Goal: Task Accomplishment & Management: Use online tool/utility

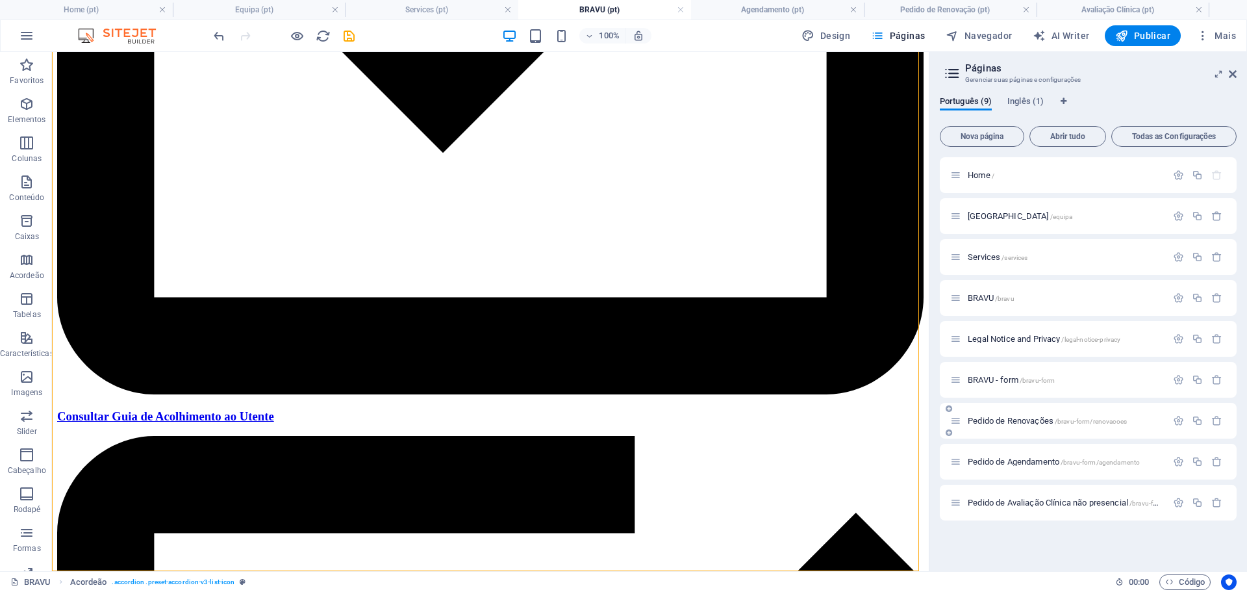
click at [1047, 423] on span "Pedido de Renovações /bravu-form/renovacoes" at bounding box center [1047, 421] width 159 height 10
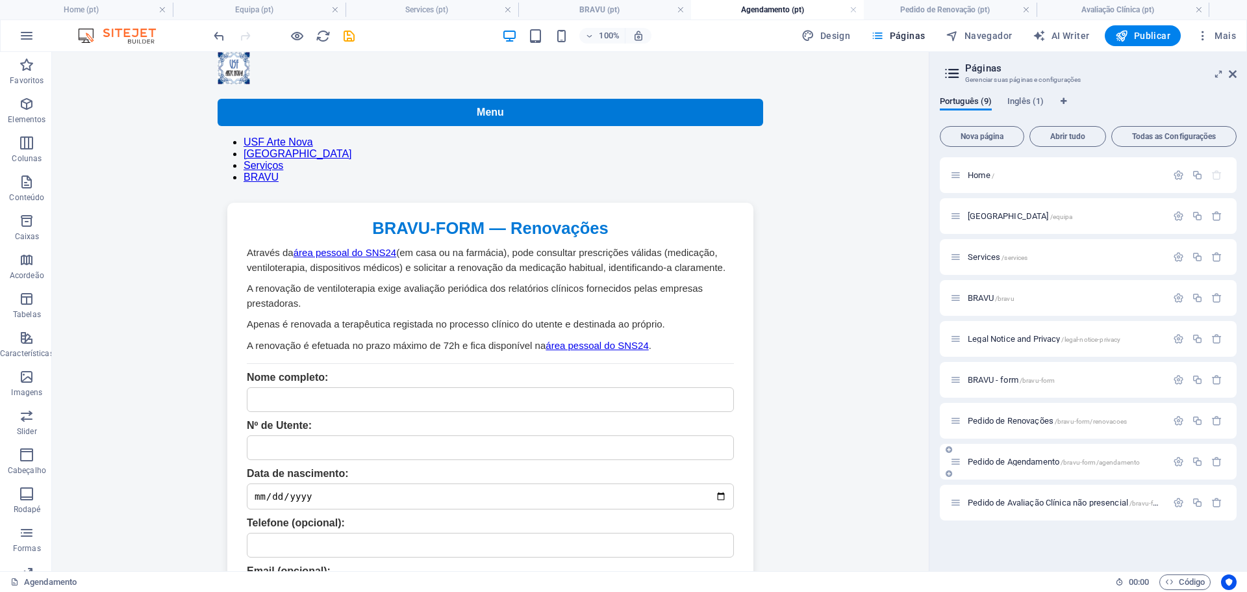
click at [1049, 454] on div "Pedido de Agendamento /bravu-form/agendamento" at bounding box center [1059, 461] width 216 height 15
click at [1044, 461] on span "Pedido de Agendamento /bravu-form/agendamento" at bounding box center [1054, 462] width 172 height 10
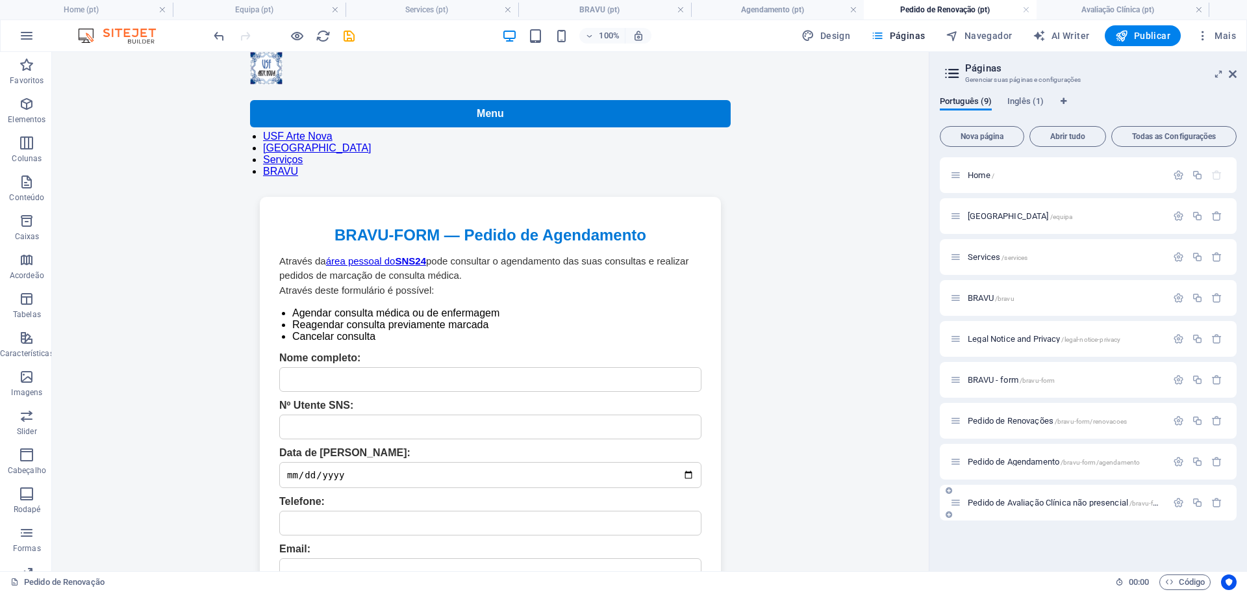
click at [1044, 504] on span "Pedido de Avaliação Clínica não presencial /bravu-form/avaliacao" at bounding box center [1081, 503] width 227 height 10
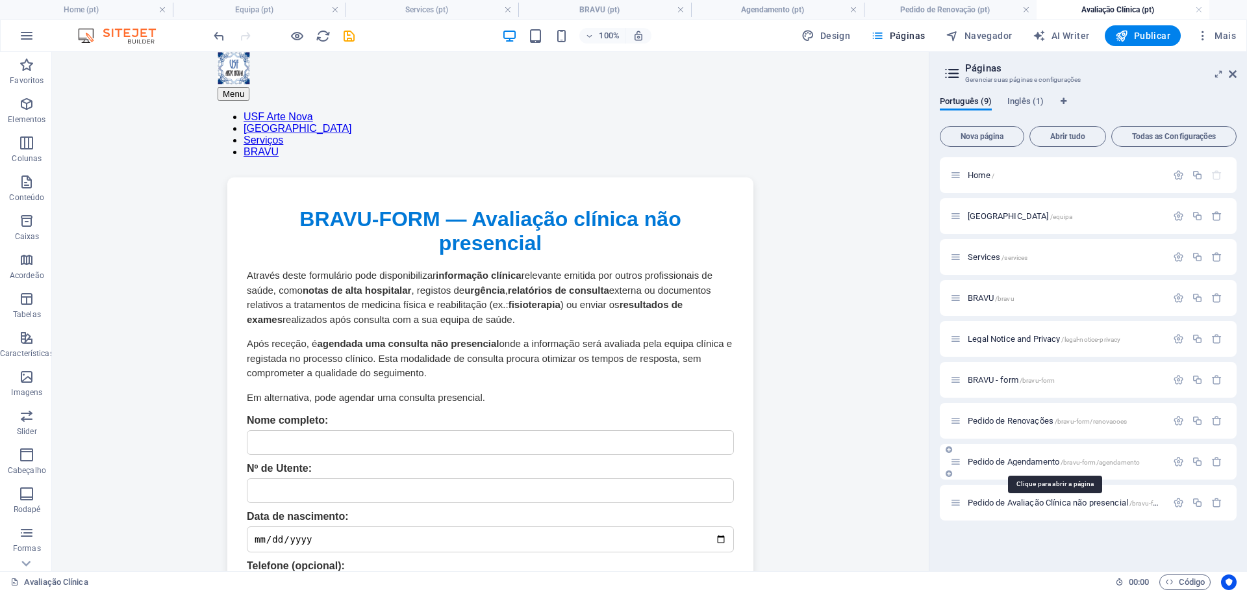
click at [1022, 459] on span "Pedido de Agendamento /bravu-form/agendamento" at bounding box center [1054, 462] width 172 height 10
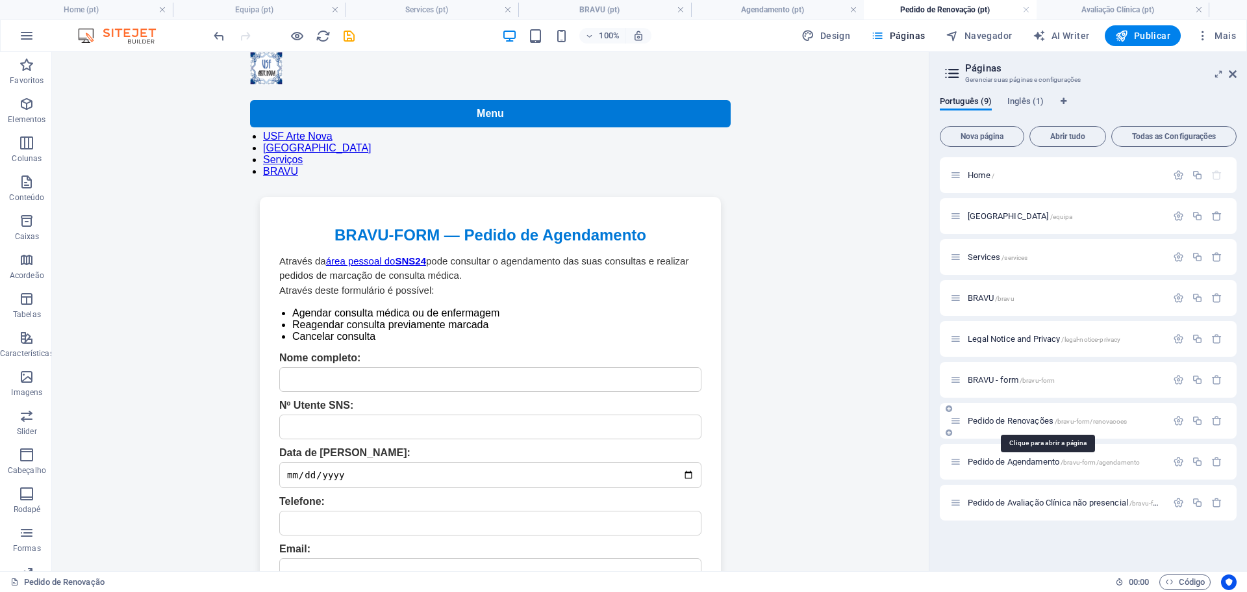
click at [1040, 422] on span "Pedido de Renovações /bravu-form/renovacoes" at bounding box center [1047, 421] width 159 height 10
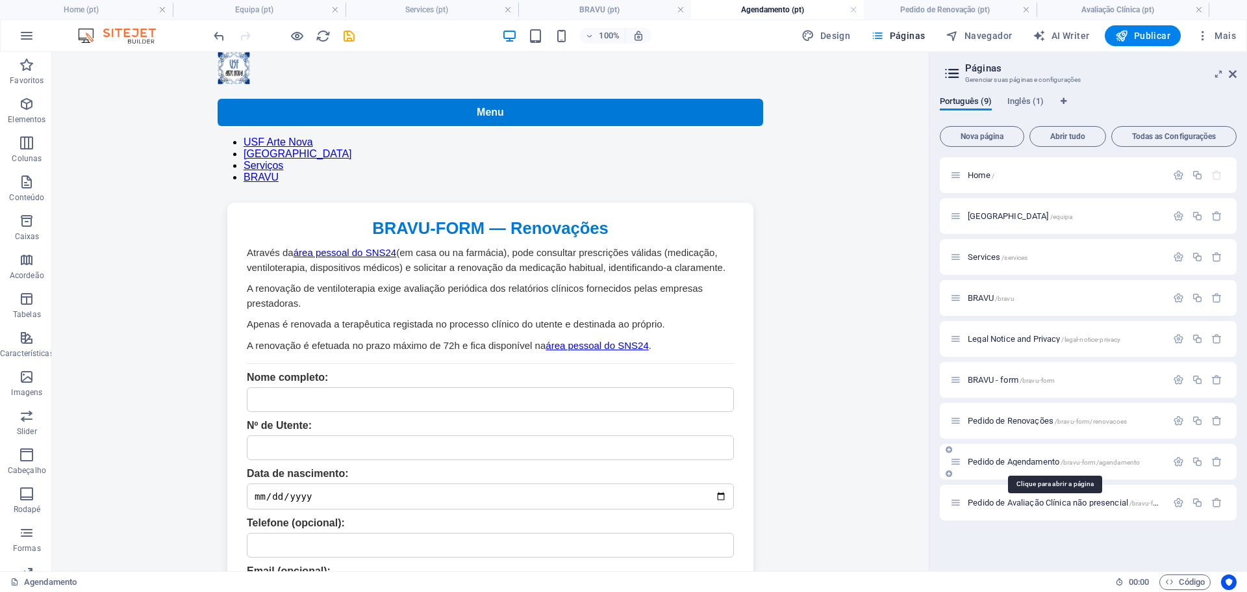
click at [1023, 465] on span "Pedido de Agendamento /bravu-form/agendamento" at bounding box center [1054, 462] width 172 height 10
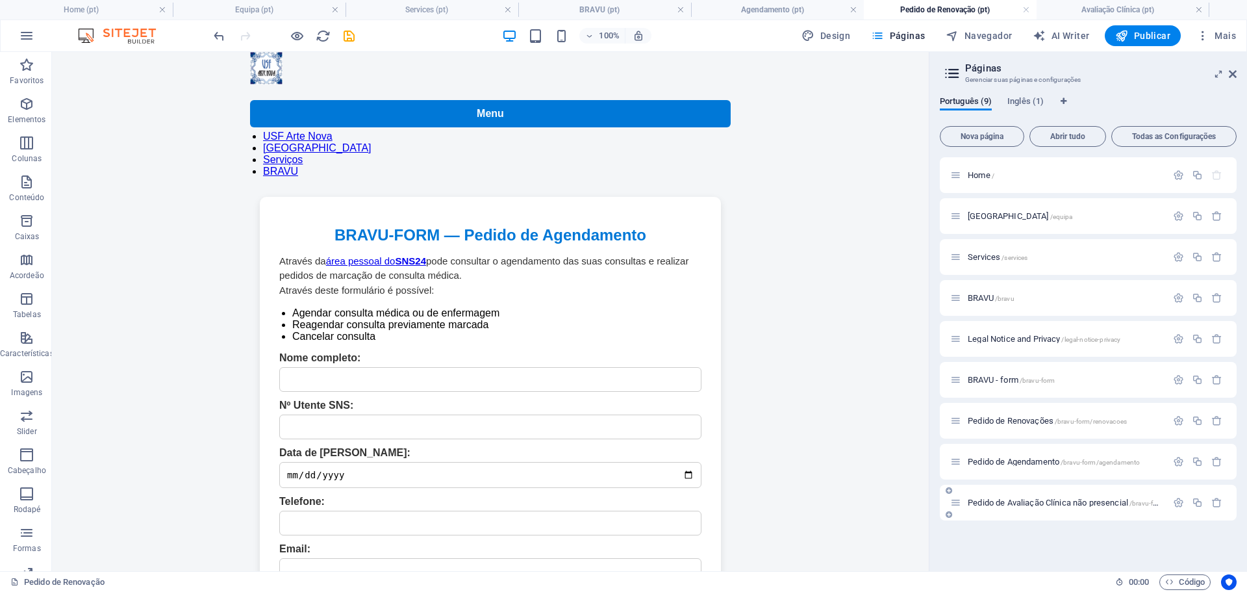
click at [1027, 509] on div "Pedido de Avaliação Clínica não presencial /bravu-form/avaliacao" at bounding box center [1059, 502] width 216 height 15
click at [1030, 504] on span "Pedido de Avaliação Clínica não presencial /bravu-form/avaliacao" at bounding box center [1081, 503] width 227 height 10
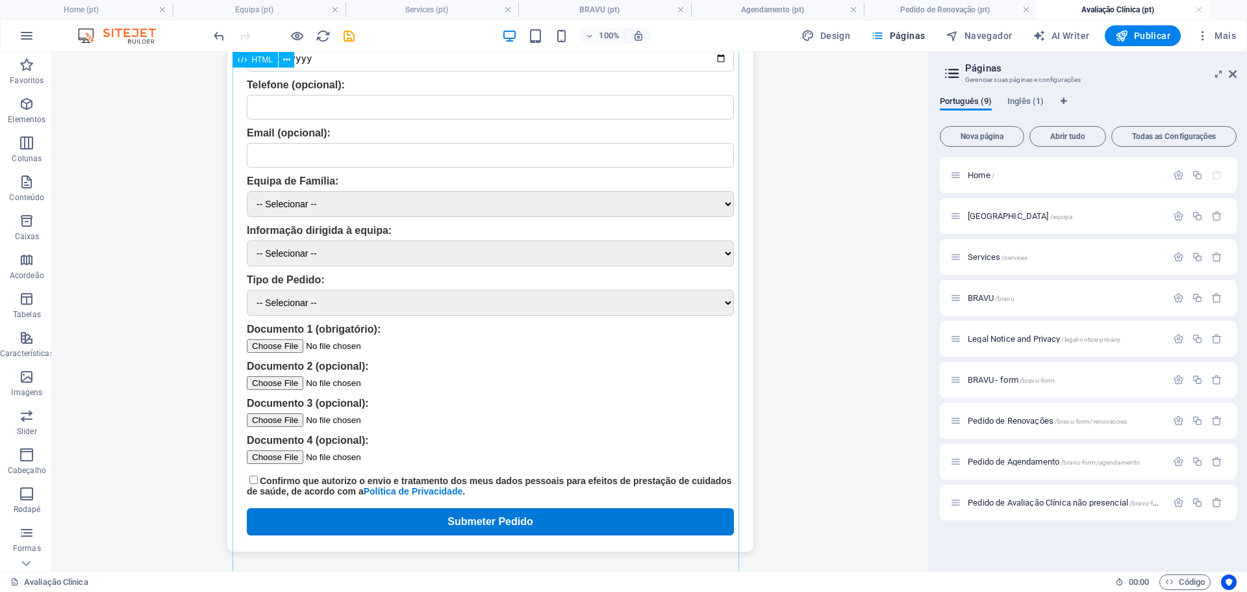
scroll to position [574, 0]
click at [275, 12] on h4 "Equipa (pt)" at bounding box center [259, 10] width 173 height 14
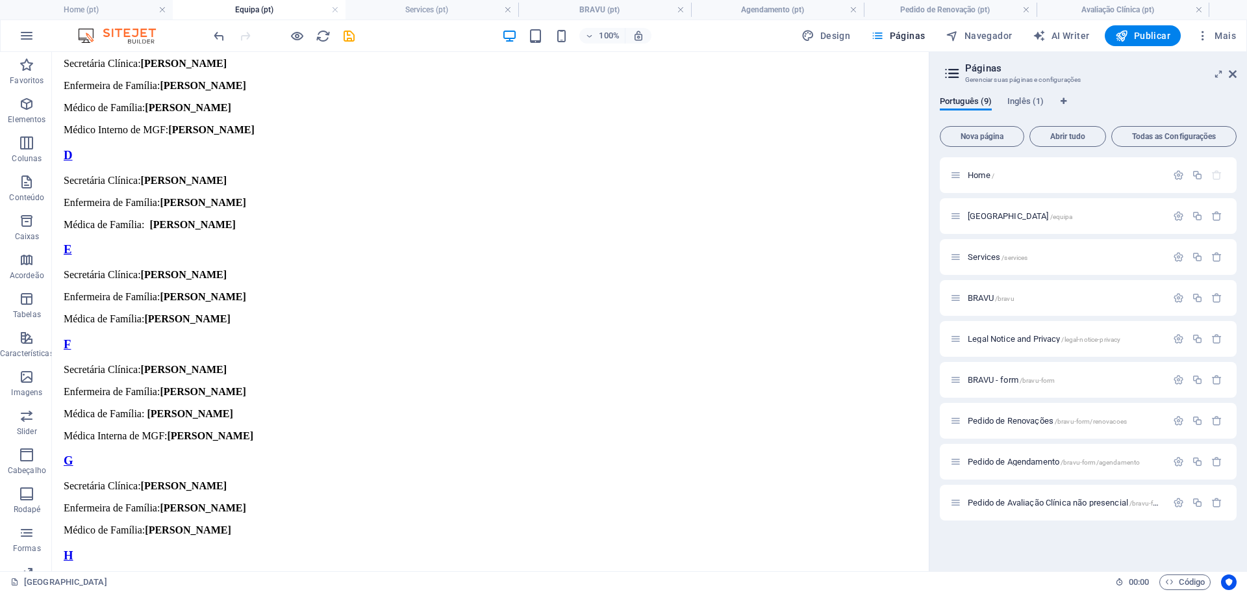
drag, startPoint x: 335, startPoint y: 9, endPoint x: 353, endPoint y: 50, distance: 44.5
click at [335, 9] on link at bounding box center [335, 10] width 8 height 12
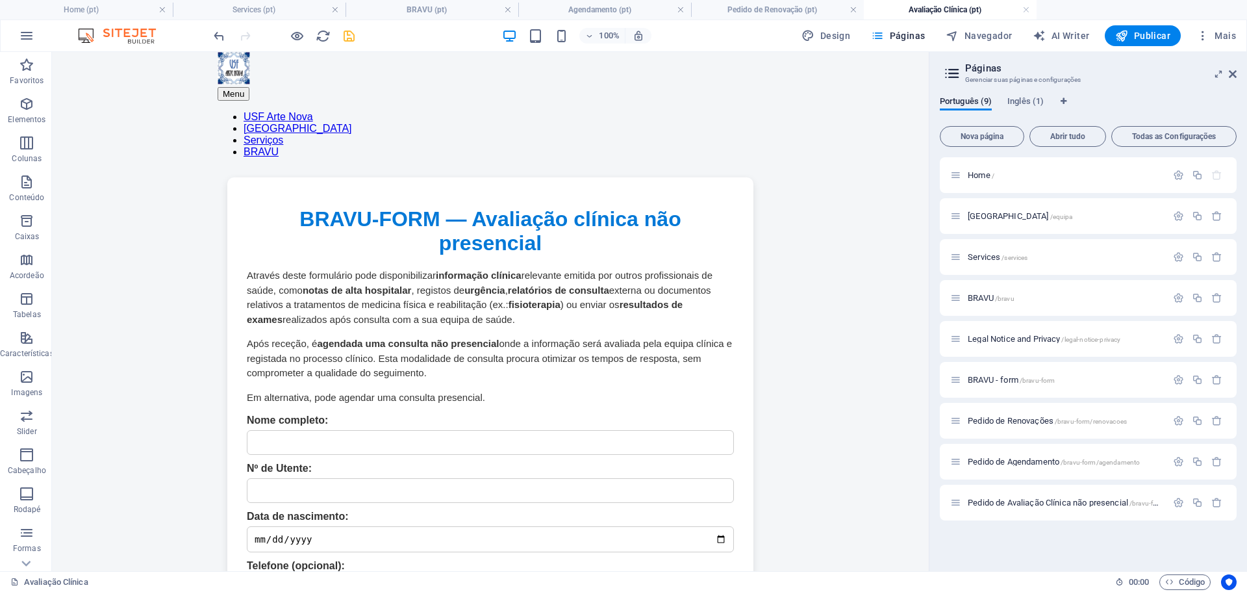
scroll to position [573, 0]
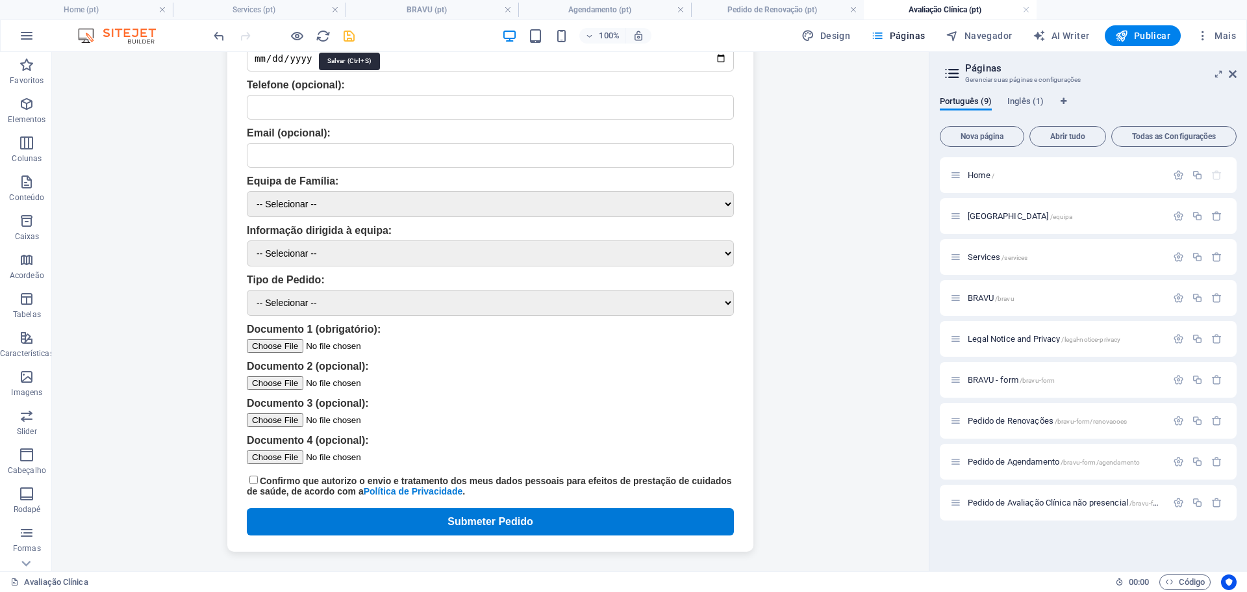
click at [351, 39] on icon "save" at bounding box center [349, 36] width 15 height 15
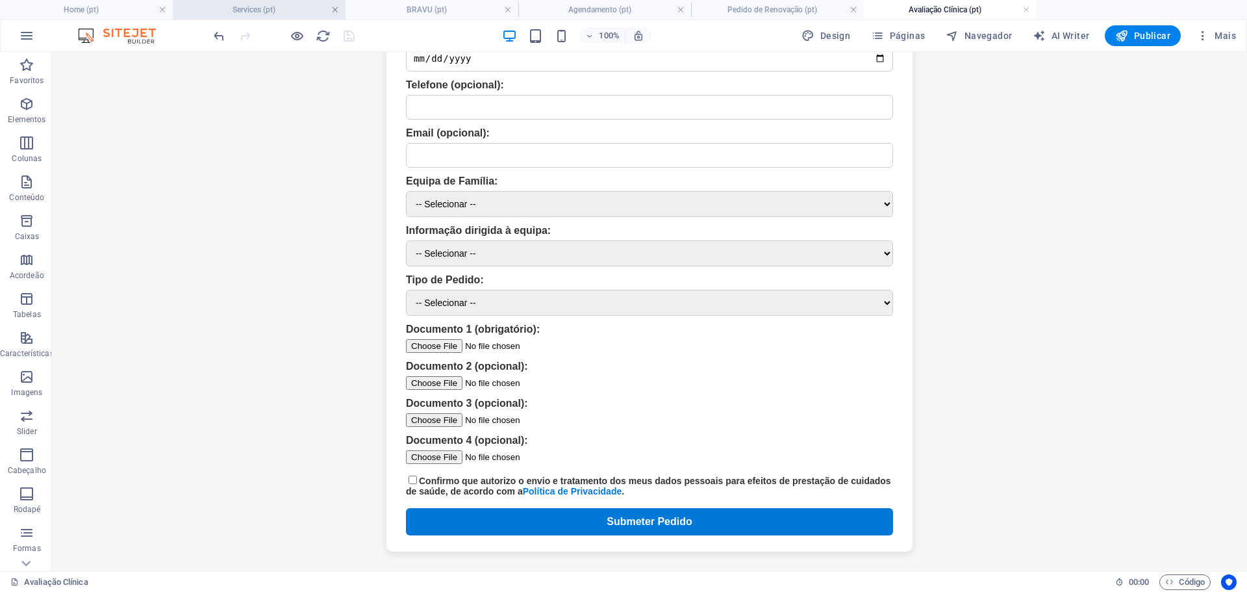
click at [335, 9] on link at bounding box center [335, 10] width 8 height 12
click at [331, 10] on link at bounding box center [335, 10] width 8 height 12
click at [338, 5] on link at bounding box center [335, 10] width 8 height 12
click at [334, 10] on link at bounding box center [335, 10] width 8 height 12
click at [333, 7] on link at bounding box center [335, 10] width 8 height 12
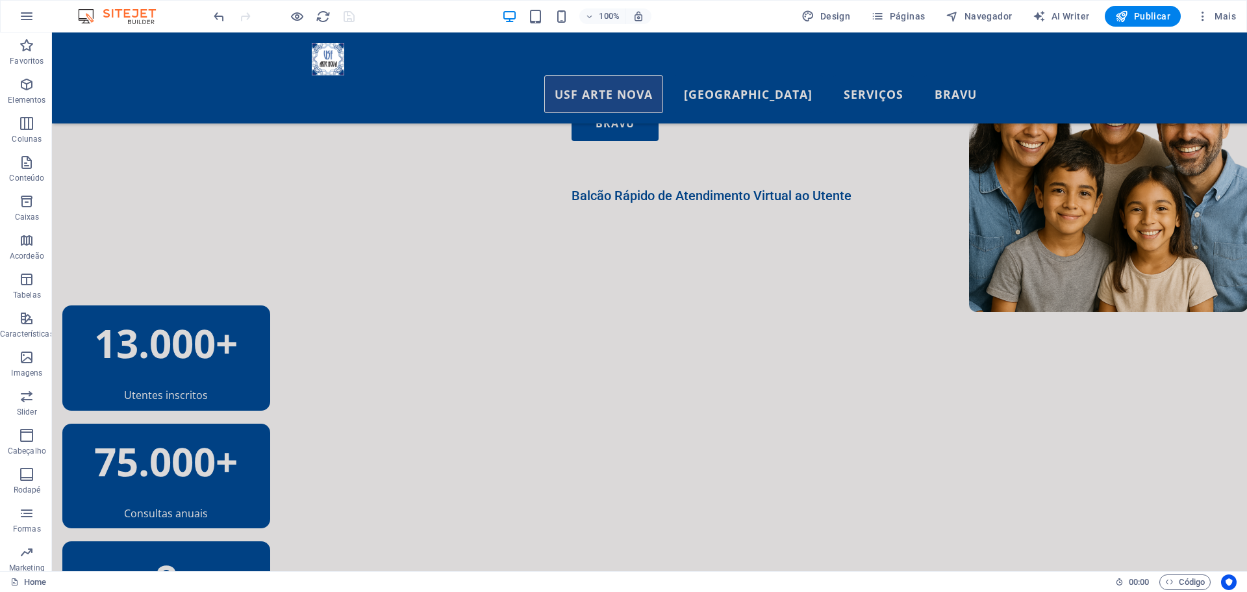
scroll to position [291, 0]
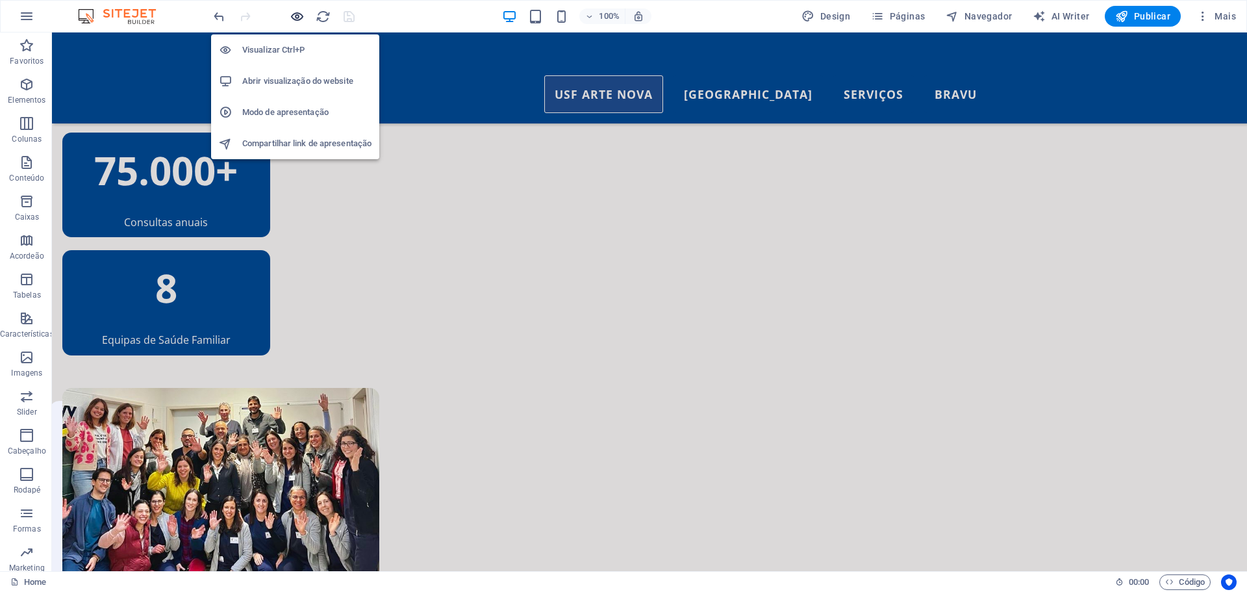
click at [292, 13] on icon "button" at bounding box center [297, 16] width 15 height 15
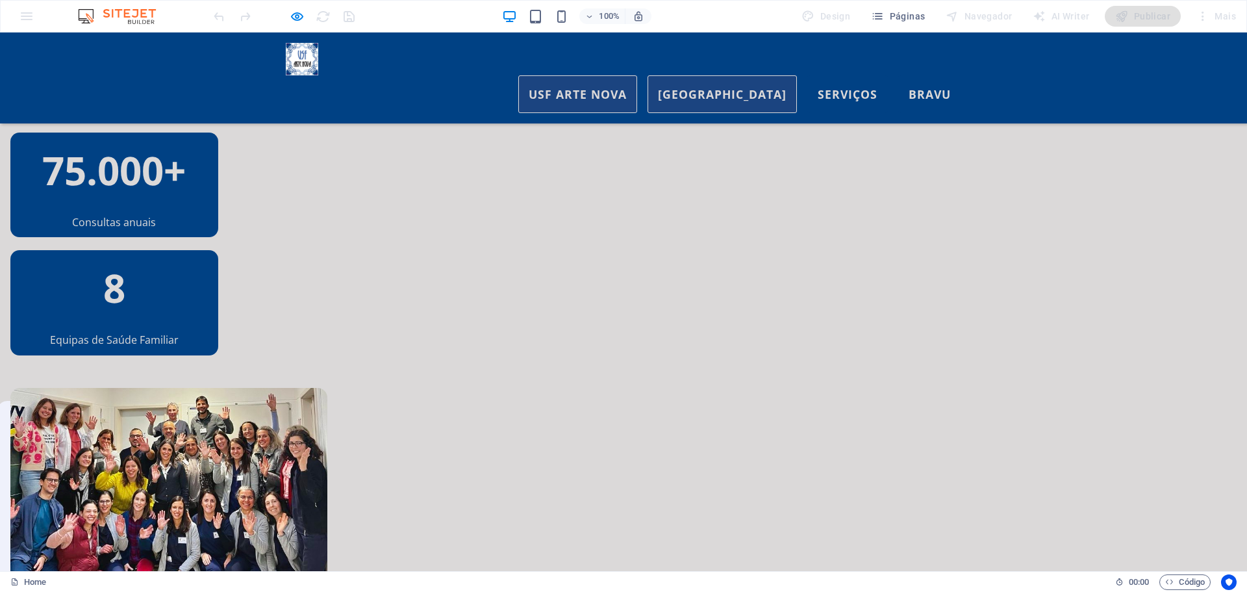
click at [748, 75] on link "[GEOGRAPHIC_DATA]" at bounding box center [722, 94] width 149 height 38
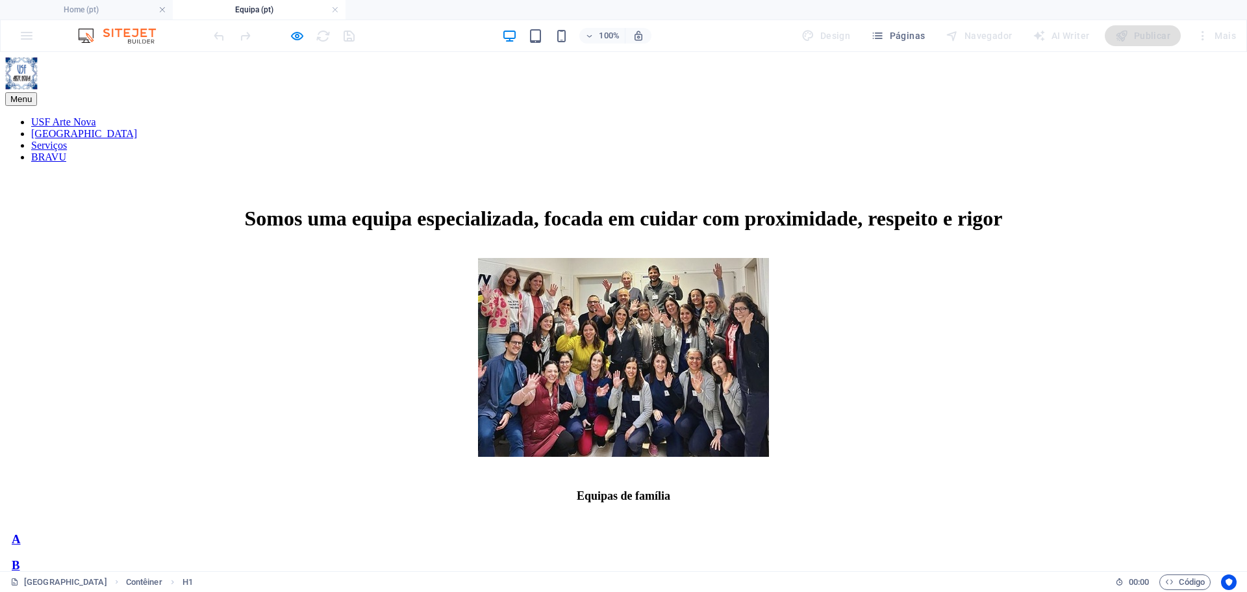
scroll to position [0, 0]
click at [88, 9] on h4 "Home (pt)" at bounding box center [86, 10] width 173 height 14
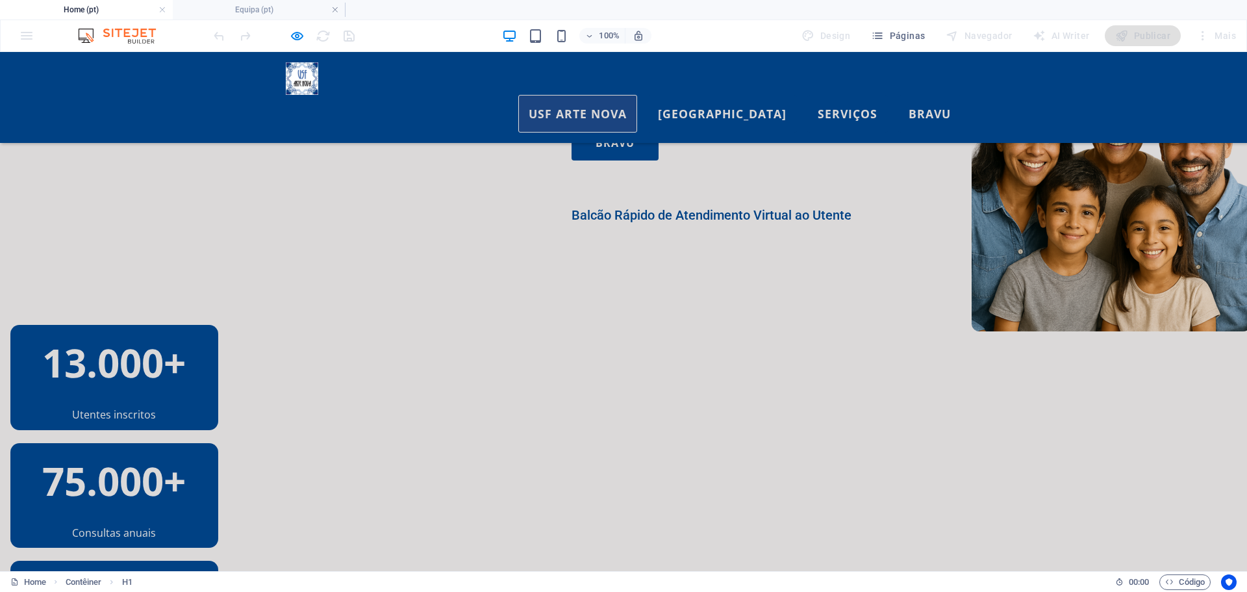
scroll to position [291, 0]
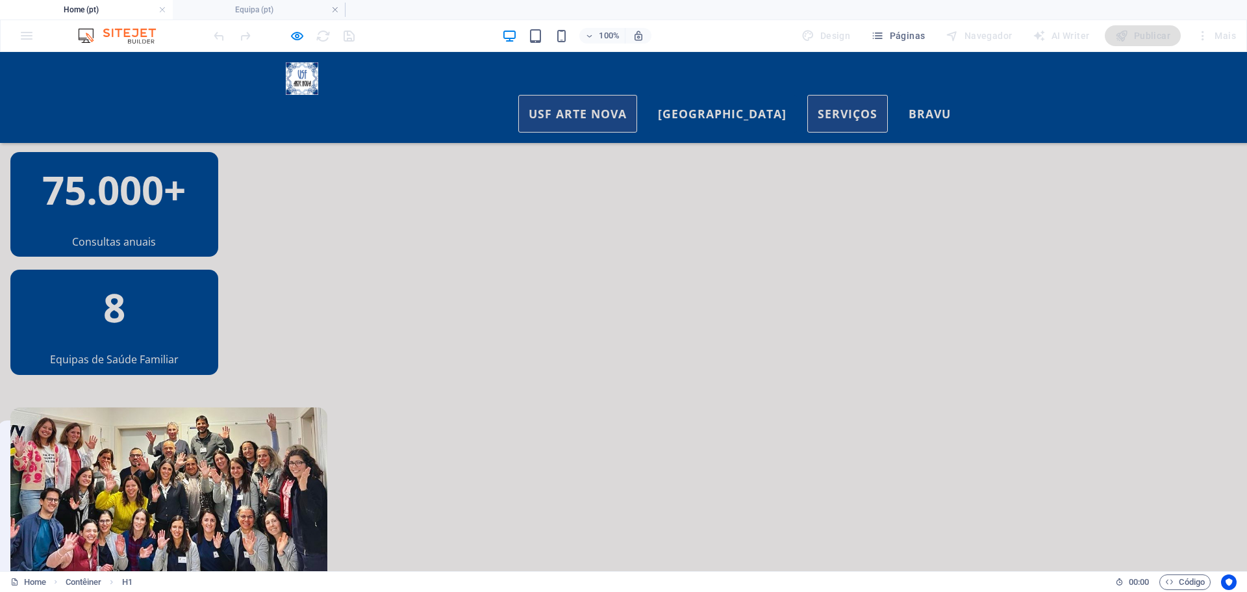
click at [847, 95] on link "Serviços" at bounding box center [848, 114] width 81 height 38
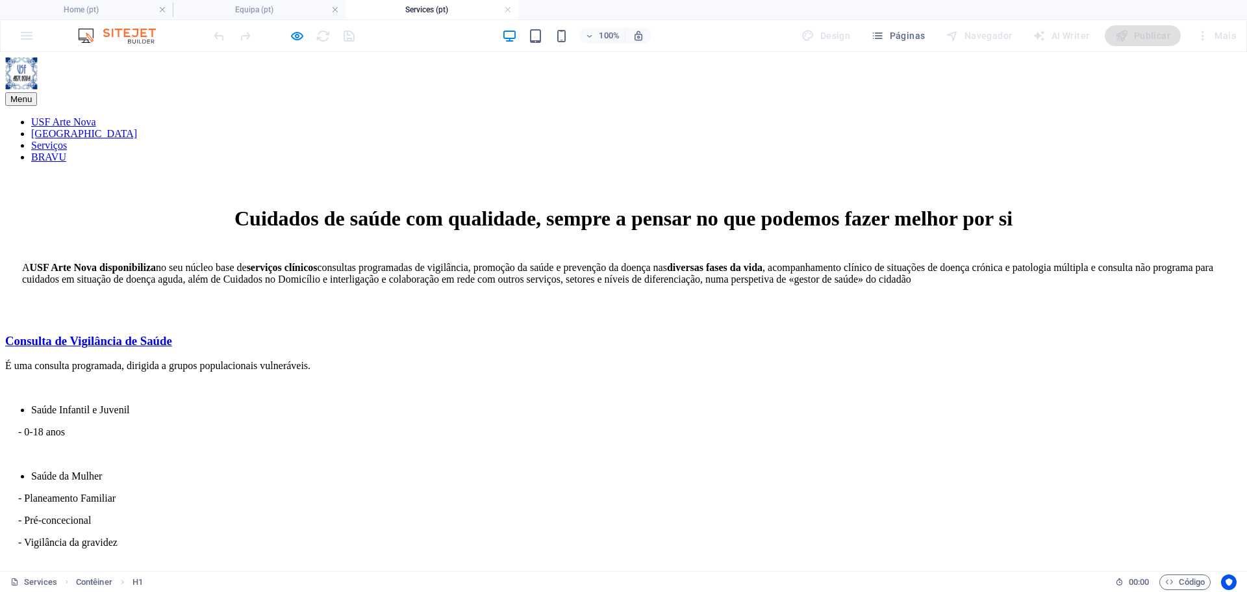
scroll to position [0, 0]
click at [301, 38] on icon "button" at bounding box center [297, 36] width 15 height 15
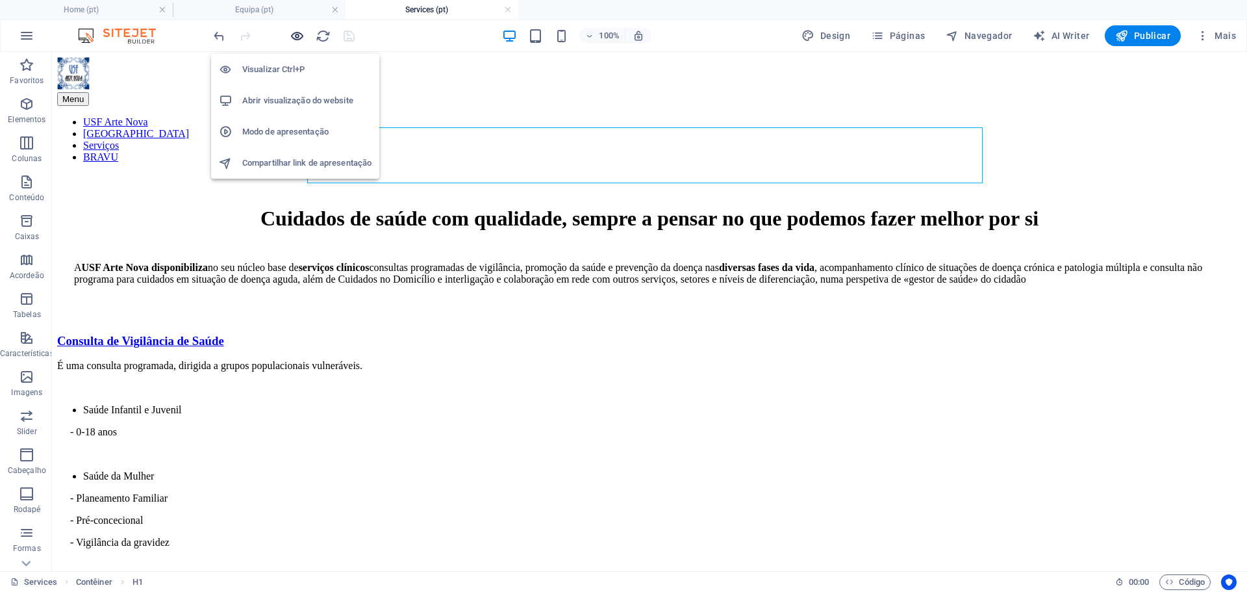
click at [295, 34] on icon "button" at bounding box center [297, 36] width 15 height 15
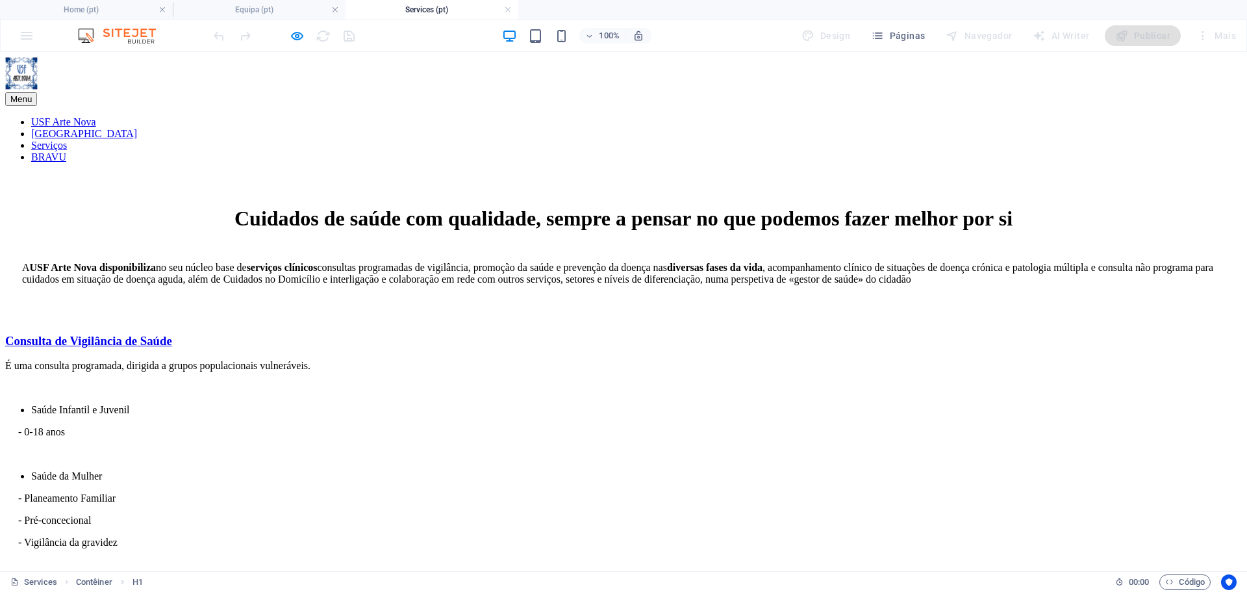
click at [66, 151] on link "BRAVU" at bounding box center [48, 156] width 35 height 11
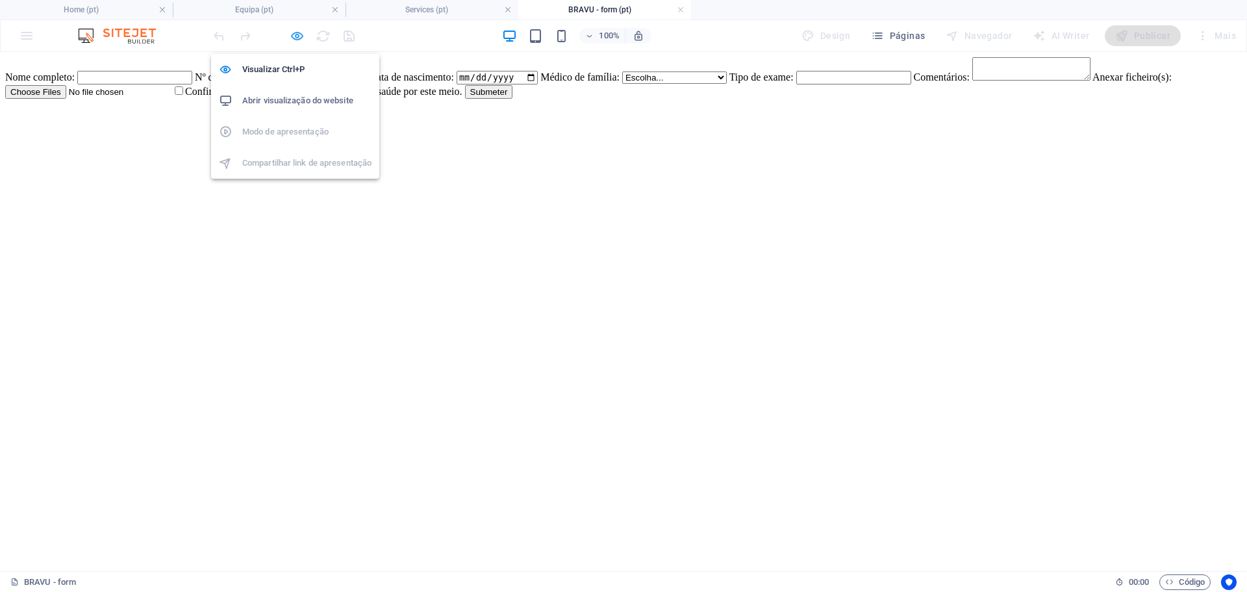
click at [297, 36] on icon "button" at bounding box center [297, 36] width 15 height 15
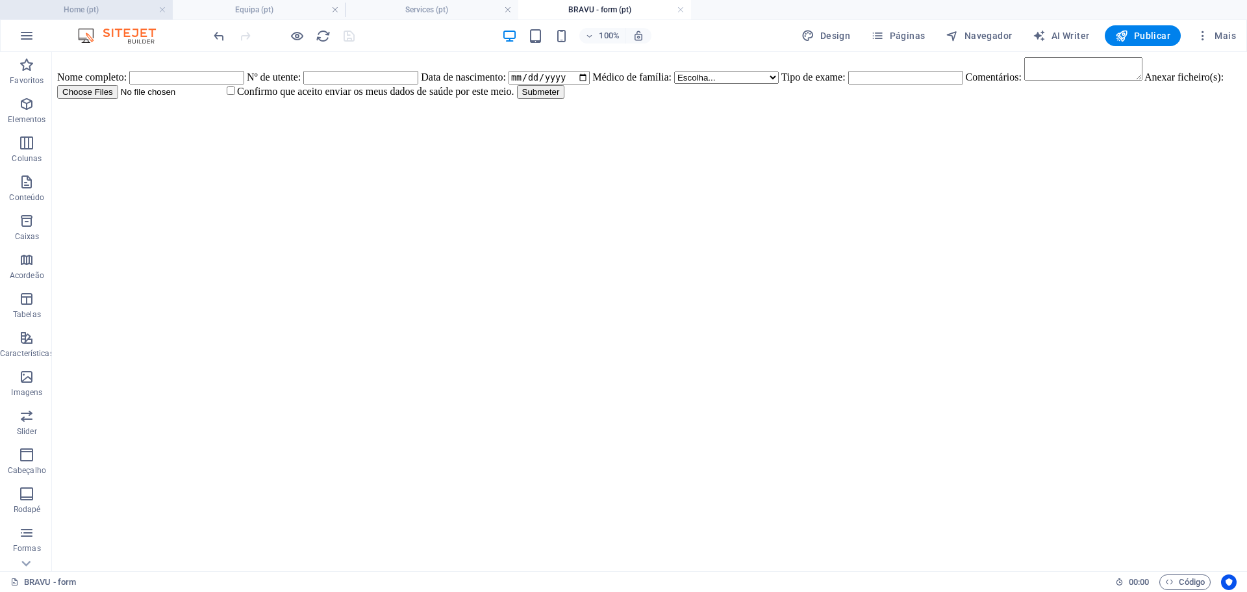
click at [121, 8] on h4 "Home (pt)" at bounding box center [86, 10] width 173 height 14
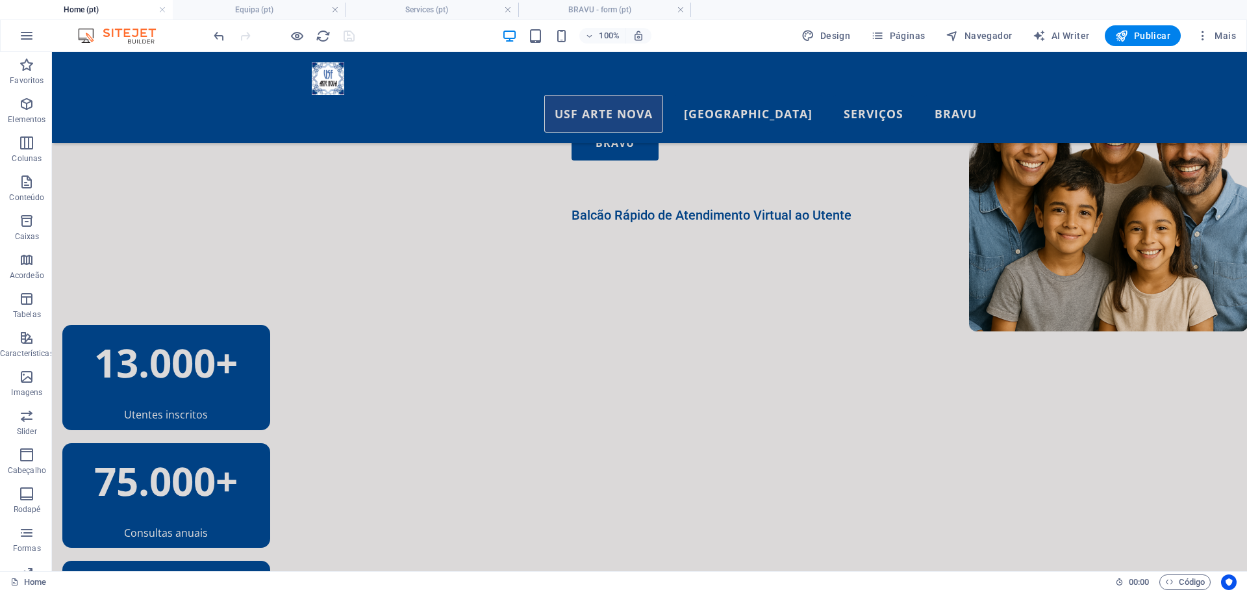
scroll to position [291, 0]
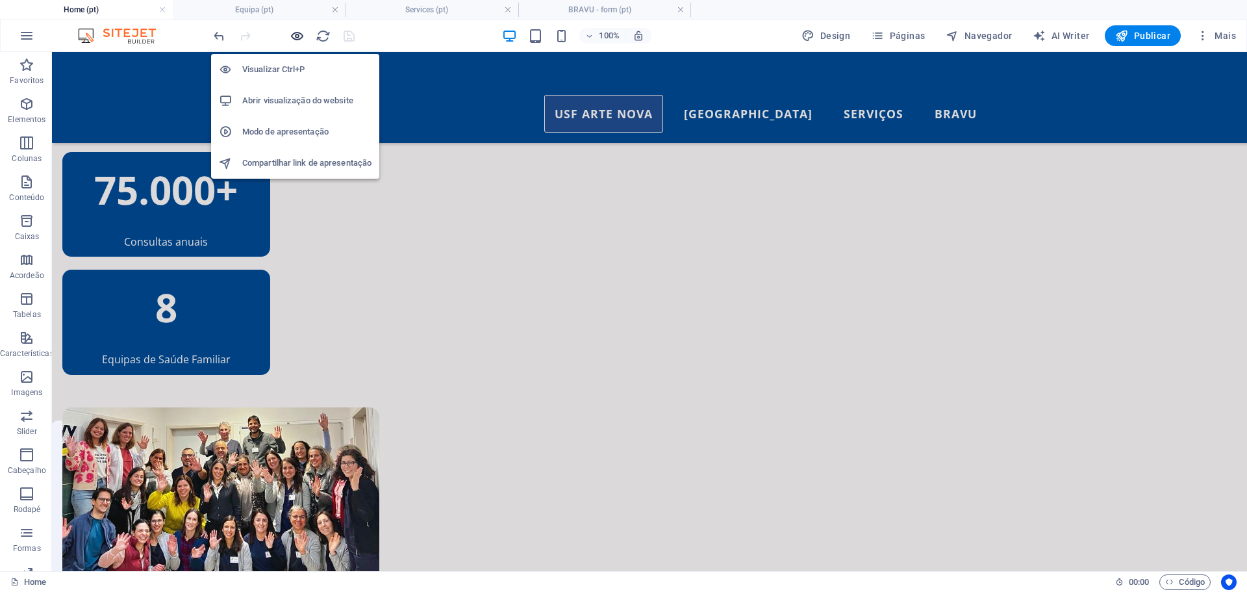
click at [292, 34] on icon "button" at bounding box center [297, 36] width 15 height 15
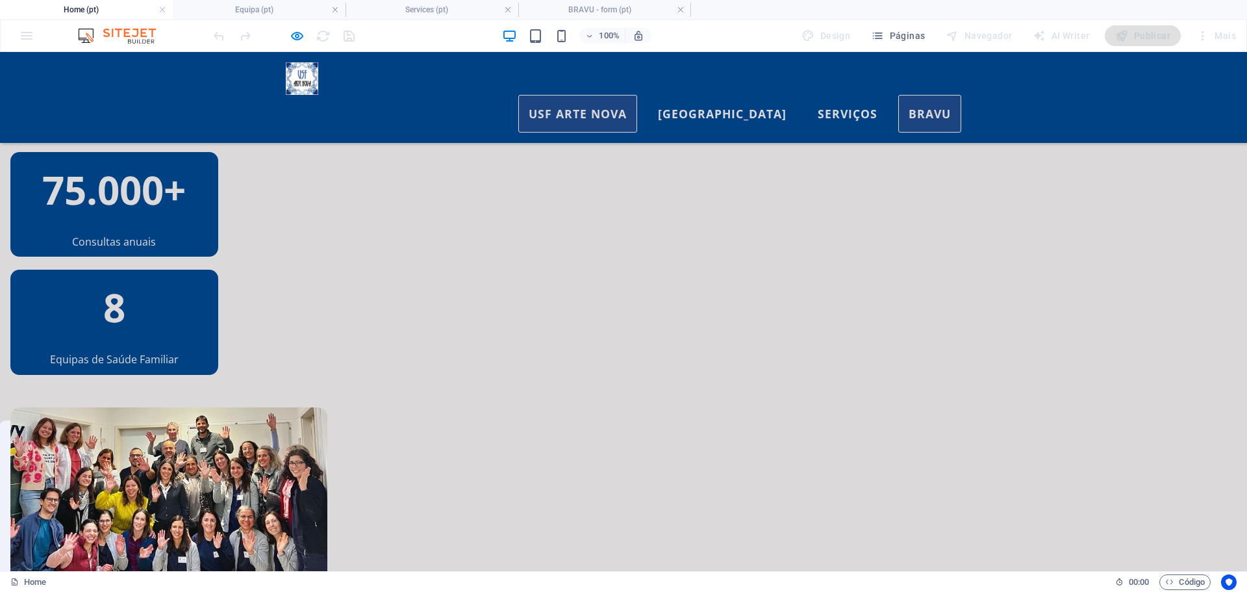
click at [919, 95] on link "BRAVU" at bounding box center [930, 114] width 63 height 38
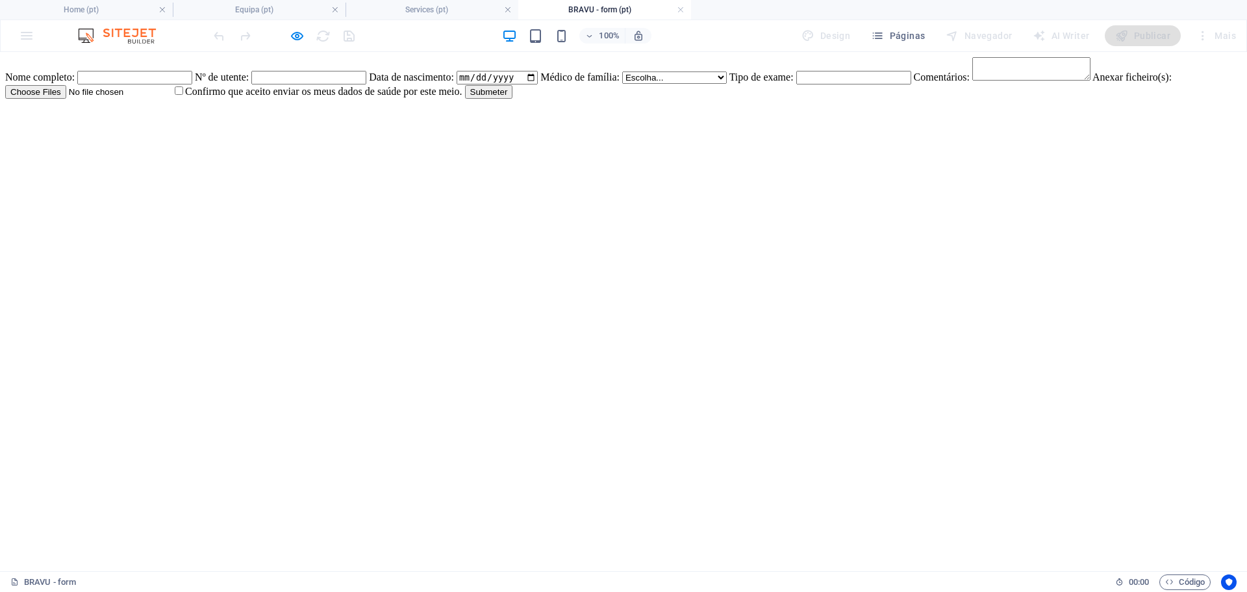
scroll to position [0, 0]
click at [96, 11] on h4 "Home (pt)" at bounding box center [86, 10] width 173 height 14
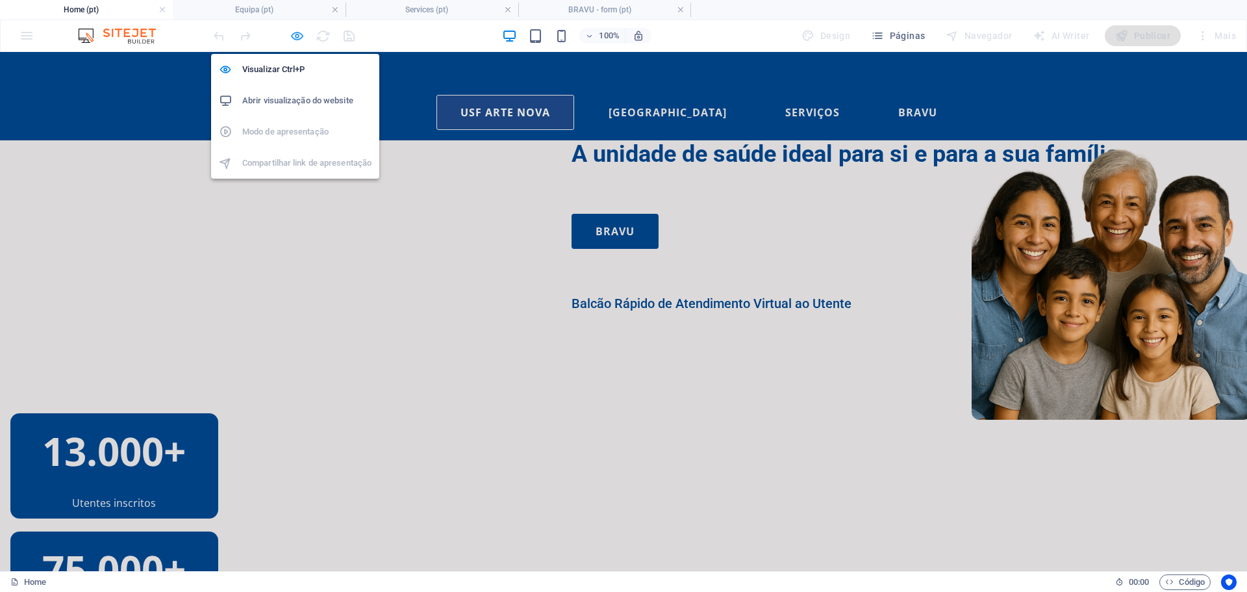
click at [298, 38] on icon "button" at bounding box center [297, 36] width 15 height 15
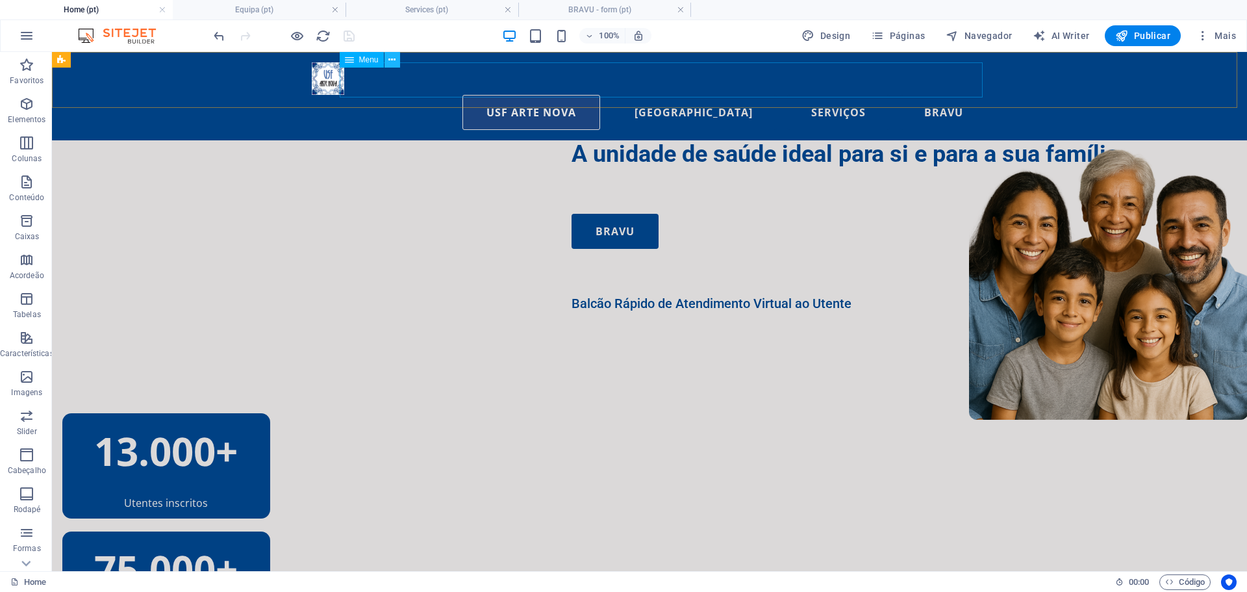
click at [391, 61] on icon at bounding box center [392, 60] width 7 height 14
click at [946, 95] on nav "USF Arte Nova Equipa Serviços BRAVU" at bounding box center [650, 112] width 676 height 35
click at [394, 59] on icon at bounding box center [392, 60] width 7 height 14
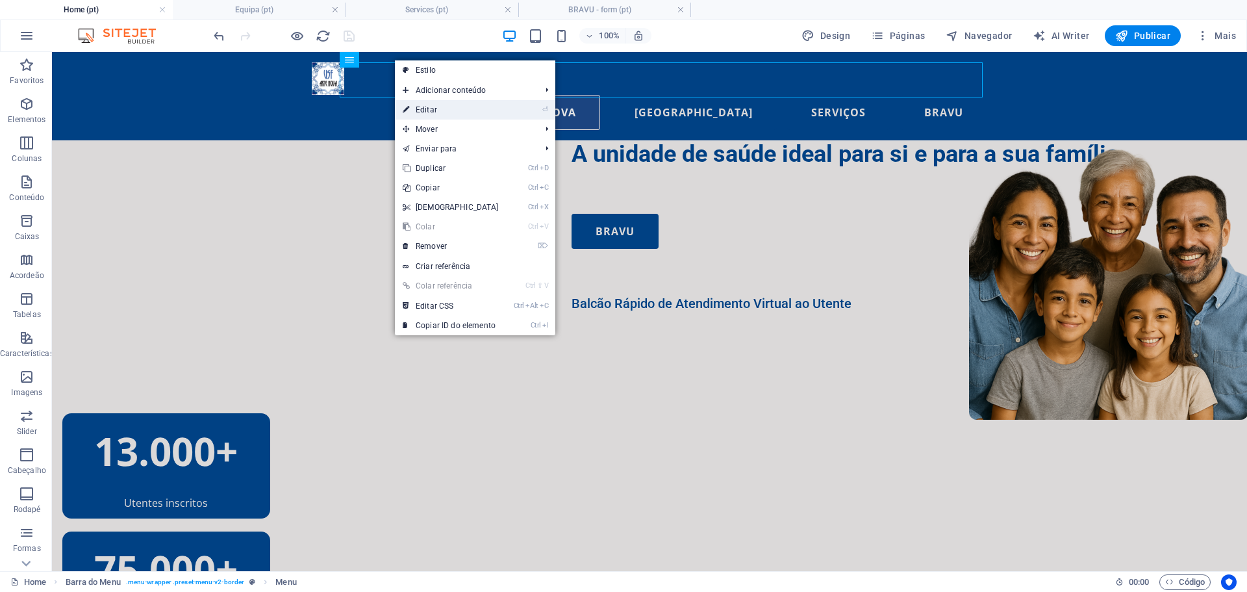
click at [465, 107] on link "⏎ Editar" at bounding box center [451, 109] width 112 height 19
select select
select select "default"
select select "1"
select select
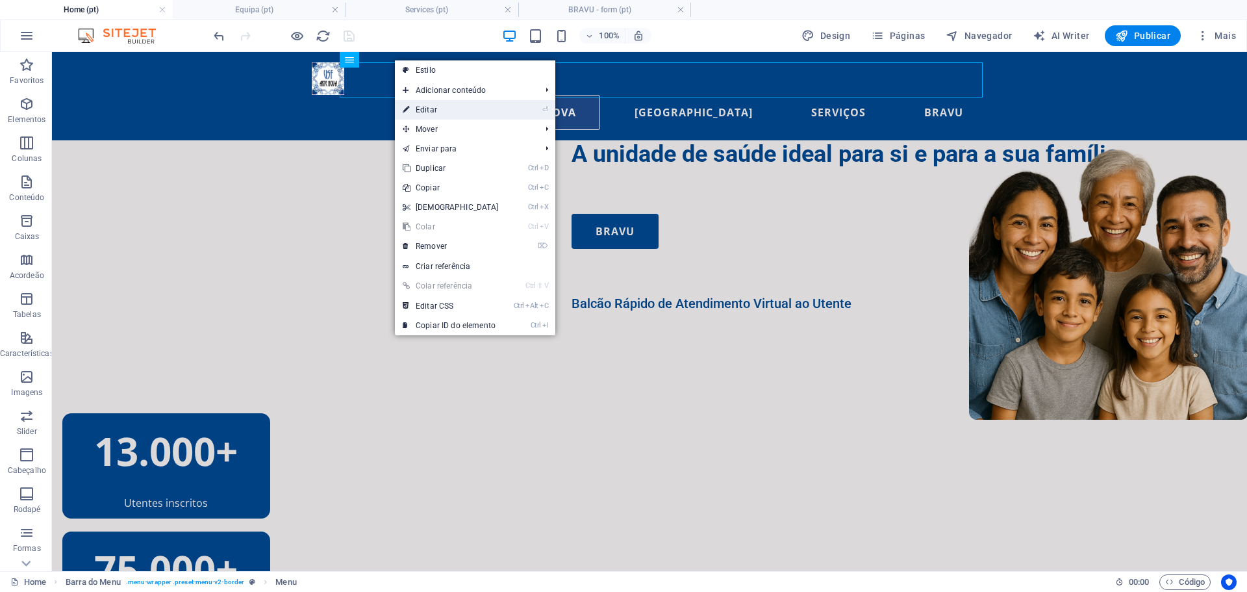
select select "default"
select select "2"
select select
select select "default"
select select "5"
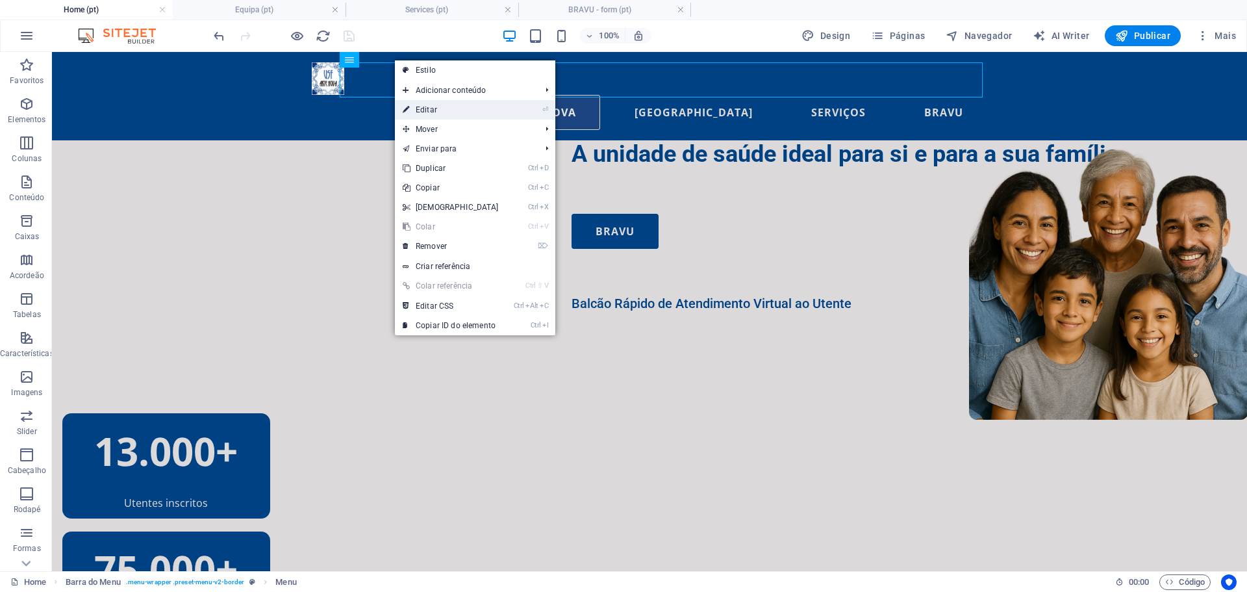
select select
select select "default"
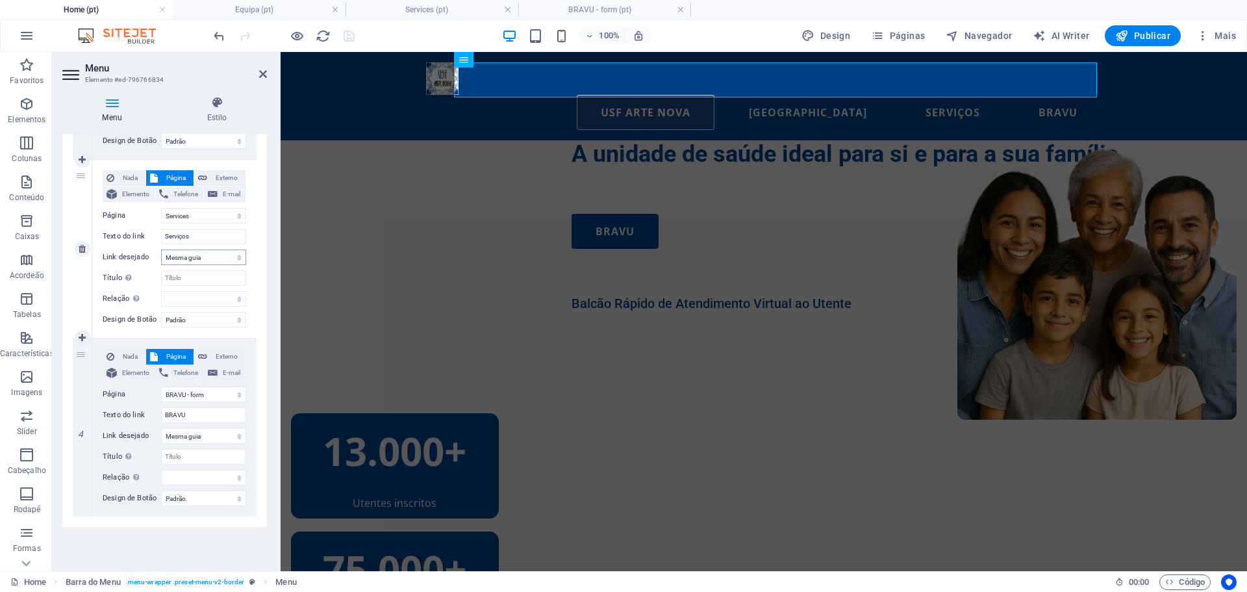
scroll to position [457, 0]
click at [235, 394] on select "Home Equipa Services BRAVU Legal Notice and Privacy BRAVU - form Pedido de Reno…" at bounding box center [203, 393] width 85 height 16
select select "3"
click at [161, 385] on select "Home Equipa Services BRAVU Legal Notice and Privacy BRAVU - form Pedido de Reno…" at bounding box center [203, 393] width 85 height 16
select select
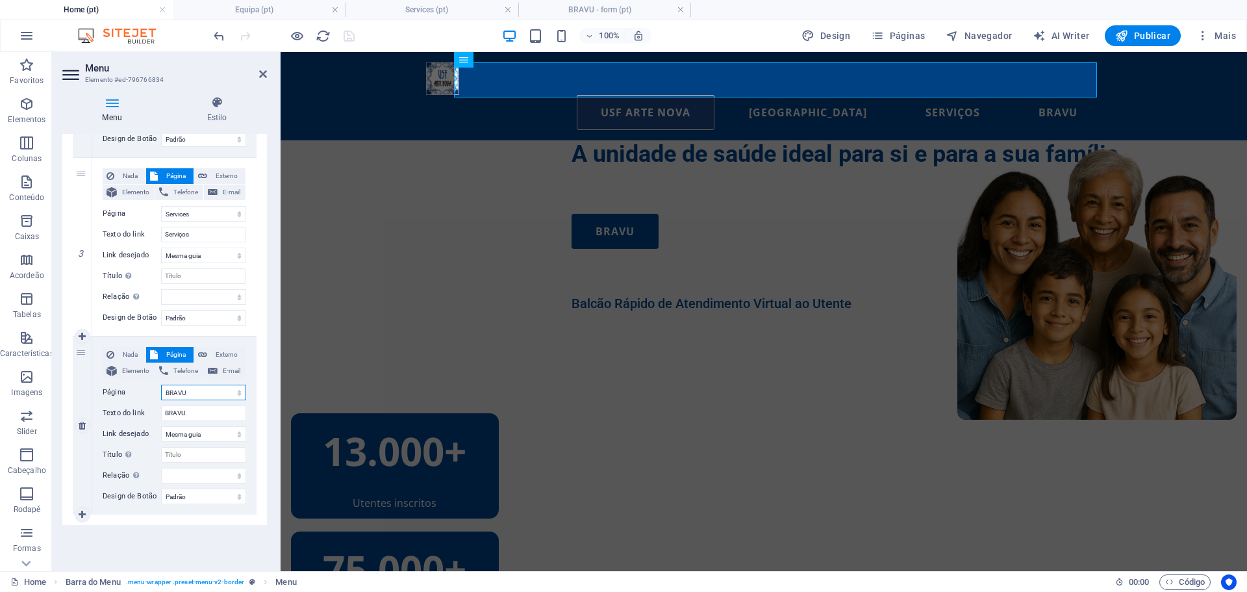
select select
click at [262, 74] on icon at bounding box center [263, 74] width 8 height 10
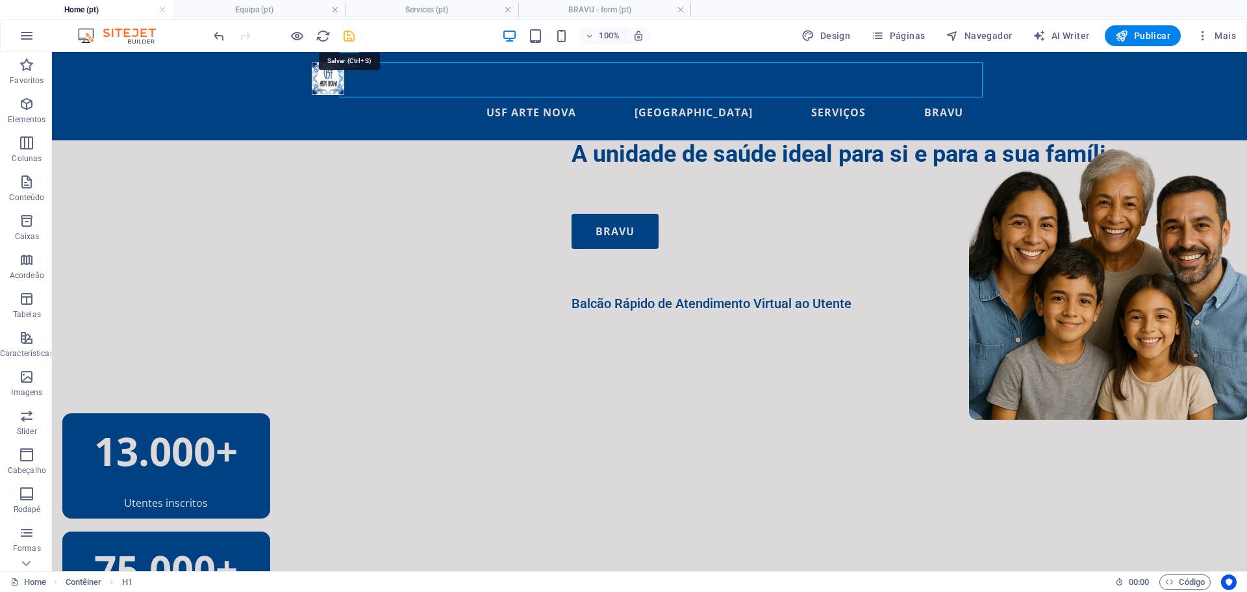
click at [353, 33] on icon "save" at bounding box center [349, 36] width 15 height 15
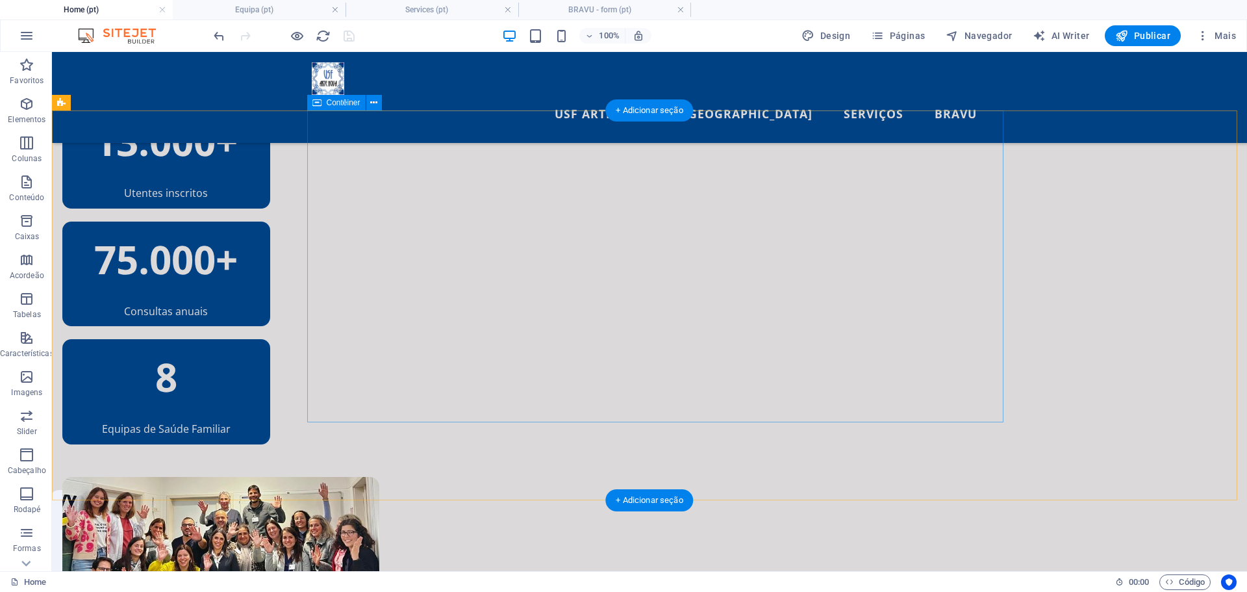
scroll to position [0, 0]
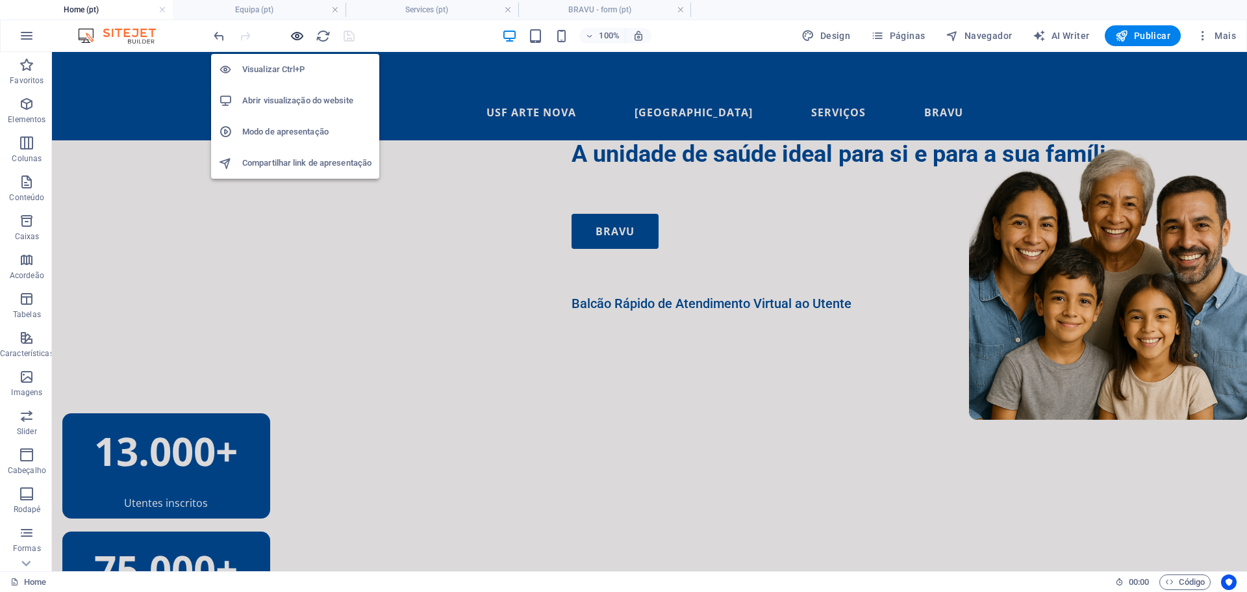
click at [296, 32] on icon "button" at bounding box center [297, 36] width 15 height 15
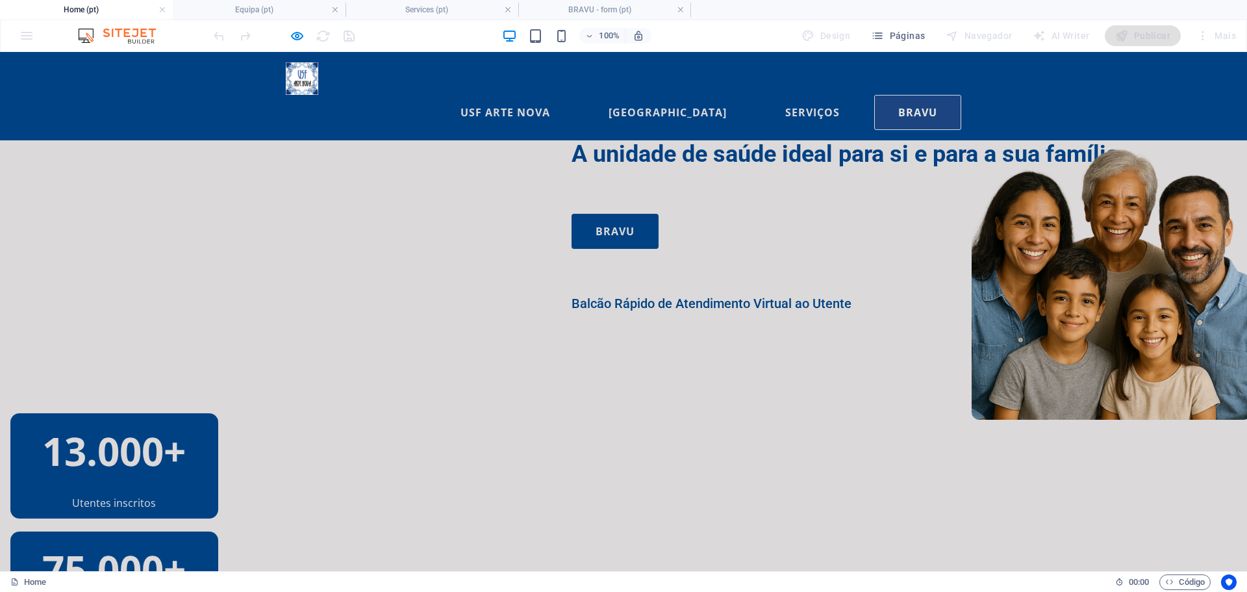
click at [903, 95] on link "BRAVU" at bounding box center [917, 112] width 87 height 35
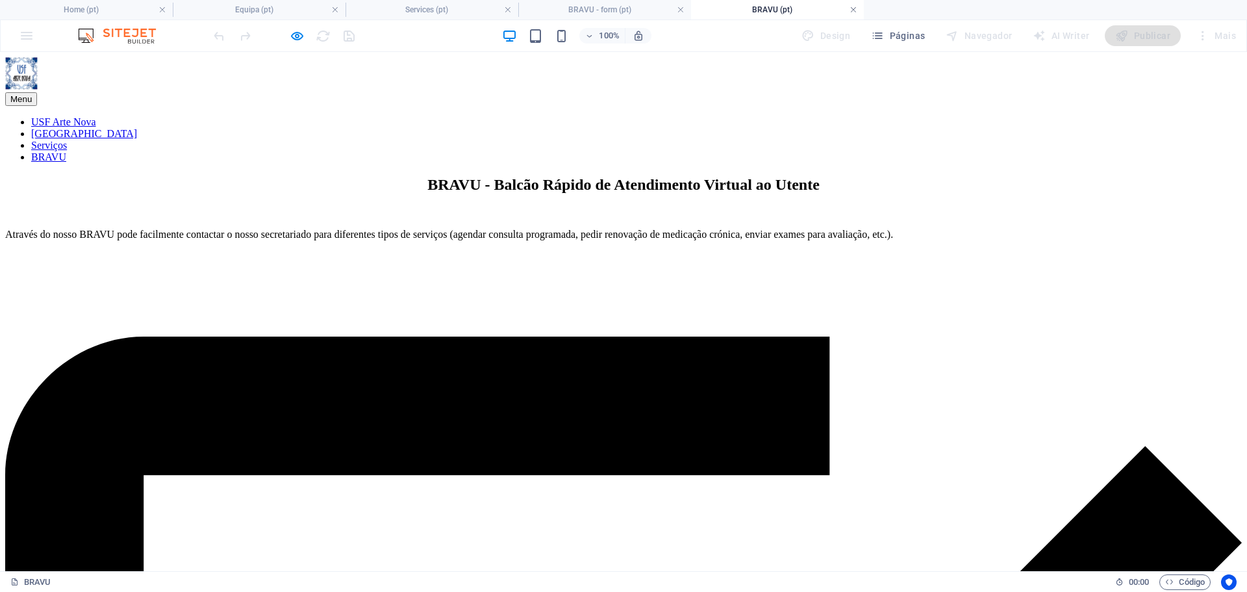
click at [852, 12] on link at bounding box center [854, 10] width 8 height 12
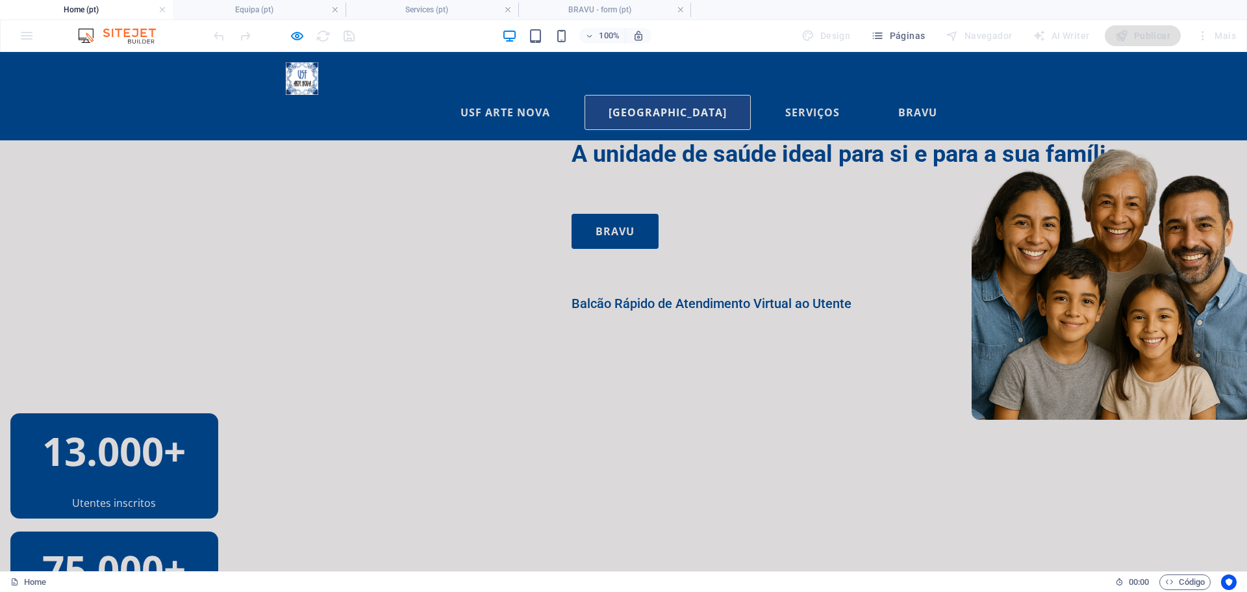
click at [692, 95] on link "[GEOGRAPHIC_DATA]" at bounding box center [668, 112] width 166 height 35
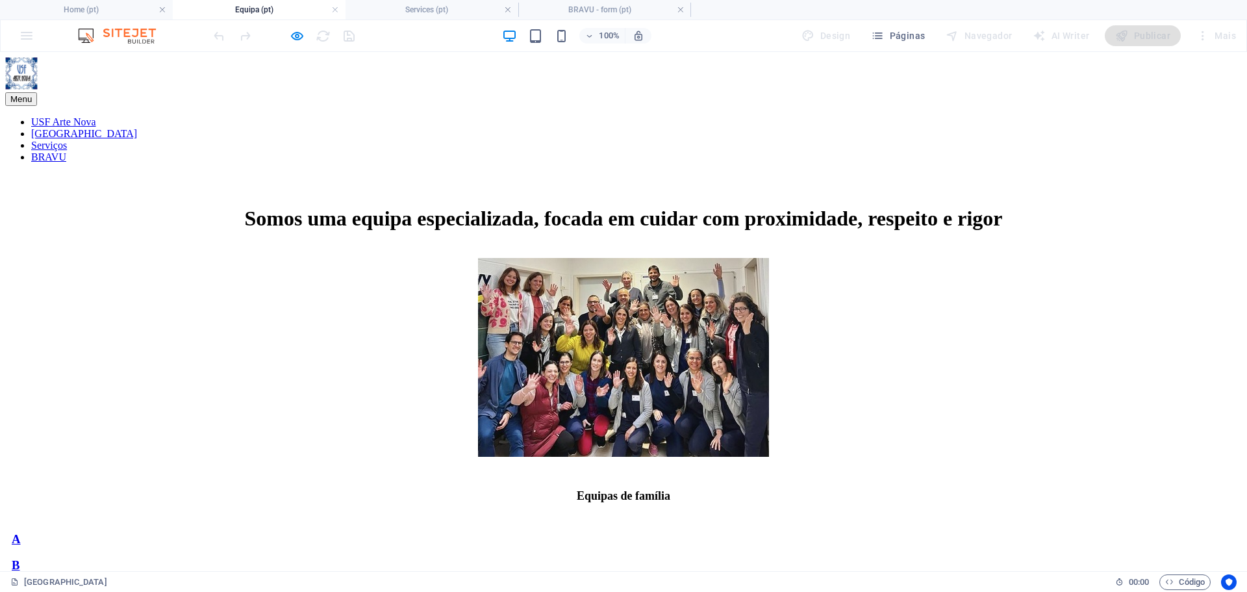
click at [67, 140] on link "Serviços" at bounding box center [49, 145] width 36 height 11
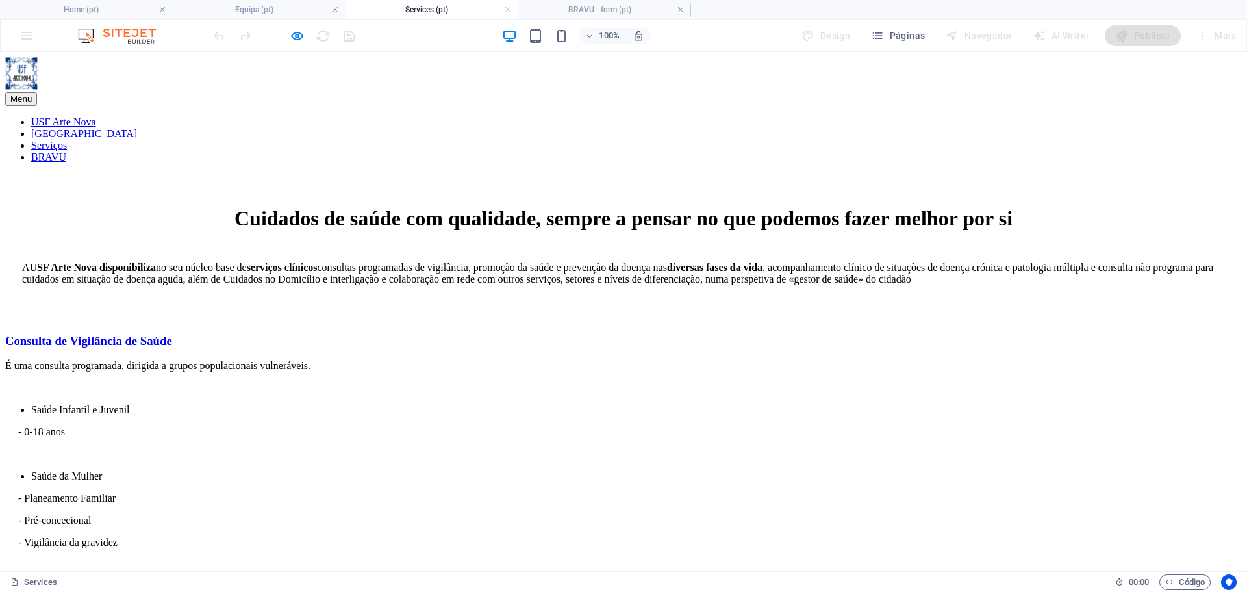
click at [96, 116] on link "USF Arte Nova" at bounding box center [63, 121] width 65 height 11
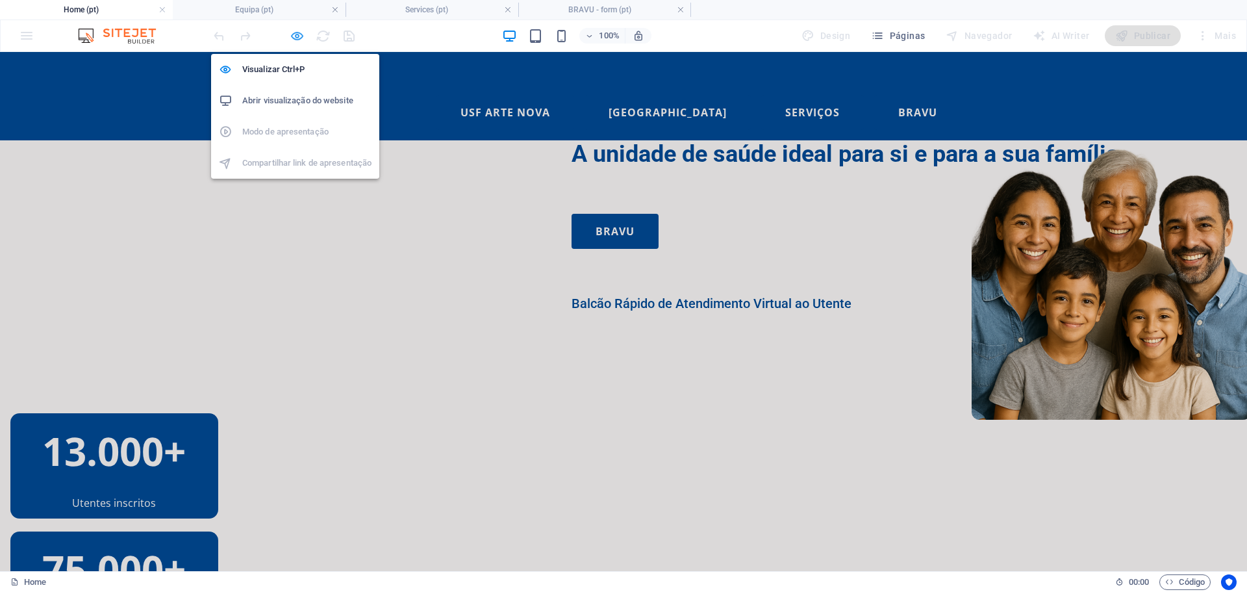
click at [295, 36] on icon "button" at bounding box center [297, 36] width 15 height 15
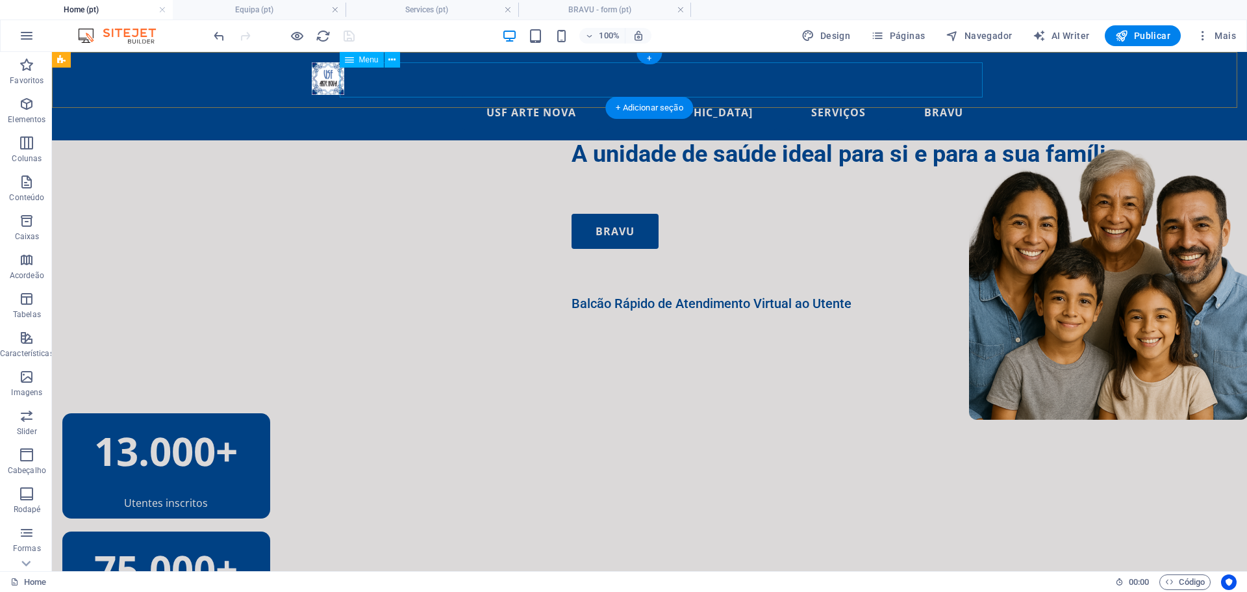
click at [943, 95] on nav "USF Arte Nova Equipa Serviços BRAVU" at bounding box center [650, 112] width 676 height 35
click at [389, 62] on icon at bounding box center [392, 60] width 7 height 14
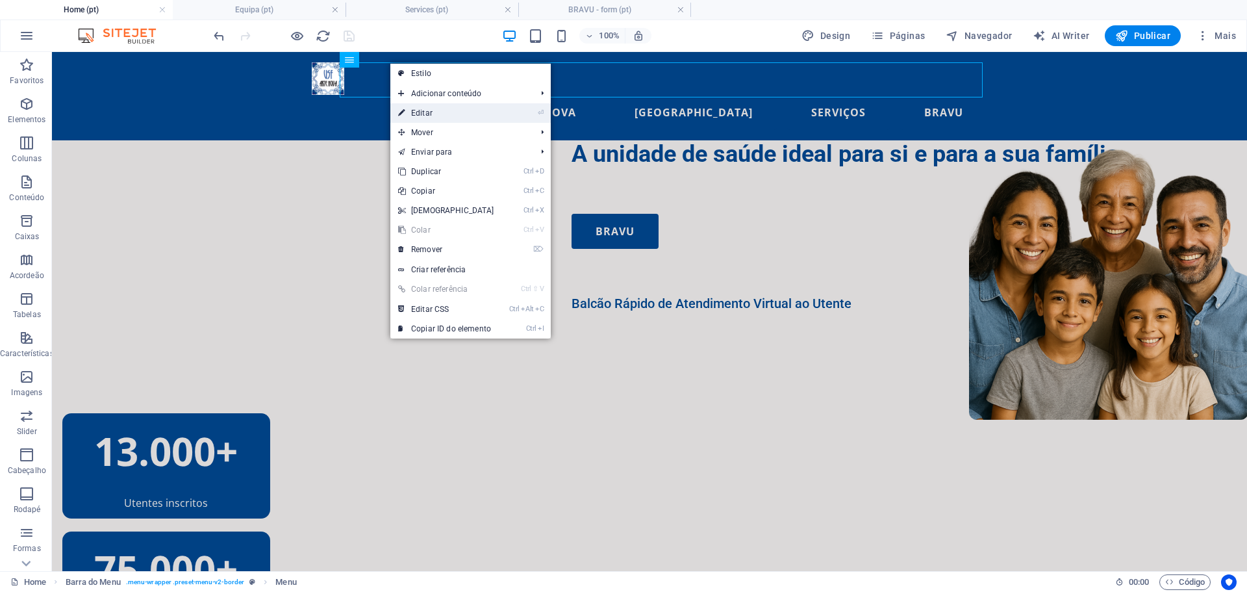
click at [473, 112] on link "⏎ Editar" at bounding box center [446, 112] width 112 height 19
select select
select select "default"
select select "1"
select select
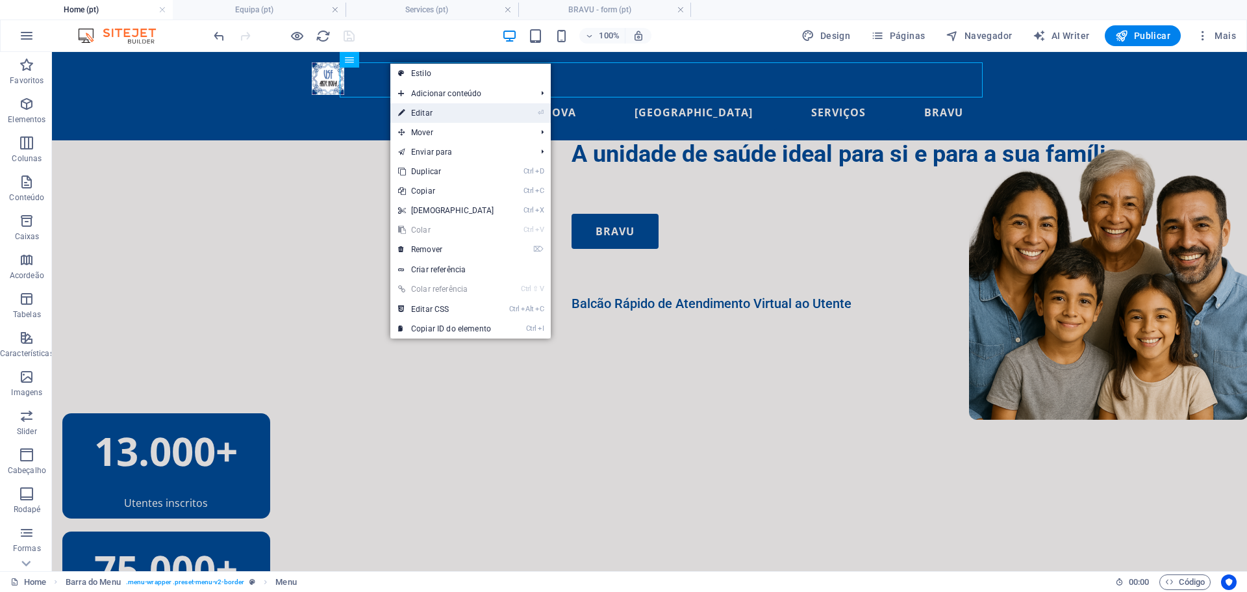
select select "default"
select select "2"
select select
select select "default"
select select "3"
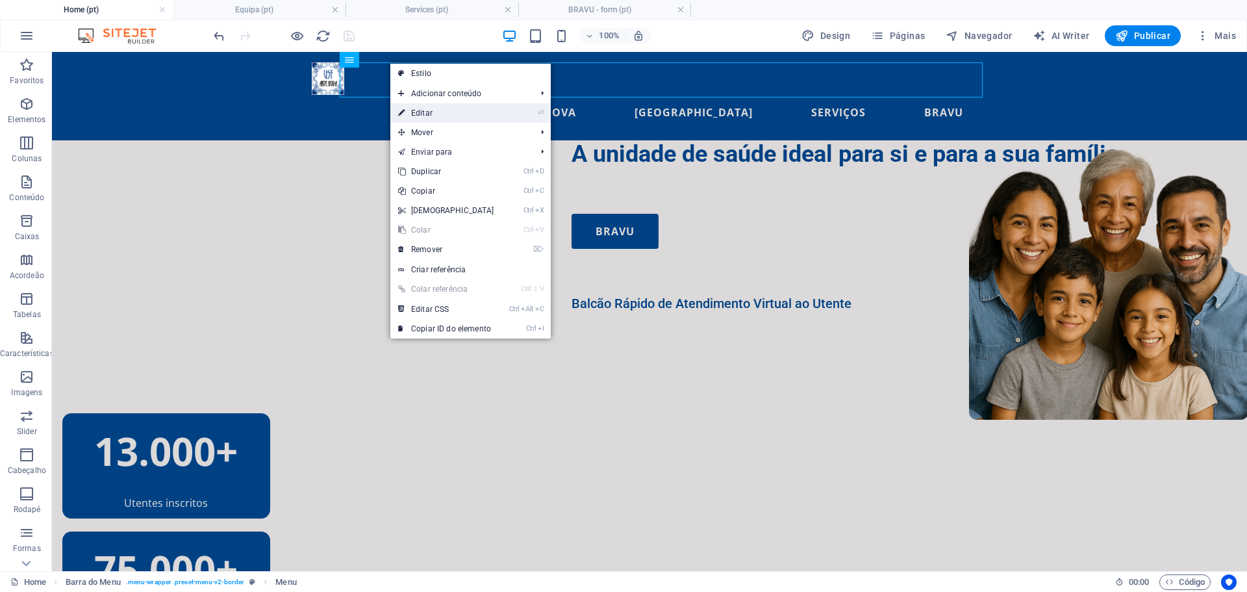
select select
select select "default"
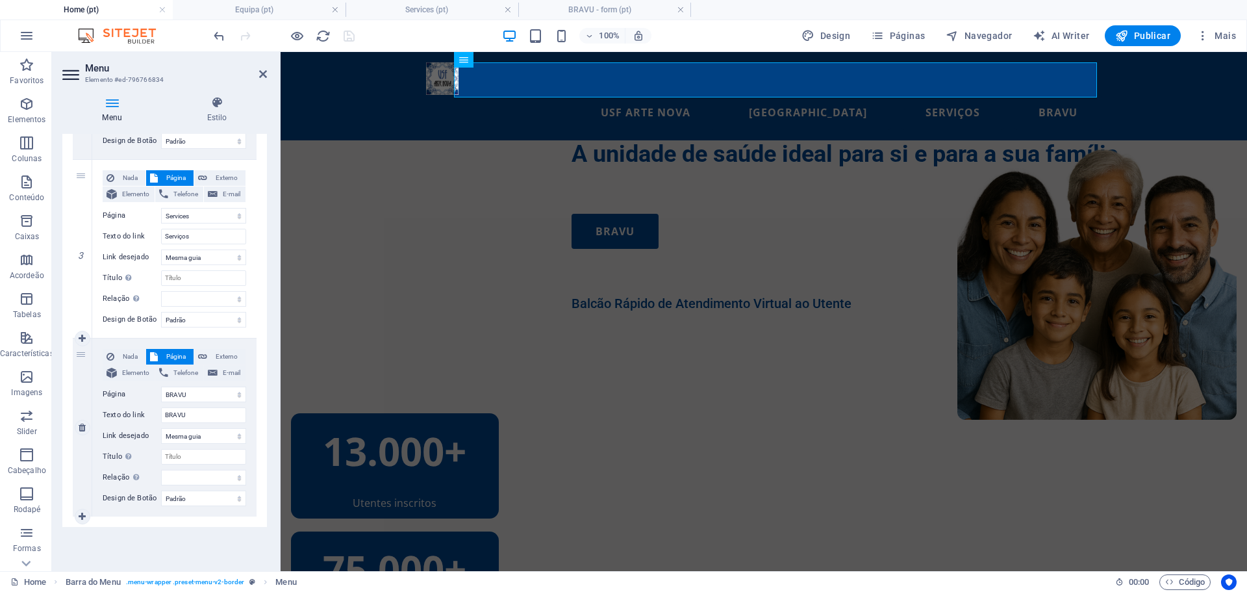
scroll to position [457, 0]
click at [238, 389] on select "Home Equipa Services BRAVU Legal Notice and Privacy BRAVU - form Pedido de Reno…" at bounding box center [203, 393] width 85 height 16
drag, startPoint x: 236, startPoint y: 392, endPoint x: 220, endPoint y: 351, distance: 43.8
click at [236, 392] on select "Home Equipa Services BRAVU Legal Notice and Privacy BRAVU - form Pedido de Reno…" at bounding box center [203, 393] width 85 height 16
click at [220, 351] on span "Externo" at bounding box center [226, 355] width 31 height 16
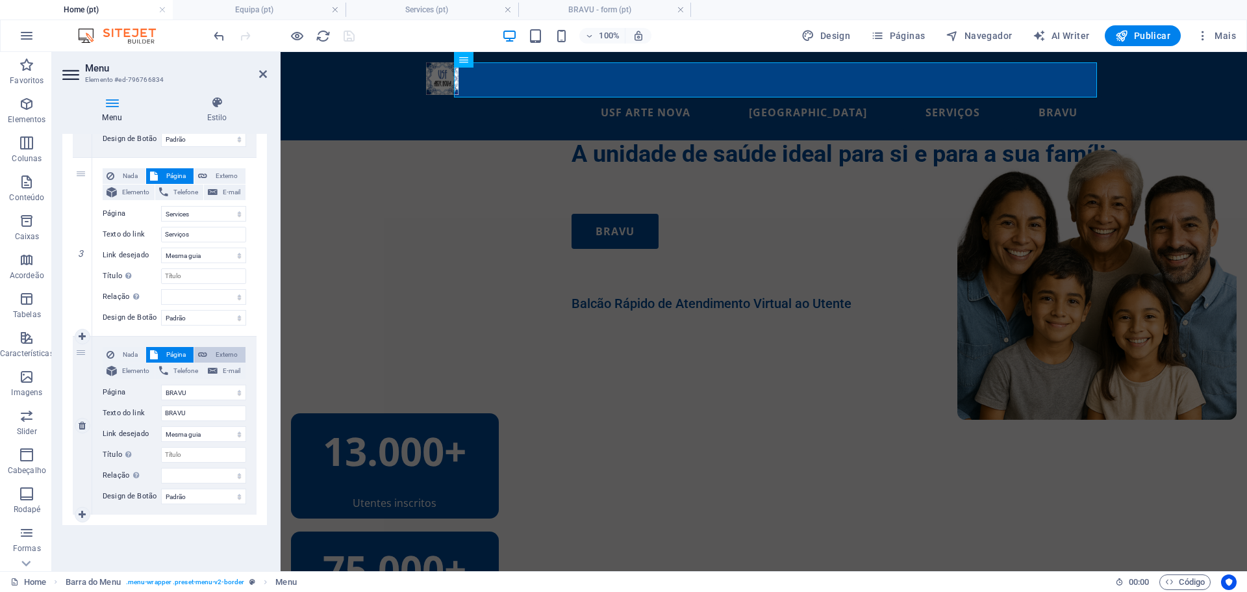
select select
select select "blank"
select select
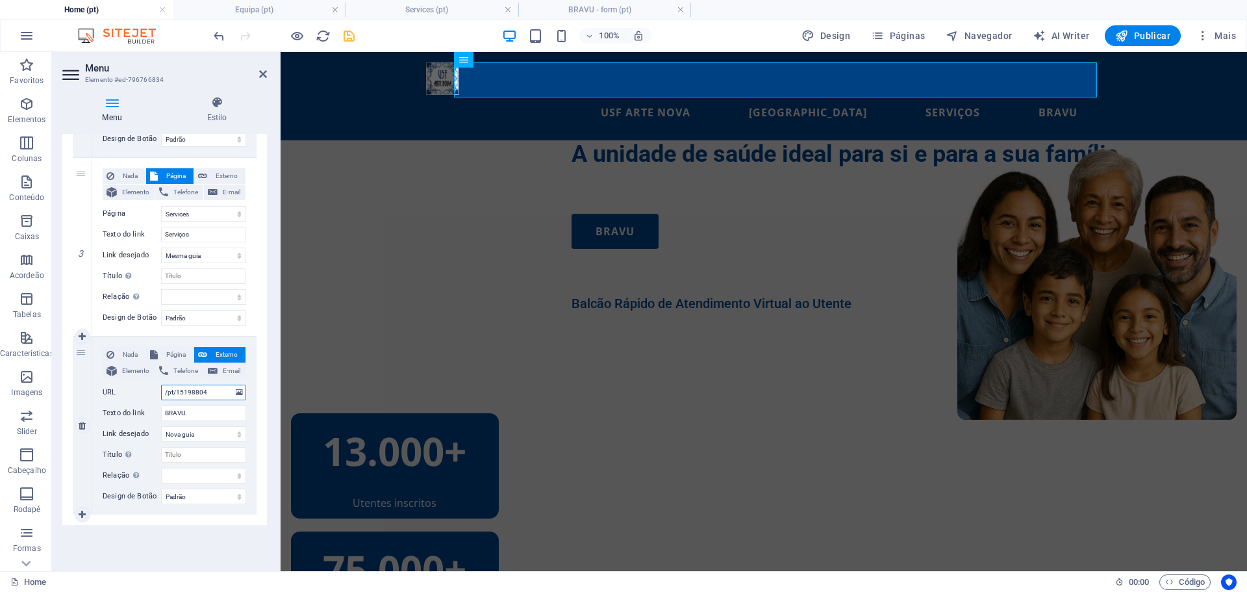
drag, startPoint x: 209, startPoint y: 396, endPoint x: 131, endPoint y: 397, distance: 78.0
click at [131, 397] on div "URL /pt/15198804" at bounding box center [175, 393] width 144 height 16
paste input "[URL][DOMAIN_NAME]"
type input "[URL][DOMAIN_NAME]"
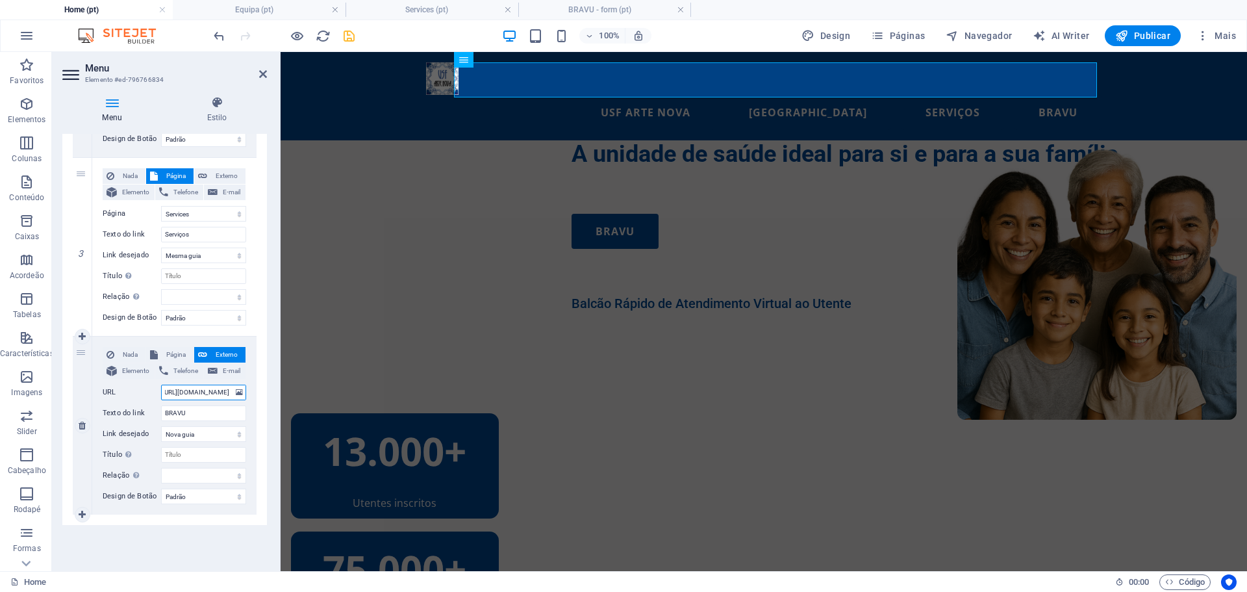
select select
type input "[URL][DOMAIN_NAME]"
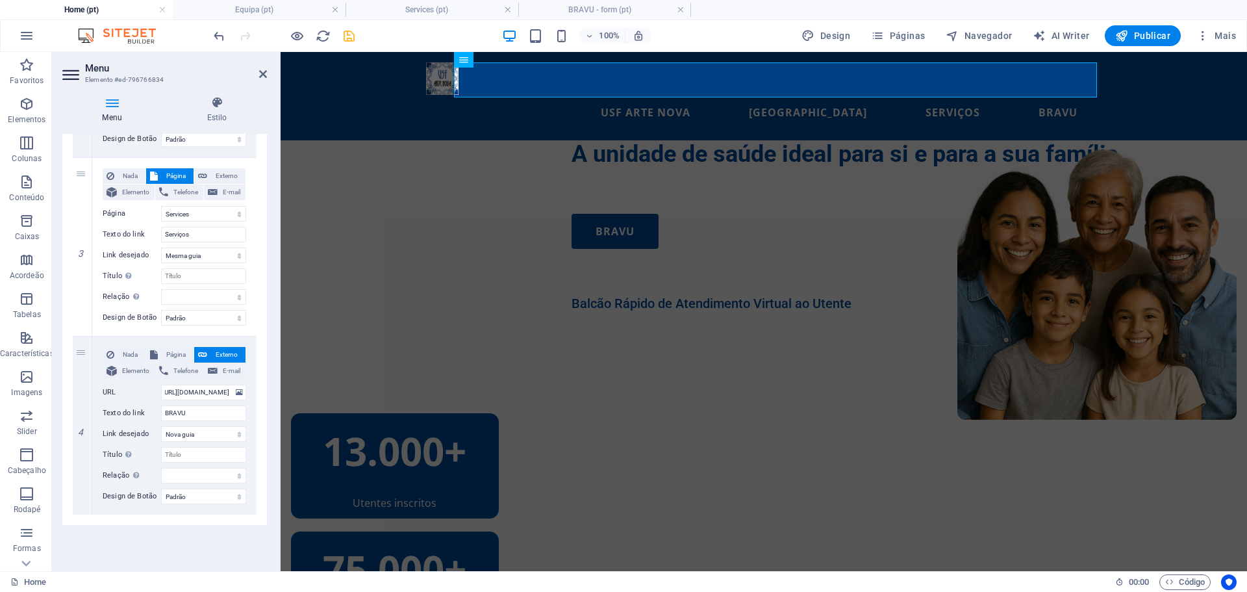
click at [258, 408] on div "1 Nada Página Externo Elemento Telefone E-mail Página Home Equipa Services BRAV…" at bounding box center [164, 157] width 205 height 735
click at [364, 300] on div "A unidade de saúde ideal para si e para a sua família. BRAVU Balcão Rápido de A…" at bounding box center [764, 335] width 967 height 390
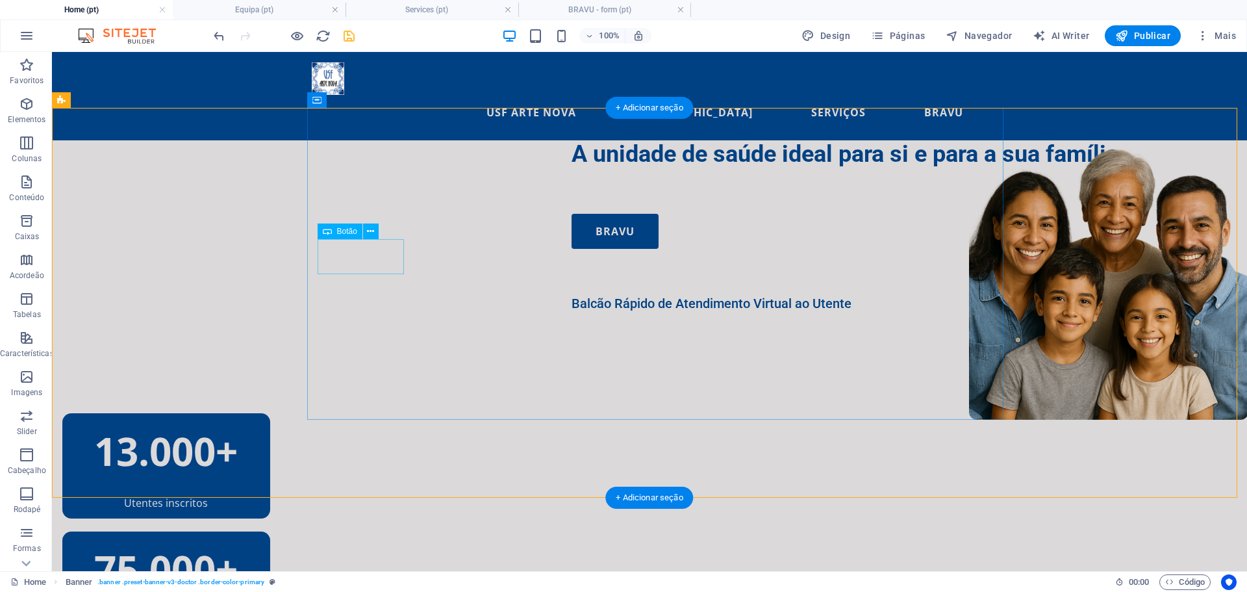
click at [572, 249] on div "BRAVU" at bounding box center [910, 231] width 676 height 35
click at [370, 229] on icon at bounding box center [370, 232] width 7 height 14
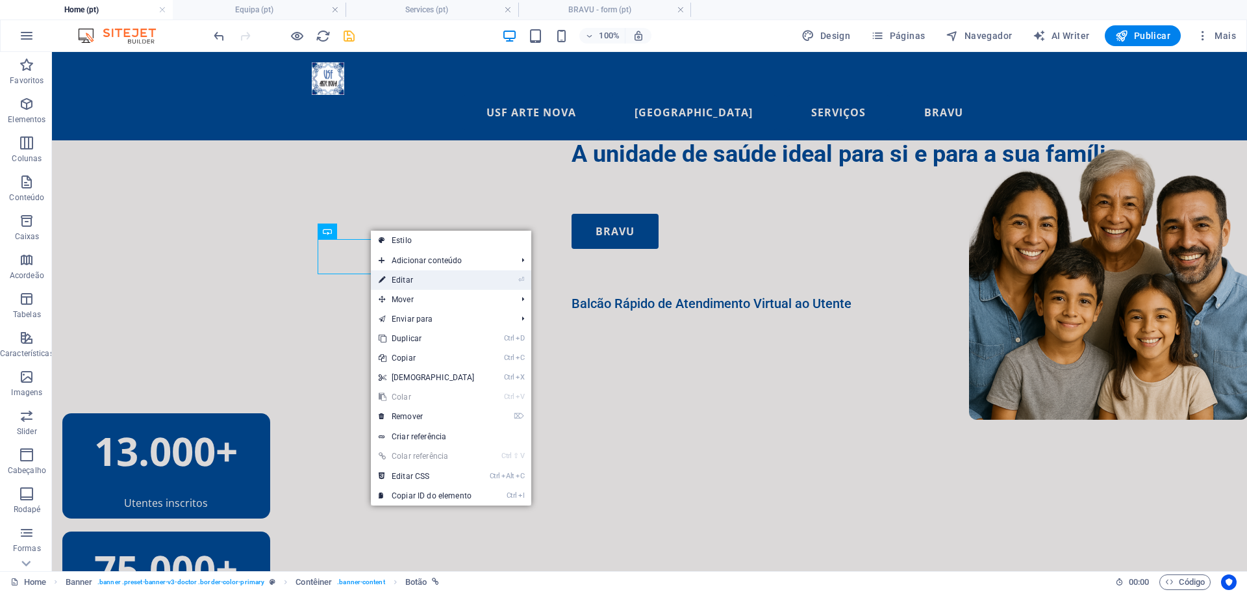
click at [427, 277] on link "⏎ Editar" at bounding box center [427, 279] width 112 height 19
select select "3"
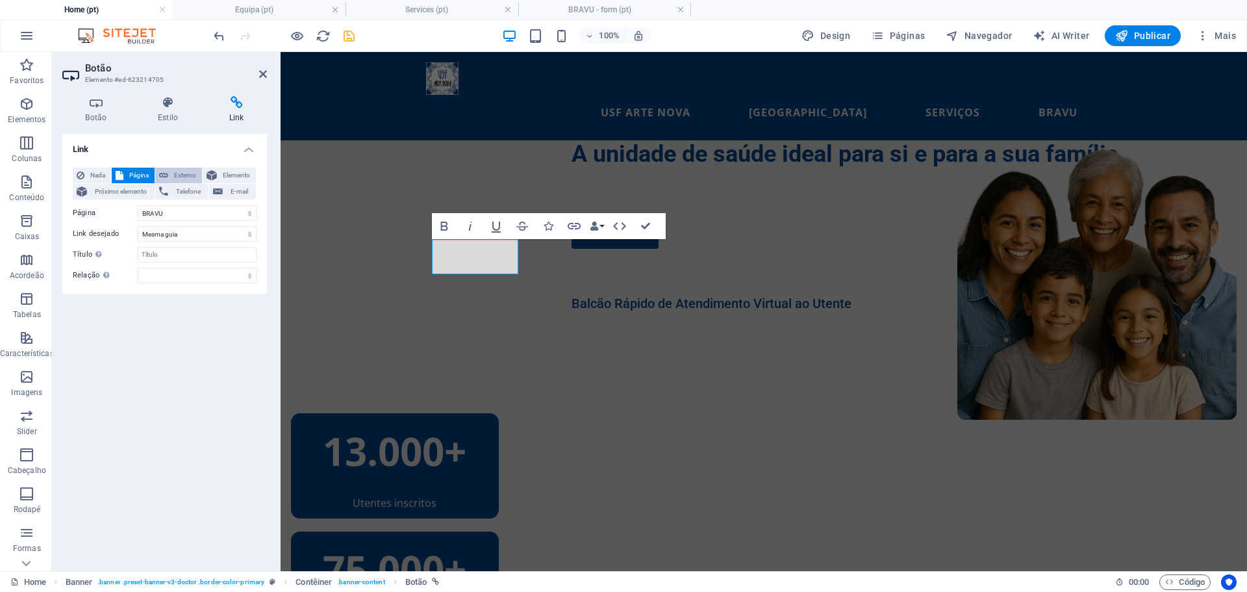
click at [177, 174] on span "Externo" at bounding box center [185, 176] width 26 height 16
select select "blank"
drag, startPoint x: 212, startPoint y: 213, endPoint x: 109, endPoint y: 207, distance: 103.5
click at [109, 207] on div "URL /12227142" at bounding box center [165, 213] width 184 height 16
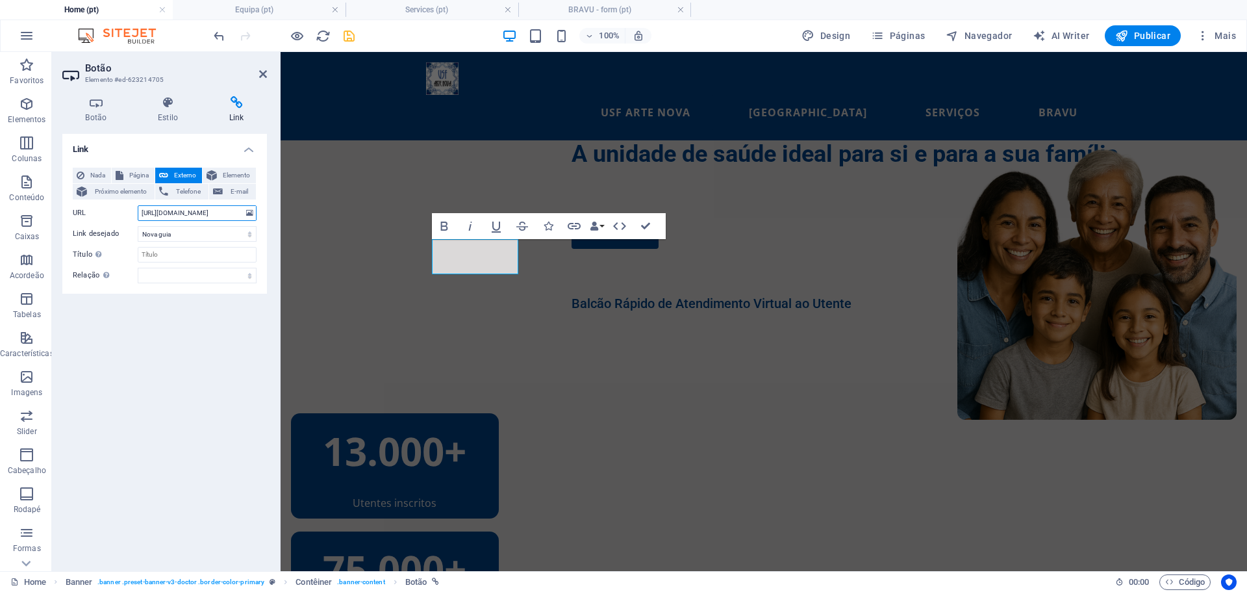
type input "[URL][DOMAIN_NAME]"
click at [251, 345] on div "Link Nada Página Externo Elemento Próximo elemento Telefone E-mail Página Home …" at bounding box center [164, 347] width 205 height 427
click at [311, 345] on div "A unidade de saúde ideal para si e para a sua família. BRAVU Balcão Rápido de A…" at bounding box center [764, 335] width 967 height 390
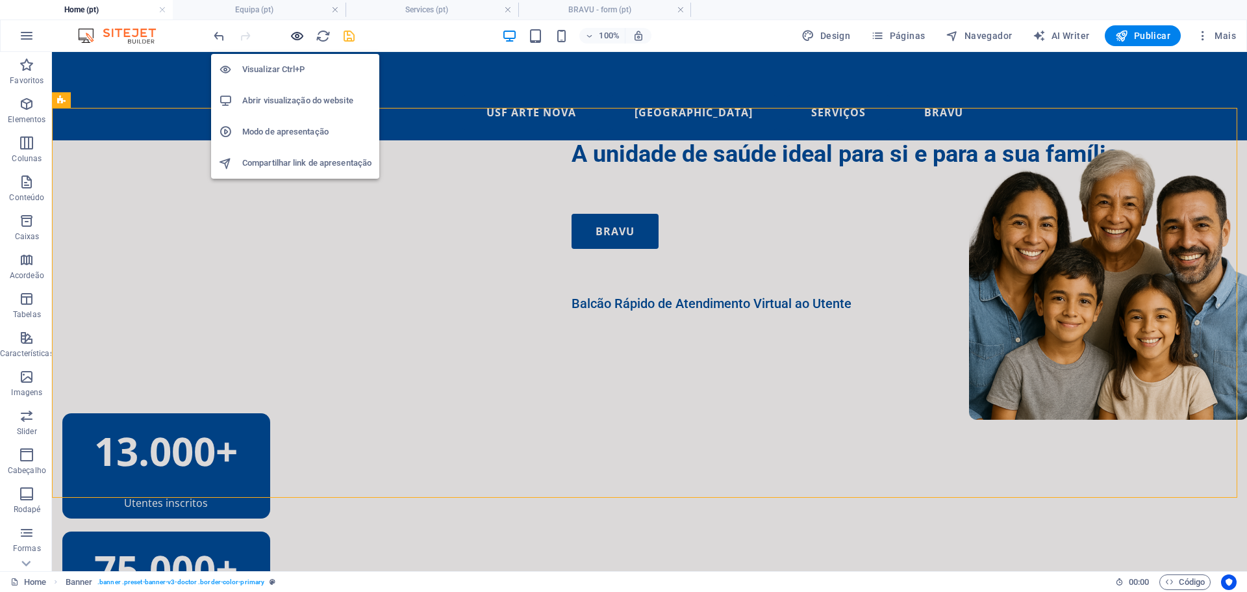
click at [294, 34] on icon "button" at bounding box center [297, 36] width 15 height 15
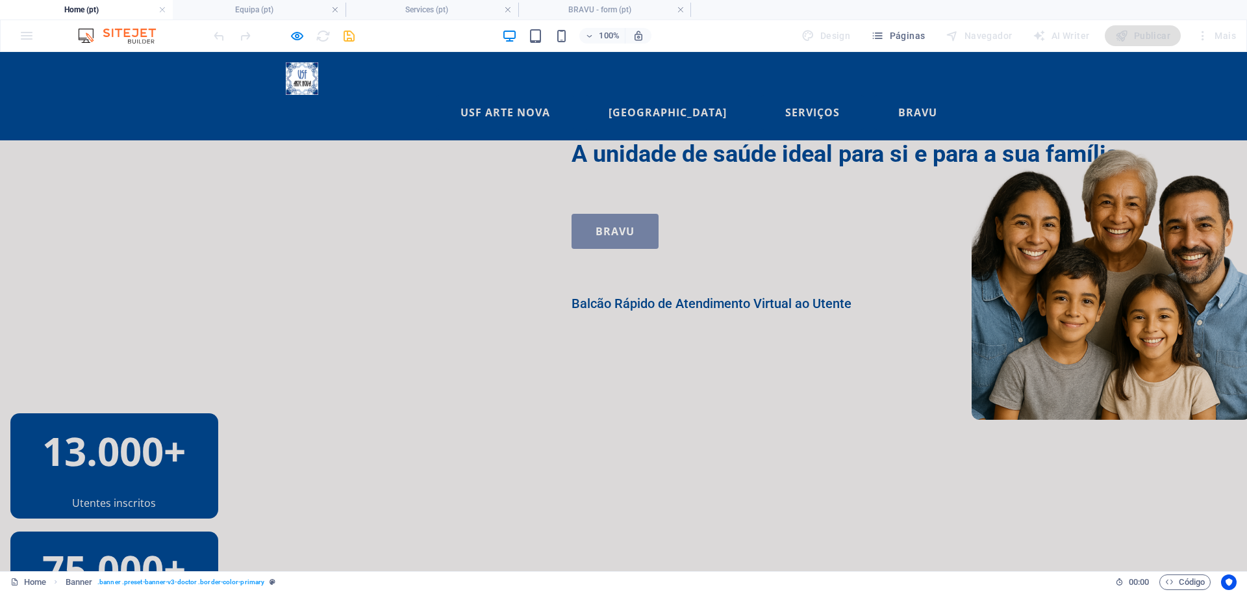
click at [572, 249] on link "BRAVU" at bounding box center [615, 231] width 87 height 35
click at [923, 95] on link "BRAVU" at bounding box center [917, 112] width 87 height 35
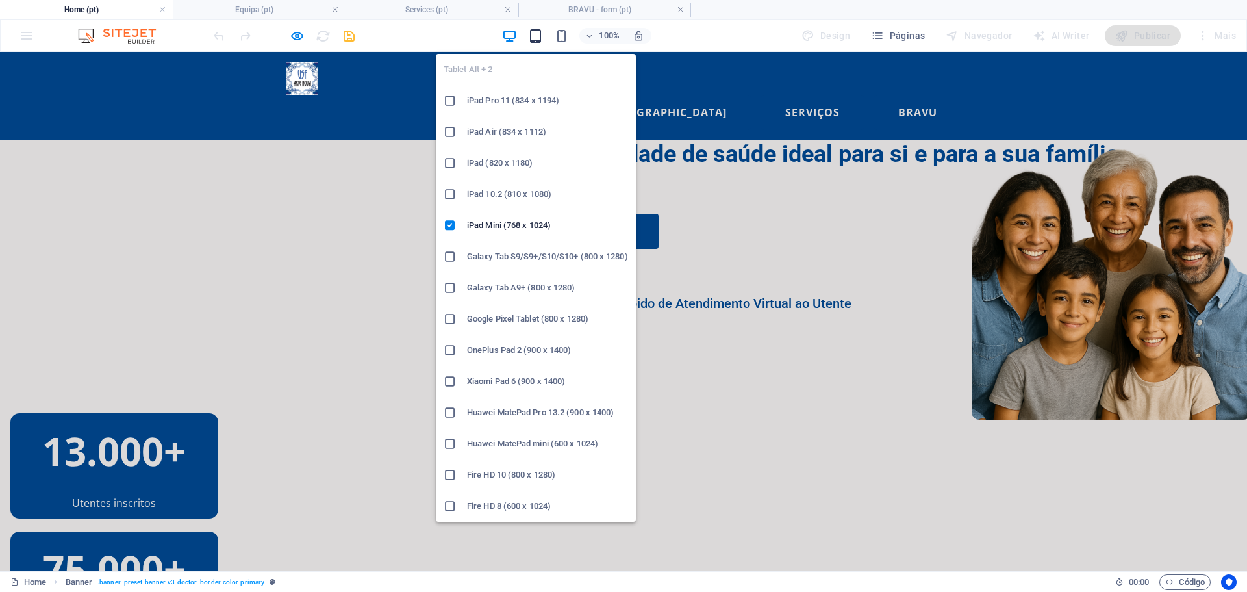
click at [541, 37] on icon "button" at bounding box center [535, 36] width 15 height 15
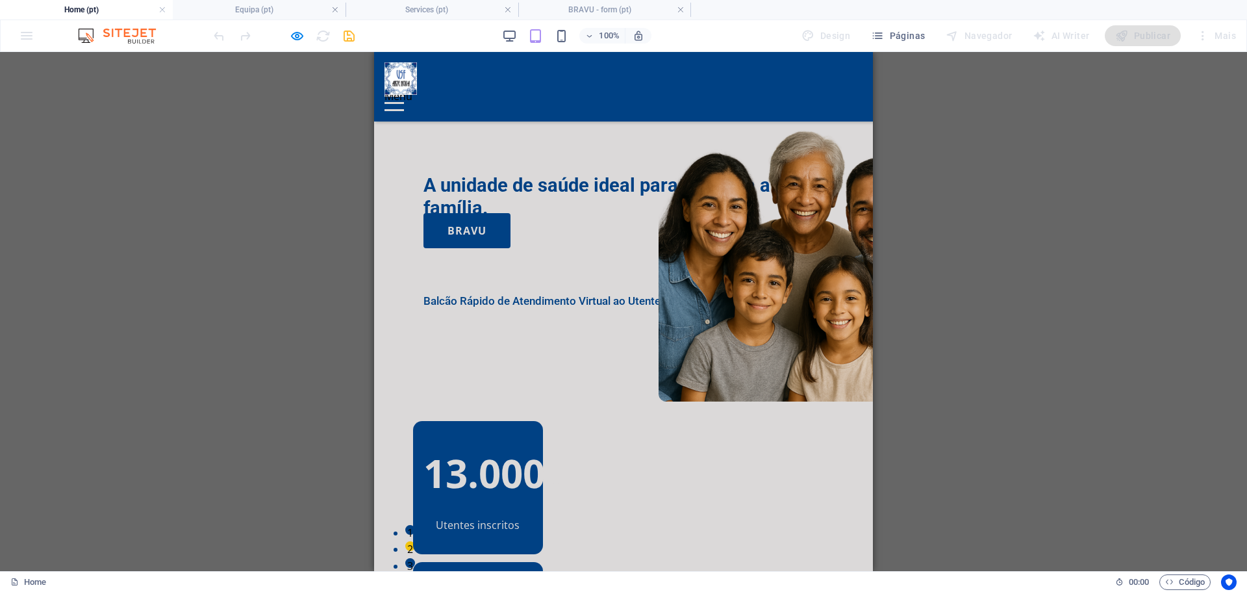
scroll to position [12, 0]
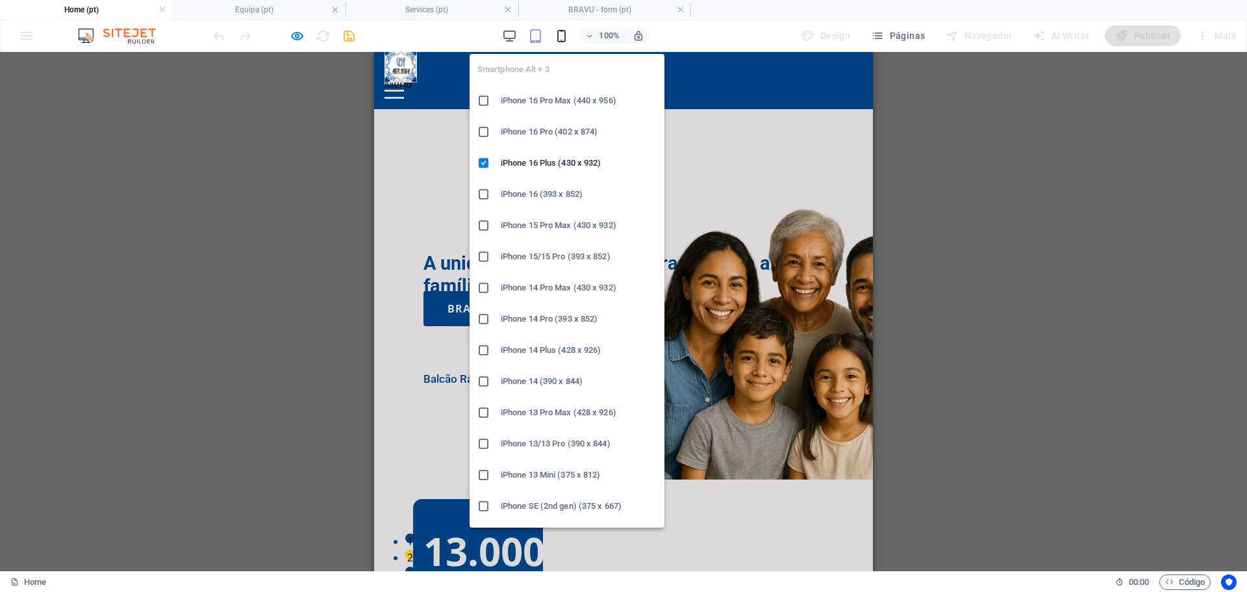
click at [564, 34] on icon "button" at bounding box center [561, 36] width 15 height 15
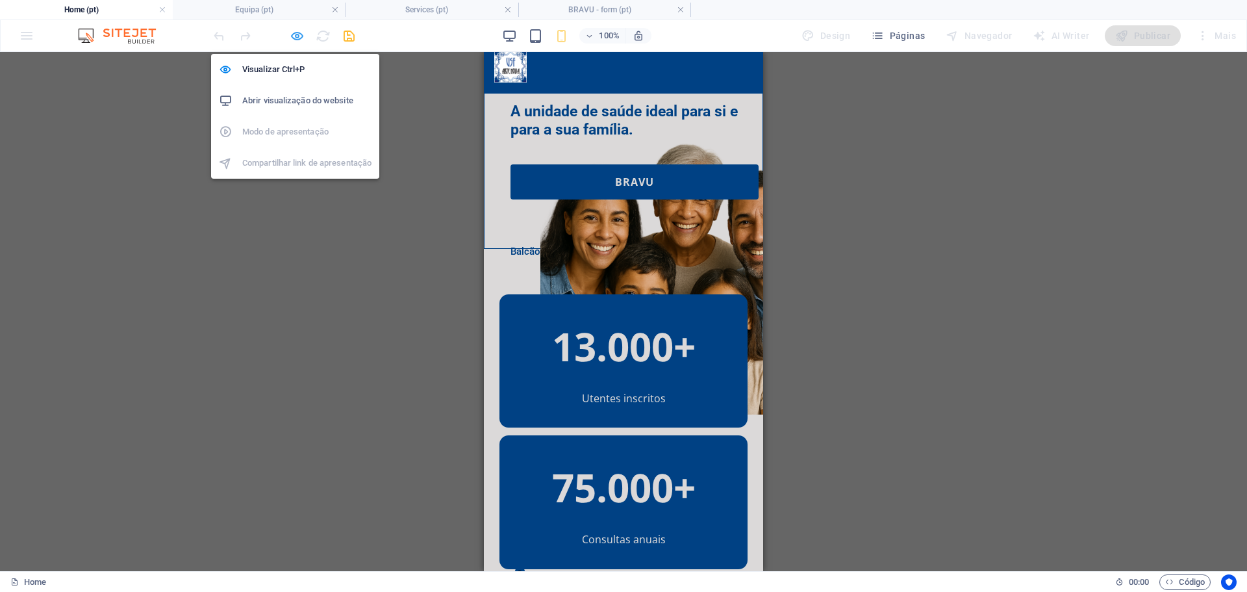
click at [298, 39] on icon "button" at bounding box center [297, 36] width 15 height 15
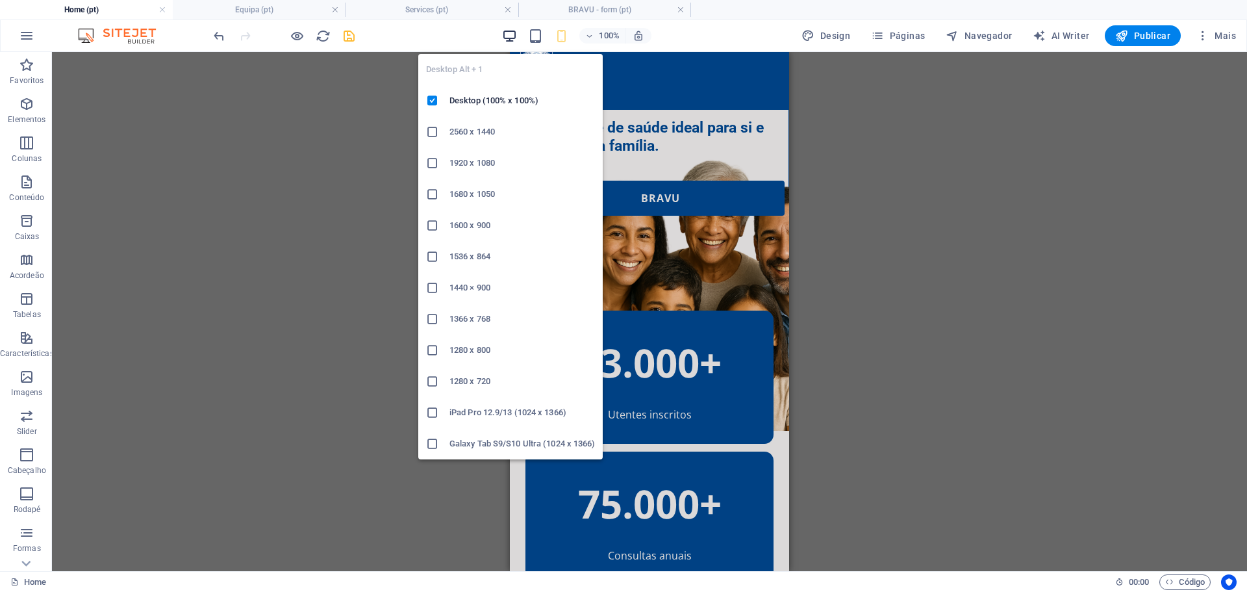
click at [514, 35] on icon "button" at bounding box center [509, 36] width 15 height 15
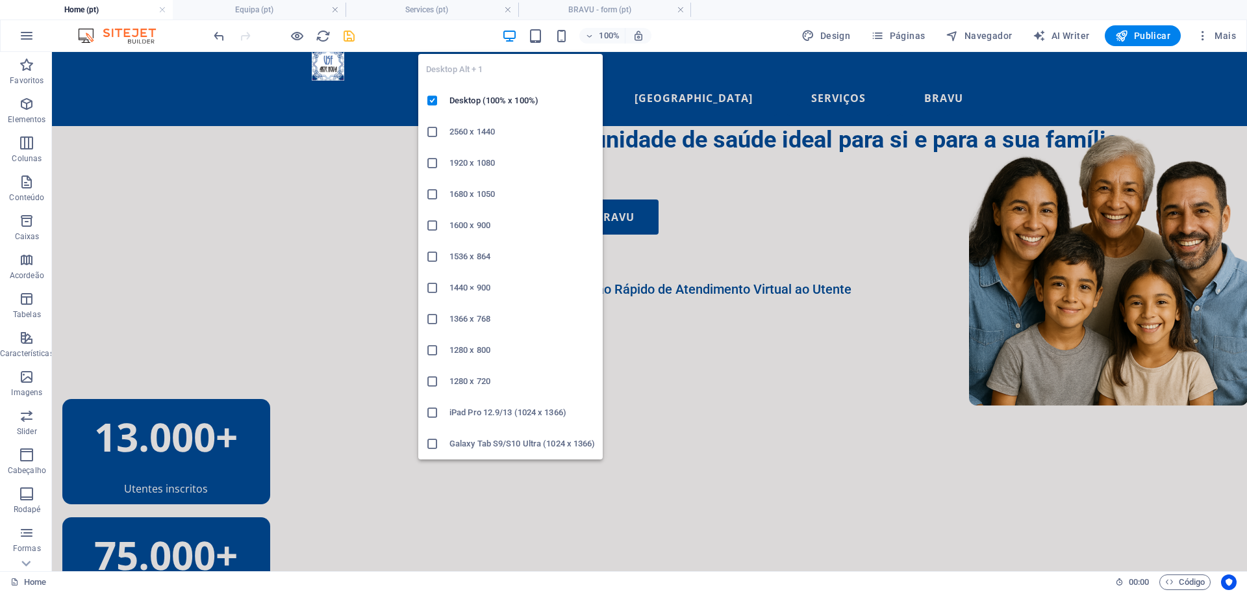
scroll to position [14, 0]
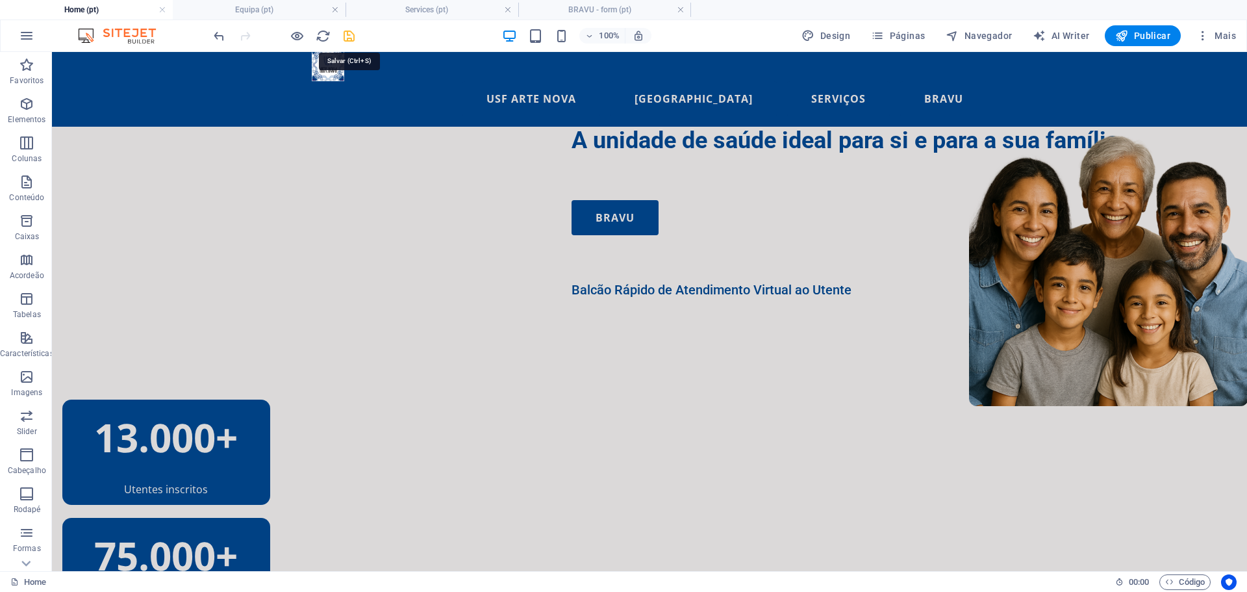
click at [351, 34] on icon "save" at bounding box center [349, 36] width 15 height 15
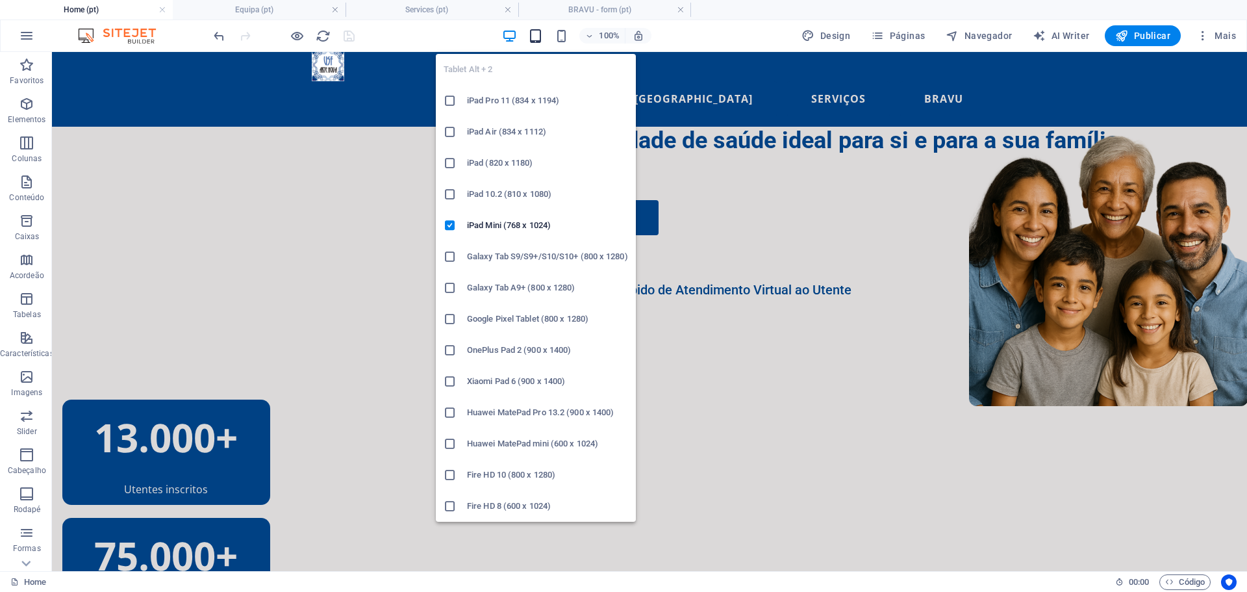
click at [535, 34] on icon "button" at bounding box center [535, 36] width 15 height 15
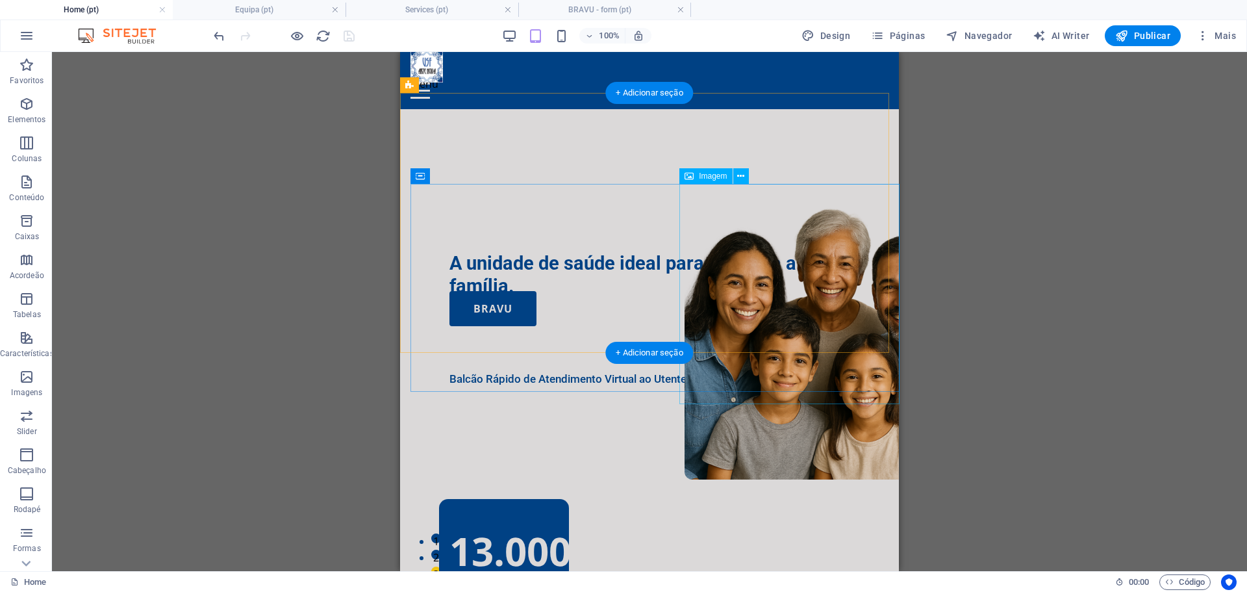
click at [814, 371] on figure at bounding box center [824, 339] width 279 height 279
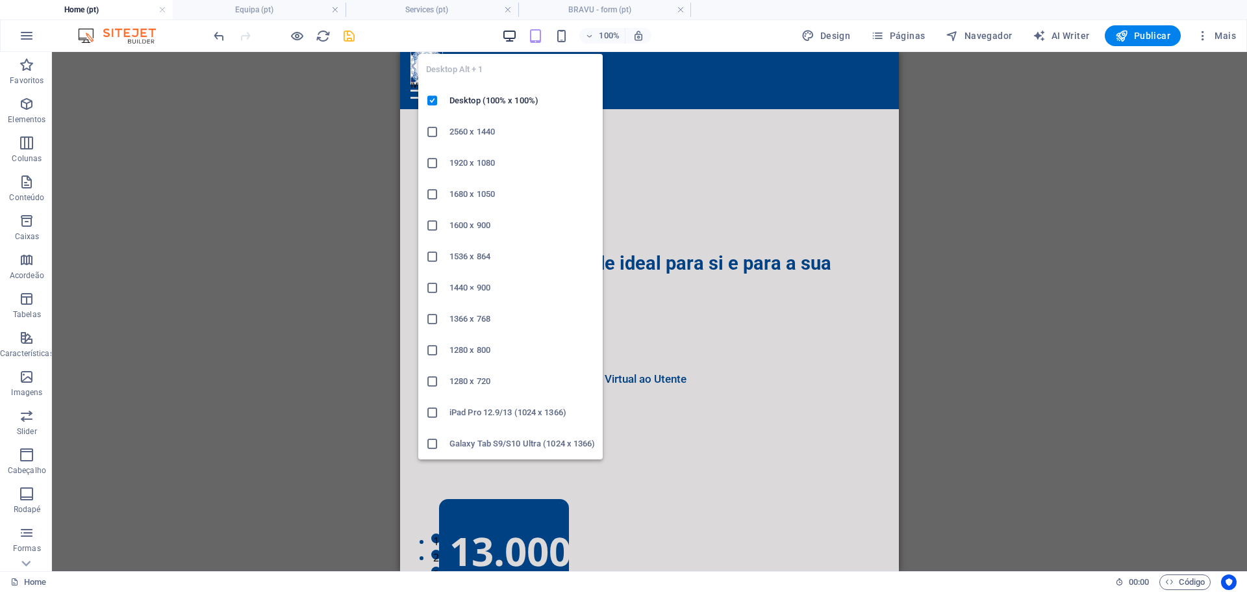
click at [509, 36] on icon "button" at bounding box center [509, 36] width 15 height 15
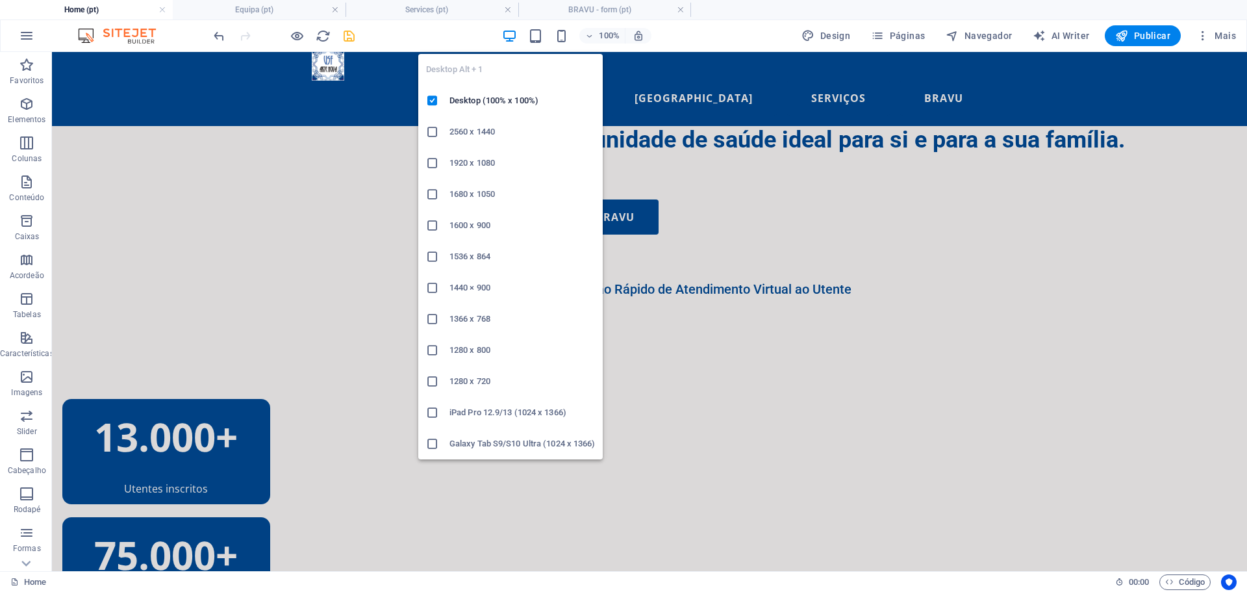
scroll to position [14, 0]
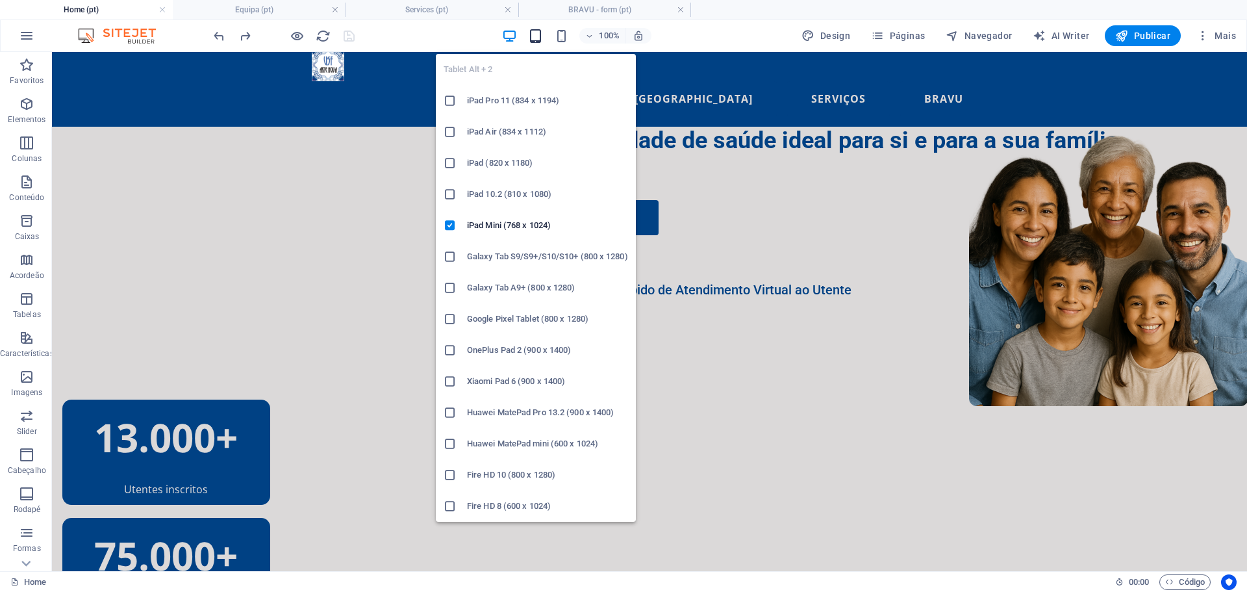
click at [539, 36] on icon "button" at bounding box center [535, 36] width 15 height 15
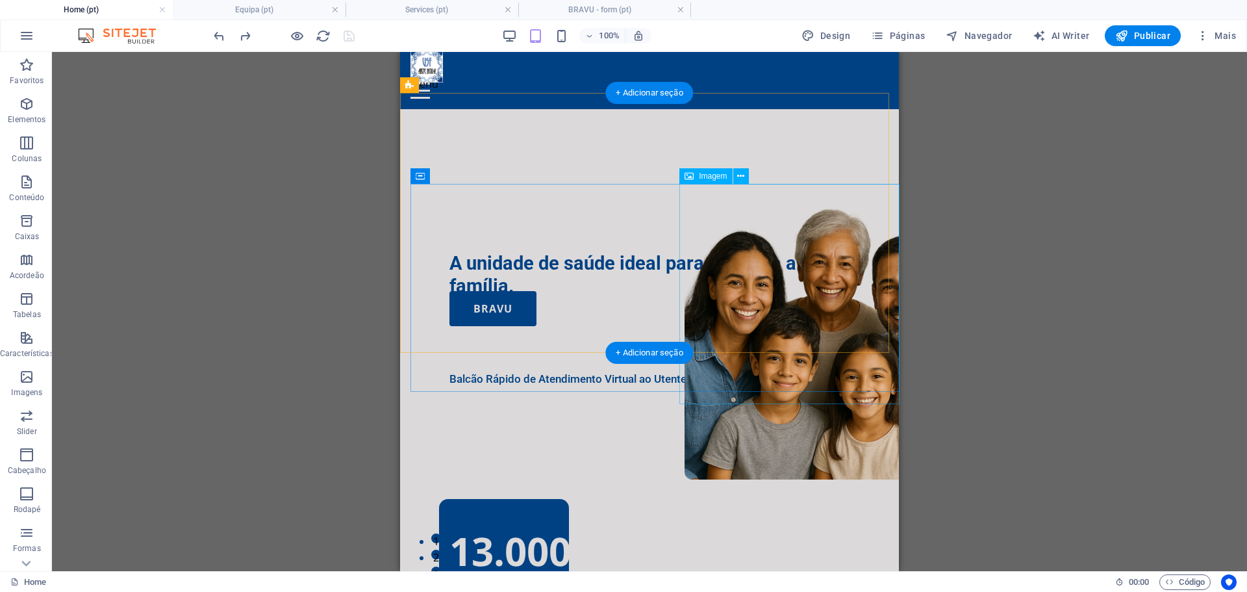
click at [832, 402] on figure at bounding box center [824, 339] width 279 height 279
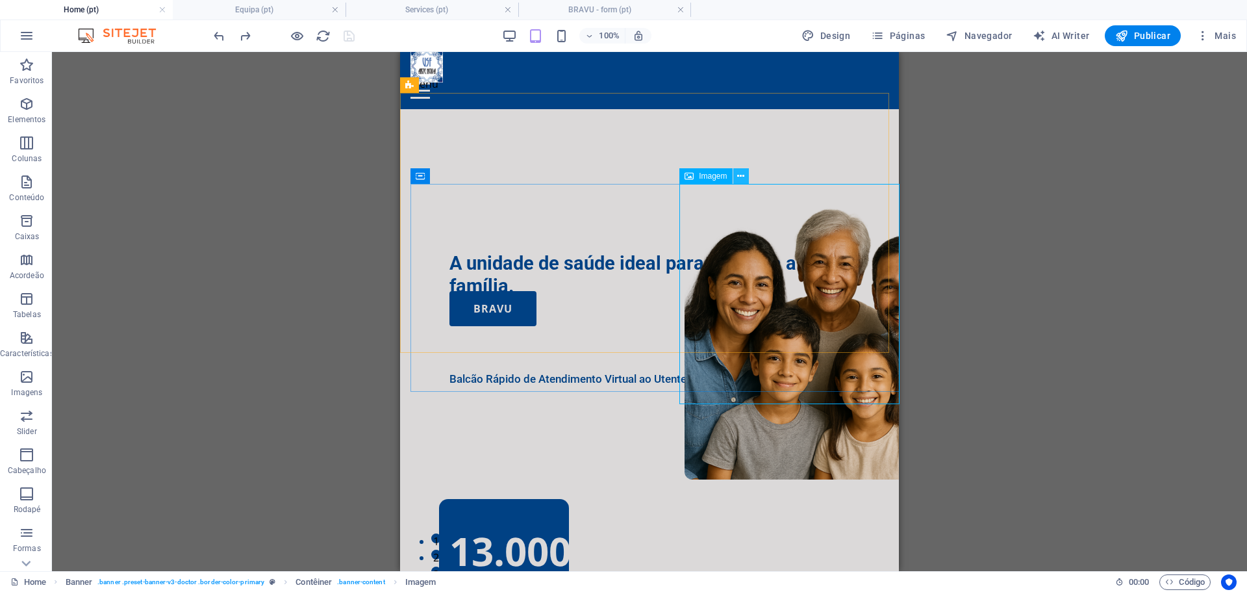
click at [741, 173] on icon at bounding box center [740, 177] width 7 height 14
click at [1040, 148] on div "H1 Banner Contêiner Menu Barra do Menu Imagem 3 colunas 2 colunas H2 Botão Espa…" at bounding box center [649, 311] width 1195 height 519
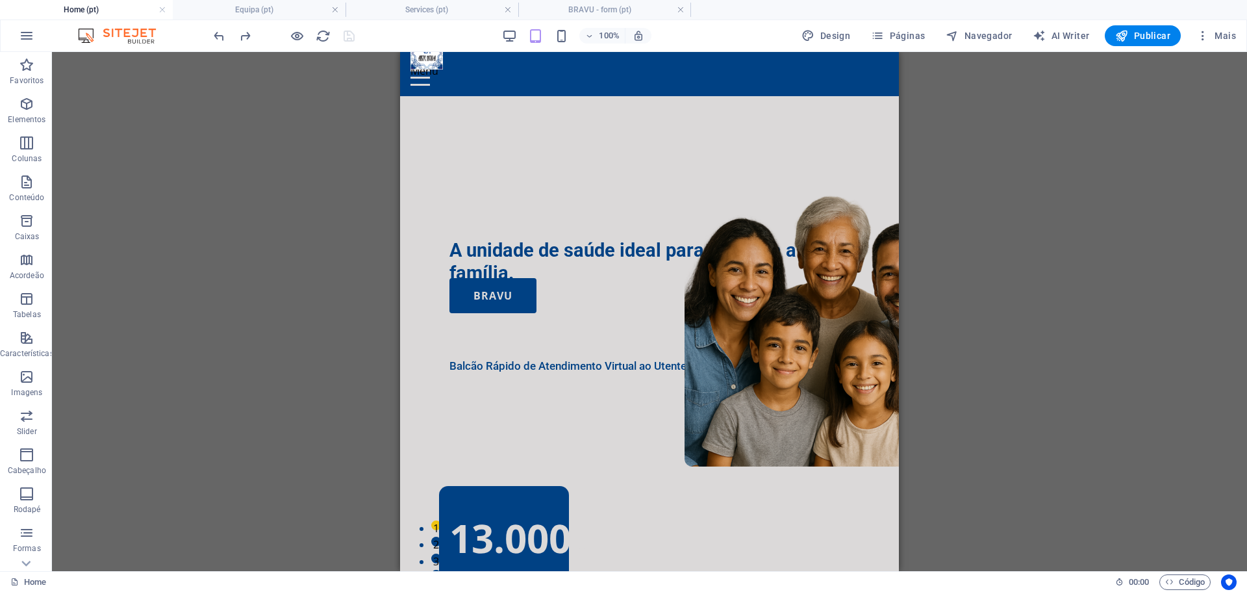
scroll to position [0, 0]
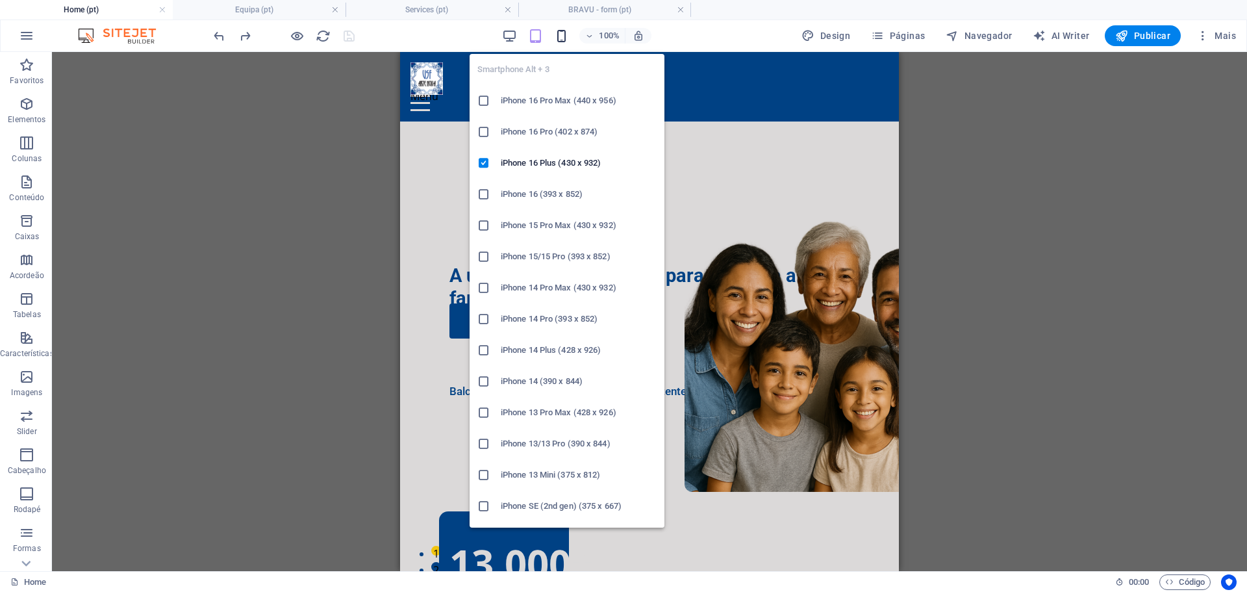
click at [564, 36] on icon "button" at bounding box center [561, 36] width 15 height 15
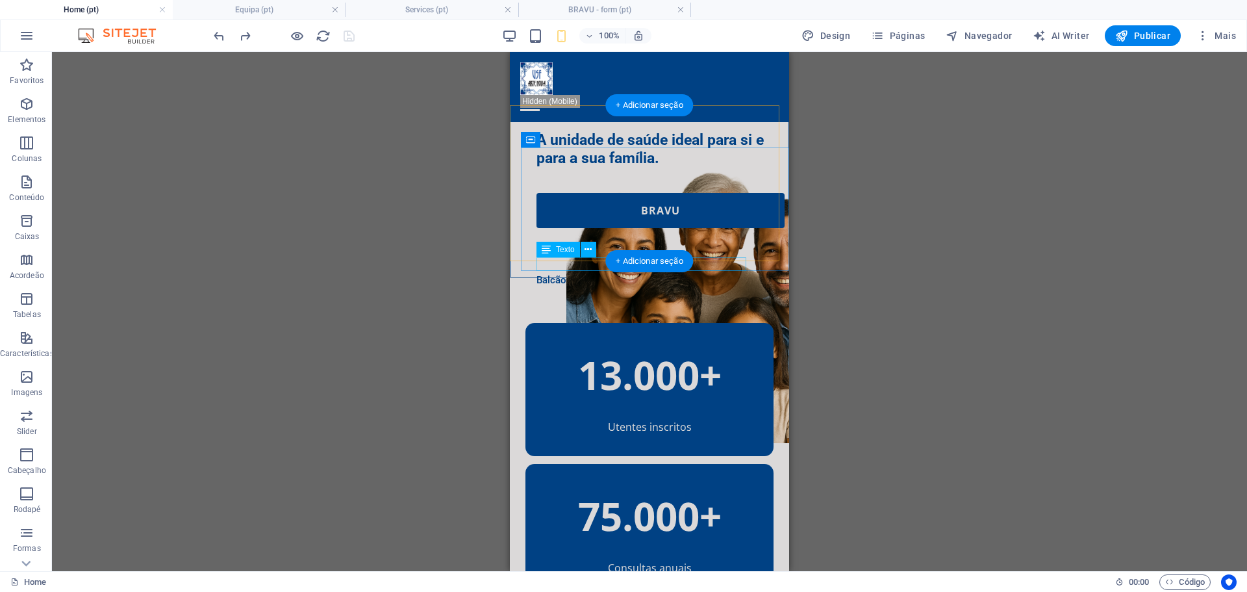
click at [557, 274] on div "Balcão Rápido de Atendimento Virtual ao Utente" at bounding box center [661, 281] width 248 height 14
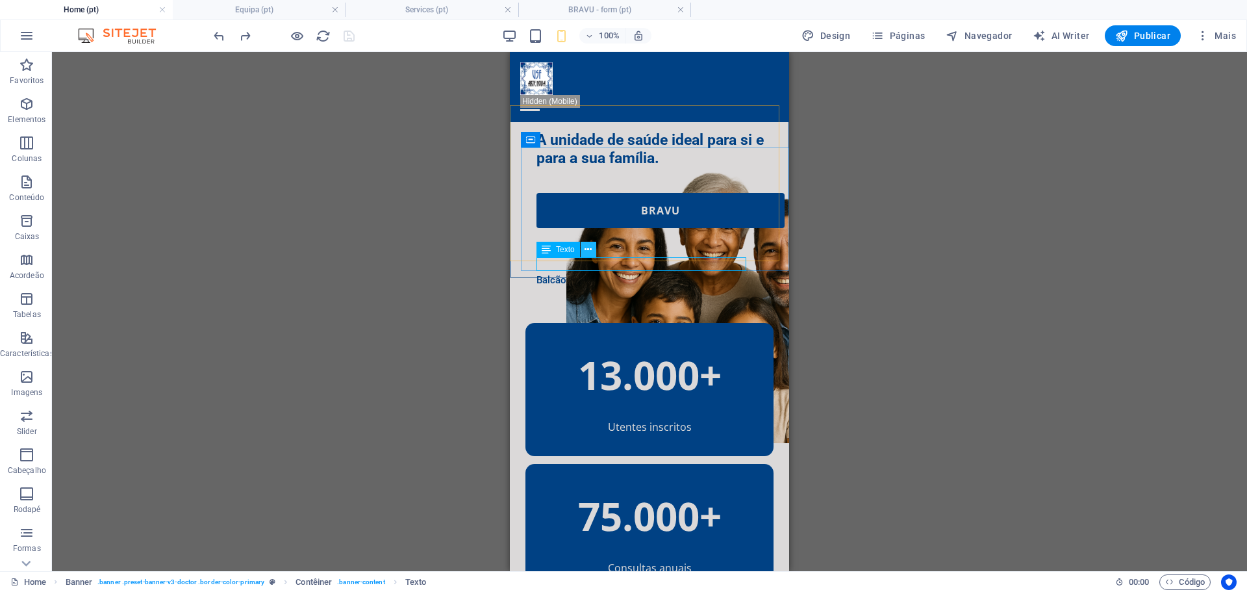
click at [591, 248] on icon at bounding box center [588, 250] width 7 height 14
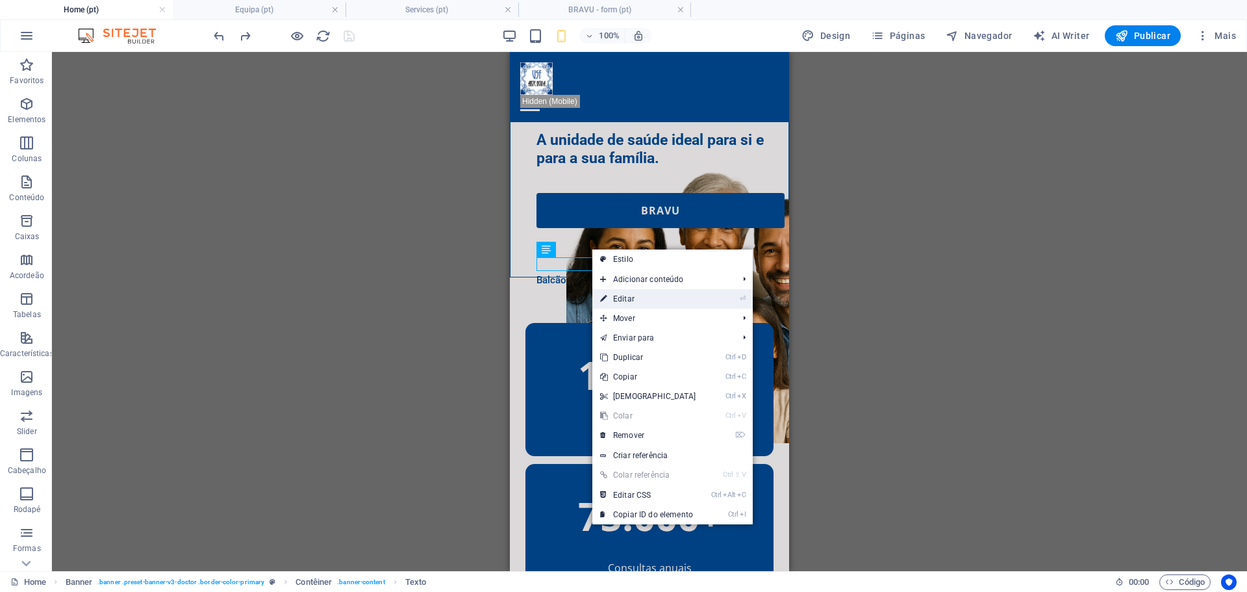
click at [696, 292] on link "⏎ Editar" at bounding box center [649, 298] width 112 height 19
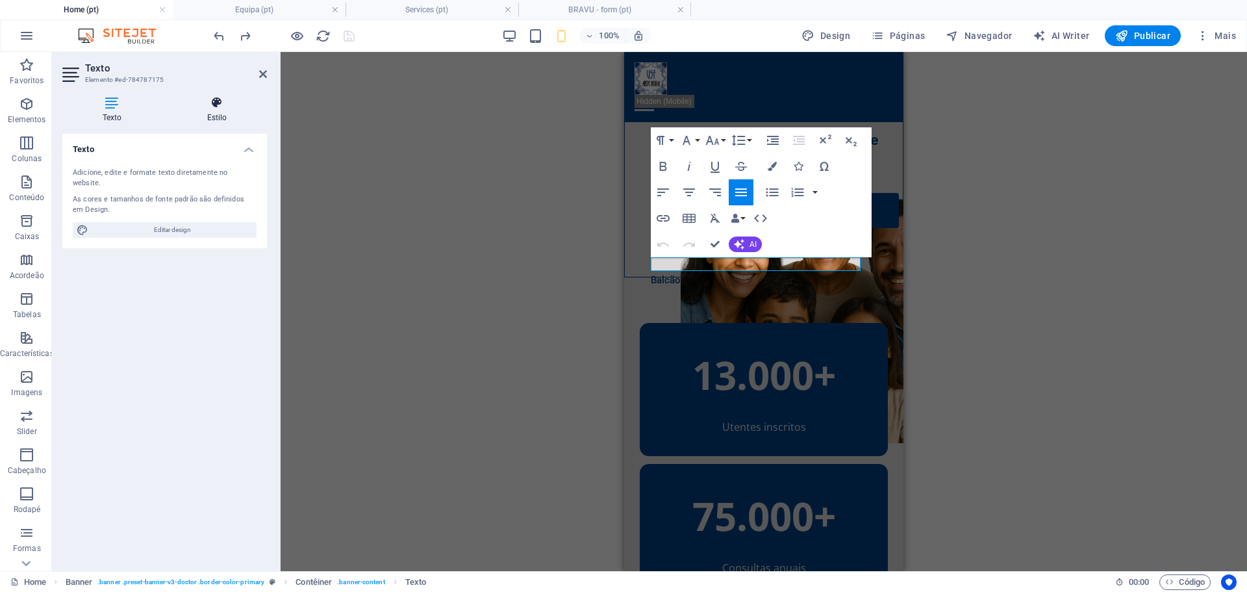
click at [221, 108] on icon at bounding box center [217, 102] width 100 height 13
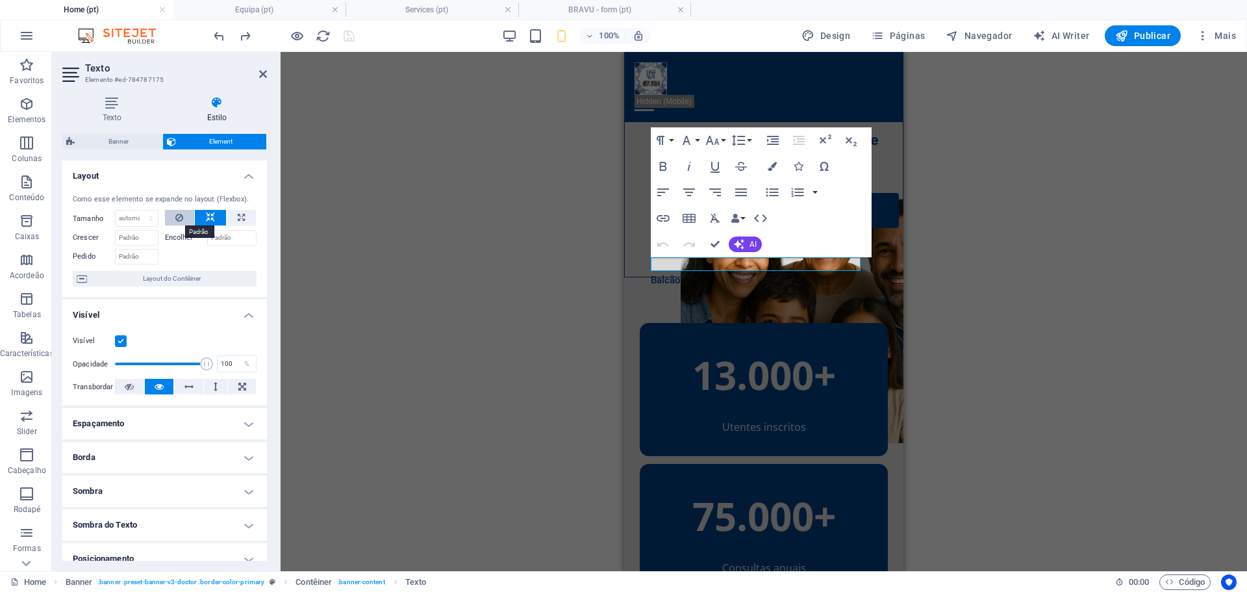
click at [182, 218] on icon at bounding box center [179, 218] width 8 height 16
click at [177, 216] on icon at bounding box center [179, 218] width 8 height 16
click at [466, 329] on div "H1 Banner Contêiner Menu Barra do Menu Imagem 3 colunas 2 colunas H2 Botão Espa…" at bounding box center [764, 311] width 967 height 519
click at [989, 251] on div "H1 Banner Contêiner Menu Barra do Menu Imagem 3 colunas 2 colunas H2 Botão Espa…" at bounding box center [764, 311] width 967 height 519
click at [262, 75] on icon at bounding box center [263, 74] width 8 height 10
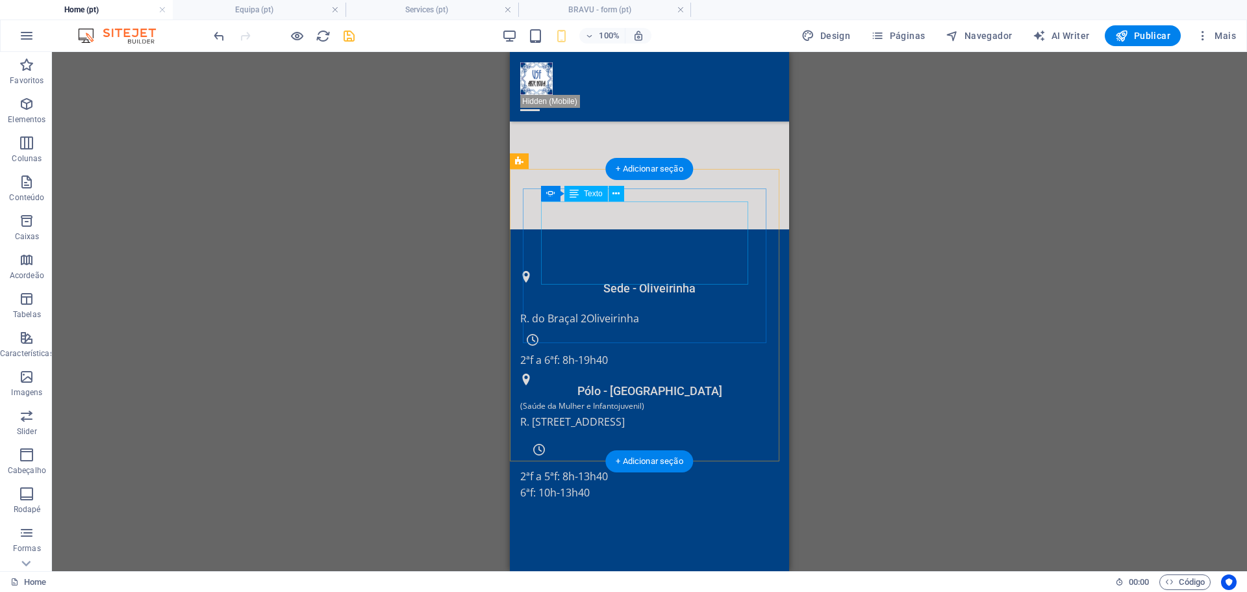
scroll to position [1299, 0]
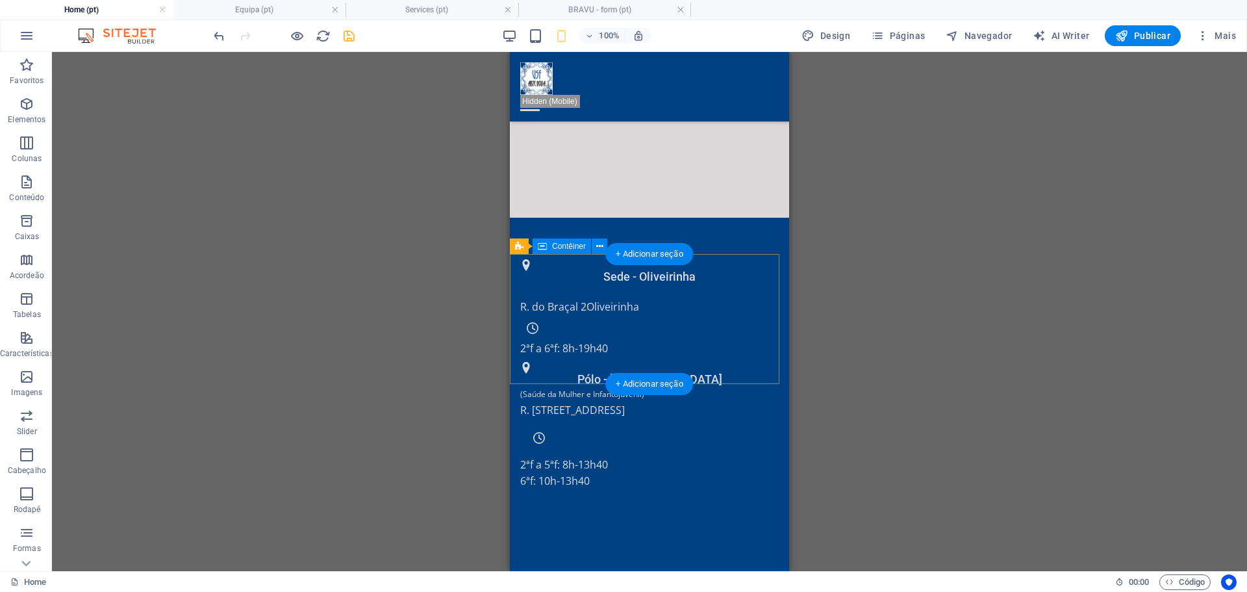
click at [769, 342] on div "Sede - Oliveirinha R. do Braçal 2 Oliveirinha 2ªf a 6ªf: 8h-19h40 Pólo - São Be…" at bounding box center [649, 283] width 279 height 130
click at [512, 348] on div "Sede - Oliveirinha R. do Braçal 2 Oliveirinha 2ªf a 6ªf: 8h-19h40 Pólo - São Be…" at bounding box center [649, 283] width 279 height 130
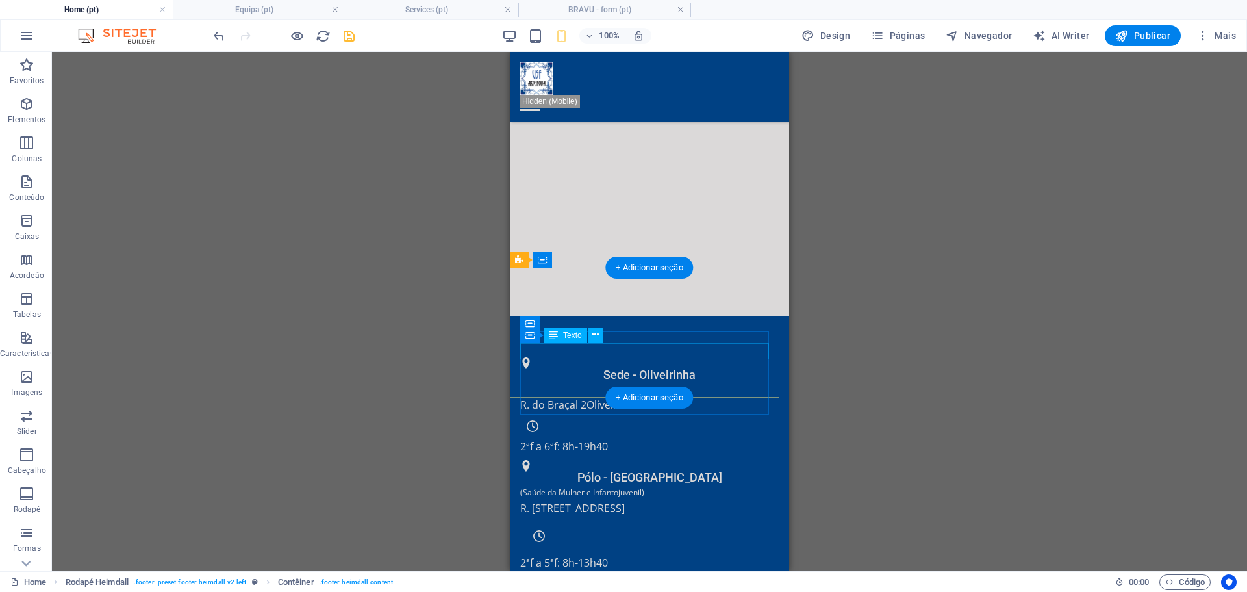
scroll to position [1040, 0]
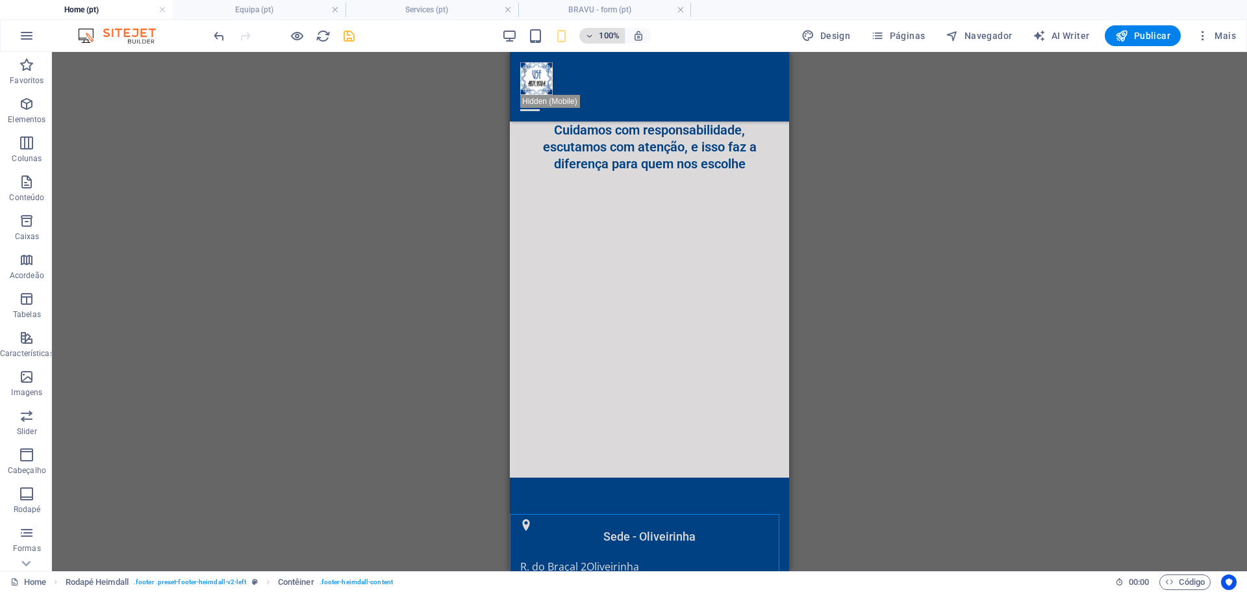
click at [590, 33] on icon "button" at bounding box center [589, 36] width 9 height 8
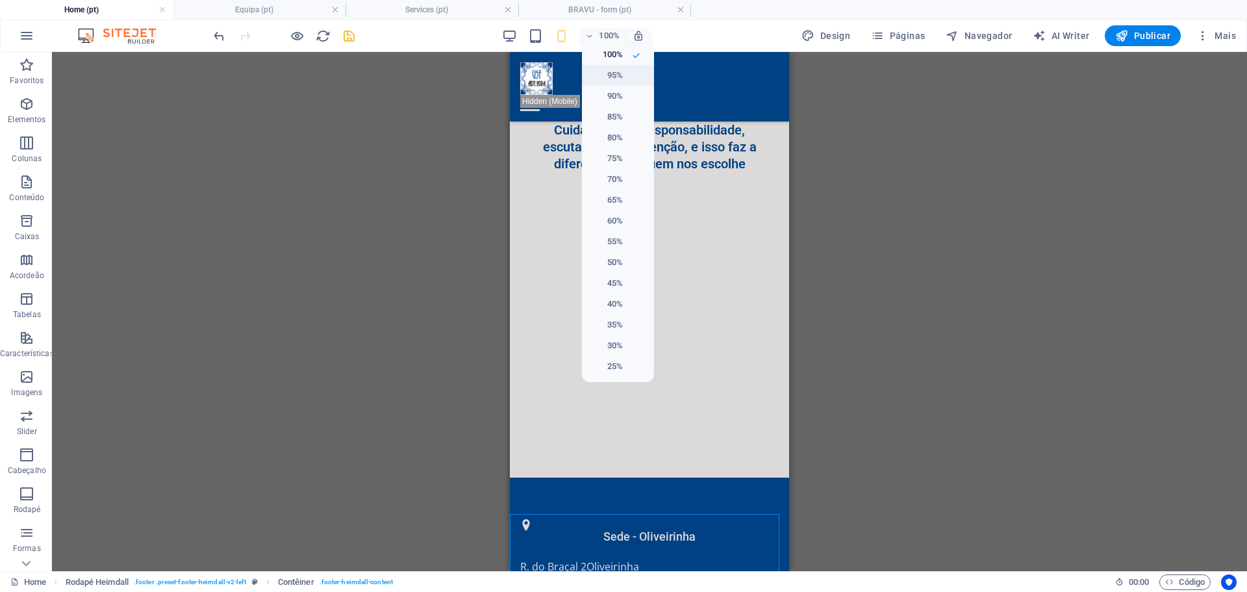
click at [614, 77] on h6 "95%" at bounding box center [606, 76] width 33 height 16
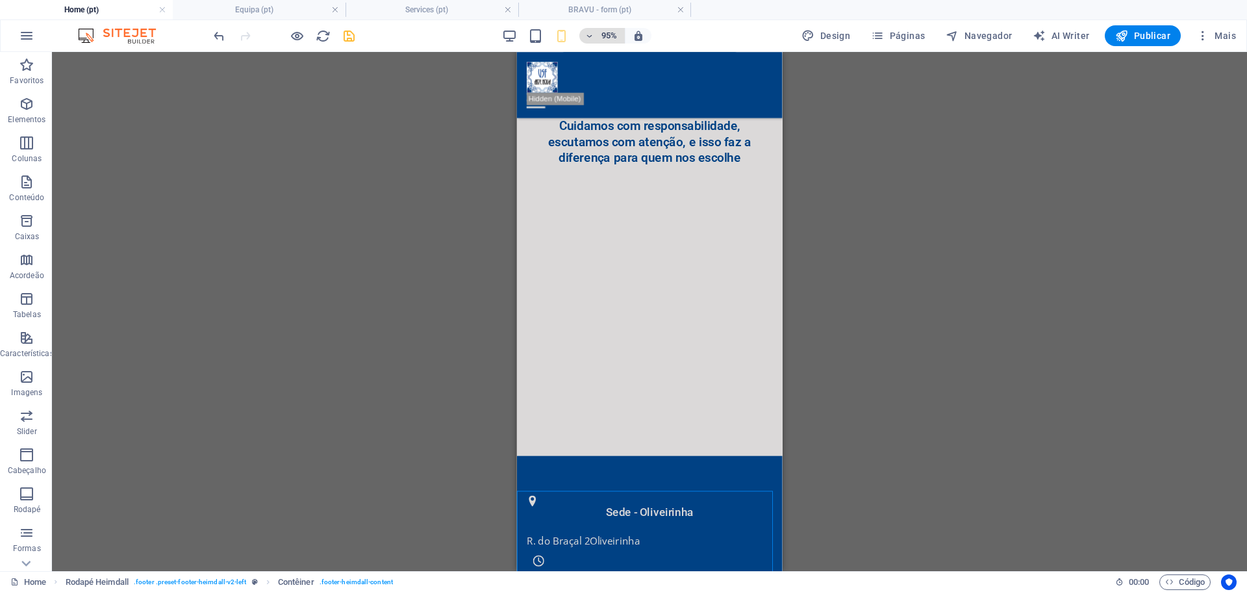
click at [618, 38] on h6 "95%" at bounding box center [609, 36] width 21 height 16
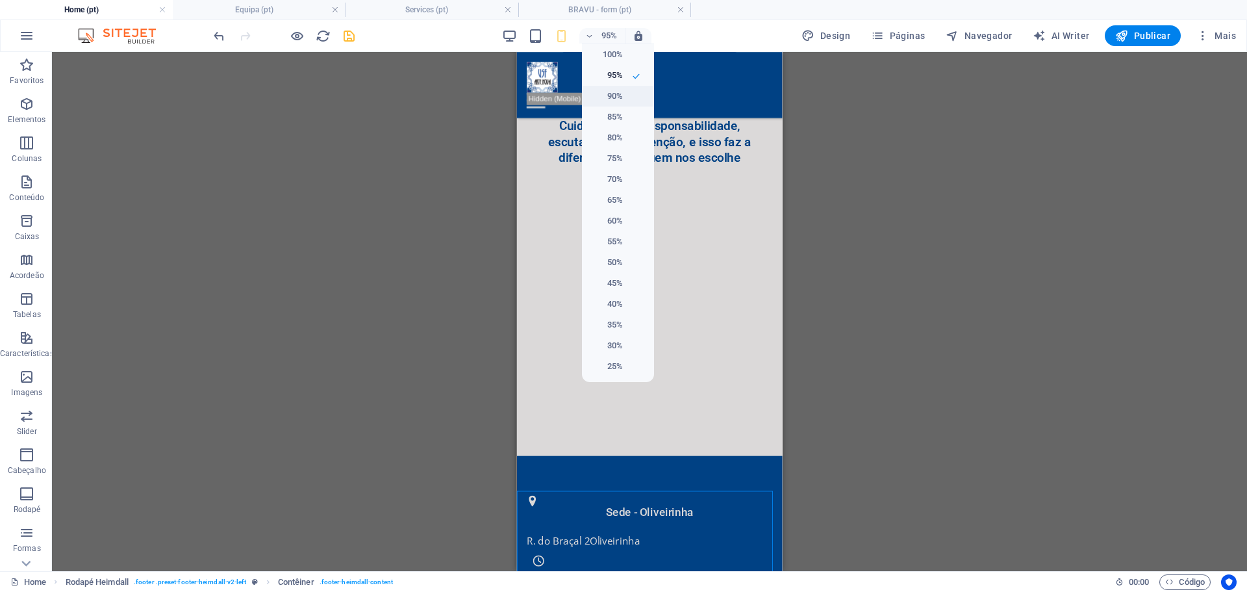
click at [620, 96] on h6 "90%" at bounding box center [606, 96] width 33 height 16
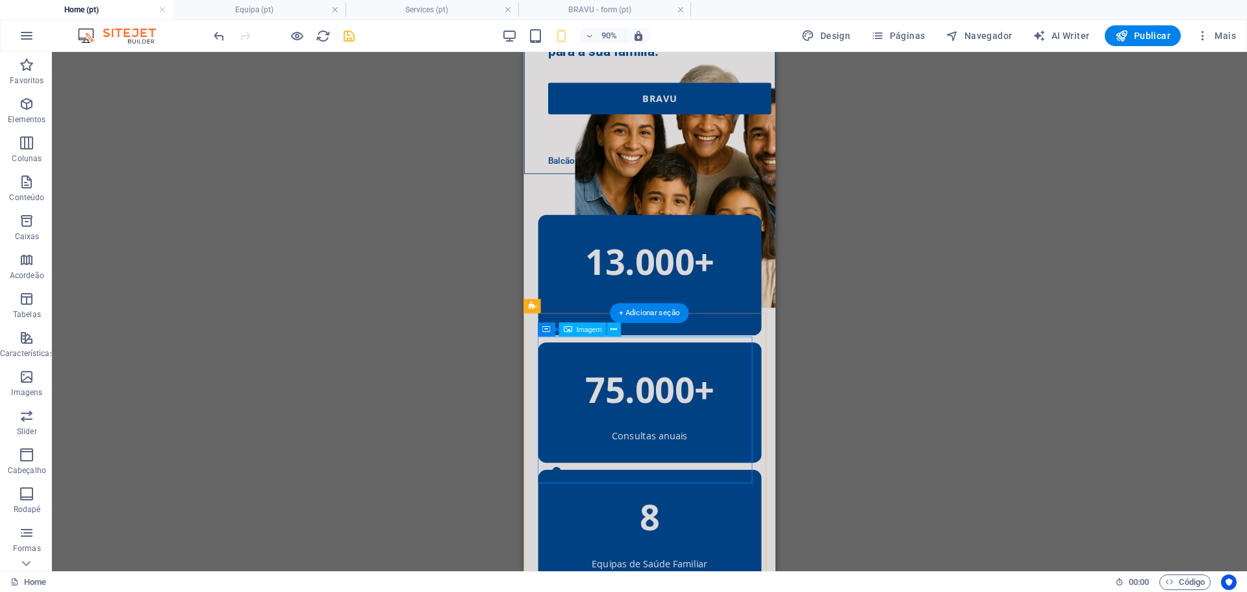
scroll to position [0, 0]
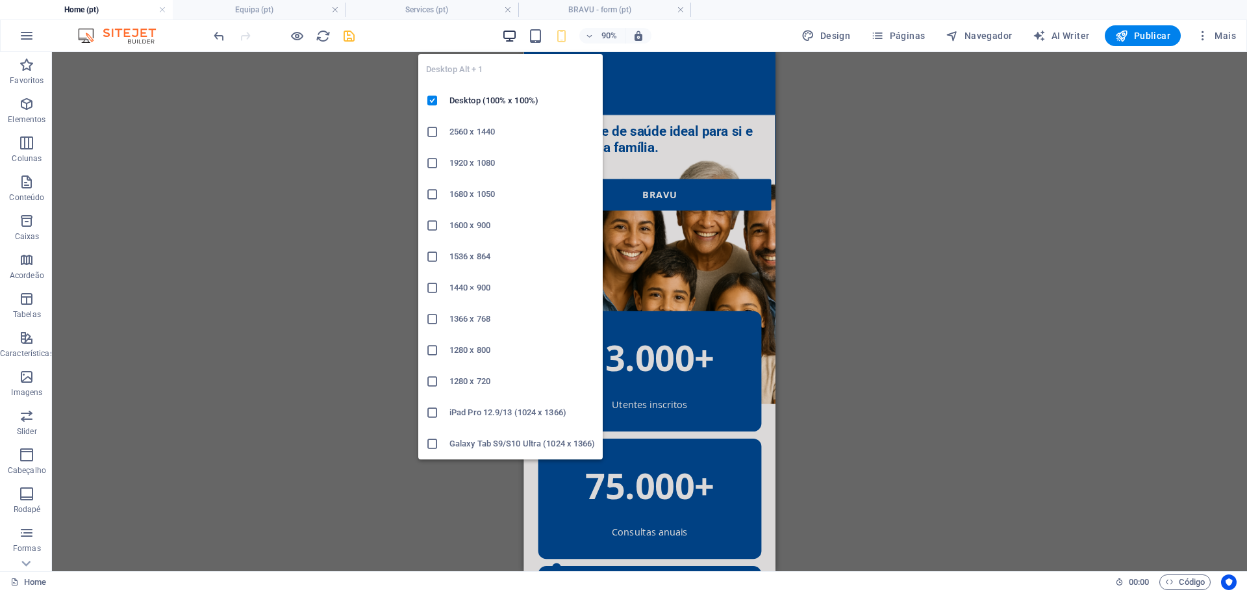
click at [512, 33] on icon "button" at bounding box center [509, 36] width 15 height 15
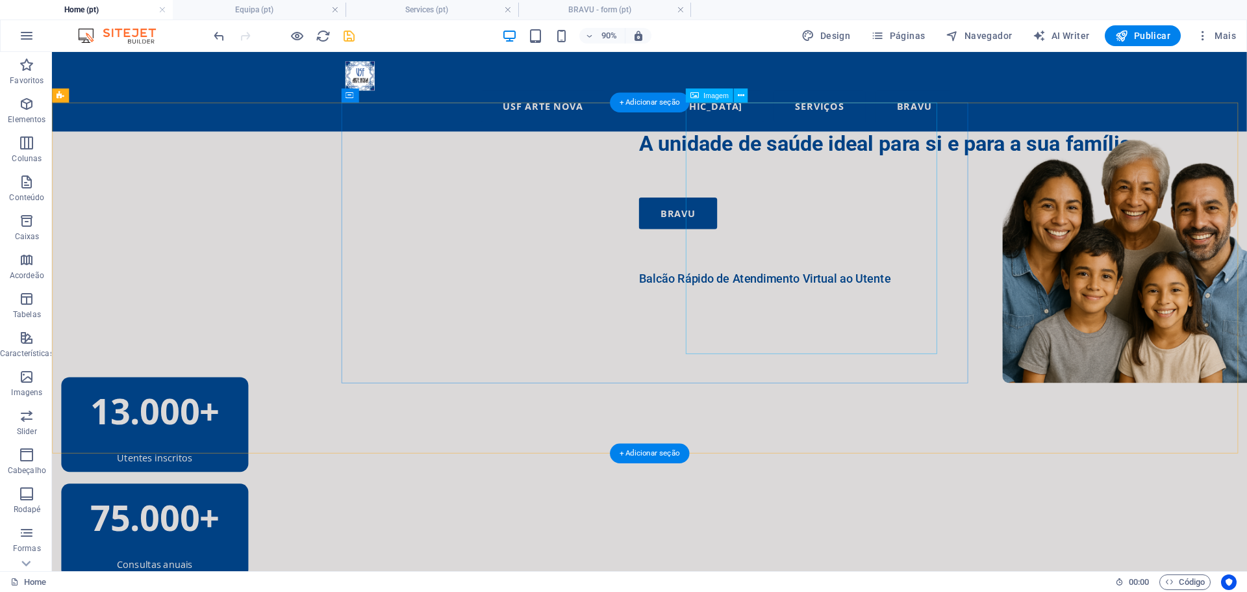
click at [1108, 253] on figure at bounding box center [1247, 279] width 279 height 279
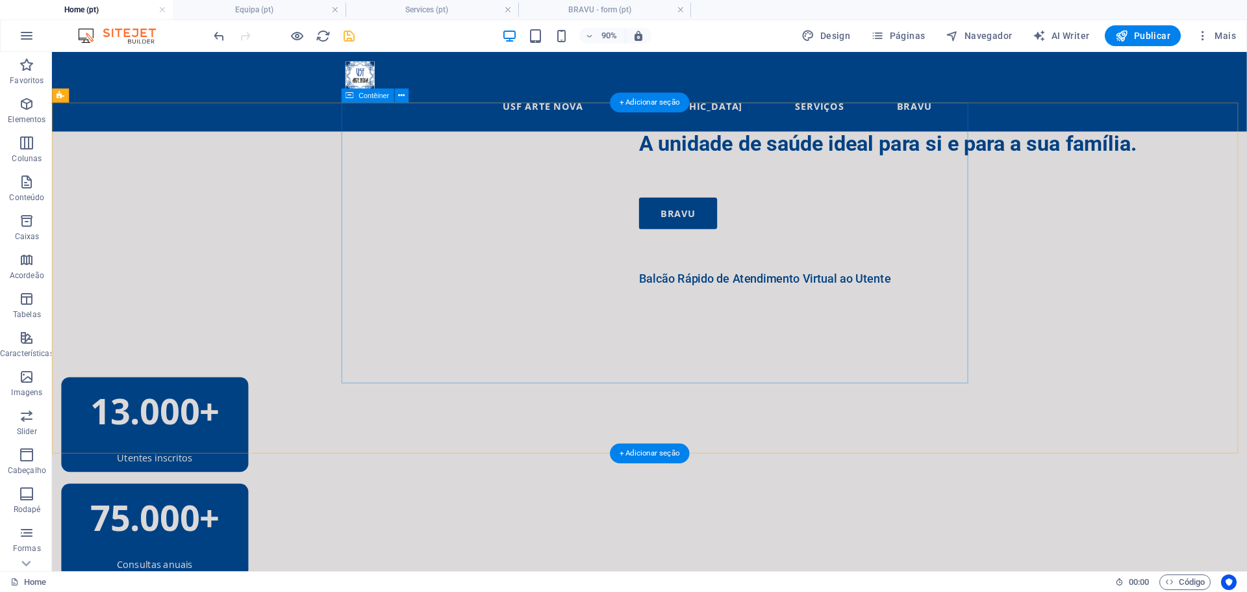
click at [953, 296] on div "A unidade de saúde ideal para si e para a sua família. BRAVU Balcão Rápido de A…" at bounding box center [1042, 370] width 1328 height 461
click at [704, 164] on div "A unidade de saúde ideal para si e para a sua família." at bounding box center [1042, 154] width 676 height 28
click at [704, 168] on div "A unidade de saúde ideal para si e para a sua família." at bounding box center [1042, 154] width 676 height 28
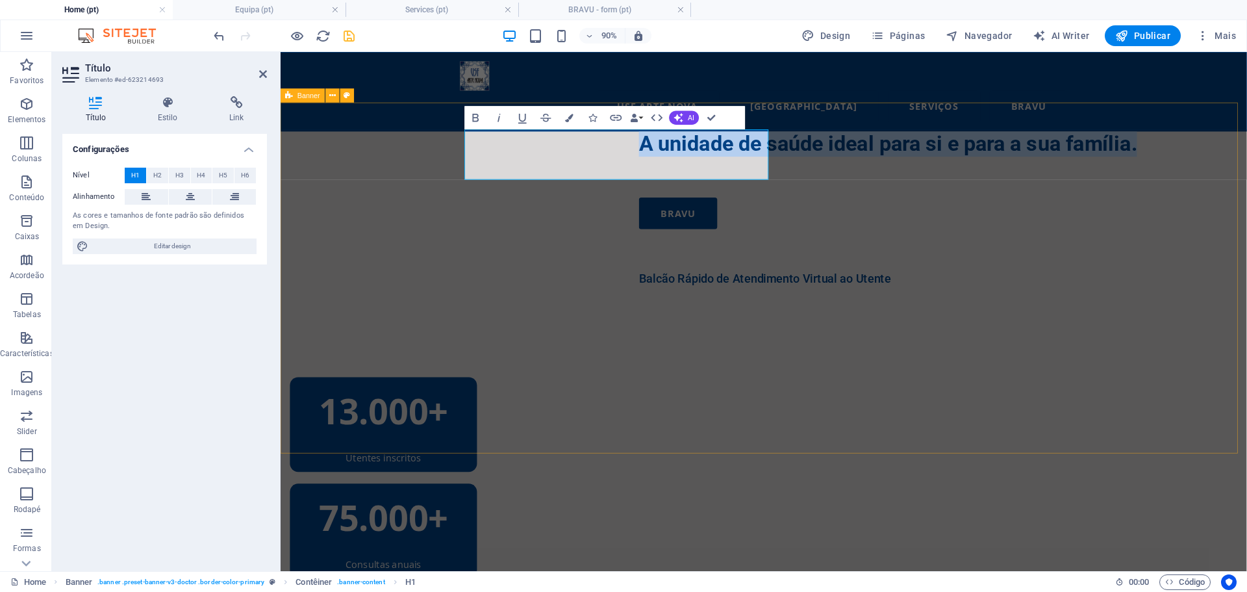
click at [394, 198] on div "A unidade de saúde ideal para si e para a sua família. BRAVU Balcão Rápido de A…" at bounding box center [818, 335] width 1074 height 390
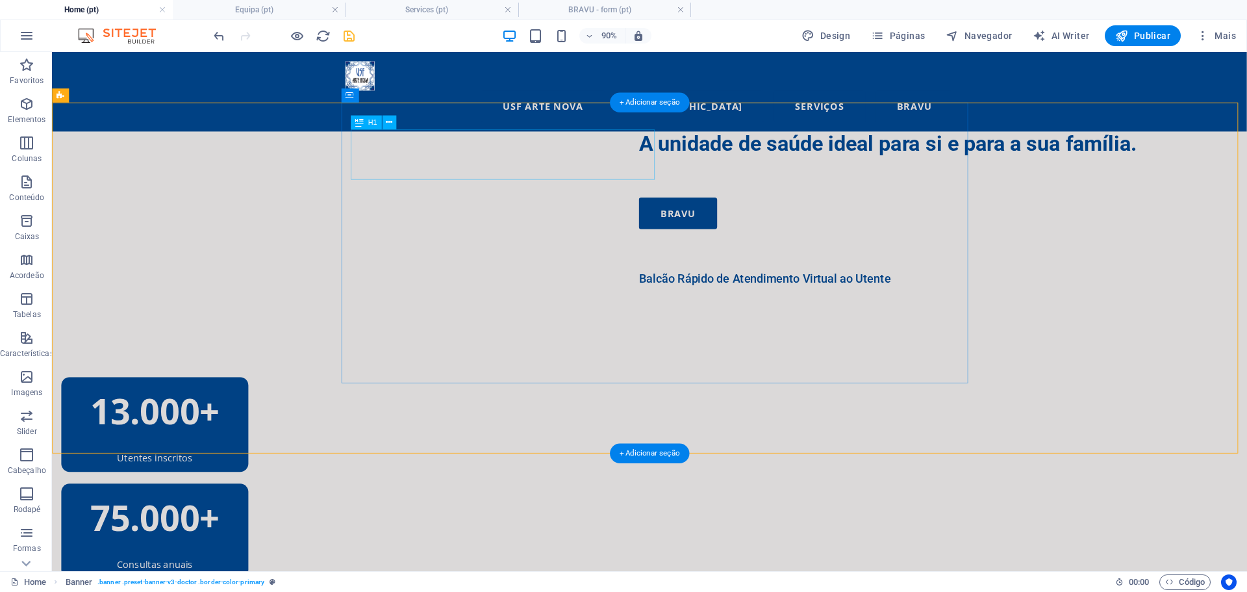
click at [704, 168] on div "A unidade de saúde ideal para si e para a sua família." at bounding box center [1042, 154] width 676 height 28
click at [391, 122] on icon at bounding box center [389, 122] width 6 height 12
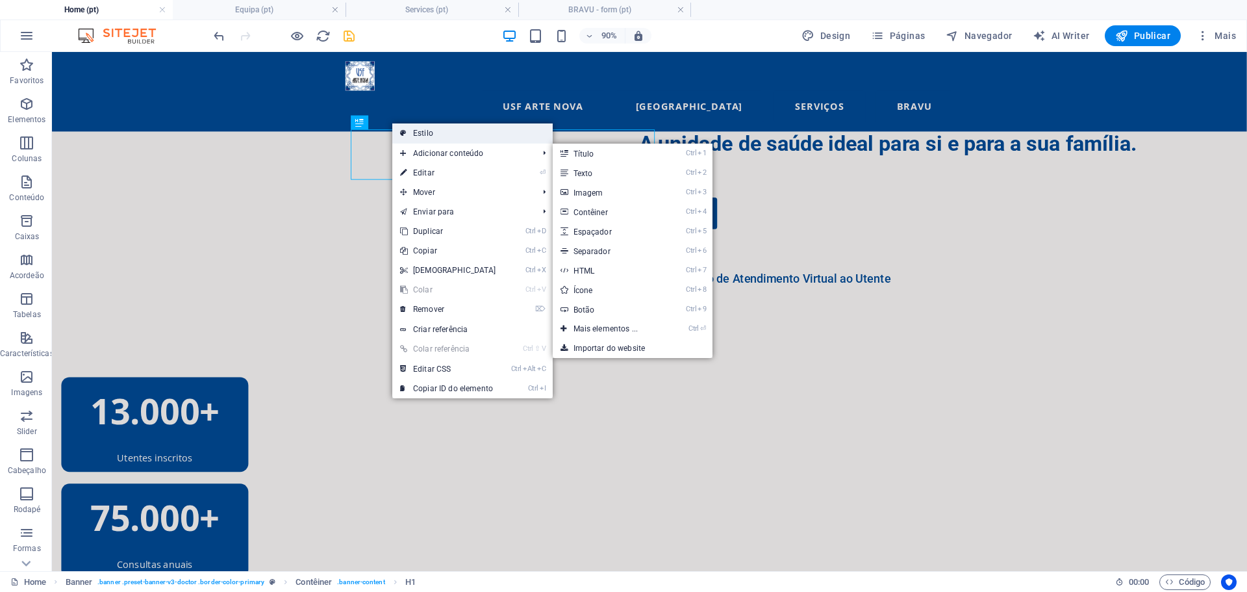
click at [512, 137] on link "Estilo" at bounding box center [472, 132] width 160 height 19
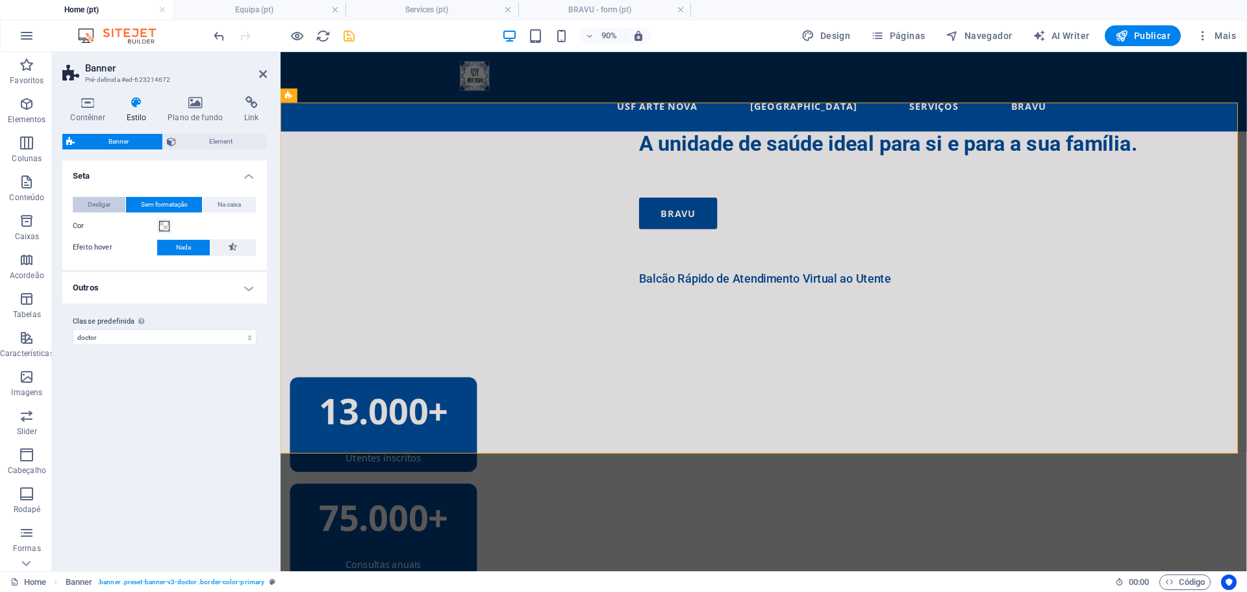
click at [101, 201] on span "Desligar" at bounding box center [99, 205] width 23 height 16
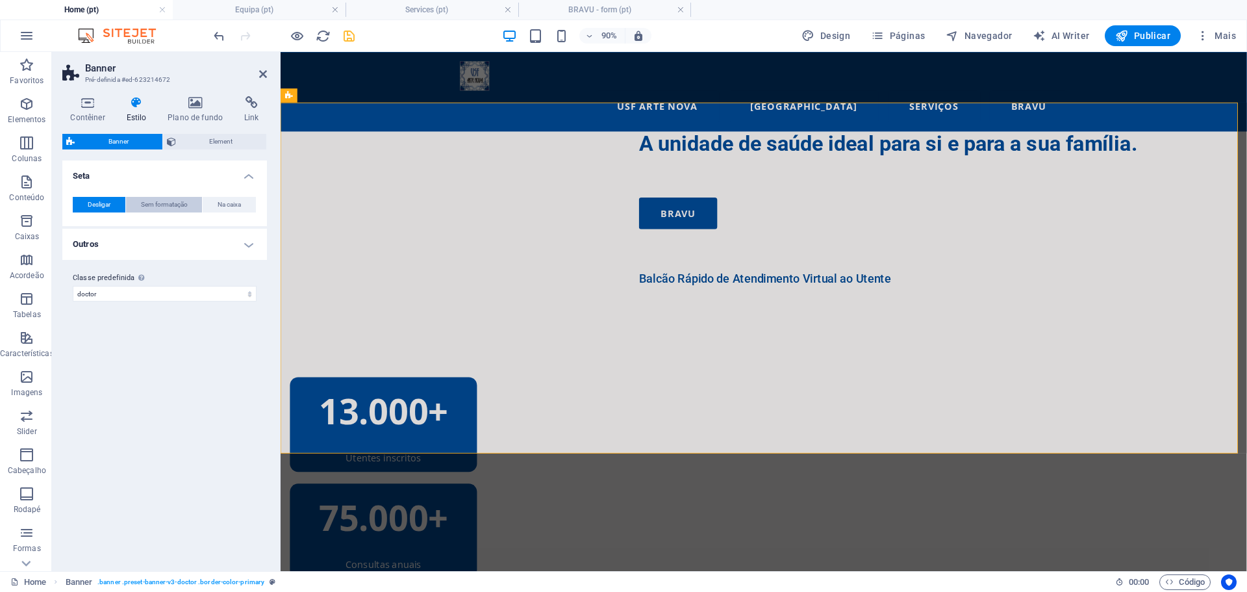
click at [162, 201] on span "Sem formatação" at bounding box center [164, 205] width 47 height 16
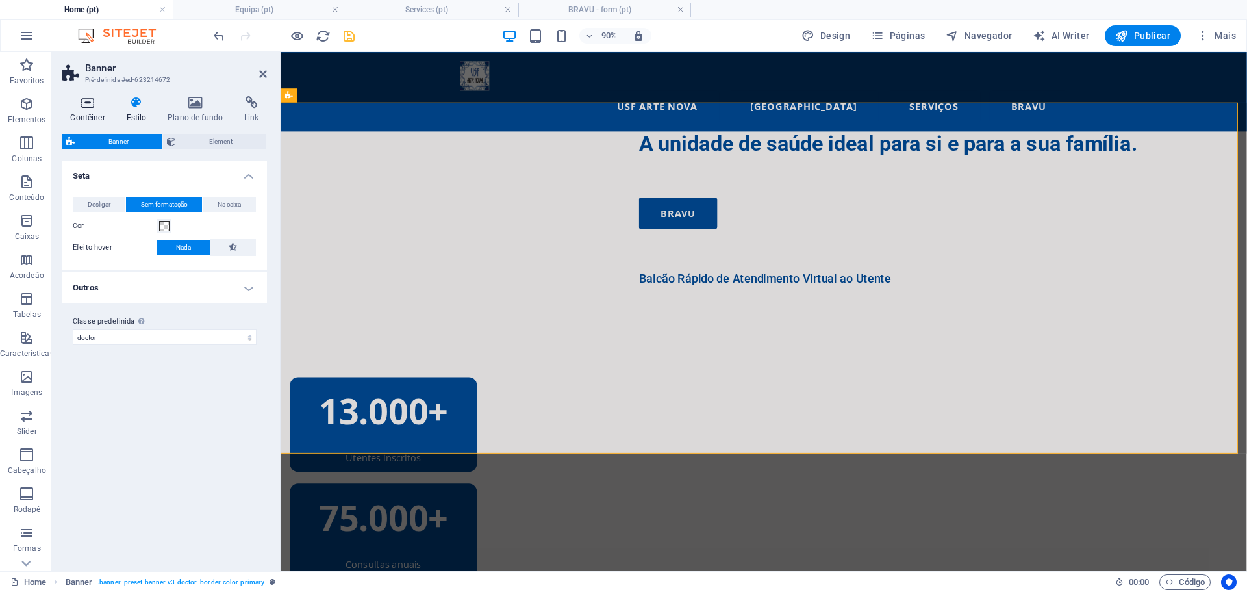
click at [92, 104] on icon at bounding box center [87, 102] width 51 height 13
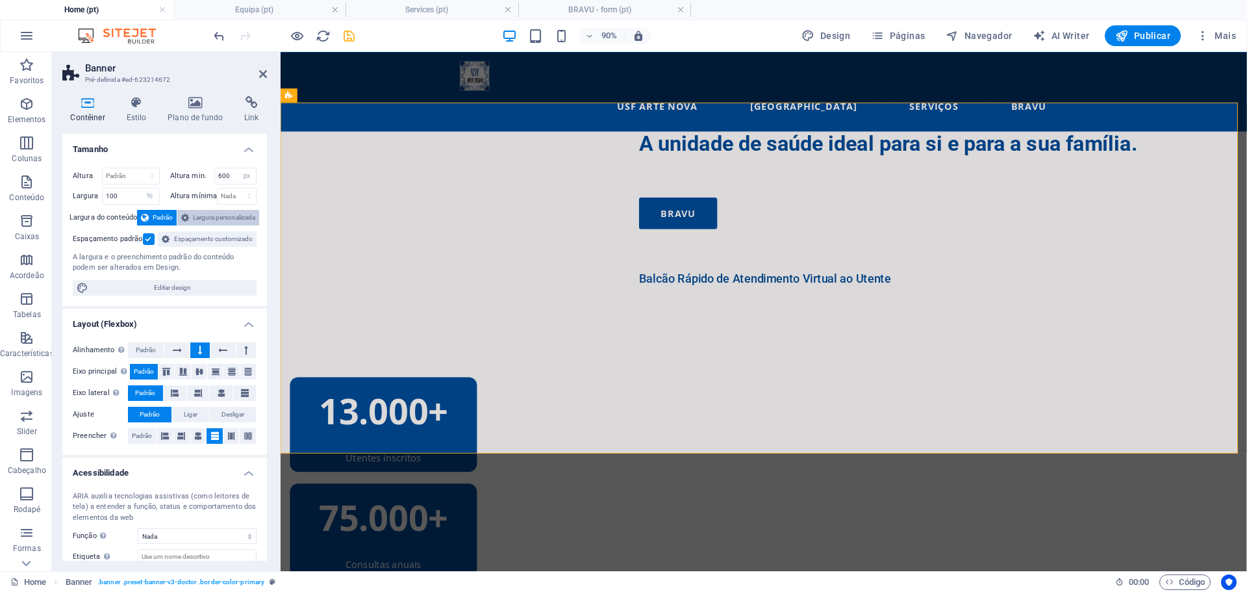
click at [193, 214] on span "Largura personalizada" at bounding box center [224, 218] width 62 height 16
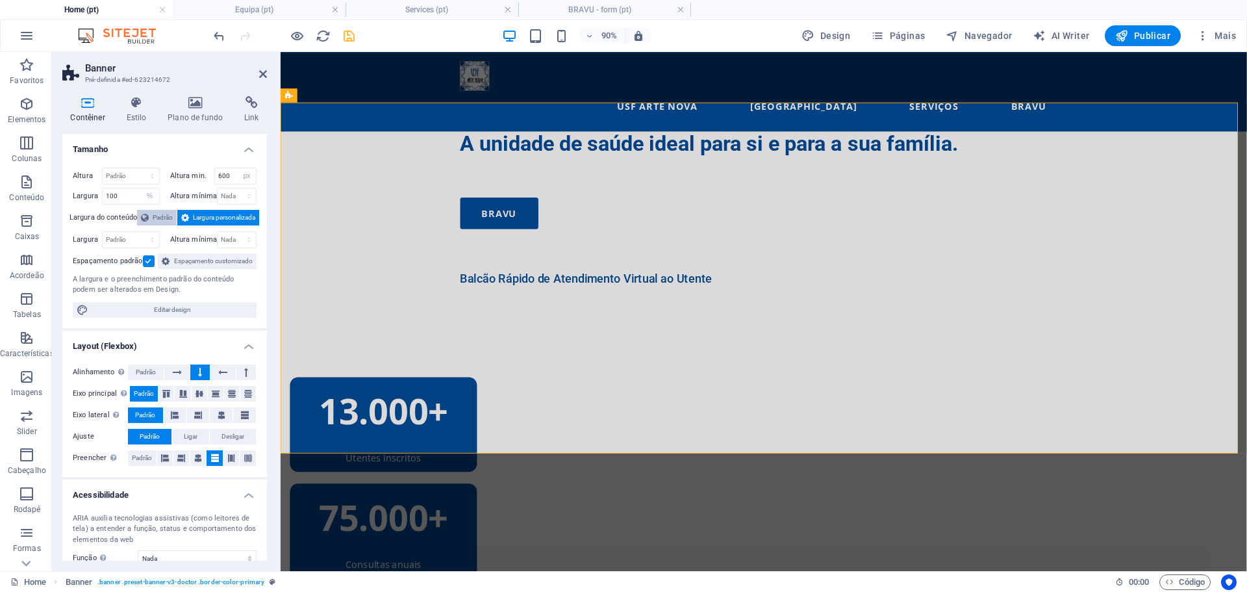
click at [155, 214] on span "Padrão" at bounding box center [163, 218] width 20 height 16
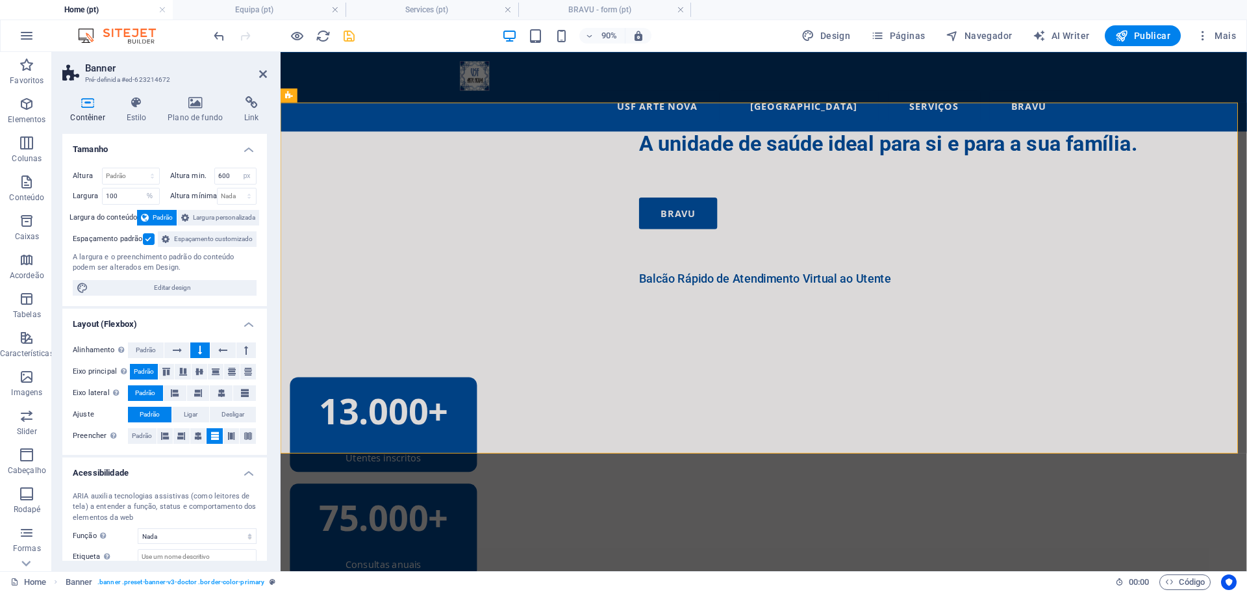
click at [153, 242] on label at bounding box center [149, 239] width 12 height 12
click at [0, 0] on input "Espaçamento padrão" at bounding box center [0, 0] width 0 height 0
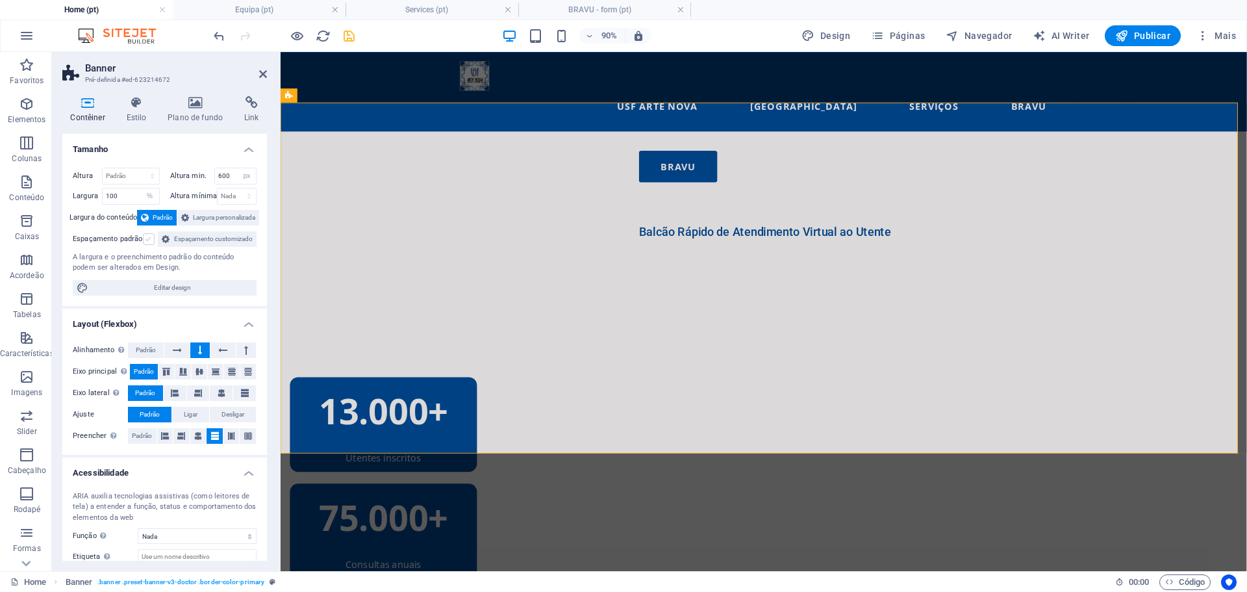
click at [151, 240] on label at bounding box center [149, 239] width 12 height 12
click at [0, 0] on input "Espaçamento padrão" at bounding box center [0, 0] width 0 height 0
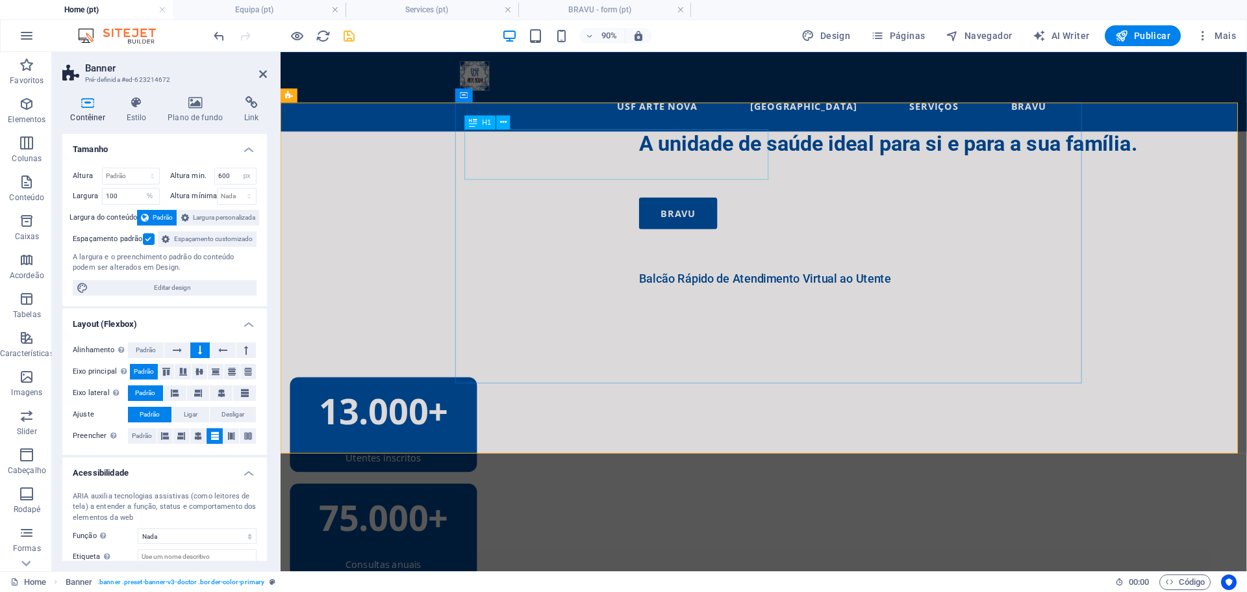
click at [679, 164] on div "A unidade de saúde ideal para si e para a sua família." at bounding box center [1017, 154] width 676 height 28
click at [504, 121] on icon at bounding box center [503, 122] width 6 height 12
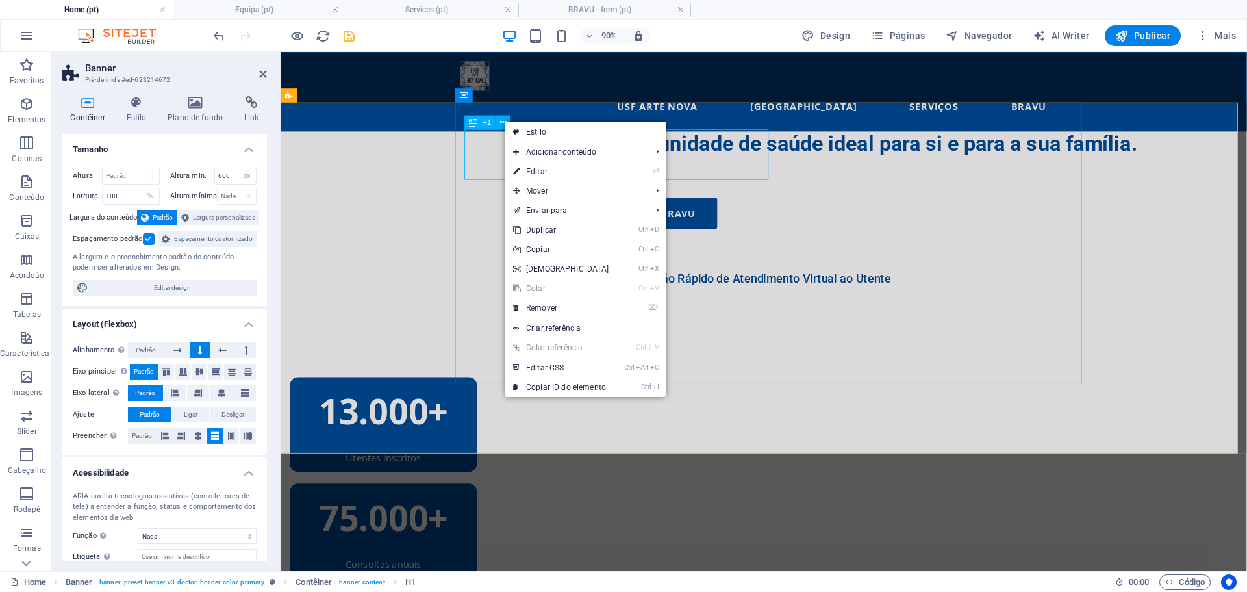
click at [679, 168] on div "A unidade de saúde ideal para si e para a sua família." at bounding box center [1017, 154] width 676 height 28
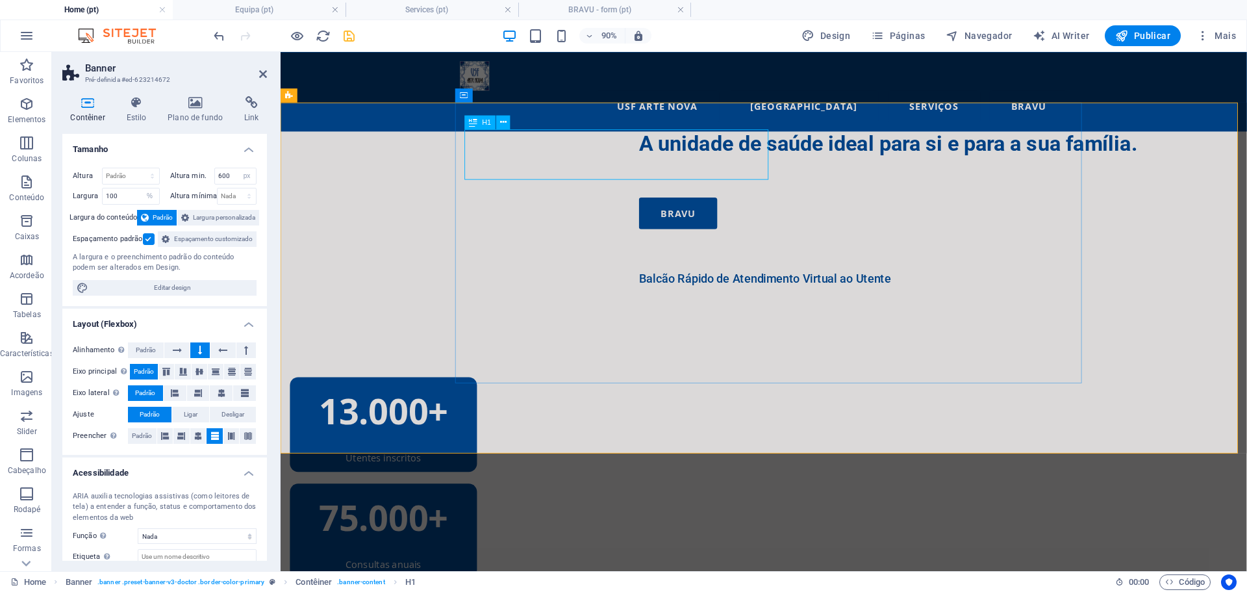
click at [679, 168] on div "A unidade de saúde ideal para si e para a sua família." at bounding box center [1017, 154] width 676 height 28
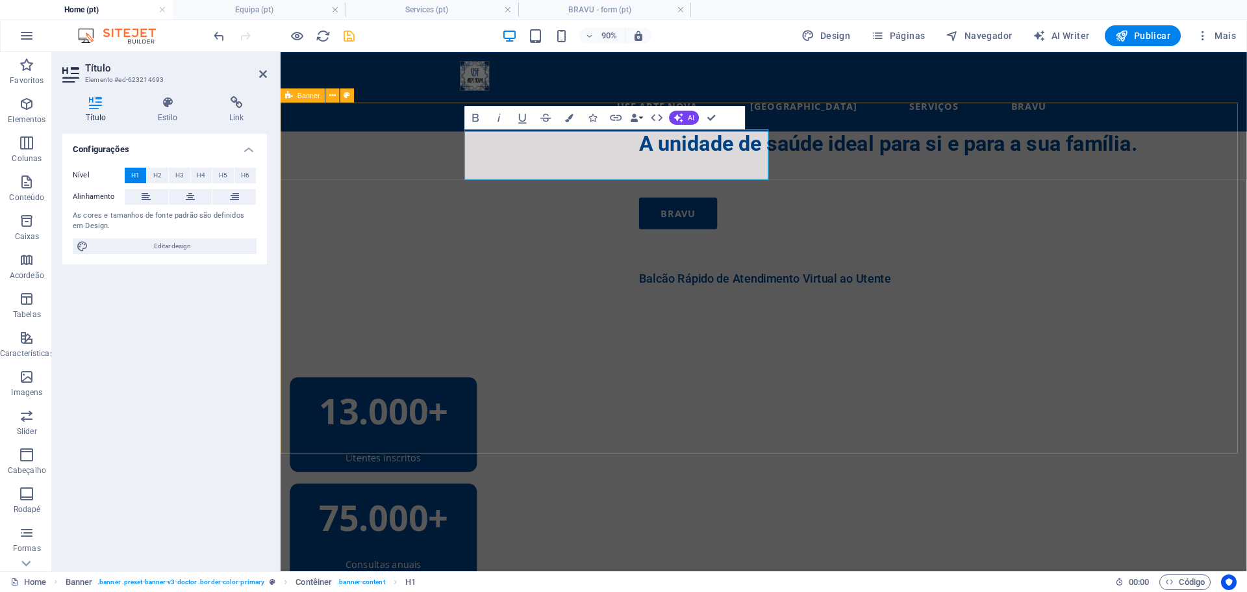
click at [409, 235] on div "A unidade de saúde ideal para si e para a sua família. BRAVU Balcão Rápido de A…" at bounding box center [818, 335] width 1074 height 390
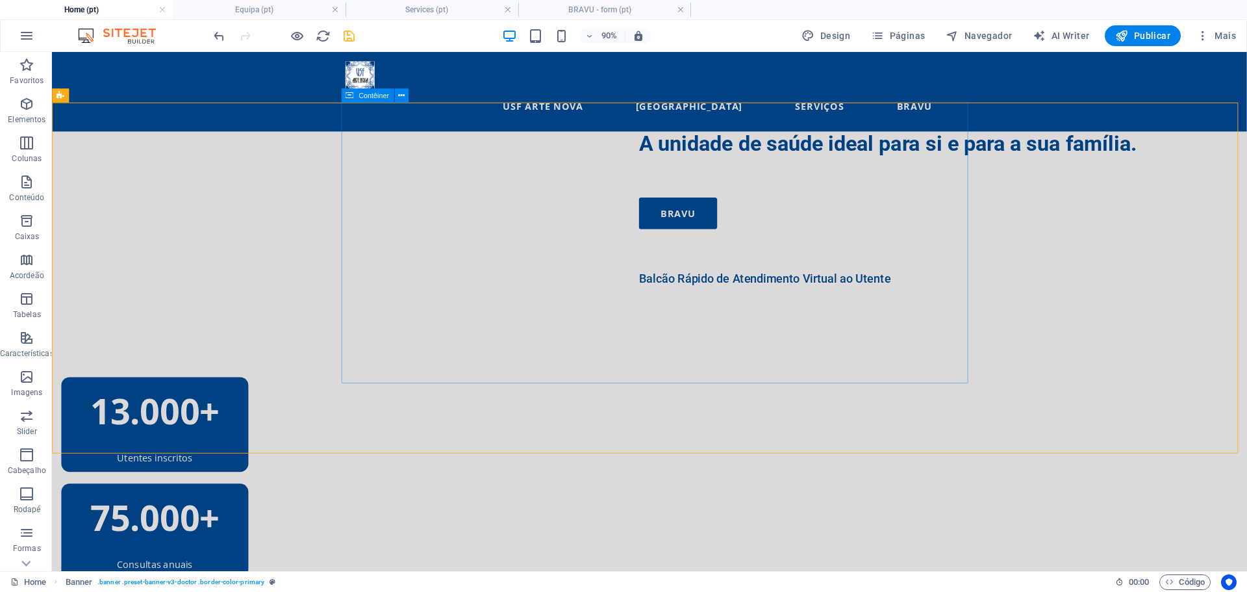
click at [427, 217] on div "A unidade de saúde ideal para si e para a sua família. BRAVU Balcão Rápido de A…" at bounding box center [1042, 370] width 1328 height 461
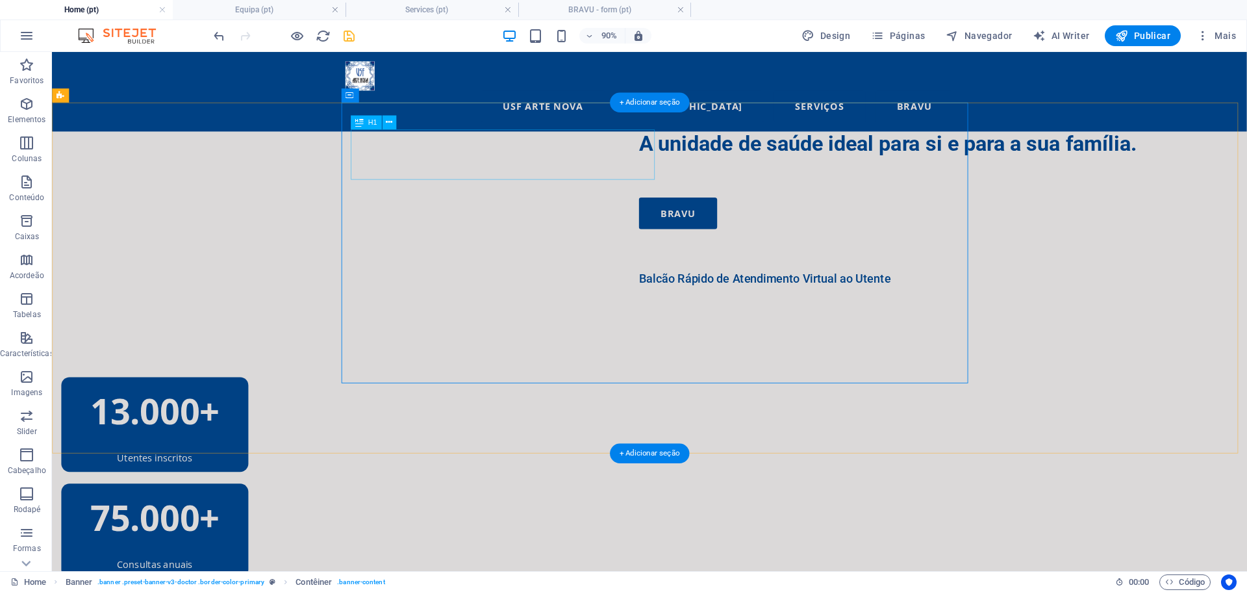
click at [704, 168] on div "A unidade de saúde ideal para si e para a sua família." at bounding box center [1042, 154] width 676 height 28
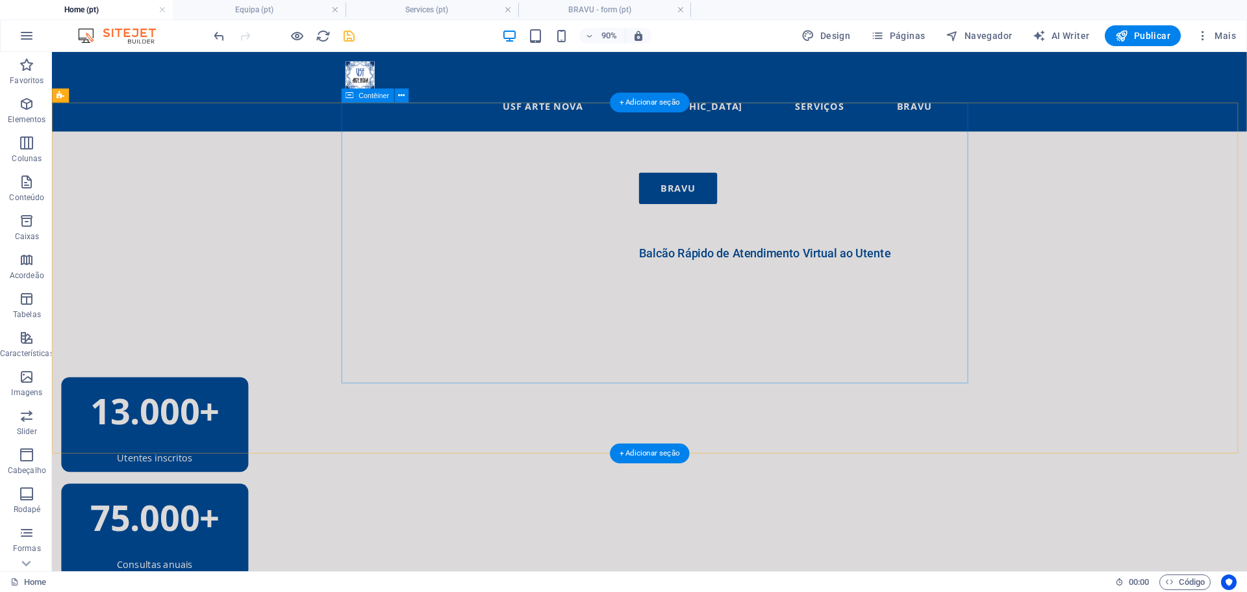
click at [446, 155] on div "BRAVU Balcão Rápido de Atendimento Virtual ao Utente" at bounding box center [1042, 370] width 1328 height 461
click at [407, 94] on button at bounding box center [401, 95] width 14 height 14
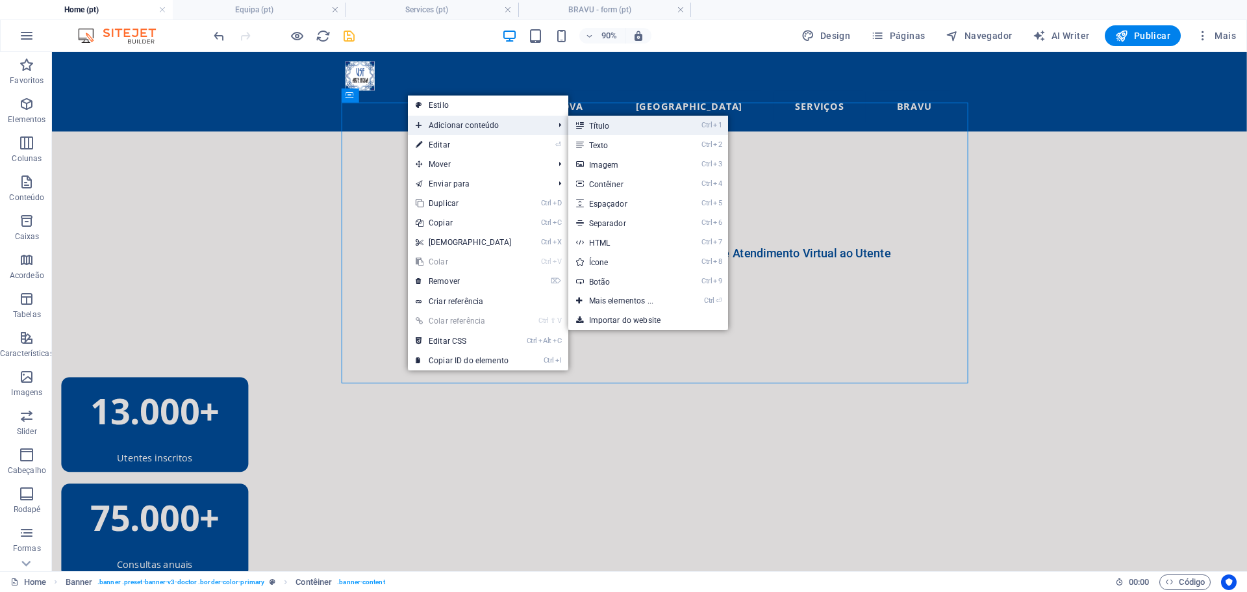
click at [640, 123] on link "Ctrl 1 Título" at bounding box center [624, 125] width 112 height 19
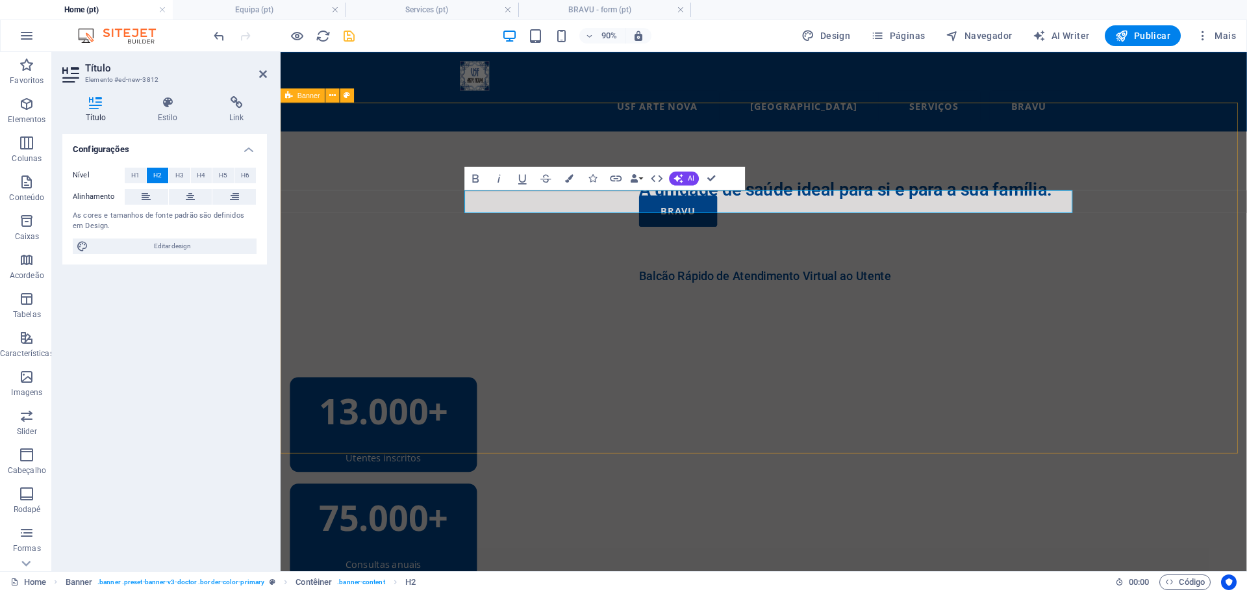
click at [1247, 253] on div "A unidade de saúde ideal para si e para a sua família. BRAVU Balcão Rápido de A…" at bounding box center [818, 335] width 1074 height 390
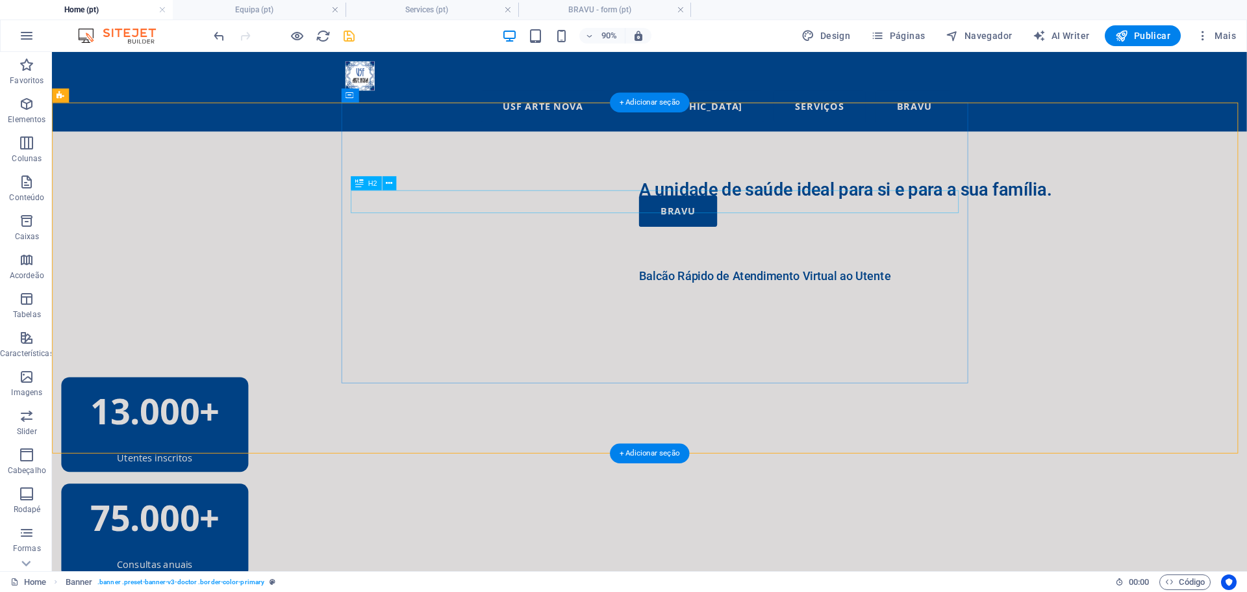
click at [704, 215] on div "A unidade de saúde ideal para si e para a sua família." at bounding box center [1042, 204] width 676 height 25
click at [444, 171] on div "A unidade de saúde ideal para si e para a sua família. BRAVU Balcão Rápido de A…" at bounding box center [1042, 370] width 1328 height 461
click at [704, 217] on div "A unidade de saúde ideal para si e para a sua família." at bounding box center [1042, 204] width 676 height 25
click at [389, 178] on icon at bounding box center [389, 183] width 6 height 12
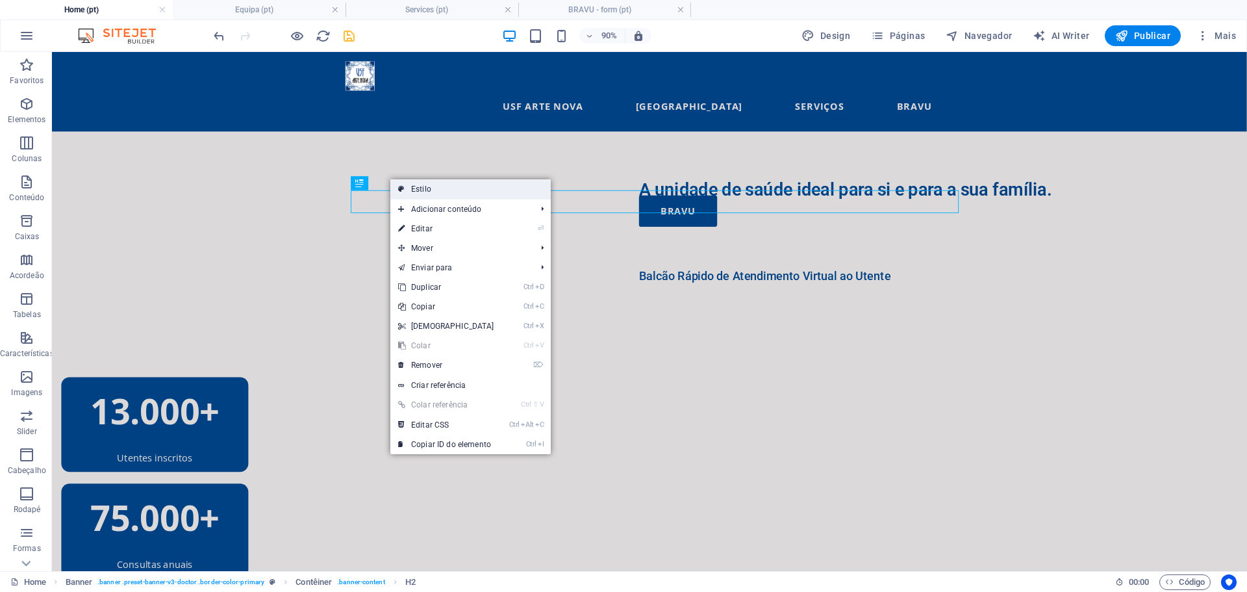
click at [455, 194] on link "Estilo" at bounding box center [470, 188] width 160 height 19
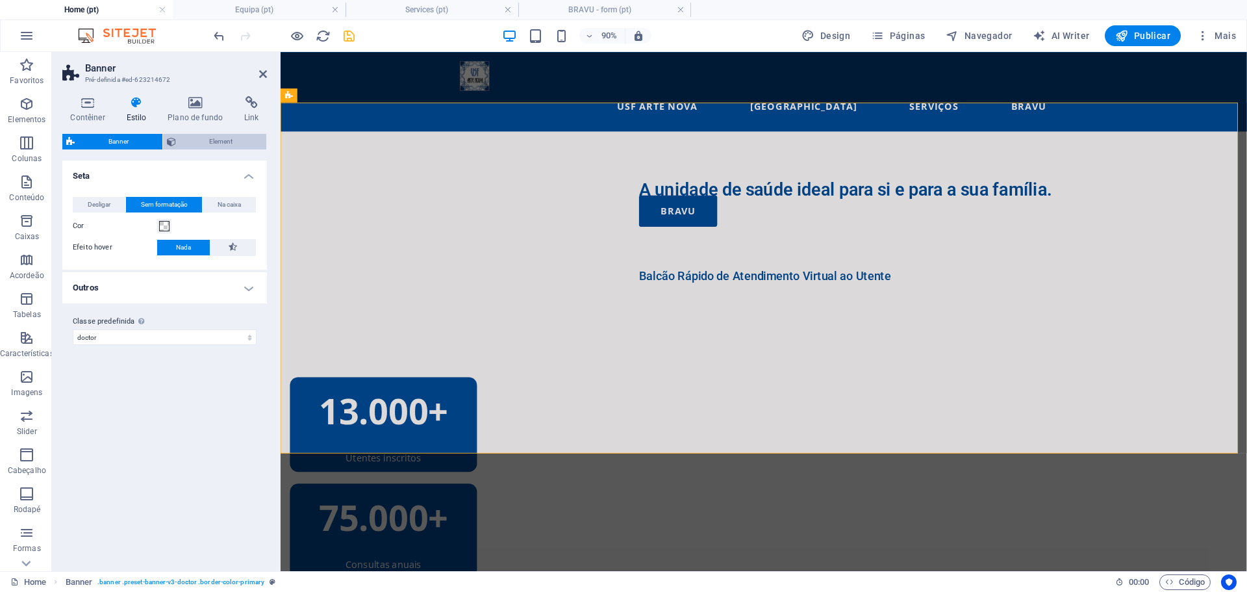
click at [217, 141] on span "Element" at bounding box center [221, 142] width 83 height 16
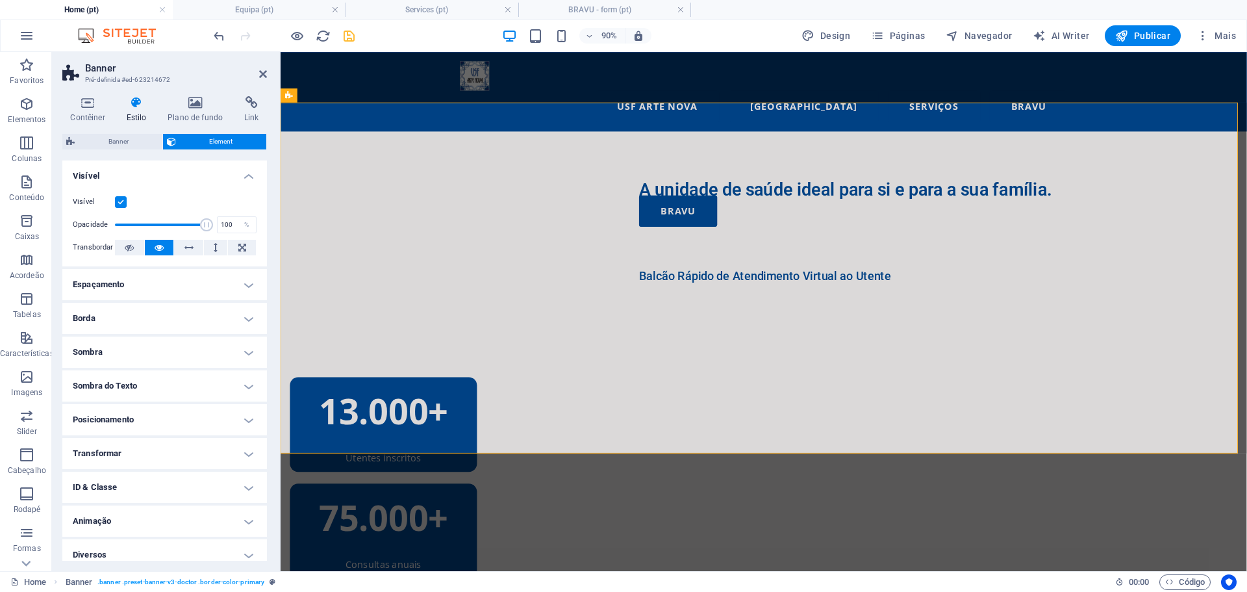
click at [185, 283] on h4 "Espaçamento" at bounding box center [164, 284] width 205 height 31
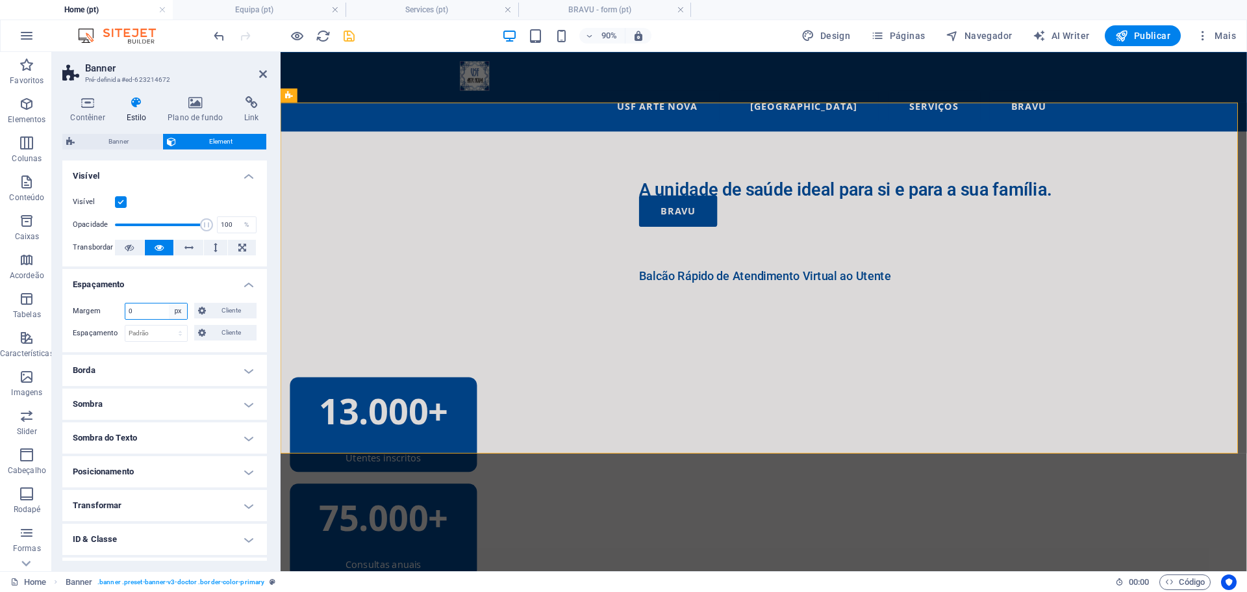
click at [176, 313] on select "Padrão automático px % rem vw vh Cliente" at bounding box center [178, 311] width 18 height 16
select select "default"
click at [169, 303] on select "Padrão automático px % rem vw vh Cliente" at bounding box center [178, 311] width 18 height 16
click at [181, 305] on select "Padrão automático px % rem vw vh Cliente" at bounding box center [156, 311] width 62 height 16
click at [125, 303] on select "Padrão automático px % rem vw vh Cliente" at bounding box center [156, 311] width 62 height 16
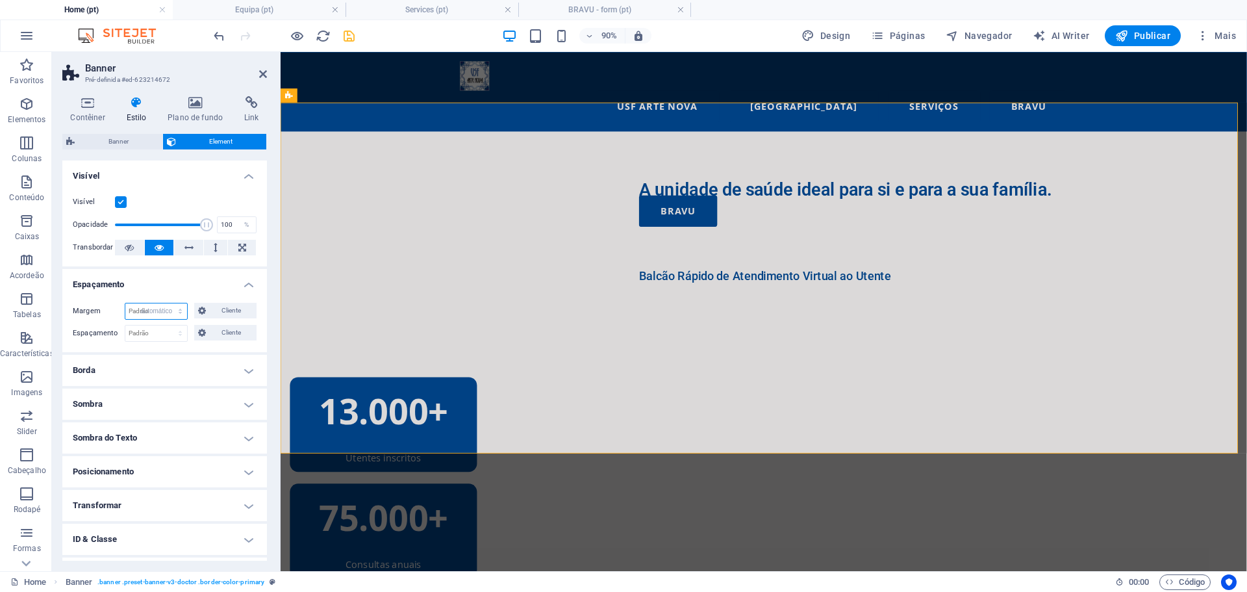
select select "DISABLED_OPTION_VALUE"
drag, startPoint x: 272, startPoint y: 327, endPoint x: 36, endPoint y: 290, distance: 238.1
click at [272, 327] on div "Contêiner Estilo Plano de fundo Link Tamanho Altura Padrão px rem % vh vw Altur…" at bounding box center [164, 328] width 225 height 485
click at [679, 211] on div "A unidade de saúde ideal para si e para a sua família." at bounding box center [1017, 204] width 676 height 25
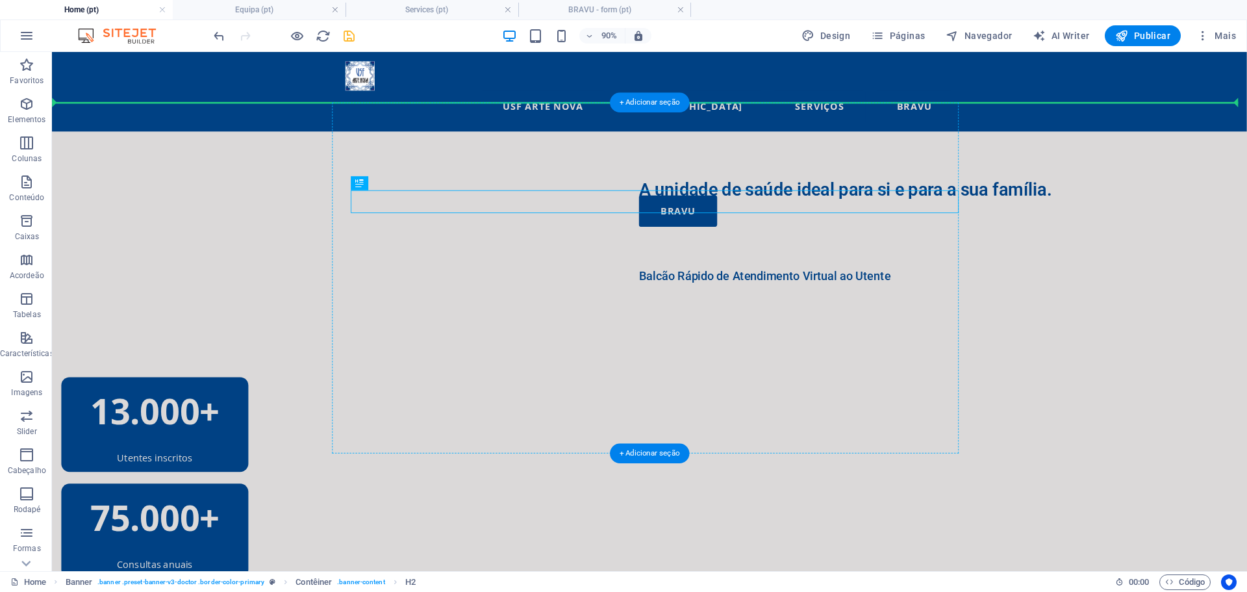
drag, startPoint x: 525, startPoint y: 234, endPoint x: 401, endPoint y: 147, distance: 151.2
click at [704, 246] on div "BRAVU" at bounding box center [1042, 228] width 676 height 35
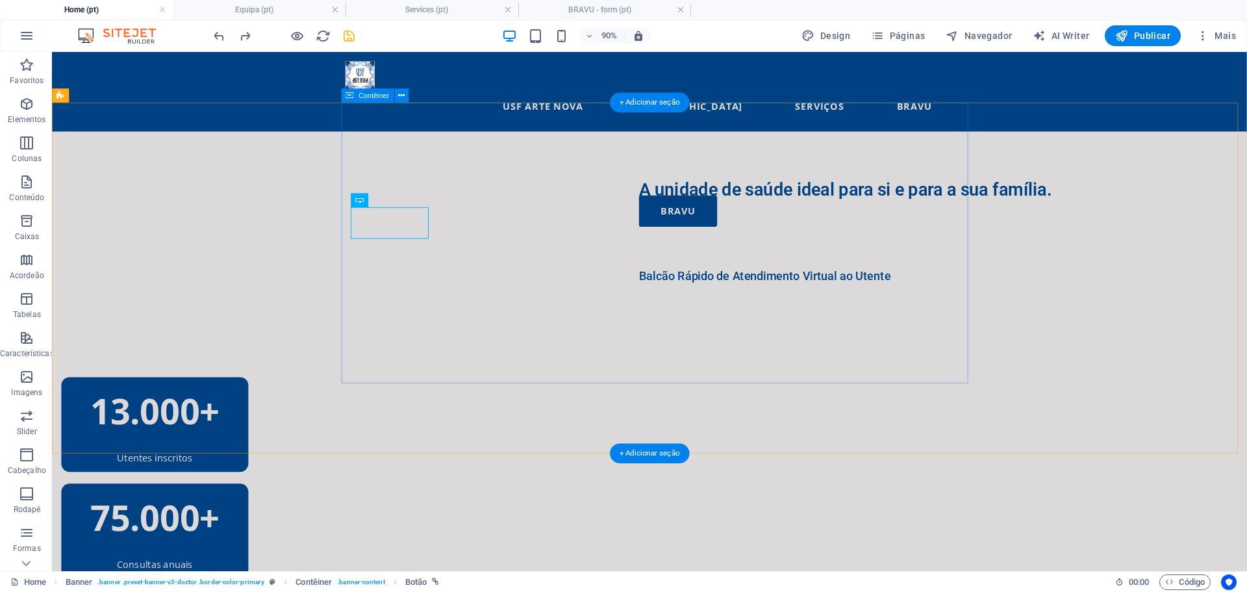
drag, startPoint x: 451, startPoint y: 252, endPoint x: 440, endPoint y: 259, distance: 12.3
click at [447, 167] on div "A unidade de saúde ideal para si e para a sua família. BRAVU Balcão Rápido de A…" at bounding box center [1042, 370] width 1328 height 461
click at [704, 246] on div "BRAVU" at bounding box center [1042, 228] width 676 height 35
click at [400, 202] on icon at bounding box center [399, 200] width 6 height 12
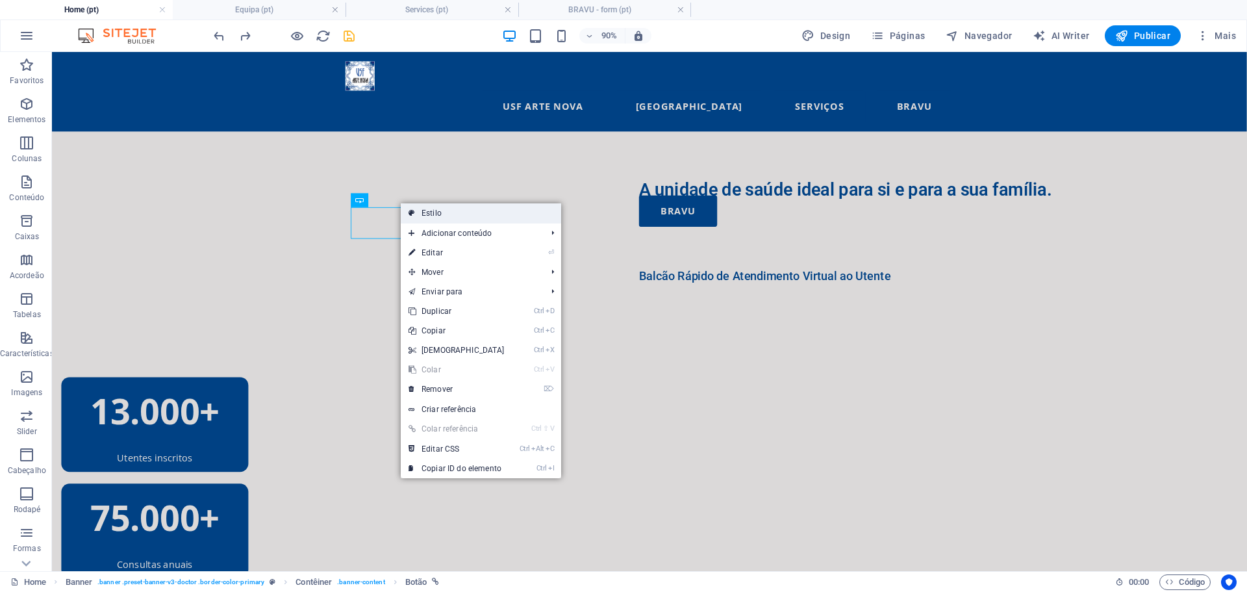
click at [450, 215] on link "Estilo" at bounding box center [481, 212] width 160 height 19
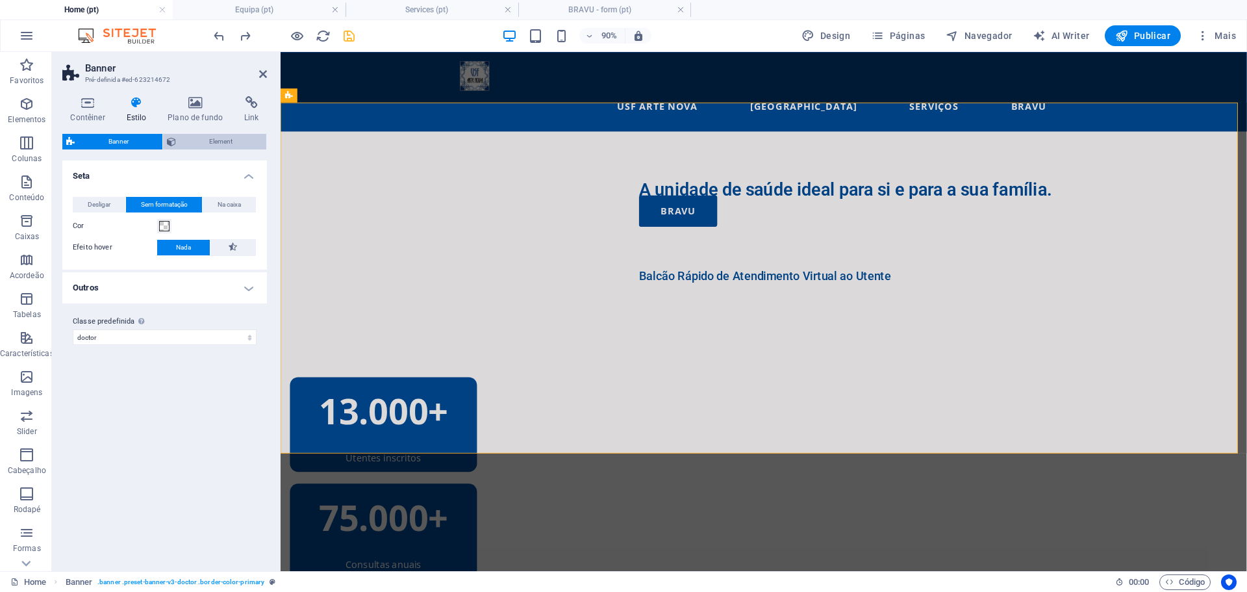
click at [220, 141] on span "Element" at bounding box center [221, 142] width 83 height 16
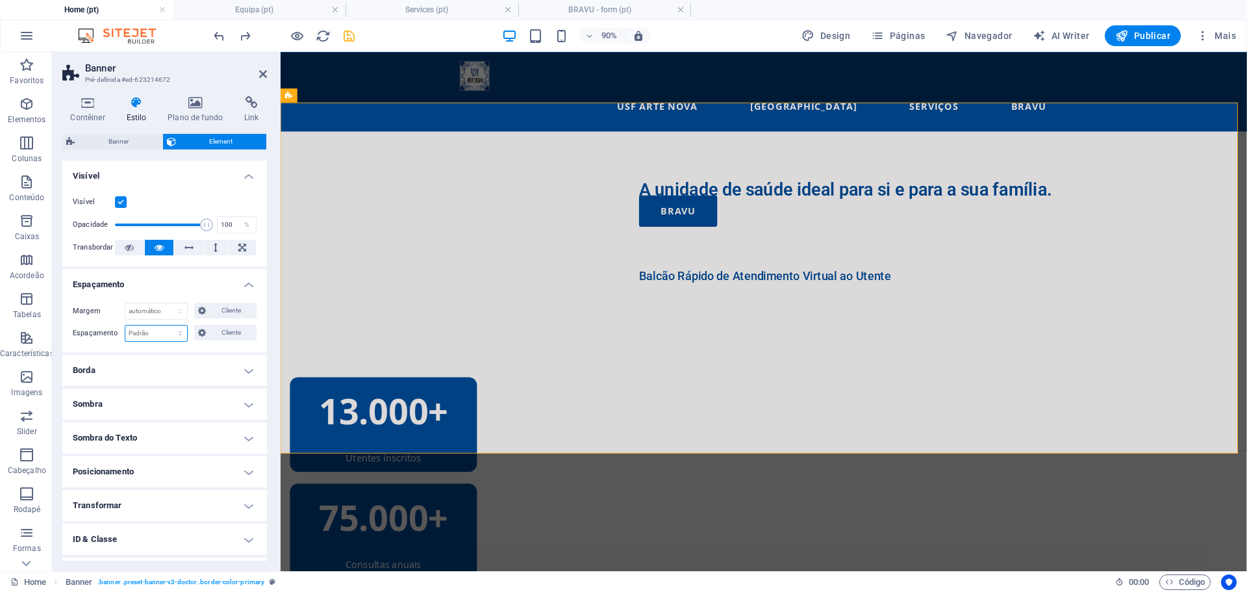
click at [179, 335] on select "Padrão px rem % vh vw Cliente" at bounding box center [156, 333] width 62 height 16
click at [125, 325] on select "Padrão px rem % vh vw Cliente" at bounding box center [156, 333] width 62 height 16
select select "DISABLED_OPTION_VALUE"
click at [179, 313] on select "Padrão automático px % rem vw vh Cliente" at bounding box center [156, 311] width 62 height 16
click at [125, 303] on select "Padrão automático px % rem vw vh Cliente" at bounding box center [156, 311] width 62 height 16
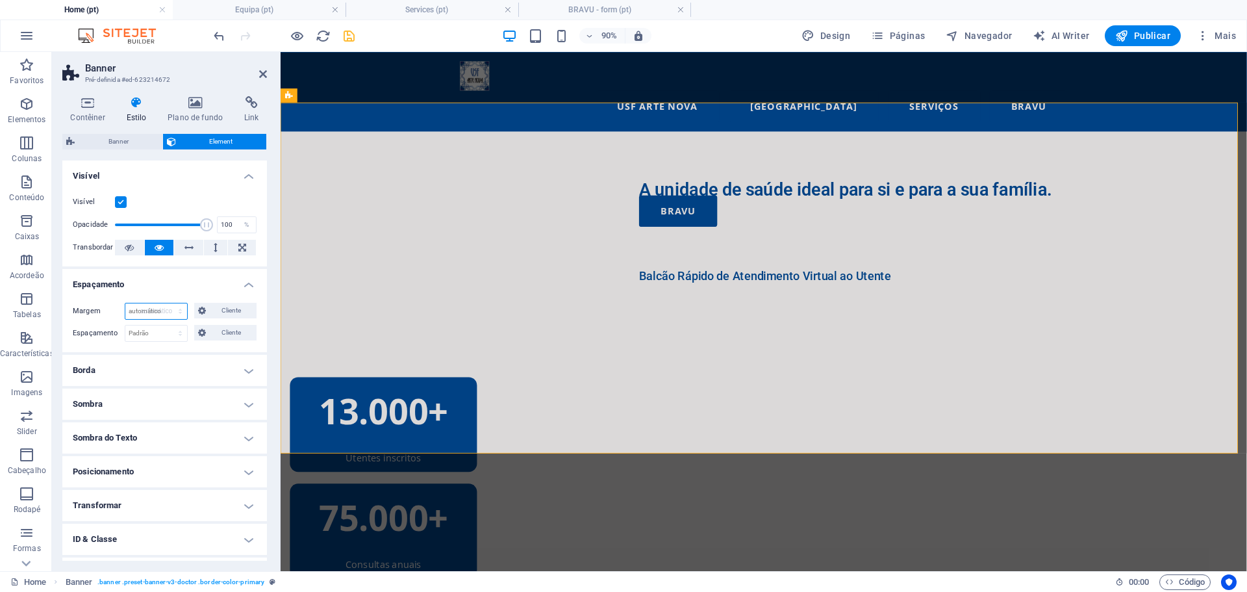
select select "DISABLED_OPTION_VALUE"
click at [263, 261] on div "Visível Opacidade 100 % Transbordar" at bounding box center [164, 225] width 205 height 83
click at [84, 108] on icon at bounding box center [87, 102] width 51 height 13
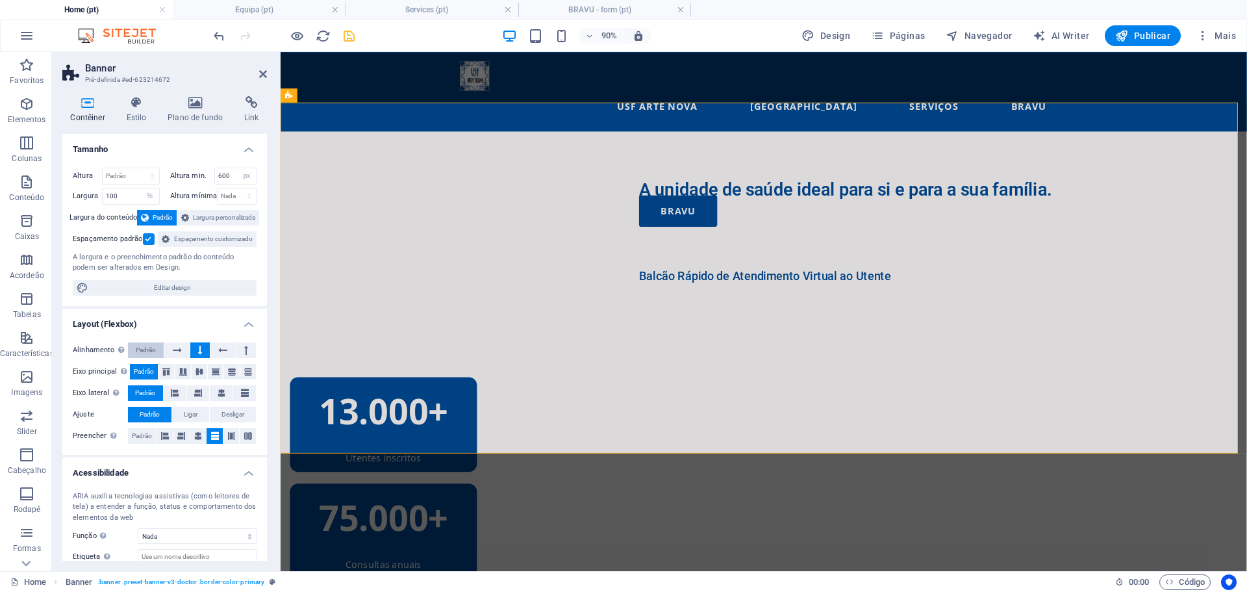
click at [148, 358] on span "Padrão" at bounding box center [146, 350] width 20 height 16
drag, startPoint x: 277, startPoint y: 299, endPoint x: 5, endPoint y: 274, distance: 273.4
click at [277, 299] on div at bounding box center [278, 311] width 3 height 519
click at [679, 215] on div "A unidade de saúde ideal para si e para a sua família." at bounding box center [1017, 204] width 676 height 25
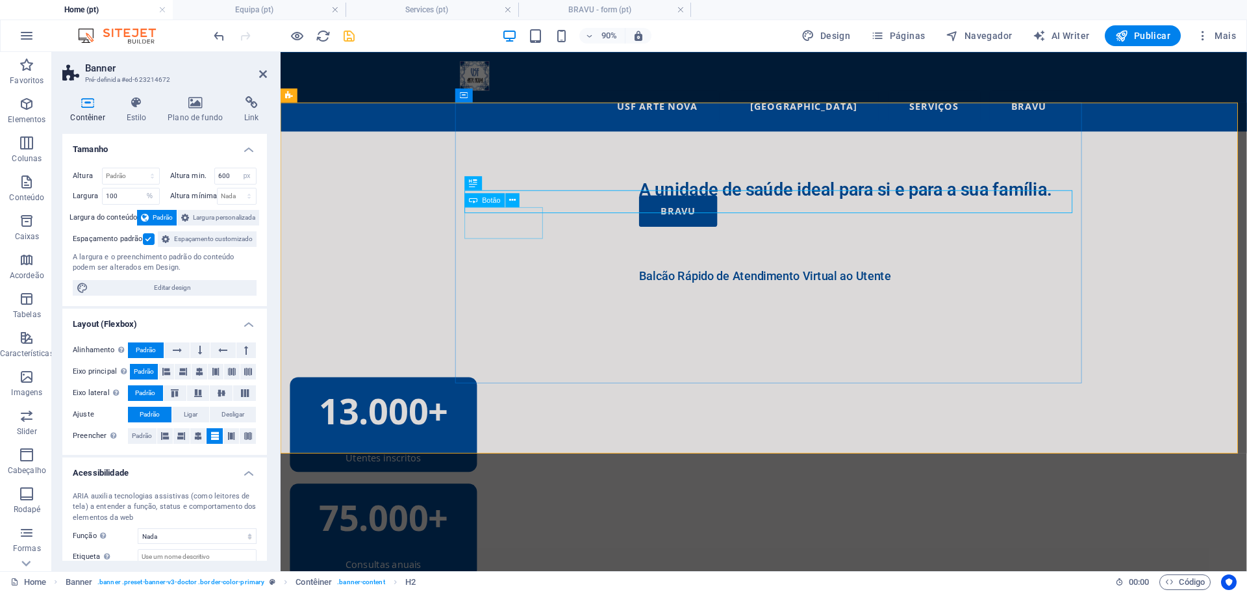
click at [679, 246] on div "BRAVU" at bounding box center [1017, 228] width 676 height 35
click at [515, 199] on icon at bounding box center [513, 200] width 6 height 12
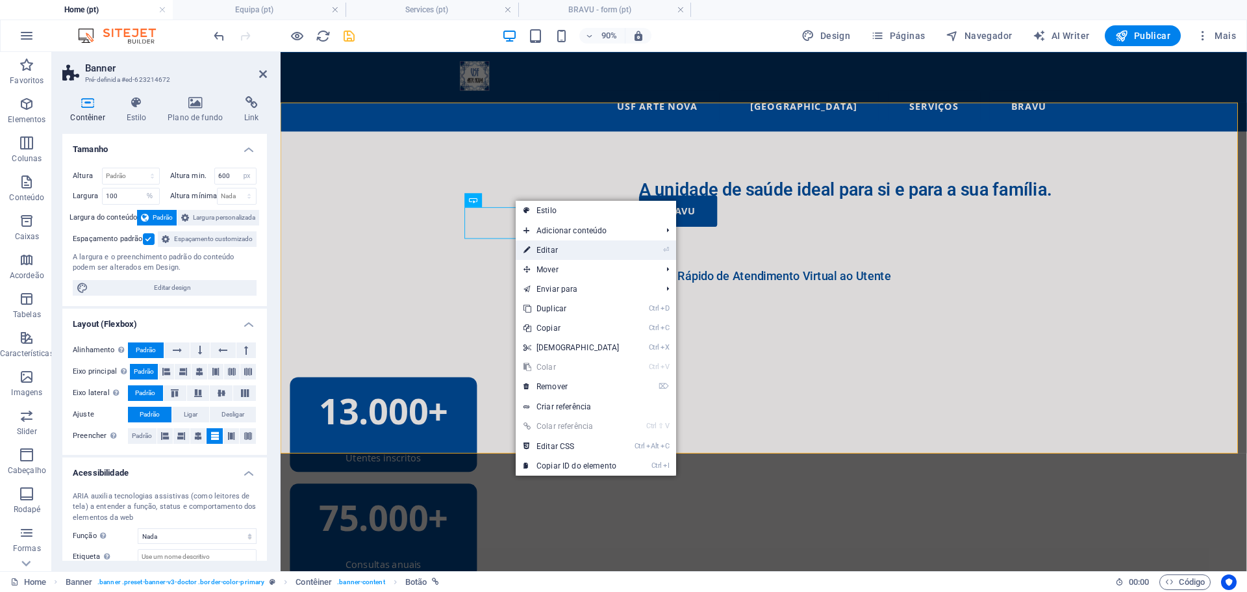
click at [568, 246] on link "⏎ Editar" at bounding box center [572, 249] width 112 height 19
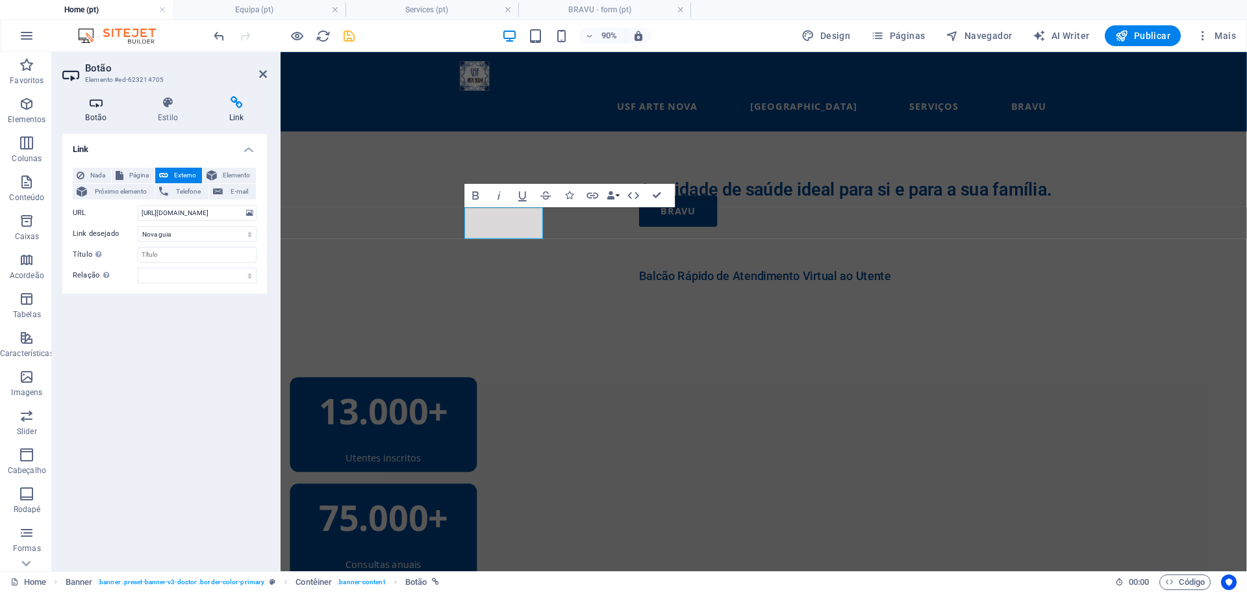
click at [94, 112] on h4 "Botão" at bounding box center [98, 109] width 73 height 27
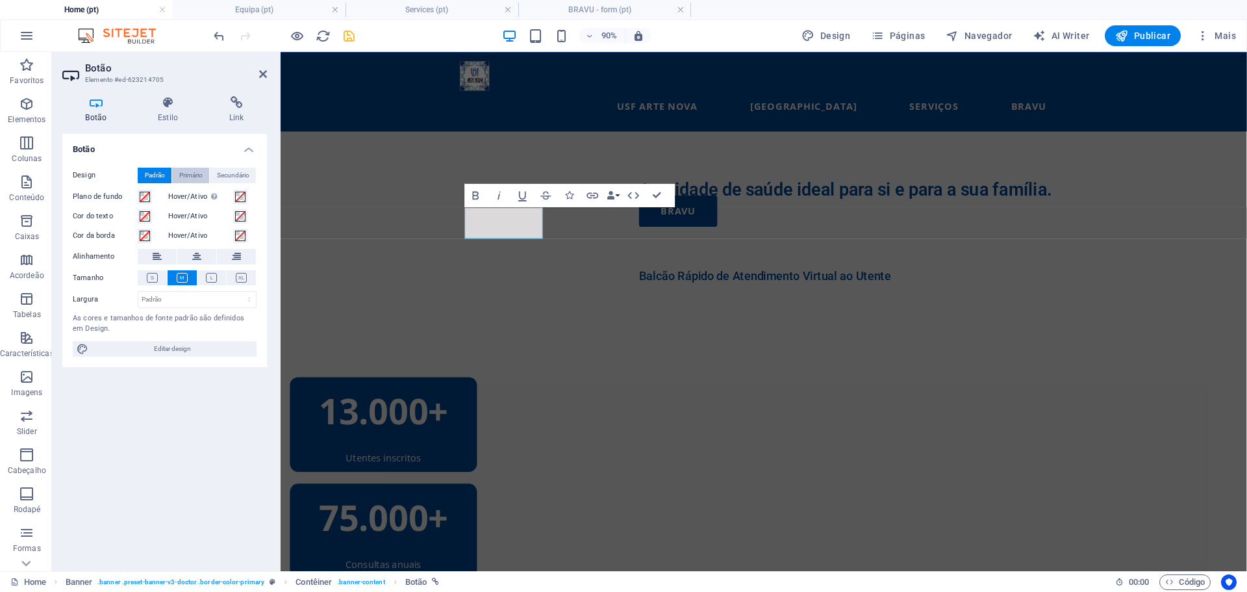
click at [191, 177] on span "Primário" at bounding box center [190, 176] width 23 height 16
click at [148, 175] on span "Padrão" at bounding box center [155, 176] width 20 height 16
click at [160, 103] on icon at bounding box center [168, 102] width 66 height 13
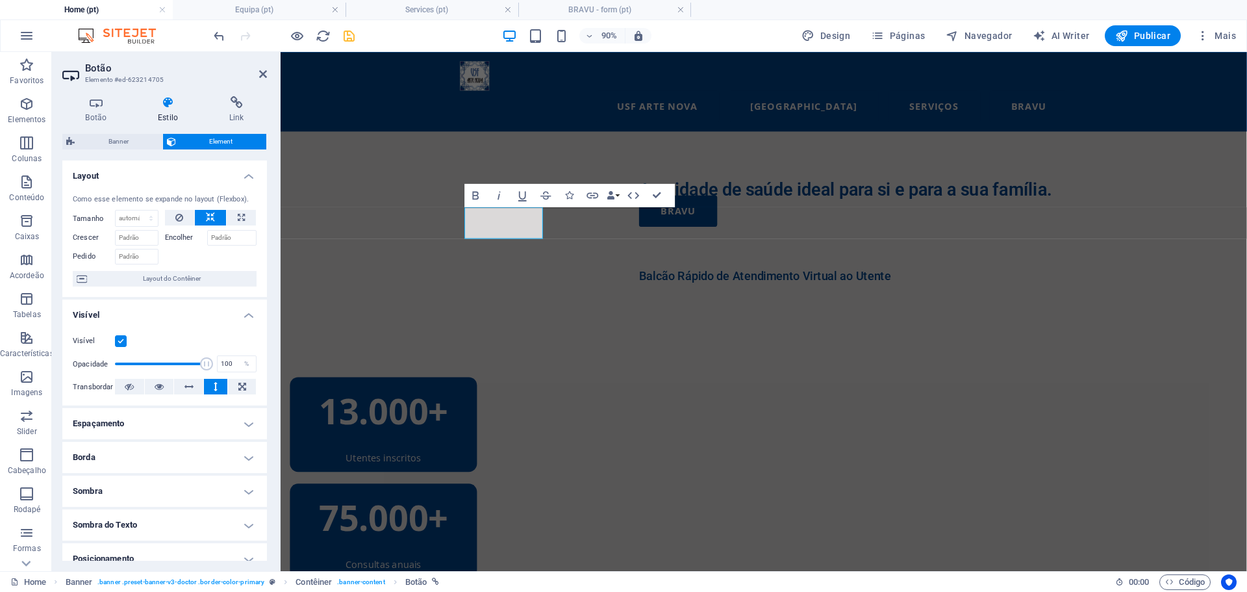
click at [153, 423] on h4 "Espaçamento" at bounding box center [164, 423] width 205 height 31
click at [181, 453] on select "Padrão automático px % rem vw vh Cliente" at bounding box center [156, 450] width 62 height 16
click at [125, 442] on select "Padrão automático px % rem vw vh Cliente" at bounding box center [156, 450] width 62 height 16
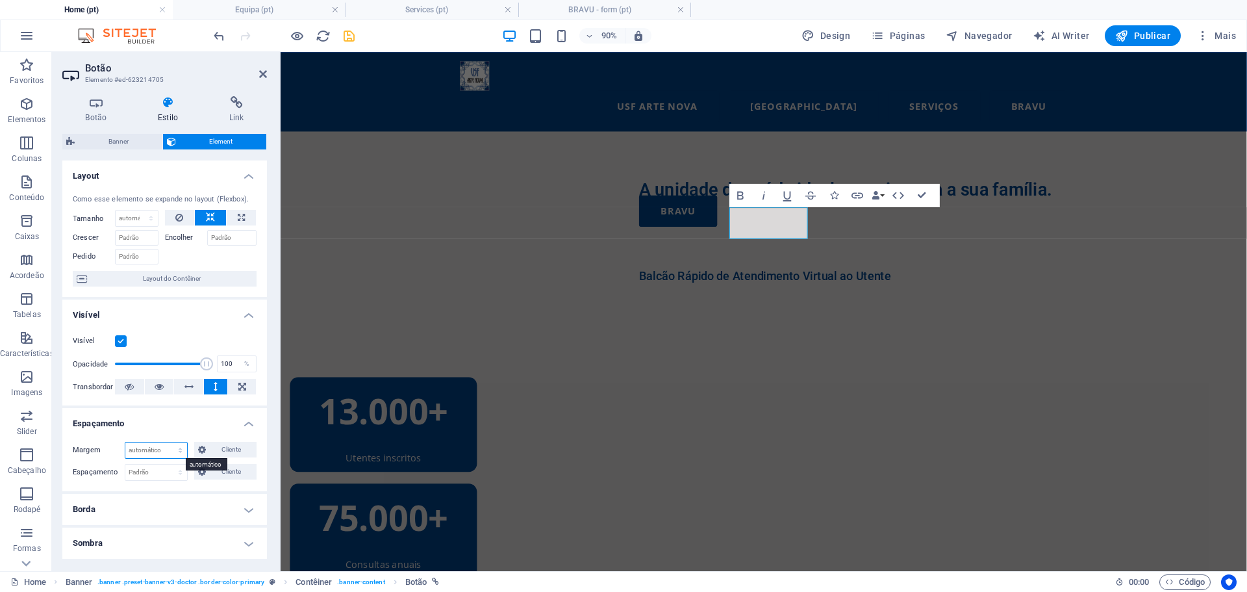
click at [178, 452] on select "Padrão automático px % rem vw vh Cliente" at bounding box center [156, 450] width 62 height 16
click at [125, 442] on select "Padrão automático px % rem vw vh Cliente" at bounding box center [156, 450] width 62 height 16
select select "DISABLED_OPTION_VALUE"
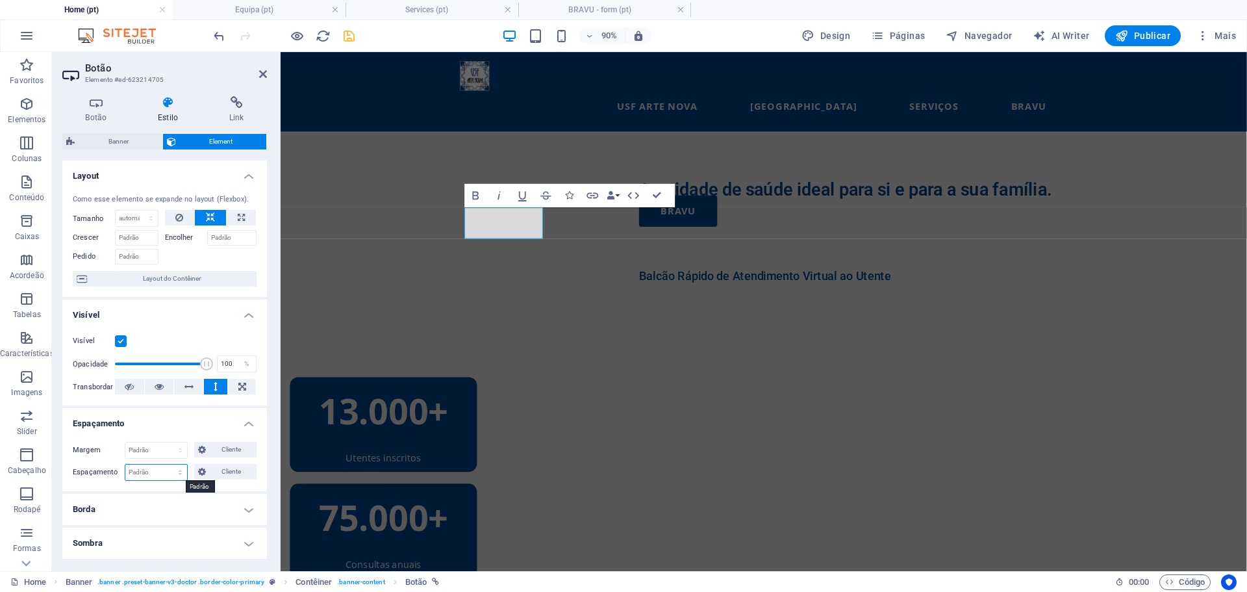
click at [177, 475] on select "Padrão px rem % vh vw Cliente" at bounding box center [156, 473] width 62 height 16
click at [125, 465] on select "Padrão px rem % vh vw Cliente" at bounding box center [156, 473] width 62 height 16
click at [172, 468] on select "Padrão px rem % vh vw Cliente" at bounding box center [156, 473] width 62 height 16
select select "px"
click at [167, 465] on select "Padrão px rem % vh vw Cliente" at bounding box center [156, 473] width 62 height 16
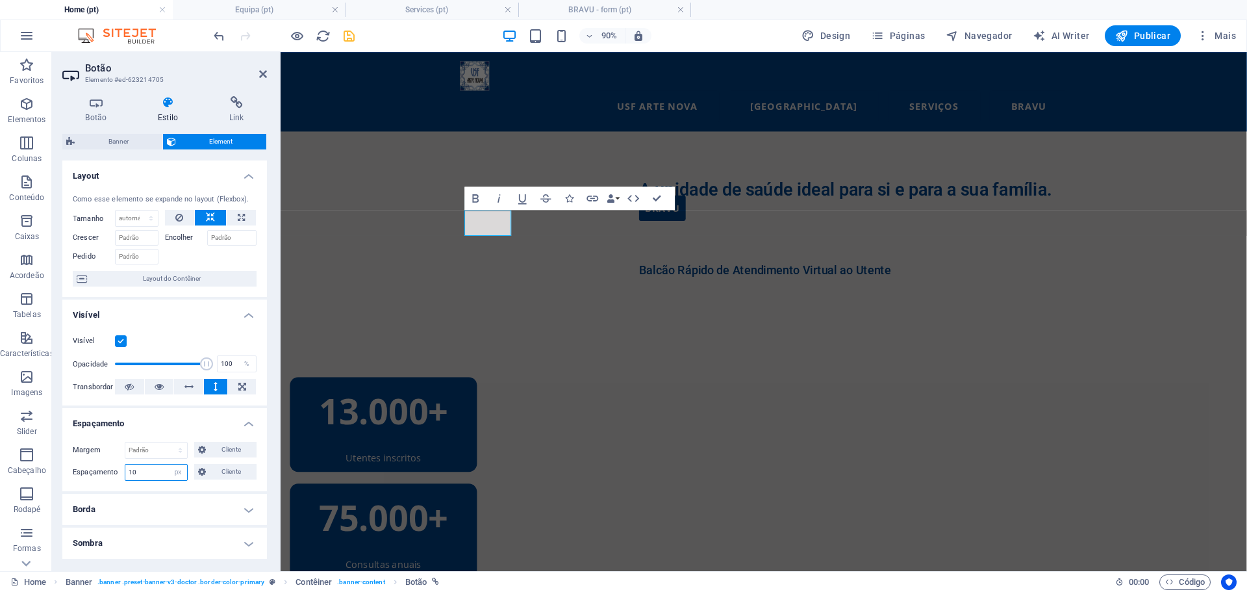
click at [140, 471] on input "10" at bounding box center [156, 473] width 62 height 16
type input "15"
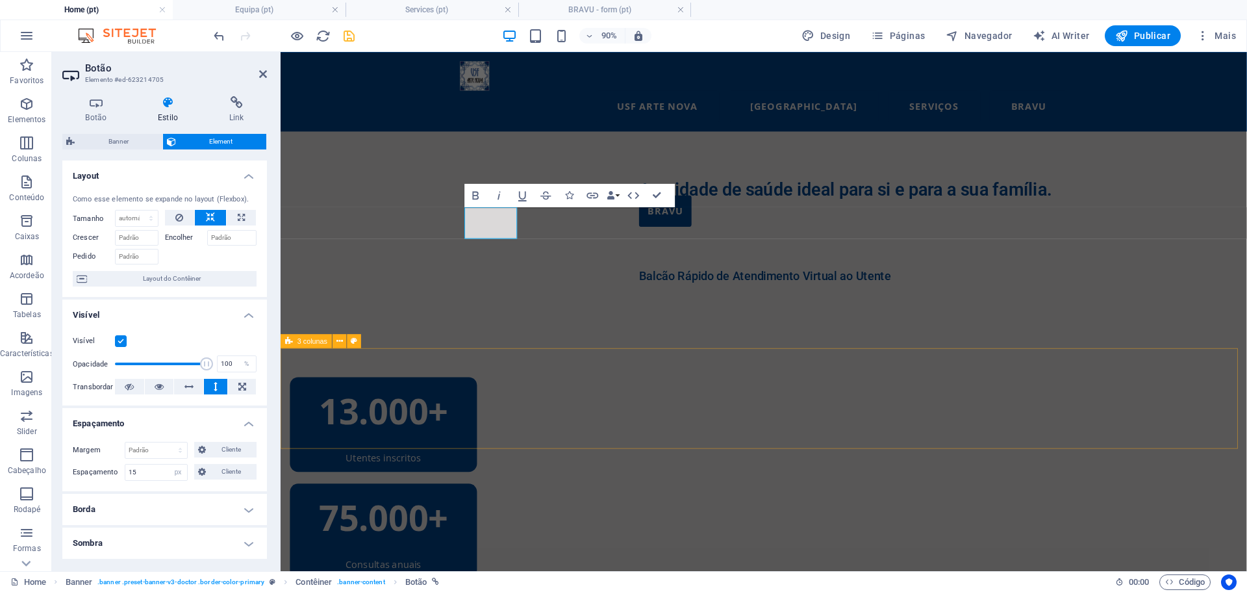
click at [333, 423] on div "13.000+ Utentes inscritos 75.000+ Consultas anuais 8 [GEOGRAPHIC_DATA] de Saúde…" at bounding box center [818, 587] width 1074 height 348
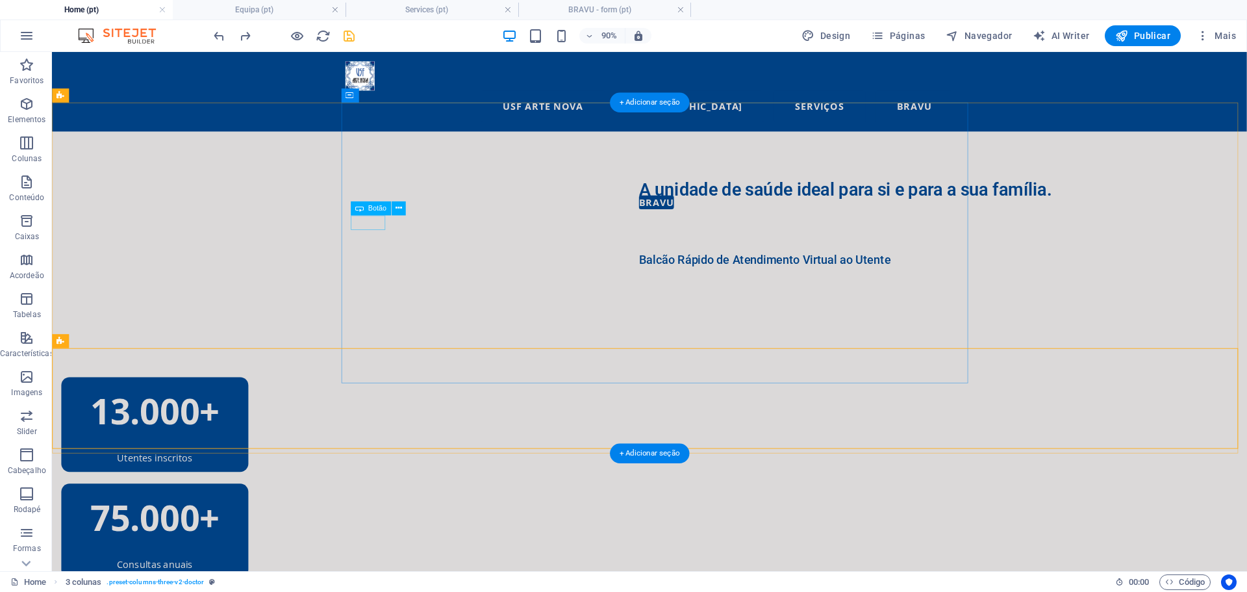
click at [704, 228] on div "BRAVU" at bounding box center [1042, 219] width 676 height 17
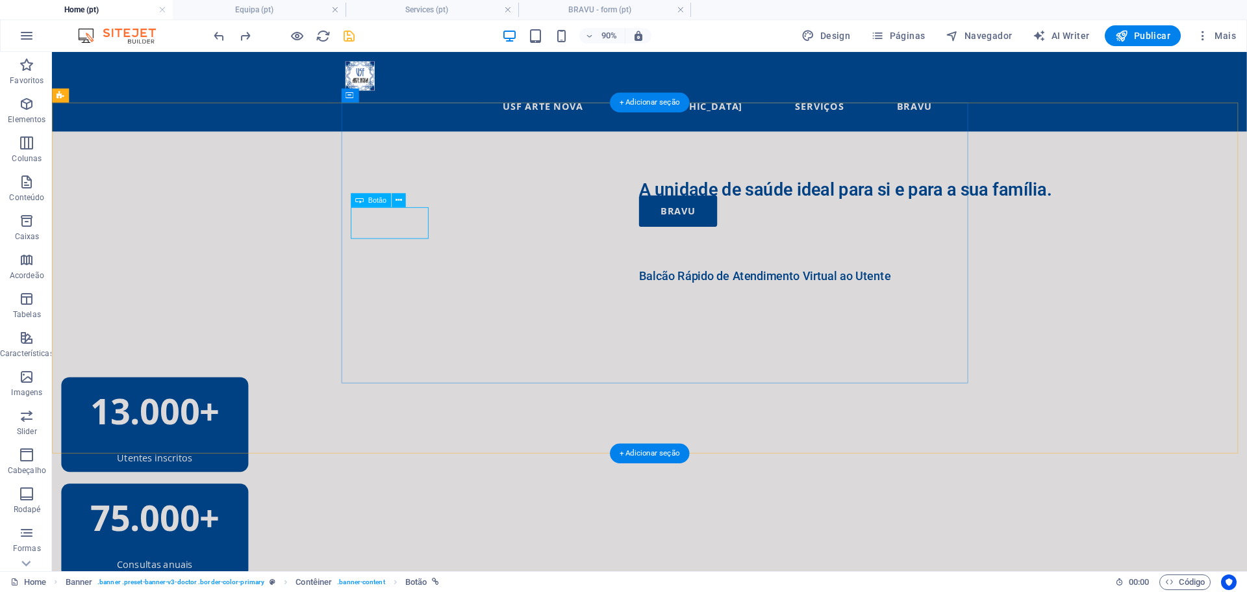
click at [704, 242] on div "BRAVU" at bounding box center [1042, 228] width 676 height 35
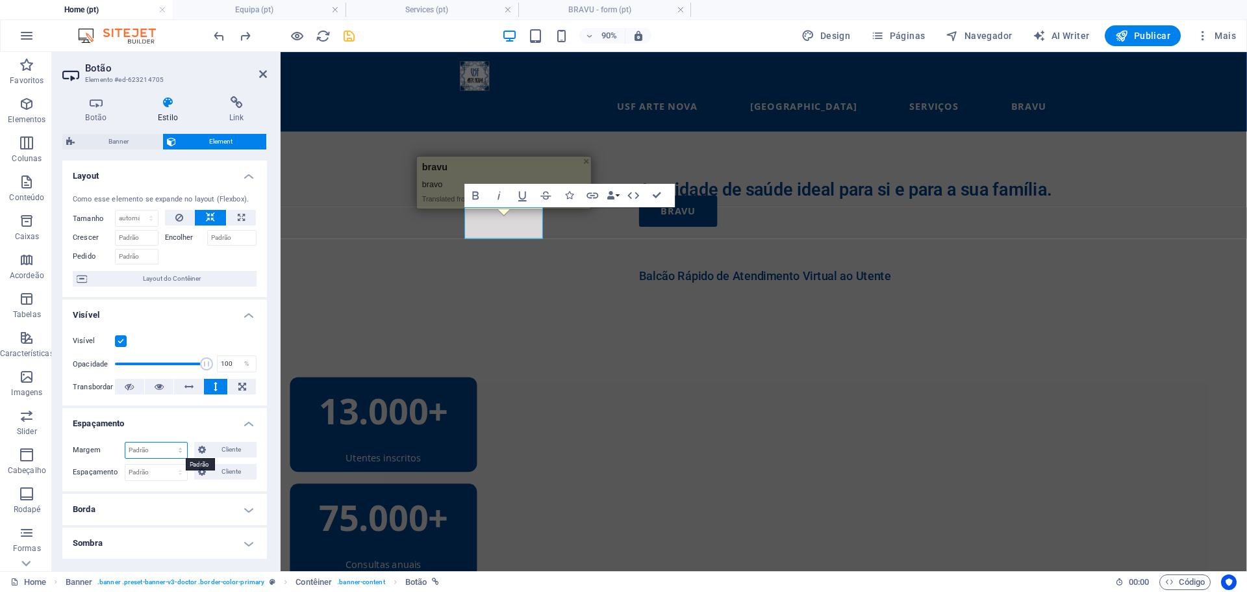
click at [179, 448] on select "Padrão automático px % rem vw vh Cliente" at bounding box center [156, 450] width 62 height 16
select select "px"
click at [167, 442] on select "Padrão automático px % rem vw vh Cliente" at bounding box center [156, 450] width 62 height 16
type input "10"
click at [435, 294] on div "A unidade de saúde ideal para si e para a sua família. BRAVU Balcão Rápido de A…" at bounding box center [818, 335] width 1074 height 390
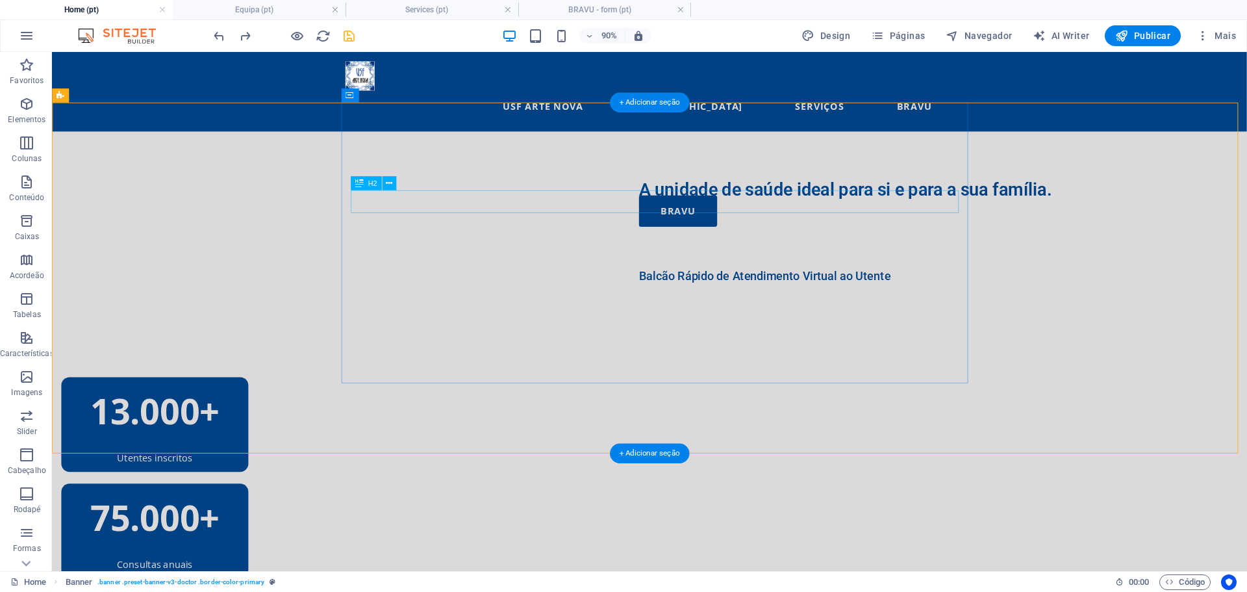
click at [804, 218] on div "A unidade de saúde ideal para si e para a sua família." at bounding box center [1042, 204] width 676 height 25
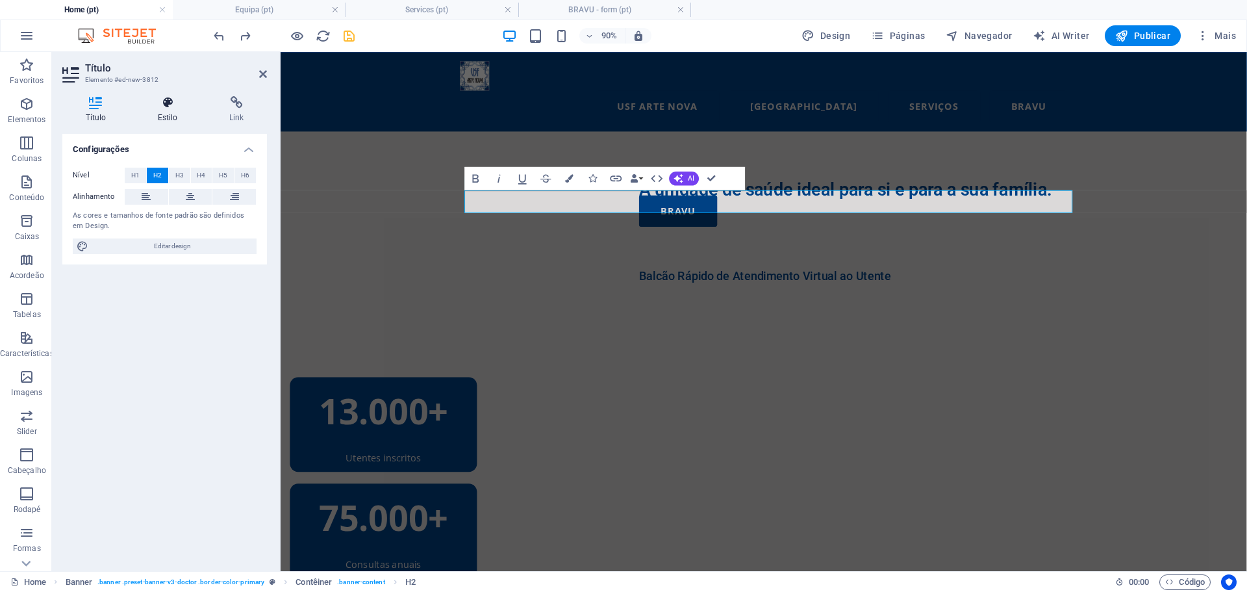
click at [172, 111] on h4 "Estilo" at bounding box center [169, 109] width 71 height 27
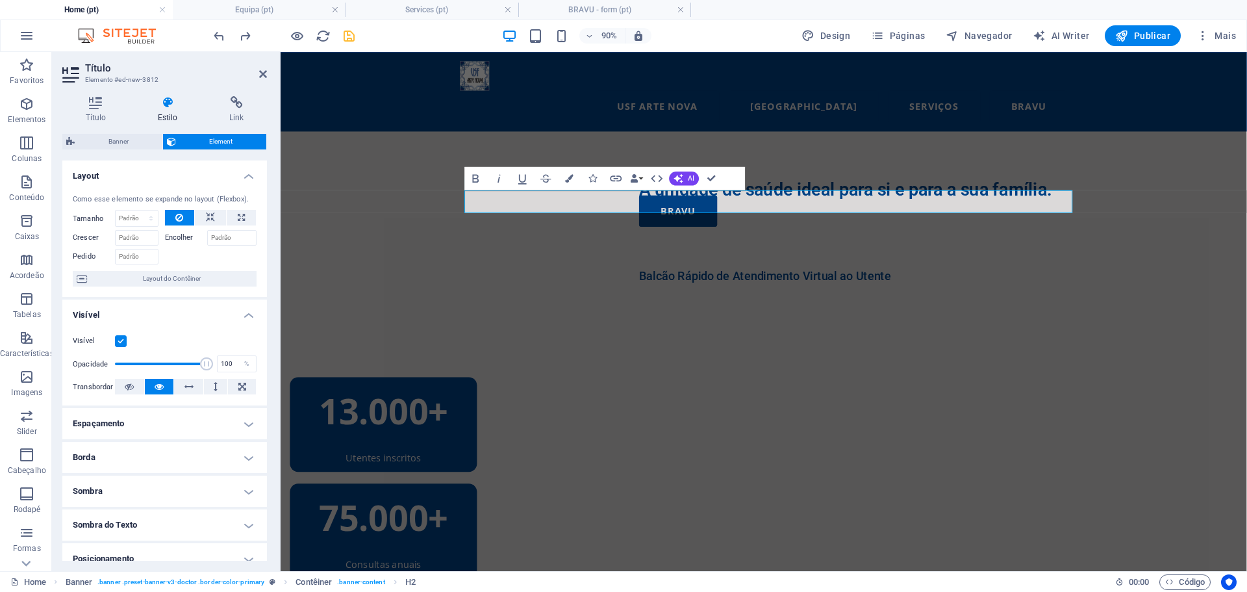
click at [224, 409] on h4 "Espaçamento" at bounding box center [164, 423] width 205 height 31
click at [179, 449] on select "Padrão automático px % rem vw vh Cliente" at bounding box center [156, 450] width 62 height 16
click at [125, 442] on select "Padrão automático px % rem vw vh Cliente" at bounding box center [156, 450] width 62 height 16
select select "DISABLED_OPTION_VALUE"
click at [174, 450] on select "Padrão automático px % rem vw vh Cliente" at bounding box center [156, 450] width 62 height 16
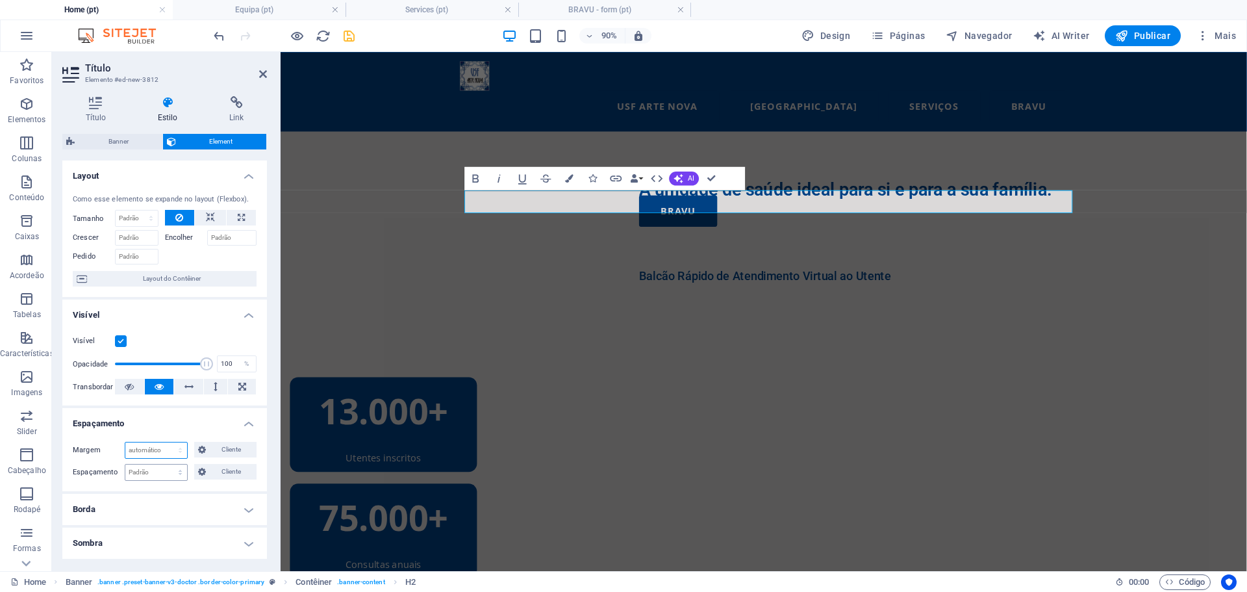
drag, startPoint x: 174, startPoint y: 450, endPoint x: 177, endPoint y: 467, distance: 17.2
click at [174, 450] on select "Padrão automático px % rem vw vh Cliente" at bounding box center [156, 450] width 62 height 16
click at [177, 467] on select "Padrão px rem % vh vw Cliente" at bounding box center [156, 473] width 62 height 16
click at [125, 465] on select "Padrão px rem % vh vw Cliente" at bounding box center [156, 473] width 62 height 16
click at [168, 465] on select "Padrão px rem % vh vw Cliente" at bounding box center [156, 473] width 62 height 16
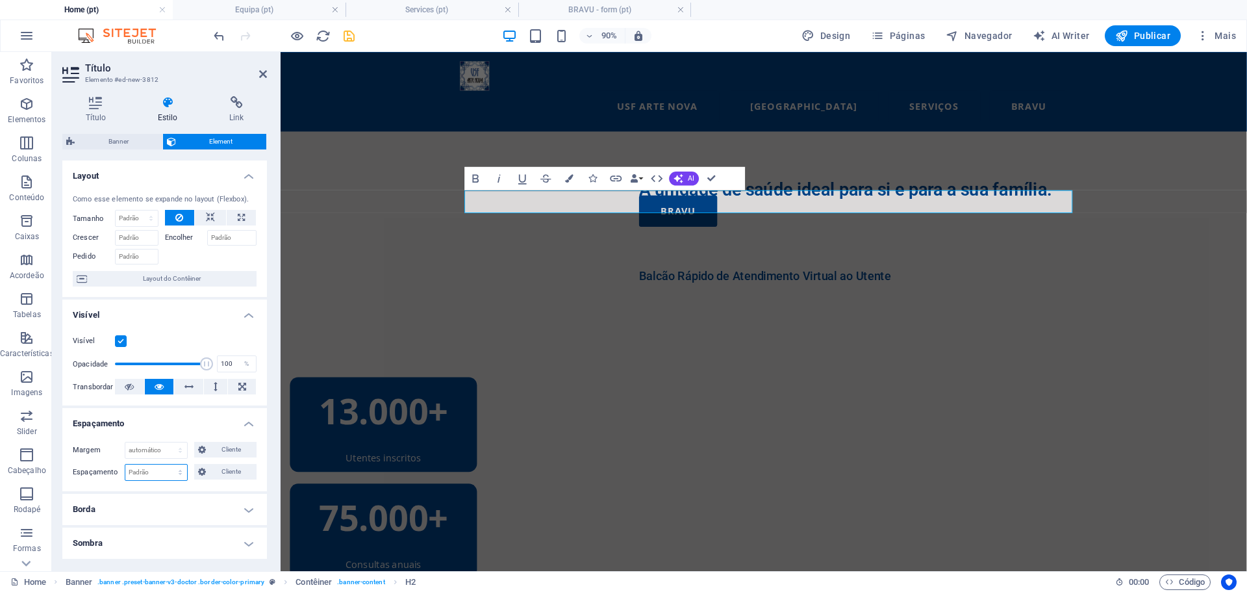
select select "px"
click at [167, 465] on select "Padrão px rem % vh vw Cliente" at bounding box center [156, 473] width 62 height 16
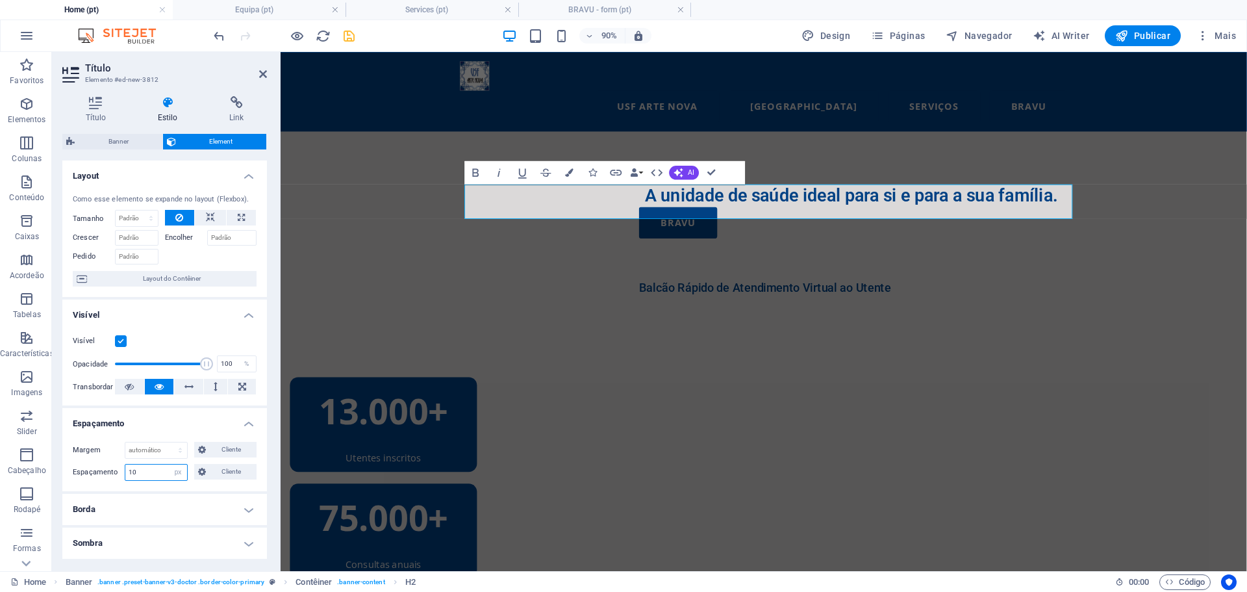
click at [139, 471] on input "10" at bounding box center [156, 473] width 62 height 16
type input "15"
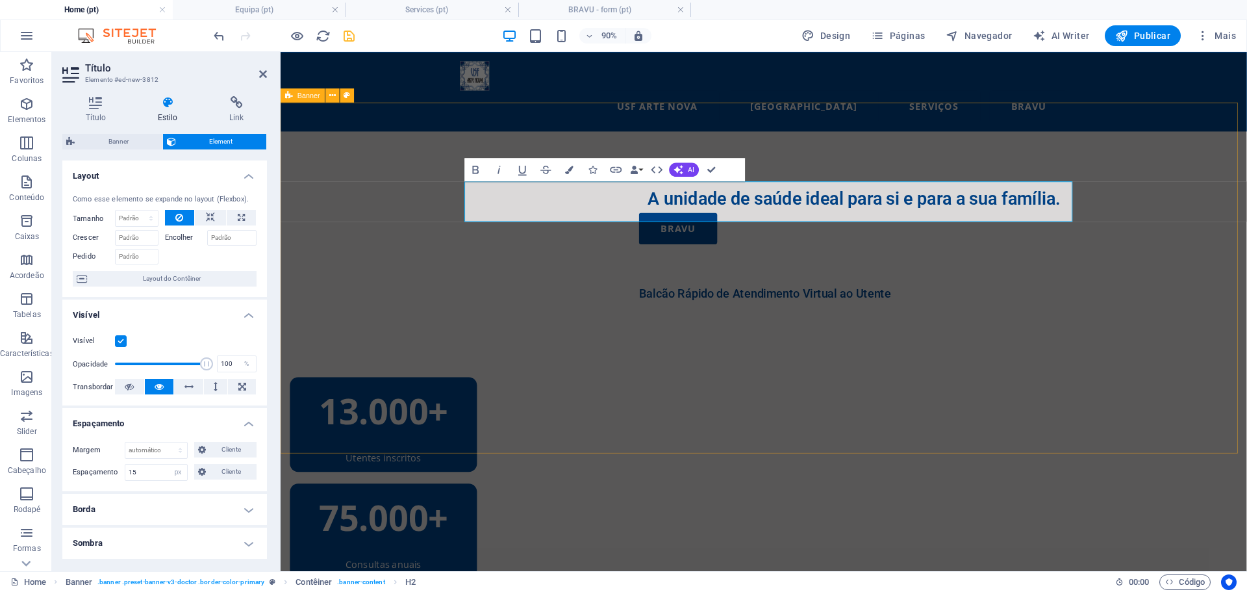
click at [423, 336] on div "A unidade de saúde ideal para si e para a sua família. BRAVU Balcão Rápido de A…" at bounding box center [818, 335] width 1074 height 390
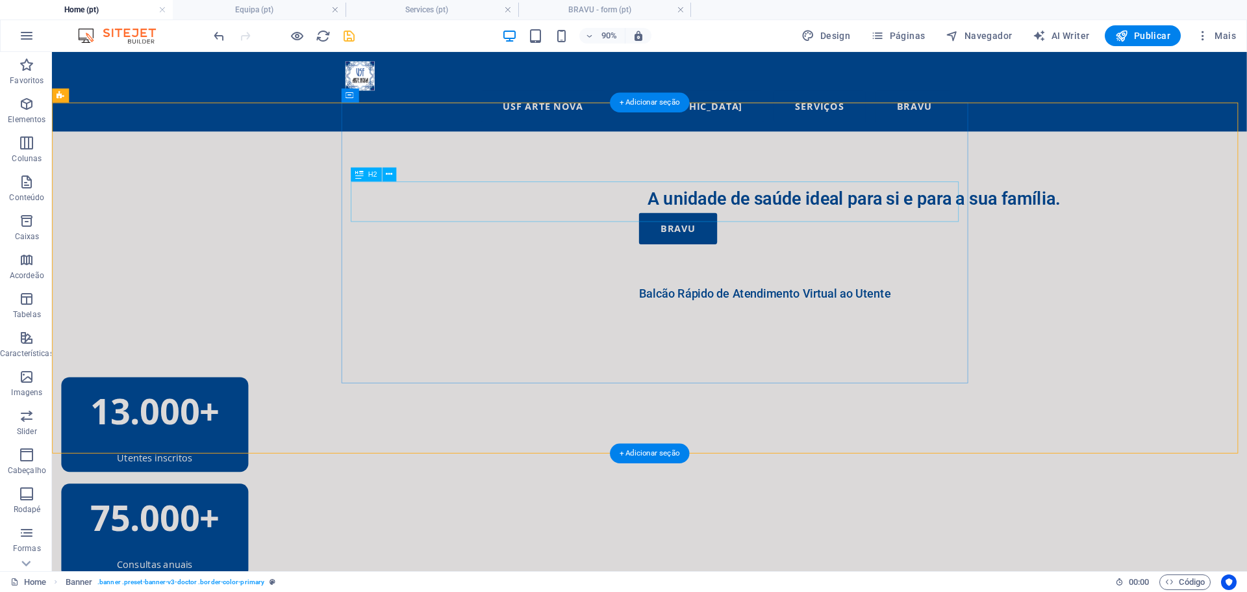
click at [704, 212] on div "A unidade de saúde ideal para si e para a sua família." at bounding box center [1042, 214] width 676 height 45
click at [704, 216] on div "A unidade de saúde ideal para si e para a sua família." at bounding box center [1042, 214] width 676 height 45
select select "px"
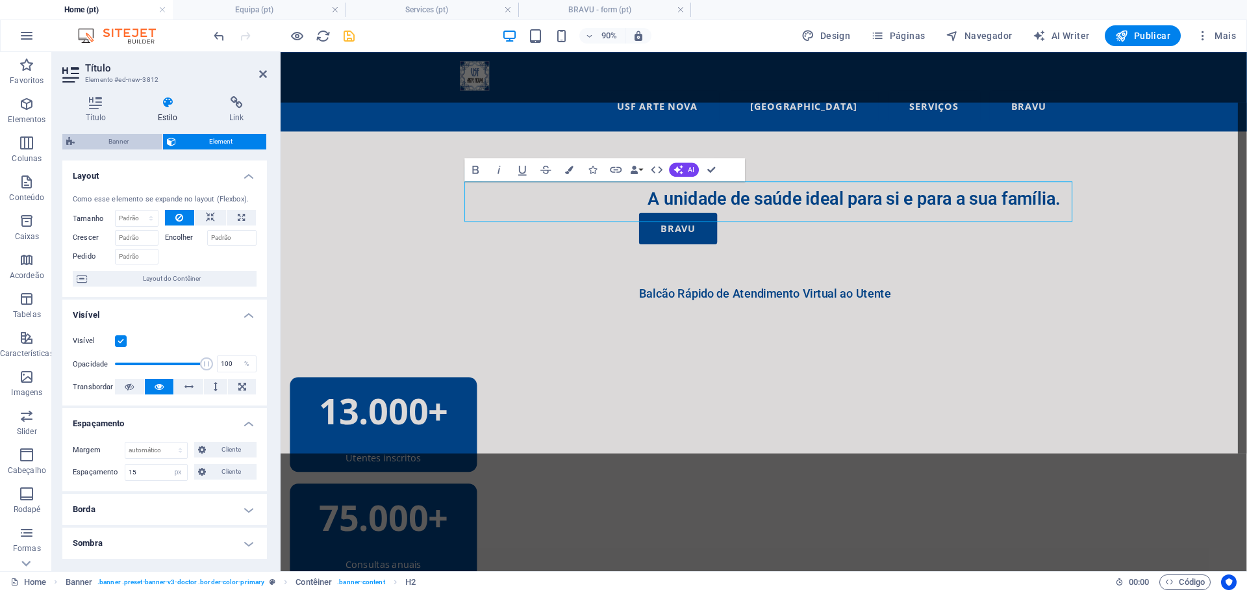
click at [120, 143] on span "Banner" at bounding box center [119, 142] width 80 height 16
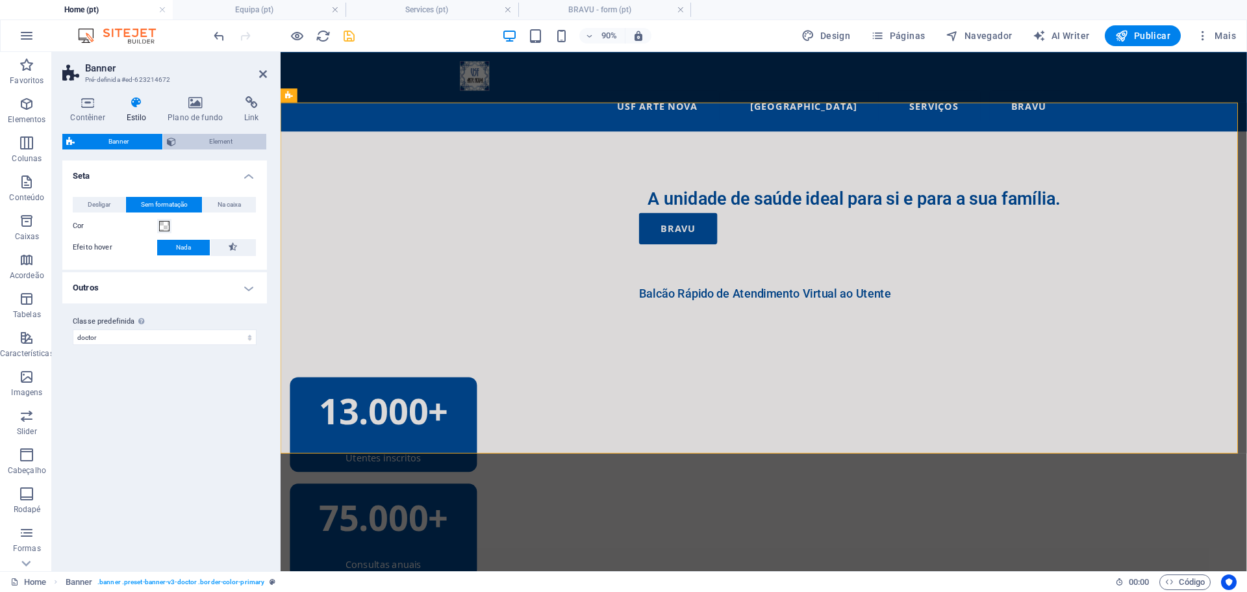
click at [232, 144] on span "Element" at bounding box center [221, 142] width 83 height 16
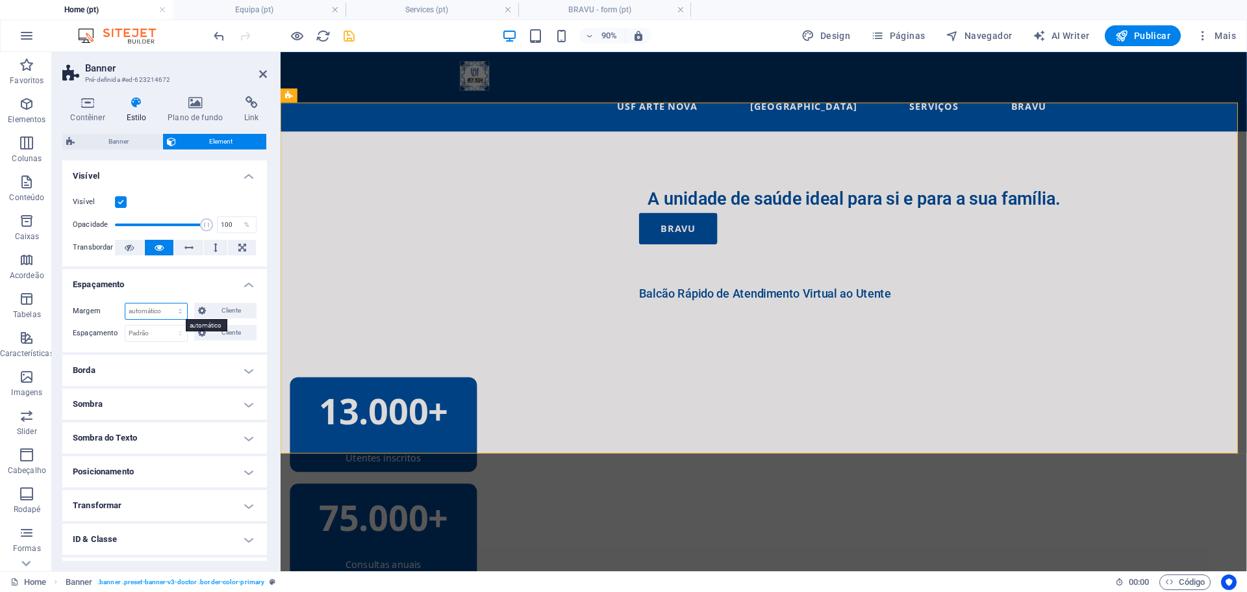
click at [175, 308] on select "Padrão automático px % rem vw vh Cliente" at bounding box center [156, 311] width 62 height 16
click at [125, 303] on select "Padrão automático px % rem vw vh Cliente" at bounding box center [156, 311] width 62 height 16
select select "DISABLED_OPTION_VALUE"
click at [180, 308] on select "Padrão automático px % rem vw vh Cliente" at bounding box center [156, 311] width 62 height 16
click at [180, 309] on select "Padrão automático px % rem vw vh Cliente" at bounding box center [156, 311] width 62 height 16
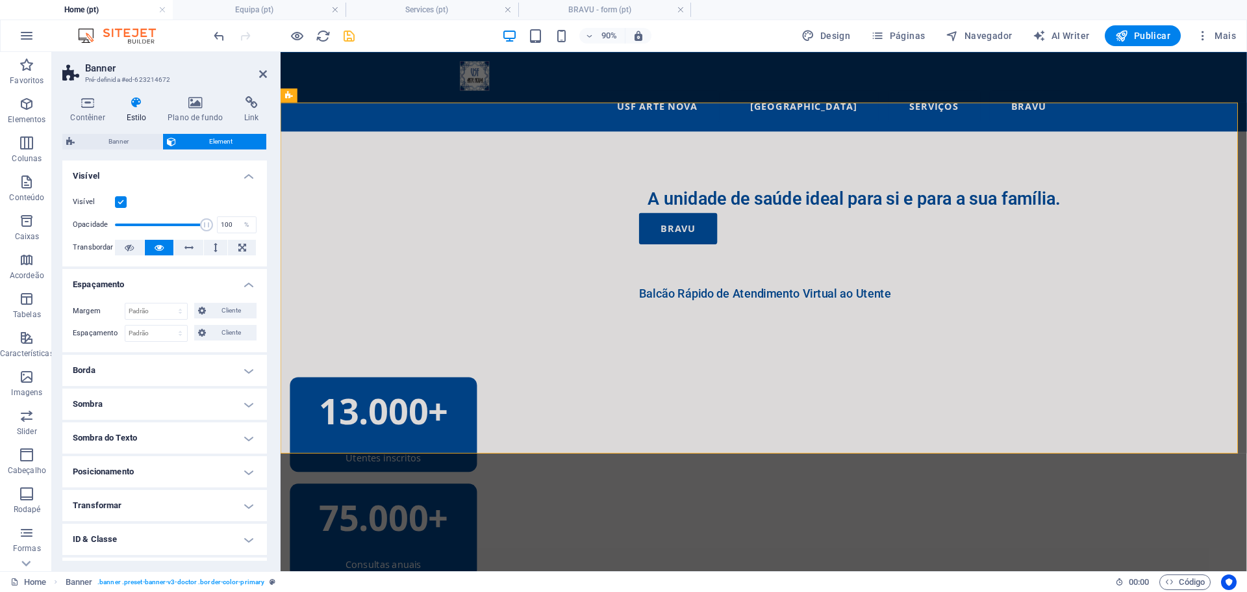
click at [246, 469] on h4 "Posicionamento" at bounding box center [164, 471] width 205 height 31
click at [131, 498] on span "Estático" at bounding box center [127, 498] width 23 height 16
click at [161, 496] on span "Relativo" at bounding box center [166, 498] width 22 height 16
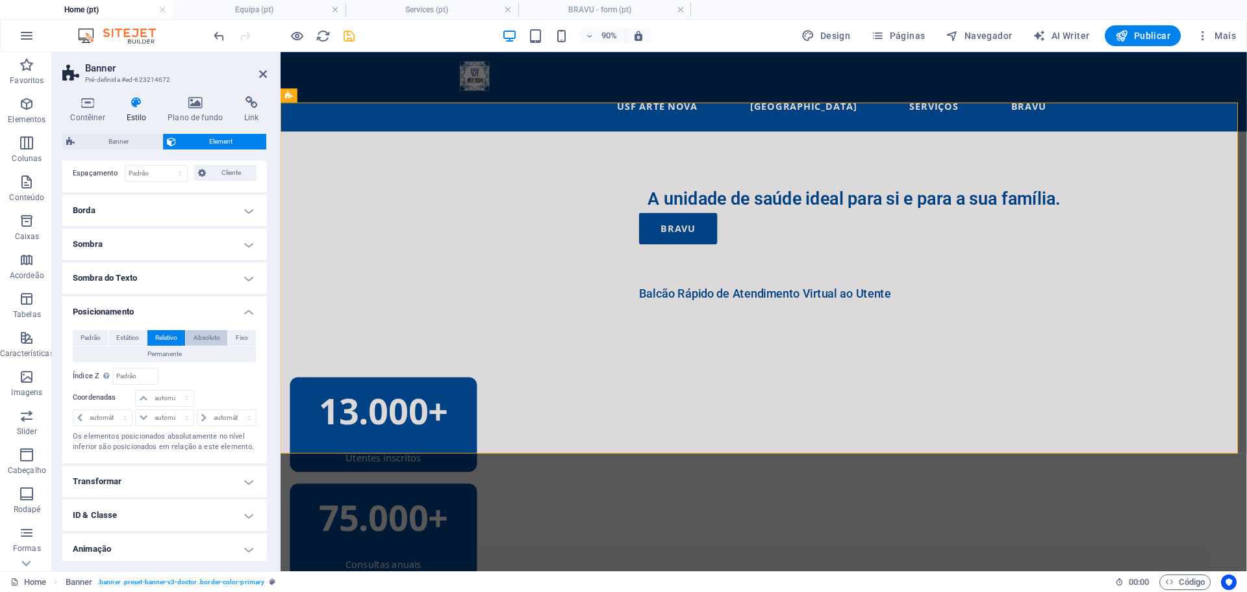
scroll to position [195, 0]
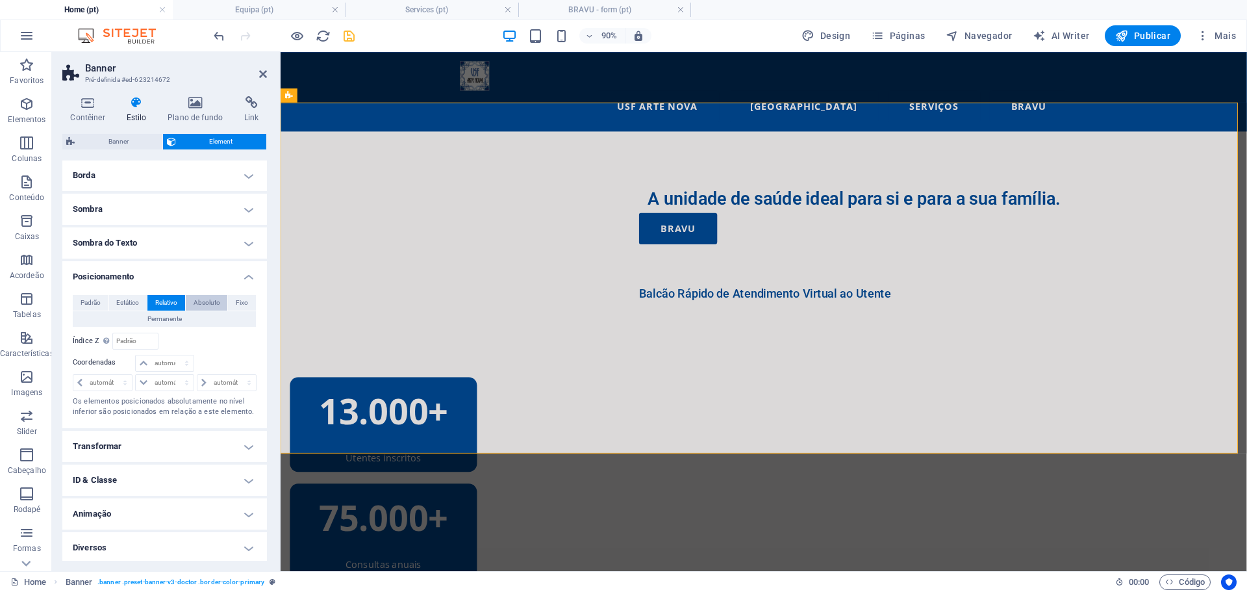
click at [211, 298] on span "Absoluto" at bounding box center [207, 303] width 27 height 16
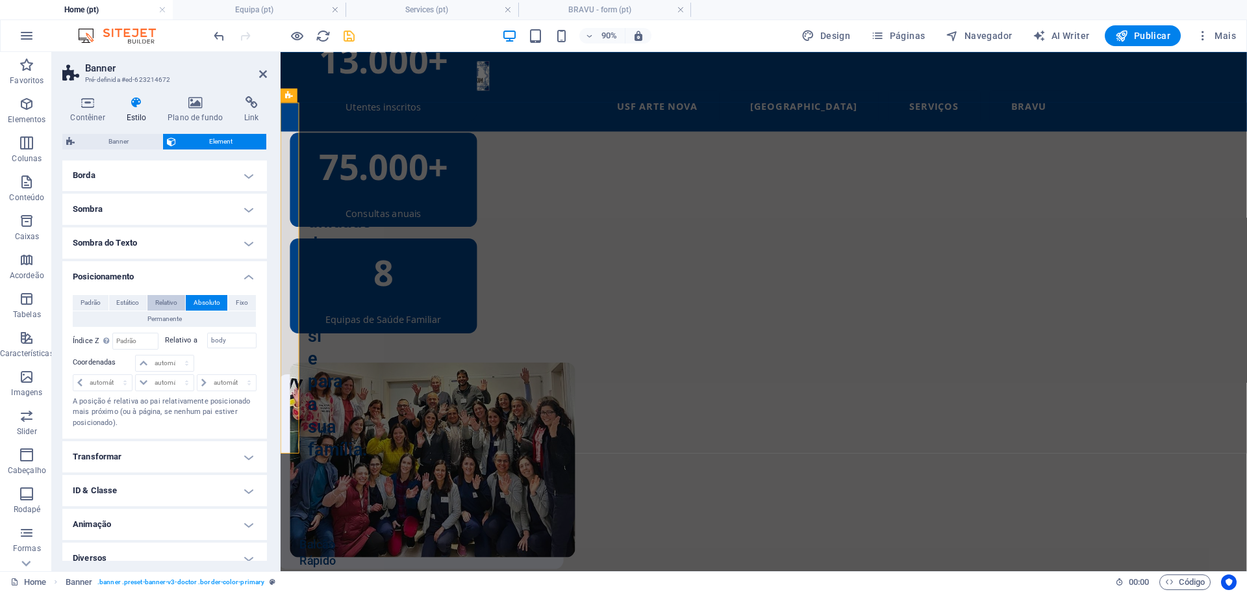
click at [160, 300] on span "Relativo" at bounding box center [166, 303] width 22 height 16
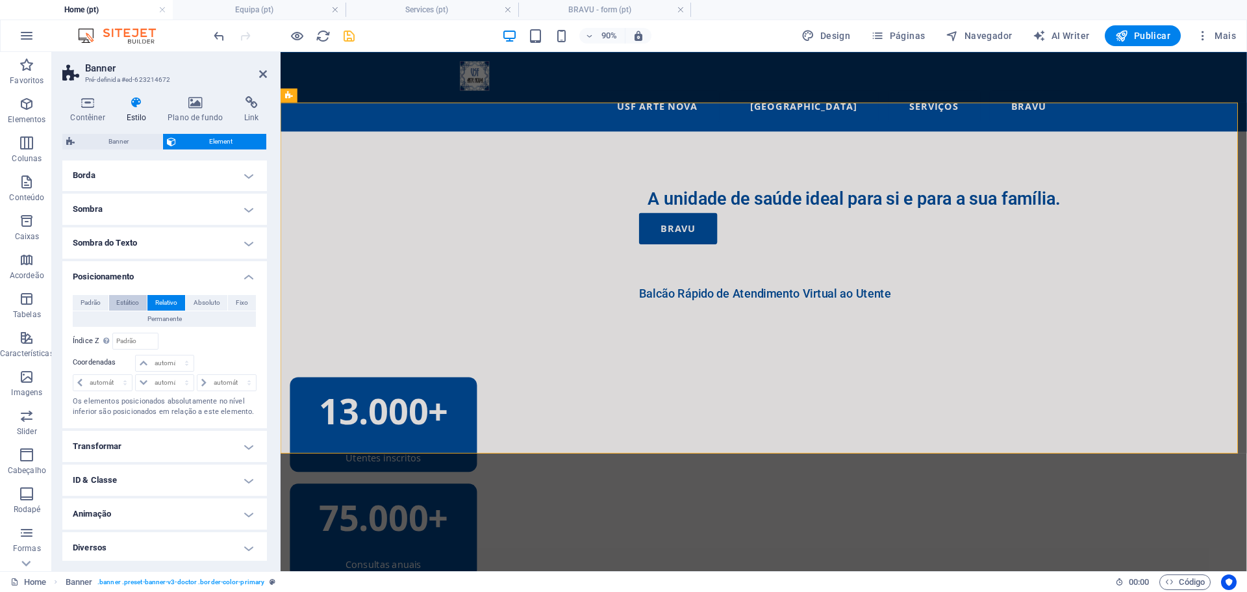
click at [111, 301] on button "Estático" at bounding box center [128, 303] width 38 height 16
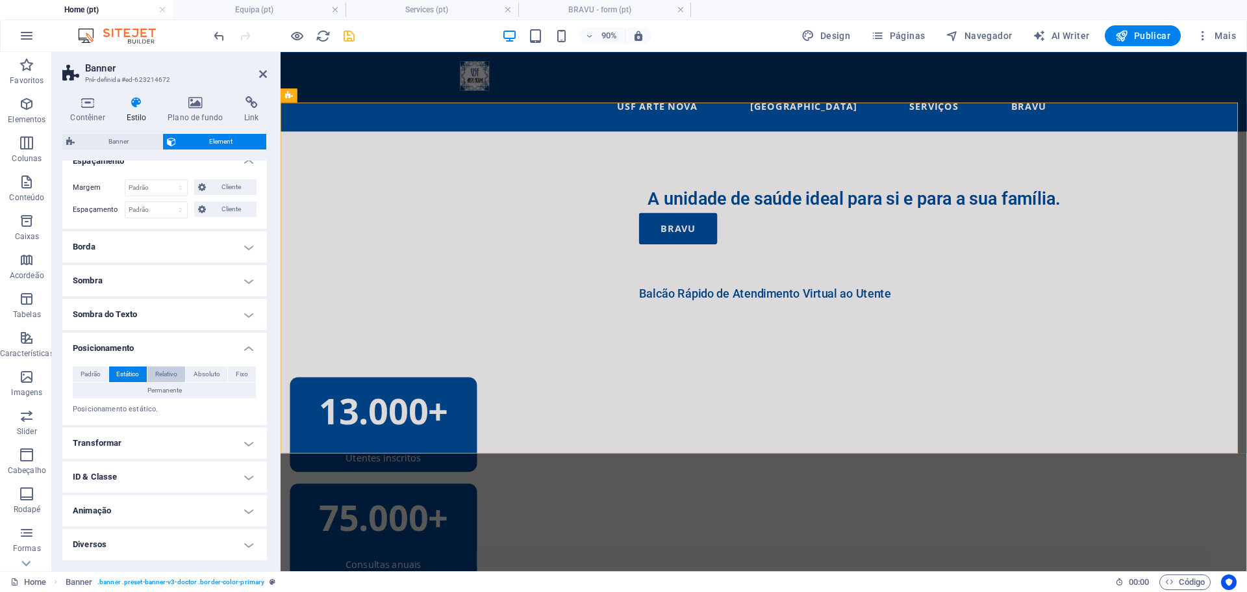
click at [169, 374] on span "Relativo" at bounding box center [166, 374] width 22 height 16
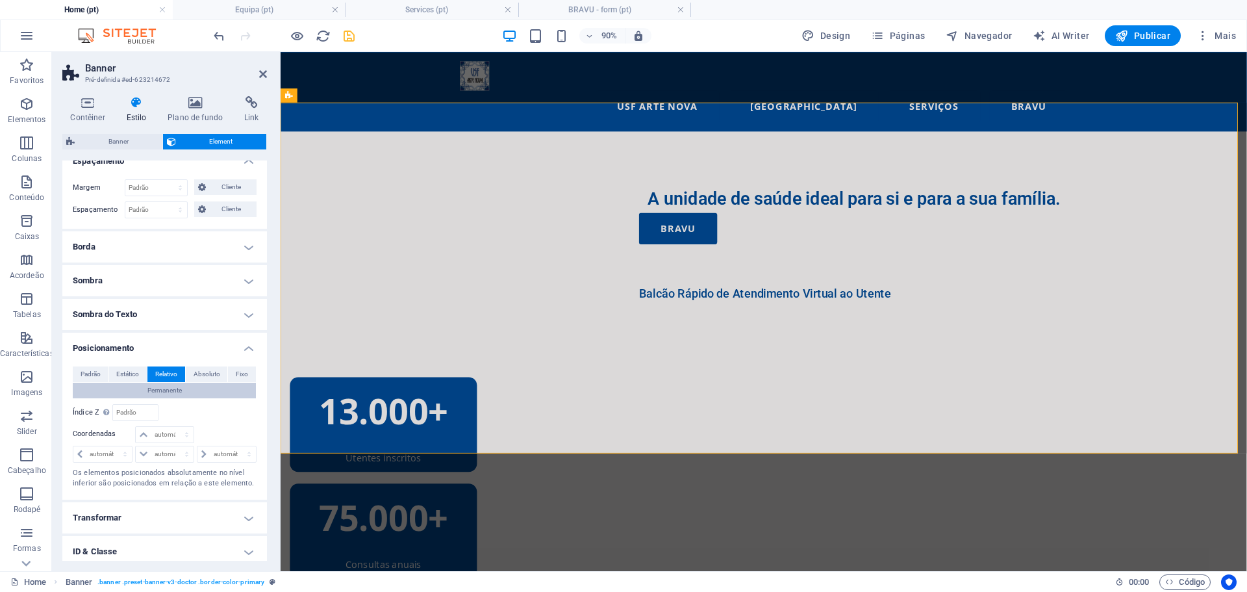
click at [180, 389] on span "Permanente" at bounding box center [164, 391] width 34 height 16
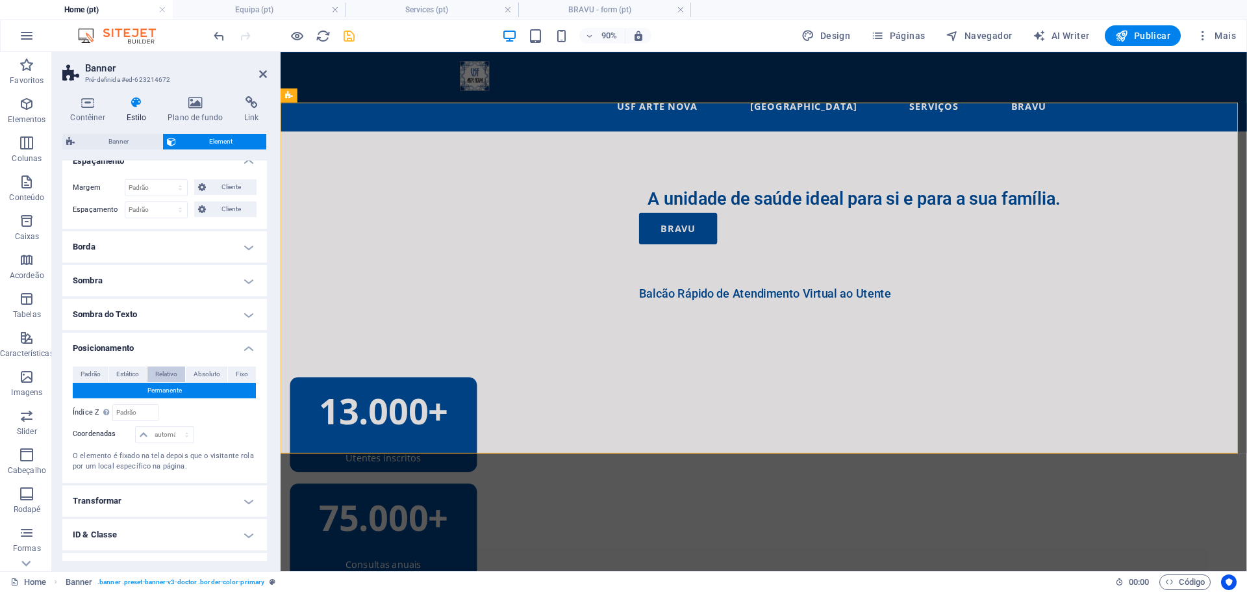
click at [170, 370] on span "Relativo" at bounding box center [166, 374] width 22 height 16
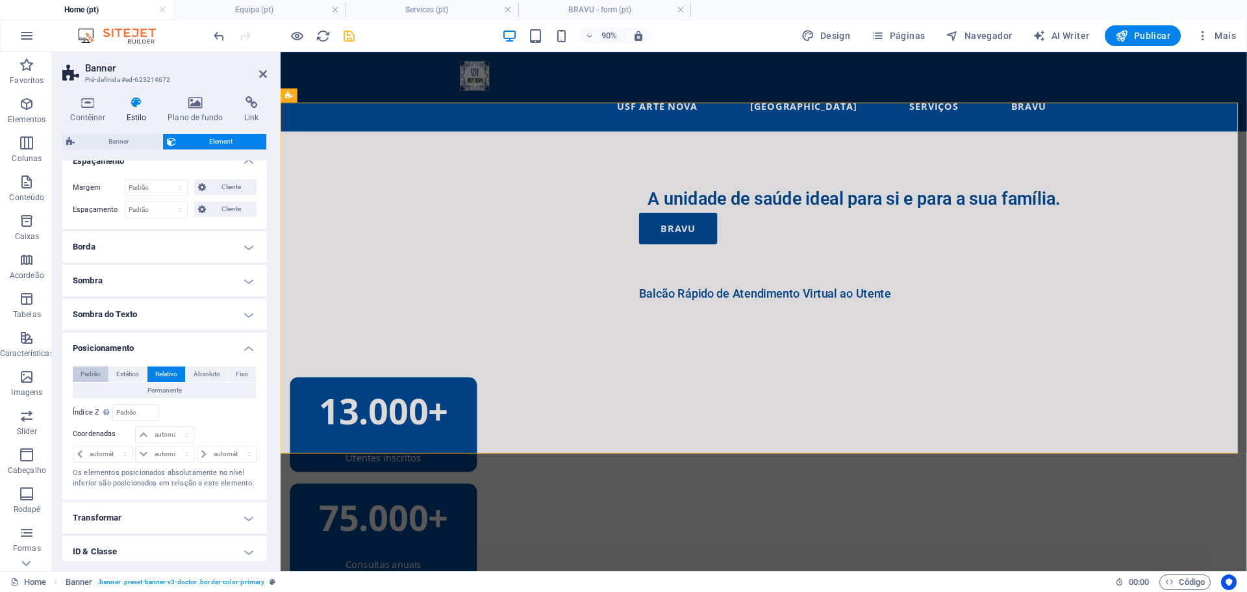
click at [94, 370] on span "Padrão" at bounding box center [91, 374] width 20 height 16
click at [179, 373] on button "Relativo" at bounding box center [166, 374] width 38 height 16
click at [175, 435] on select "automático px rem % em" at bounding box center [164, 435] width 57 height 16
click at [136, 427] on select "automático px rem % em" at bounding box center [164, 435] width 57 height 16
select select "DISABLED_OPTION_VALUE"
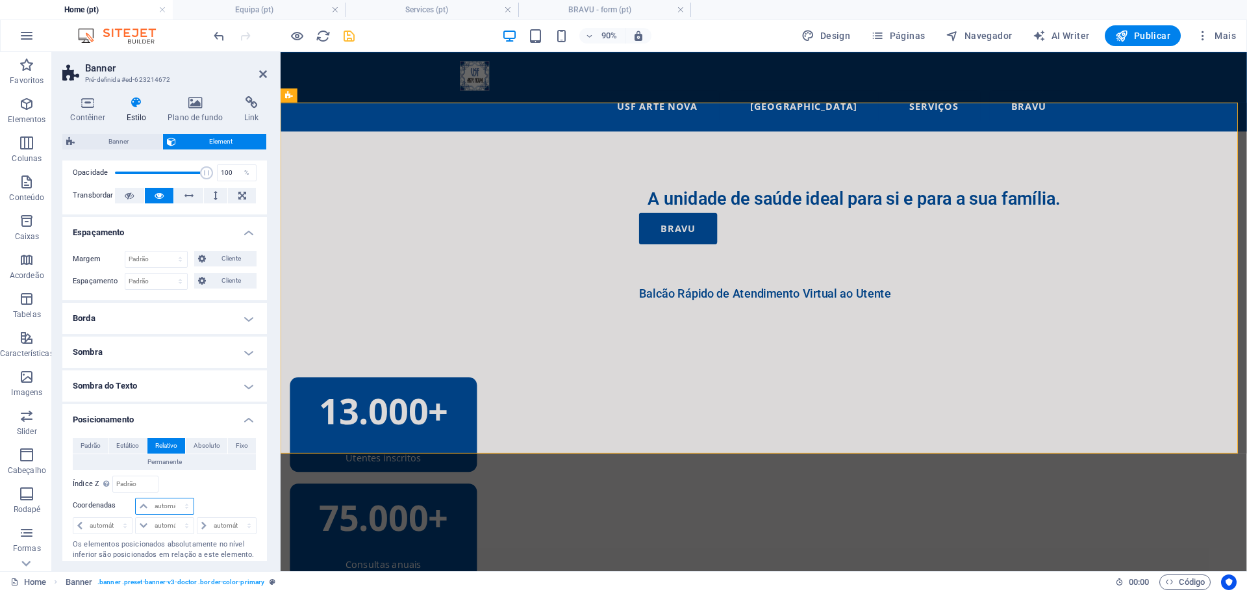
scroll to position [0, 0]
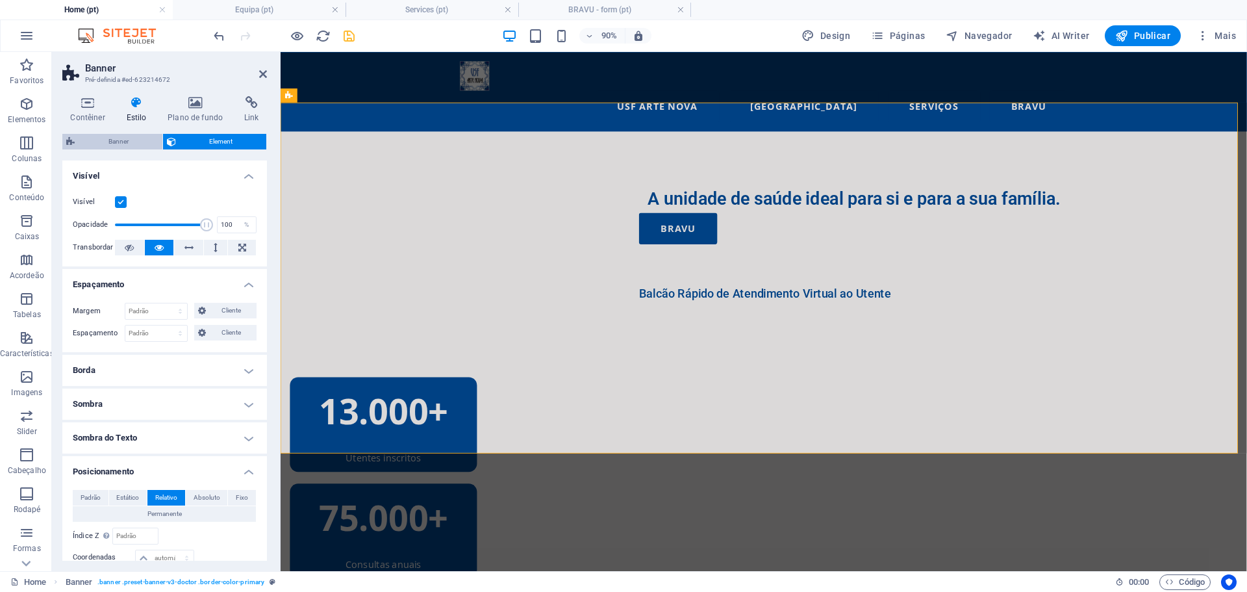
click at [122, 141] on span "Banner" at bounding box center [119, 142] width 80 height 16
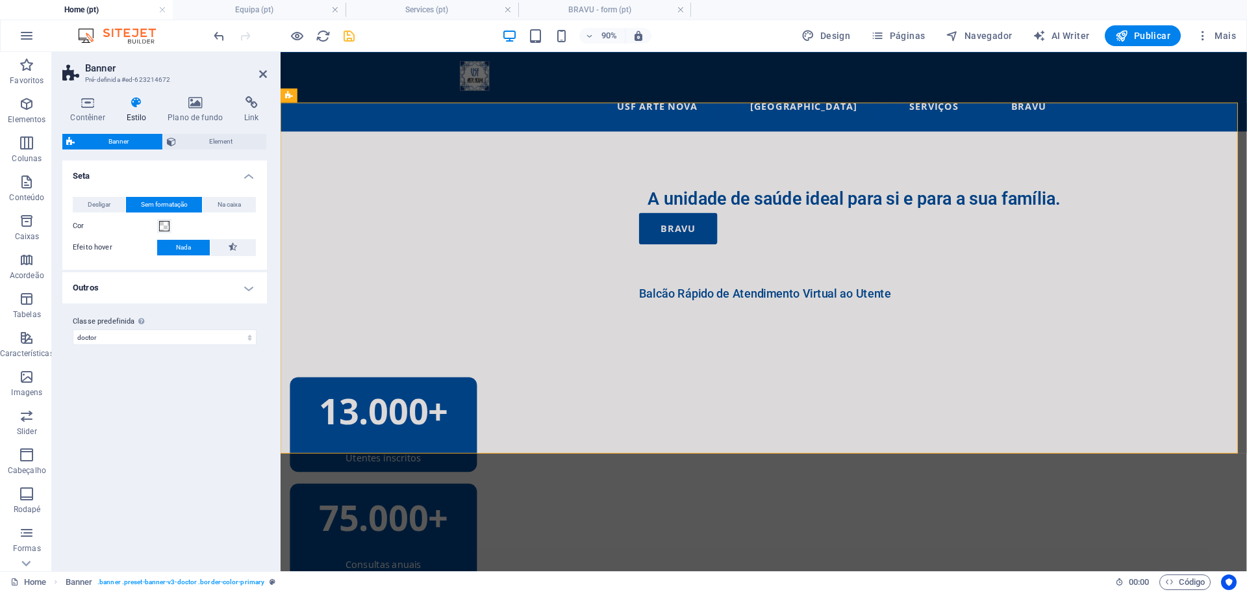
click at [247, 292] on h4 "Outros" at bounding box center [164, 287] width 205 height 31
click at [244, 286] on h4 "Outros" at bounding box center [164, 283] width 205 height 23
click at [92, 115] on h4 "Contêiner" at bounding box center [90, 109] width 56 height 27
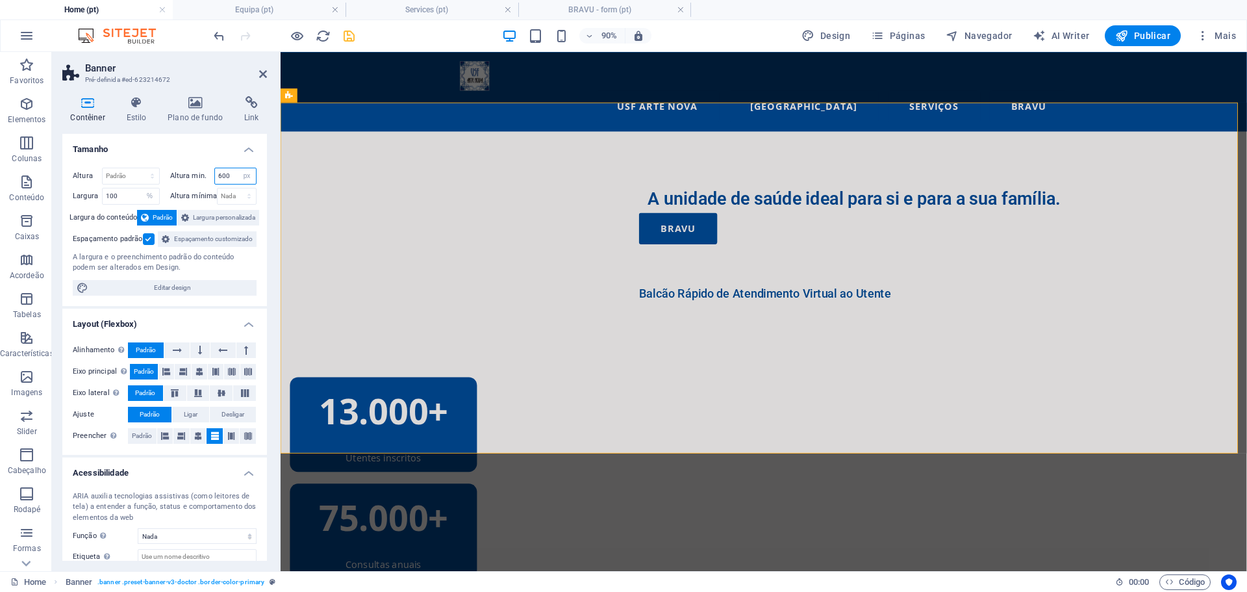
drag, startPoint x: 229, startPoint y: 175, endPoint x: 211, endPoint y: 179, distance: 18.8
click at [211, 179] on div "Altura min. 600 Nada px rem % vh vw" at bounding box center [213, 176] width 87 height 17
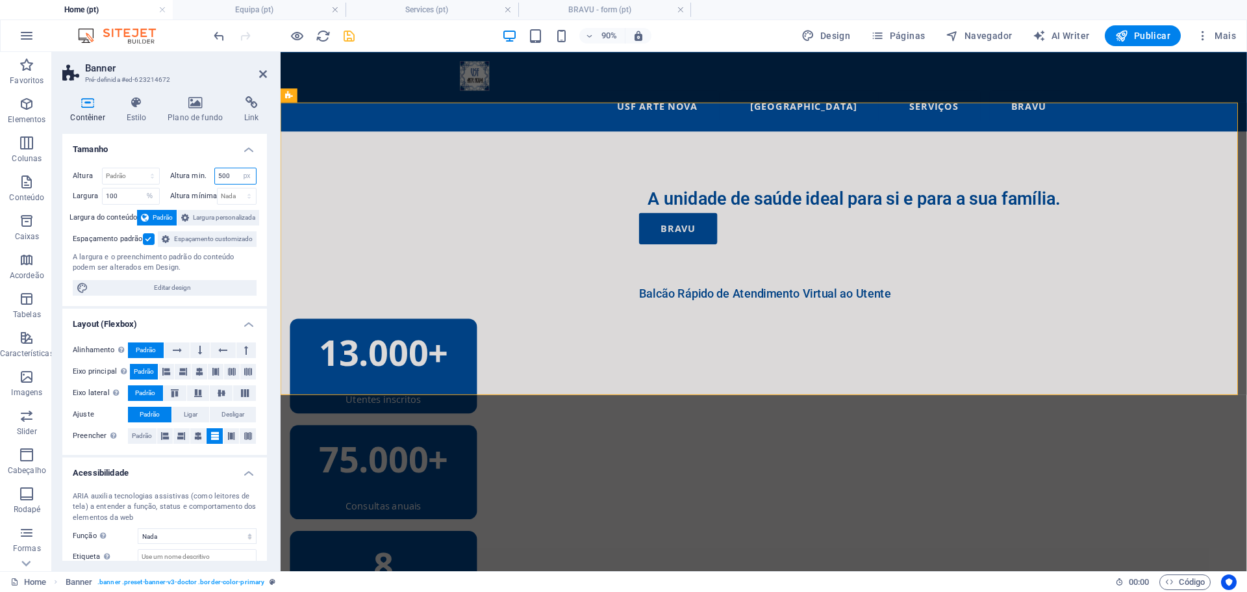
drag, startPoint x: 227, startPoint y: 174, endPoint x: 204, endPoint y: 179, distance: 23.3
click at [204, 179] on div "Altura min. 500 Nada px rem % vh vw" at bounding box center [213, 176] width 87 height 17
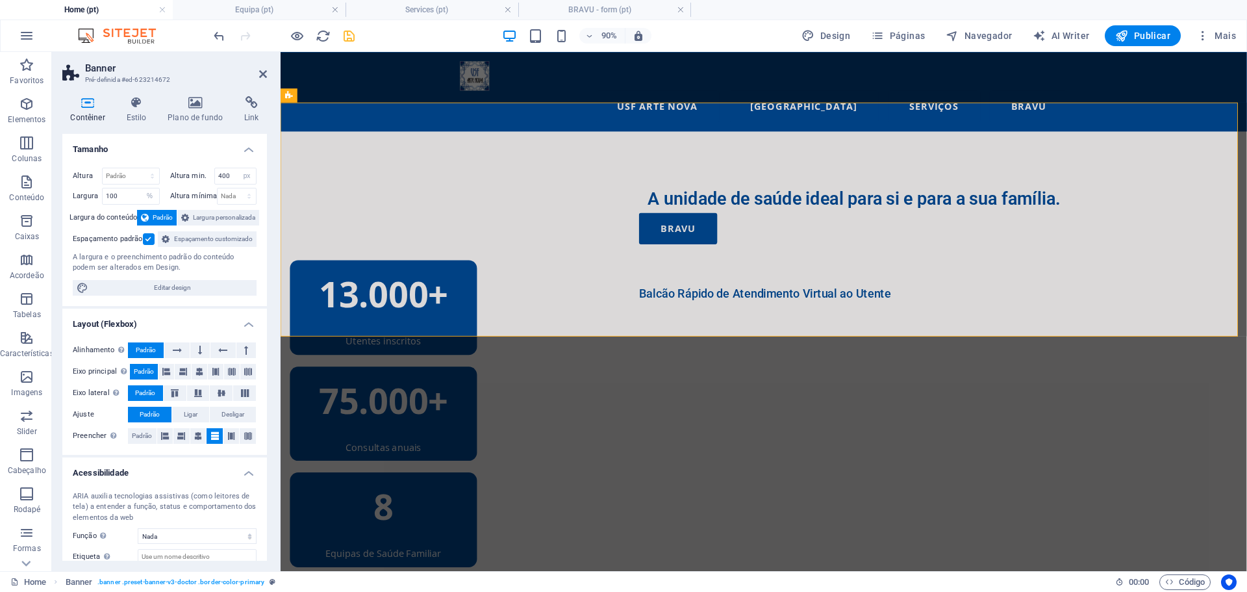
type input "500"
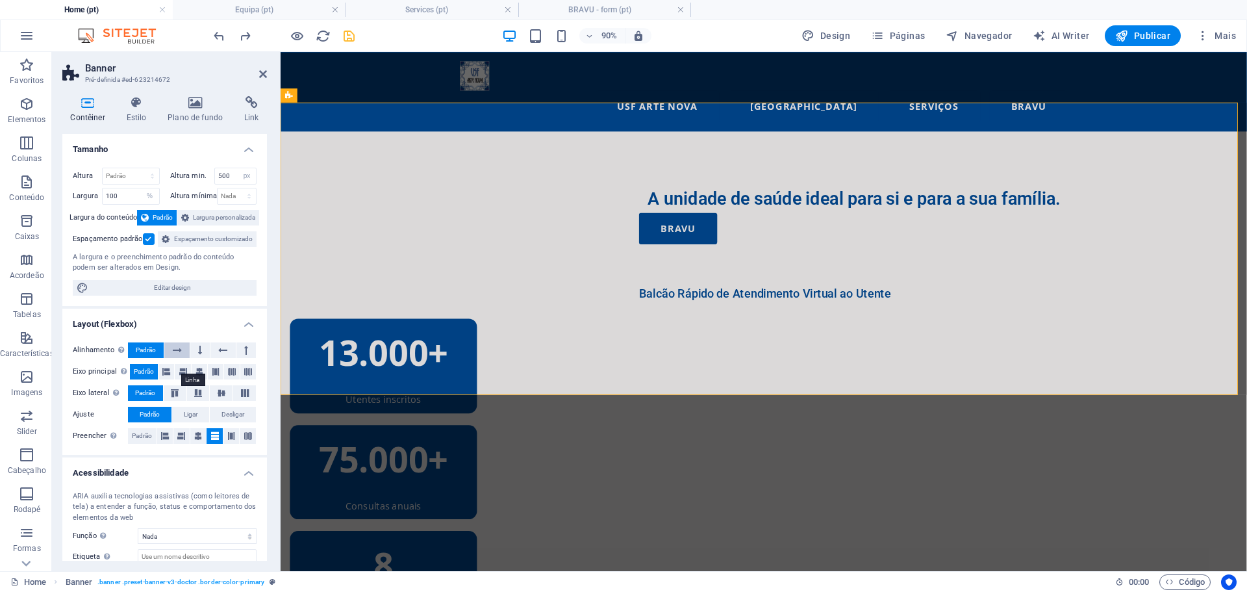
click at [178, 358] on icon at bounding box center [177, 350] width 9 height 16
click at [142, 358] on span "Padrão" at bounding box center [146, 350] width 20 height 16
click at [167, 379] on icon at bounding box center [166, 372] width 8 height 16
click at [147, 379] on span "Padrão" at bounding box center [144, 372] width 20 height 16
click at [187, 422] on span "Ligar" at bounding box center [191, 415] width 14 height 16
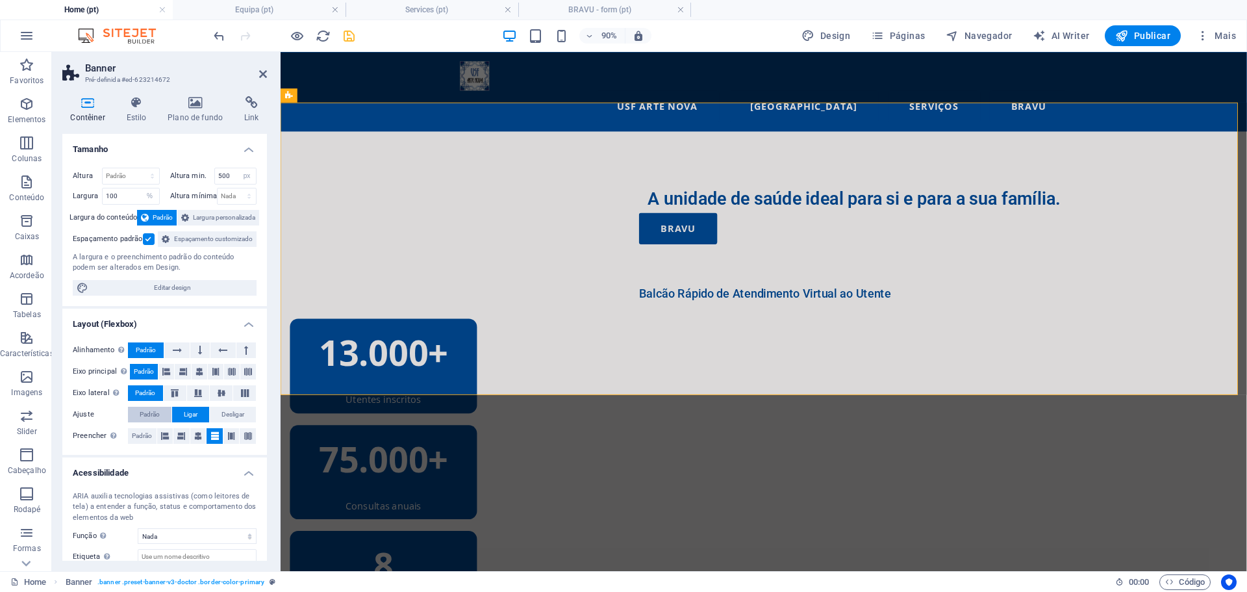
click at [153, 422] on span "Padrão" at bounding box center [150, 415] width 20 height 16
click at [275, 394] on div "Contêiner Estilo Plano de fundo Link Tamanho Altura Padrão px rem % vh vw Altur…" at bounding box center [164, 328] width 225 height 485
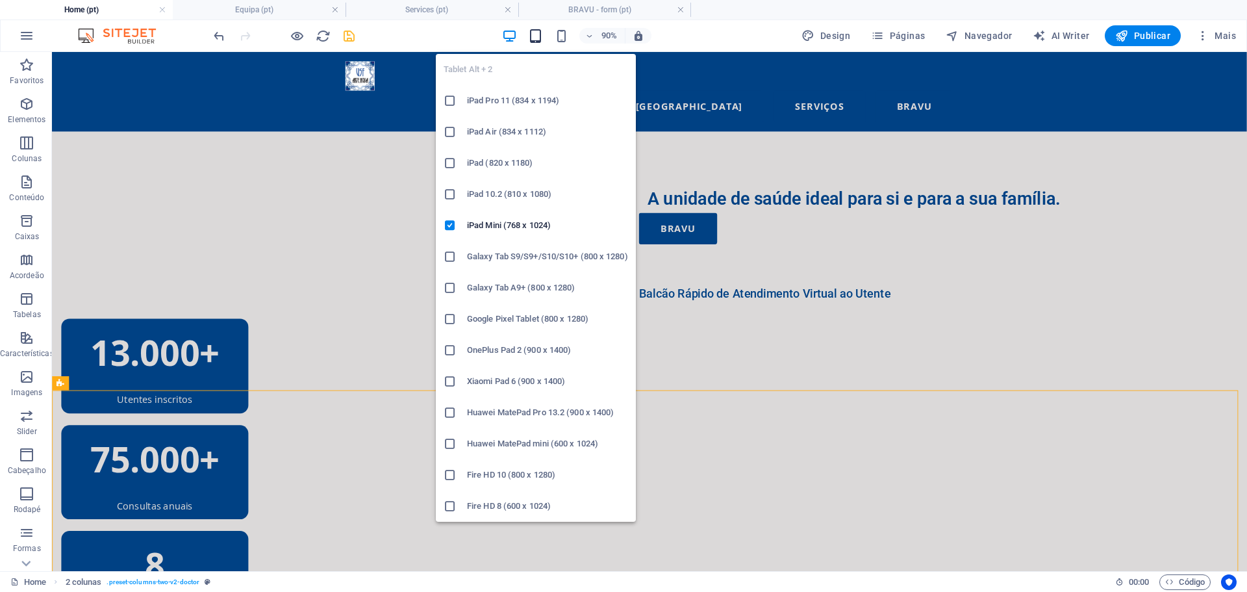
click at [539, 38] on icon "button" at bounding box center [535, 36] width 15 height 15
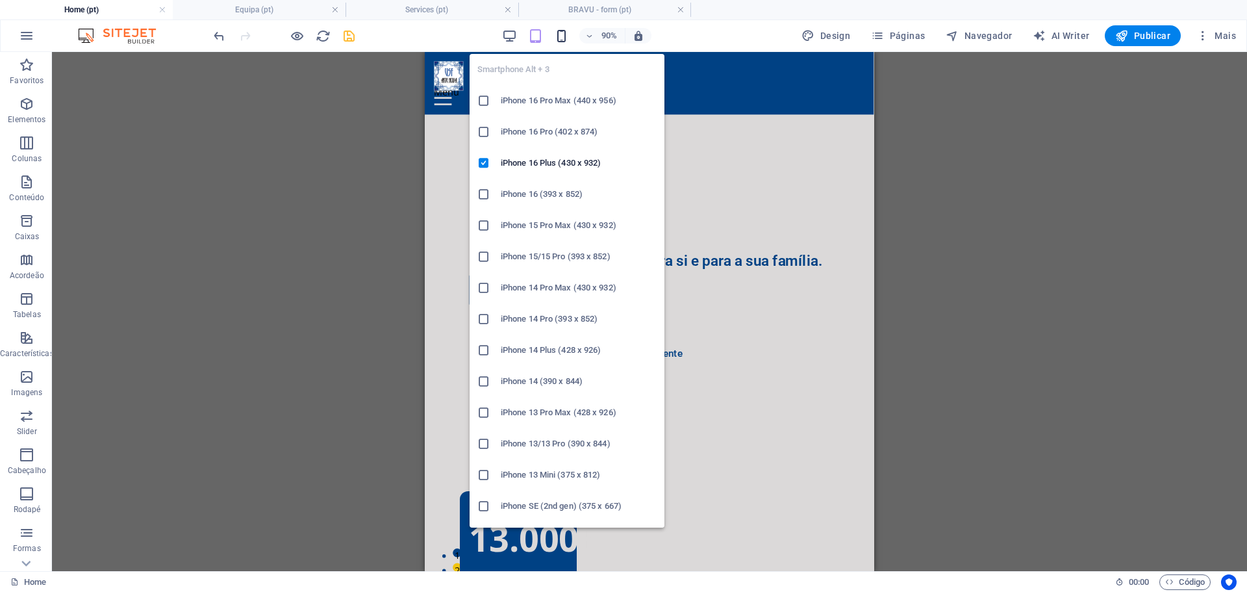
click at [559, 38] on icon "button" at bounding box center [561, 36] width 15 height 15
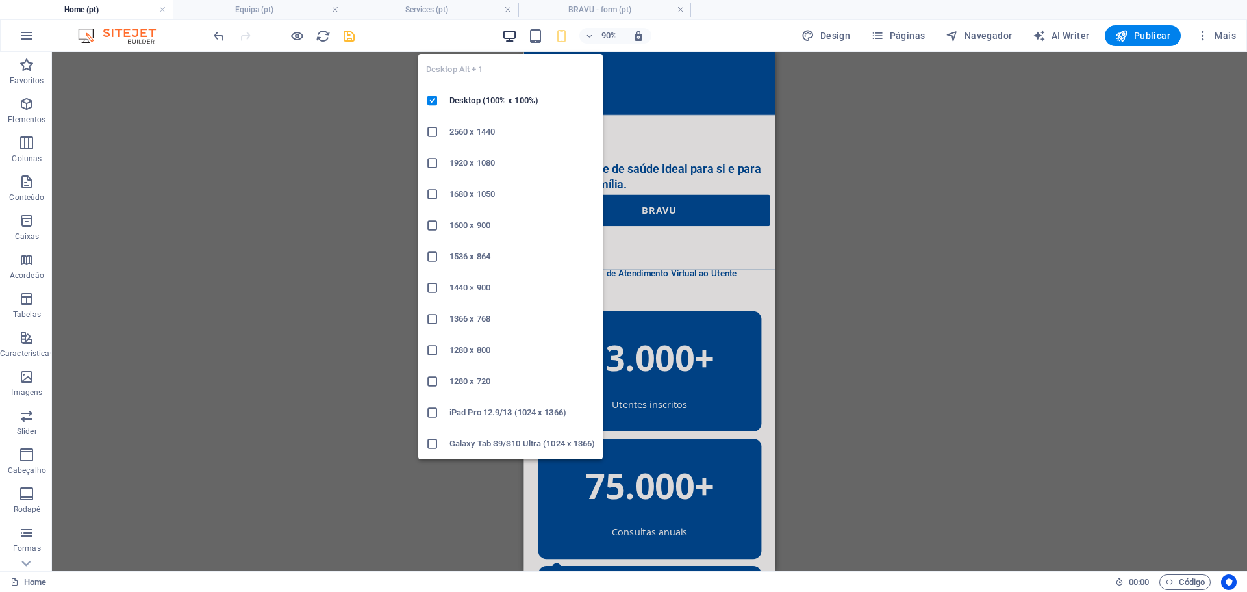
click at [515, 34] on icon "button" at bounding box center [509, 36] width 15 height 15
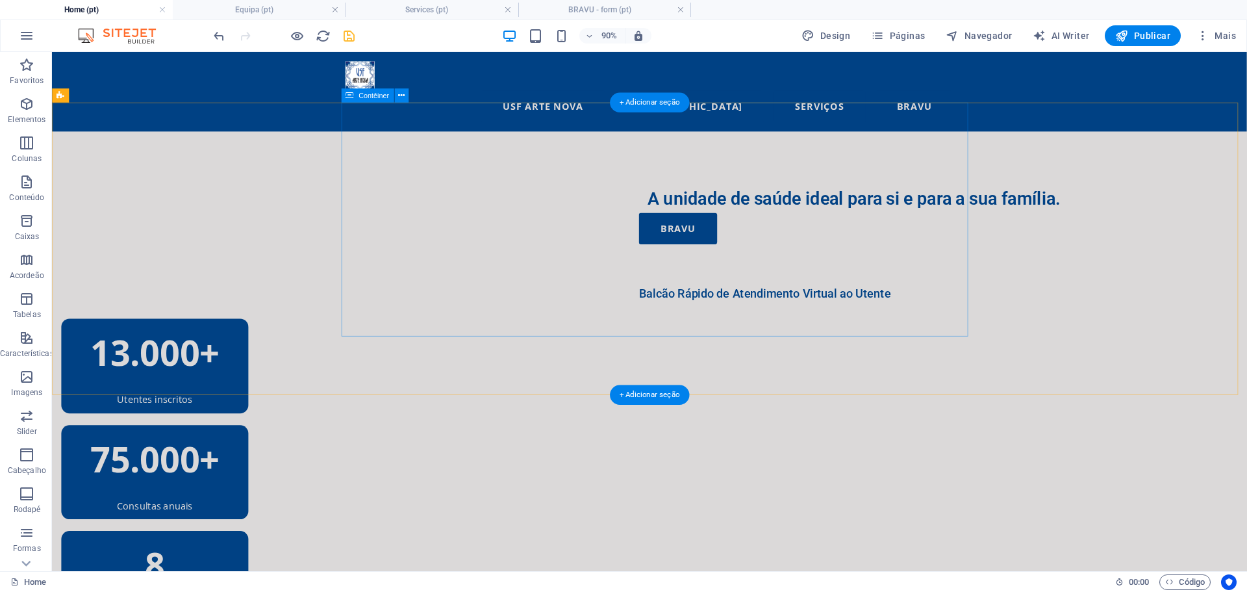
click at [544, 144] on div "A unidade de saúde ideal para si e para a sua família. BRAVU Balcão Rápido de A…" at bounding box center [1042, 270] width 1328 height 260
click at [549, 151] on div "A unidade de saúde ideal para si e para a sua família. BRAVU Balcão Rápido de A…" at bounding box center [1042, 270] width 1328 height 260
select select "%"
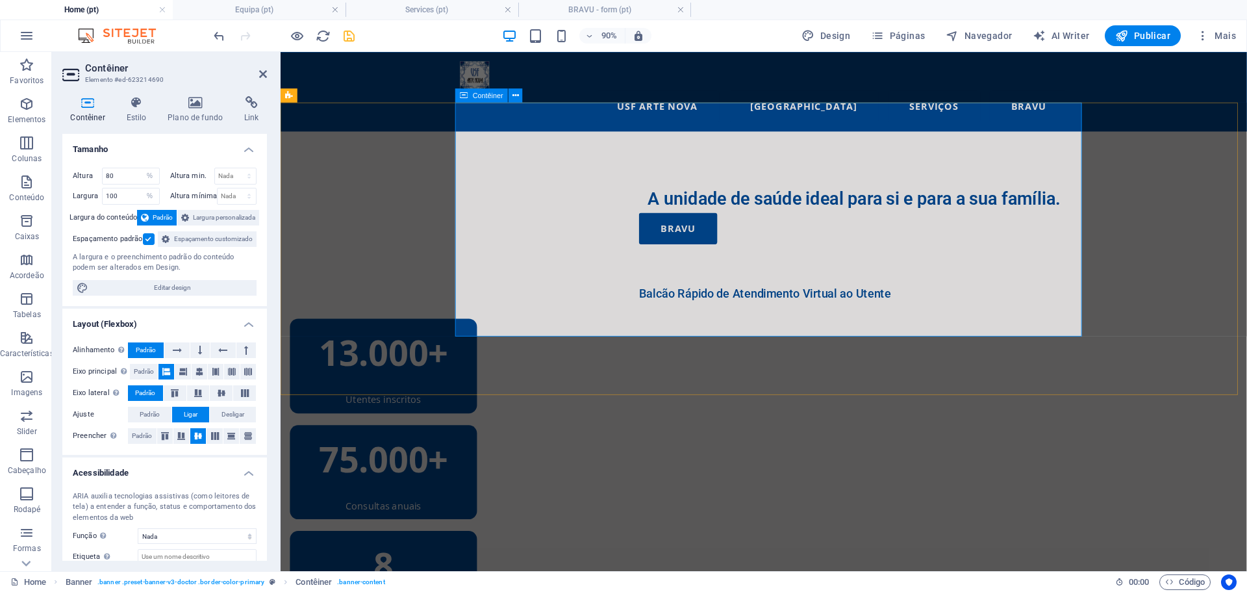
click at [505, 152] on div "A unidade de saúde ideal para si e para a sua família. BRAVU Balcão Rápido de A…" at bounding box center [1017, 270] width 1074 height 260
drag, startPoint x: 126, startPoint y: 172, endPoint x: 93, endPoint y: 184, distance: 35.4
click at [93, 184] on div "Altura 80 Padrão px rem % vh vw" at bounding box center [116, 176] width 87 height 17
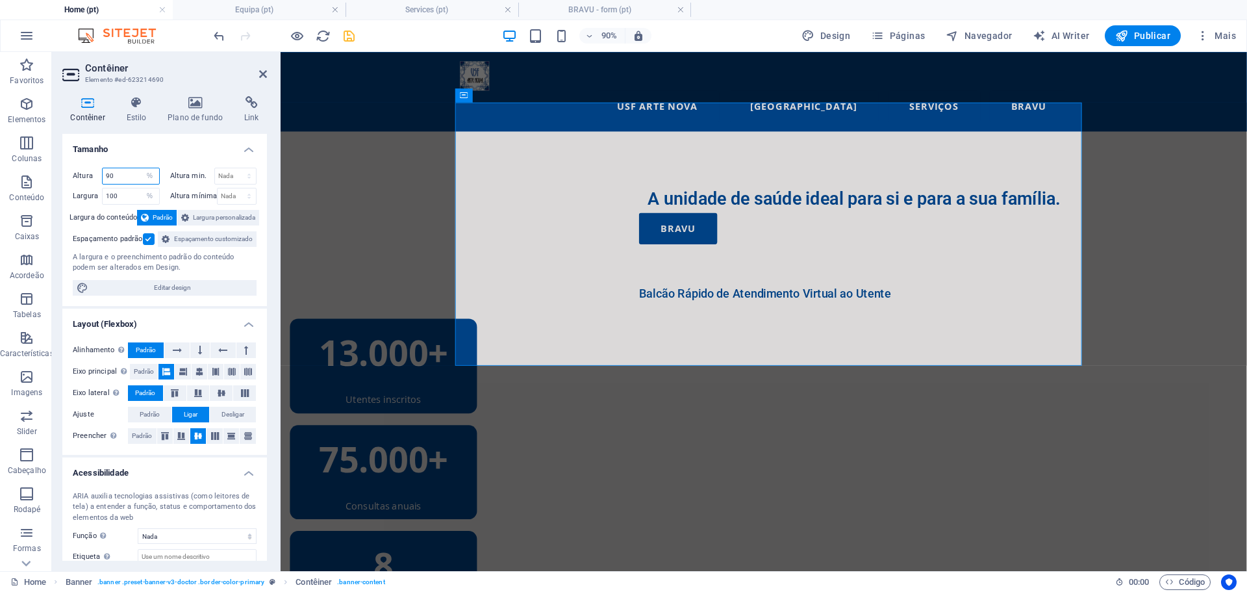
drag, startPoint x: 121, startPoint y: 181, endPoint x: 79, endPoint y: 185, distance: 41.8
click at [79, 185] on div "Altura 90 Padrão px rem % vh vw" at bounding box center [119, 178] width 92 height 20
type input "80"
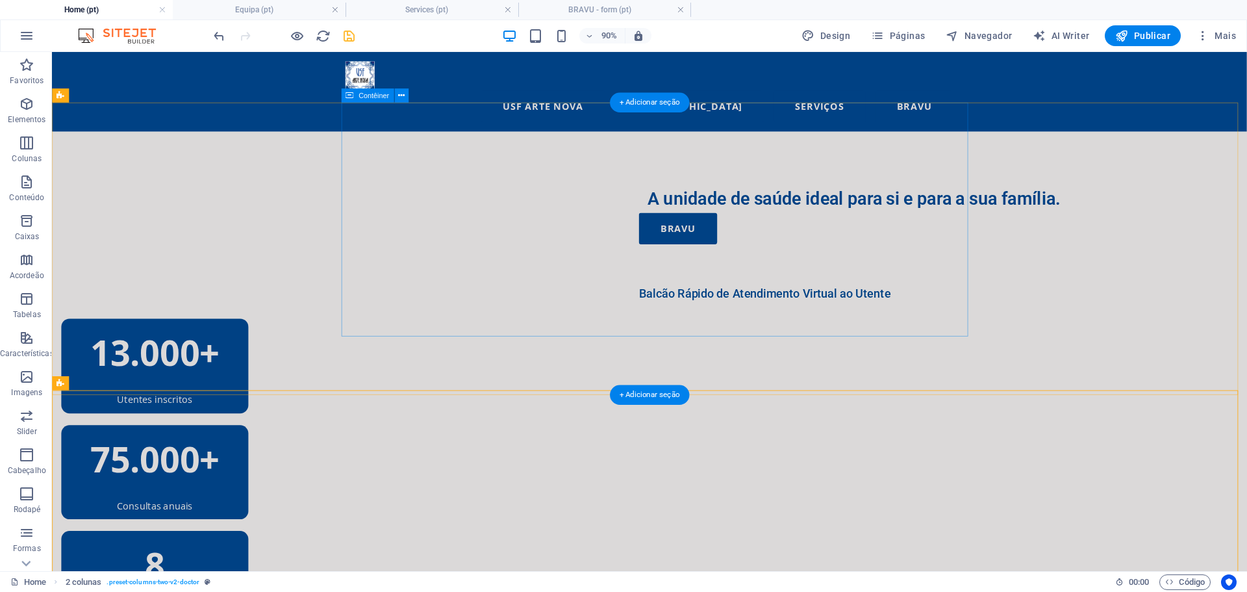
click at [577, 148] on div "A unidade de saúde ideal para si e para a sua família. BRAVU Balcão Rápido de A…" at bounding box center [1042, 270] width 1328 height 260
click at [400, 93] on icon at bounding box center [401, 95] width 6 height 12
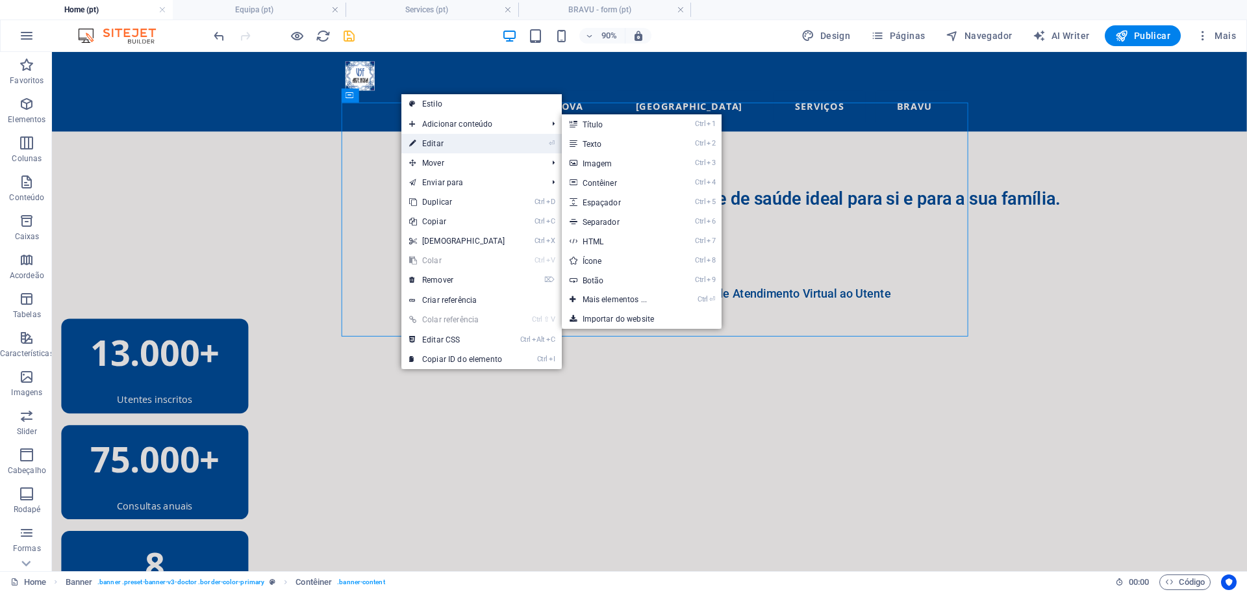
click at [458, 142] on link "⏎ Editar" at bounding box center [458, 143] width 112 height 19
select select "%"
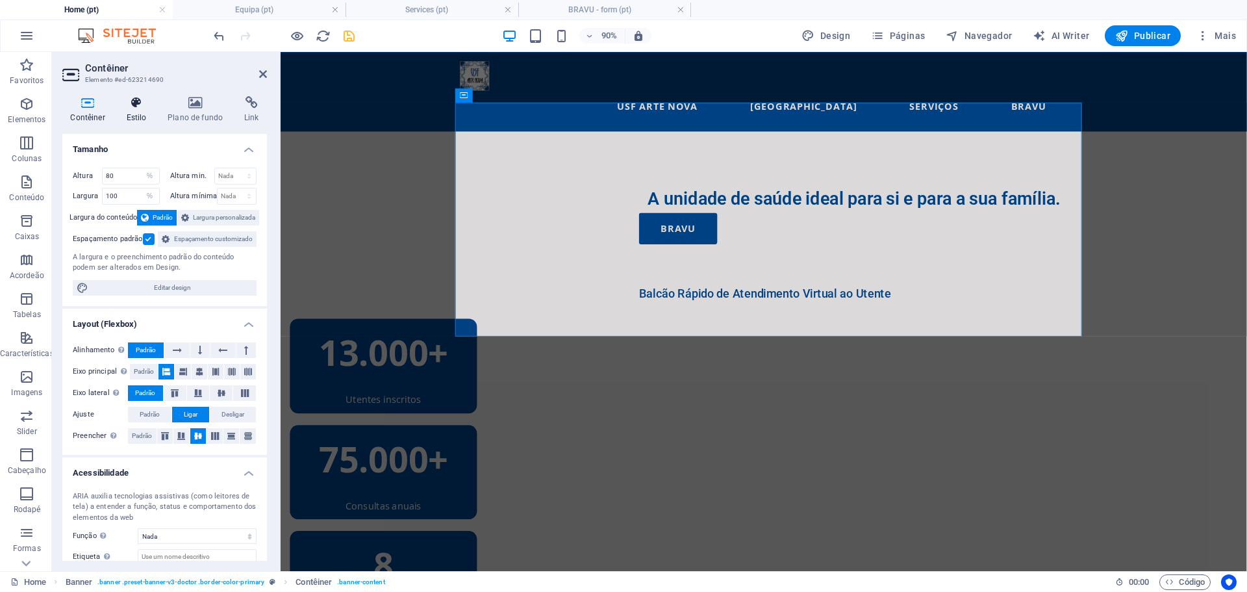
click at [142, 105] on icon at bounding box center [136, 102] width 36 height 13
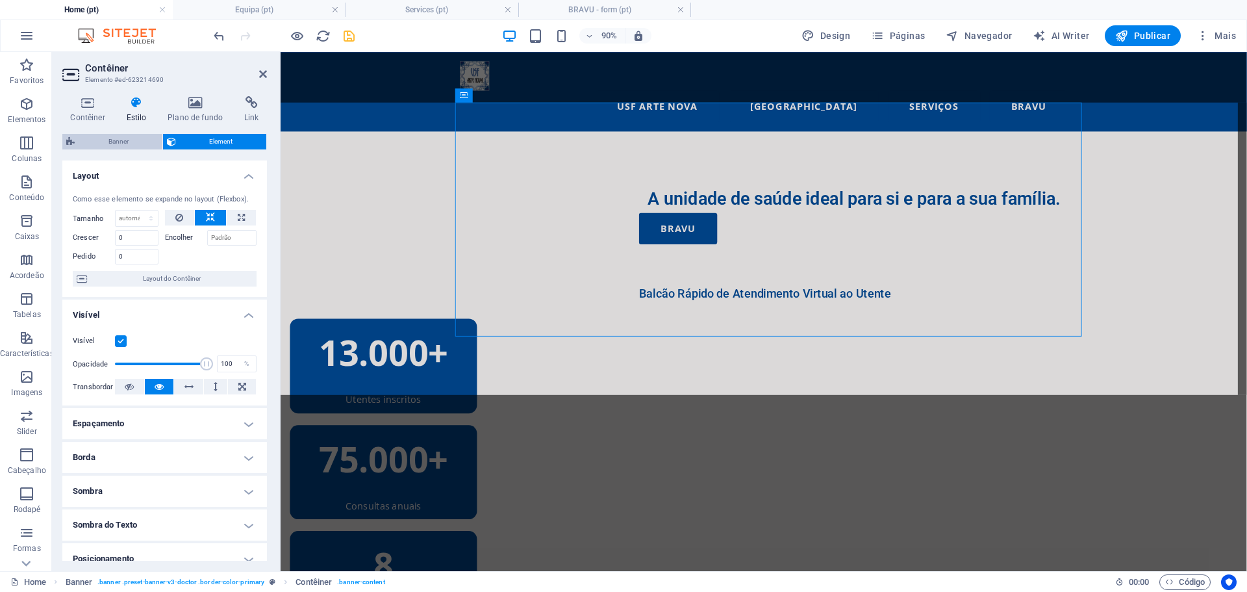
click at [149, 142] on span "Banner" at bounding box center [119, 142] width 80 height 16
select select "px"
select select "%"
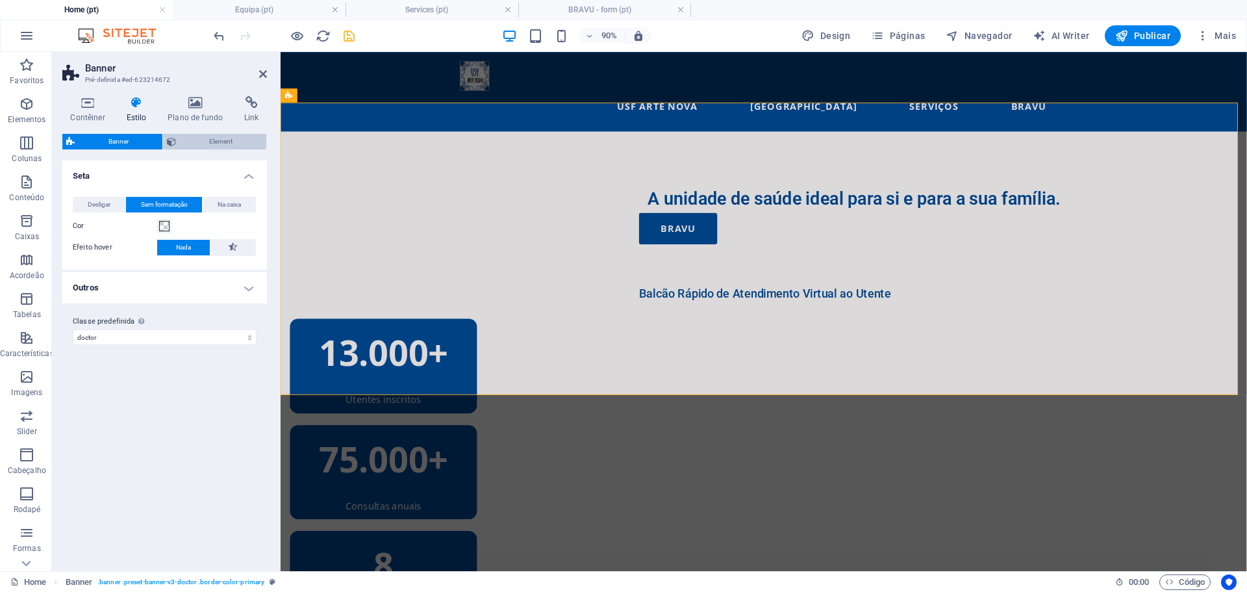
click at [222, 140] on span "Element" at bounding box center [221, 142] width 83 height 16
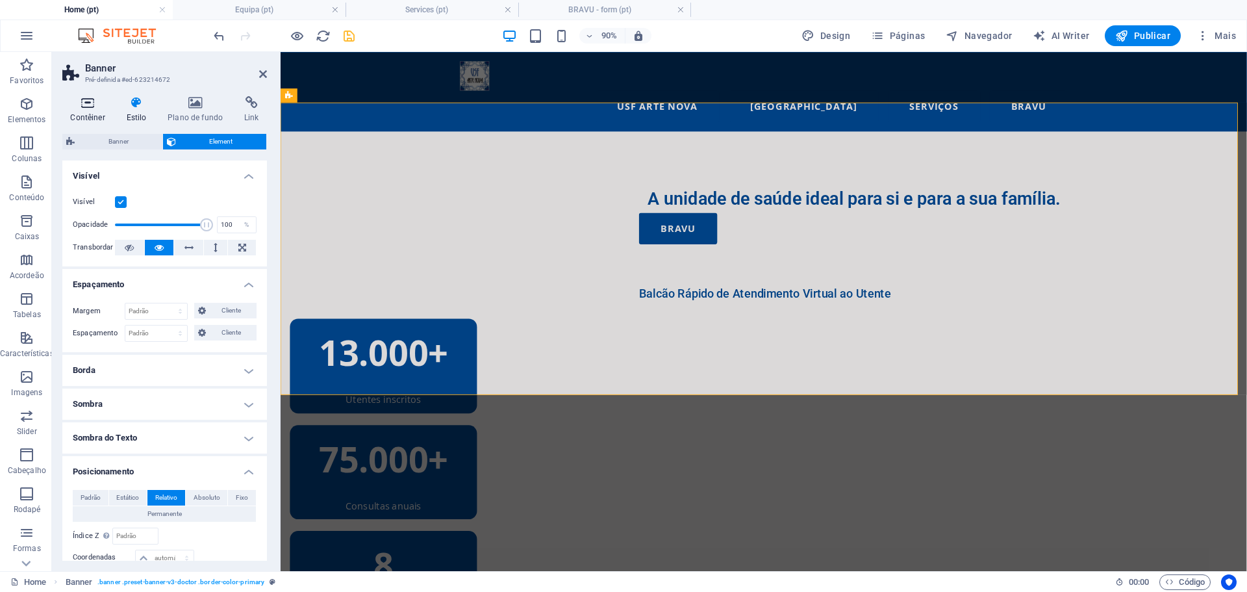
click at [79, 107] on icon at bounding box center [87, 102] width 51 height 13
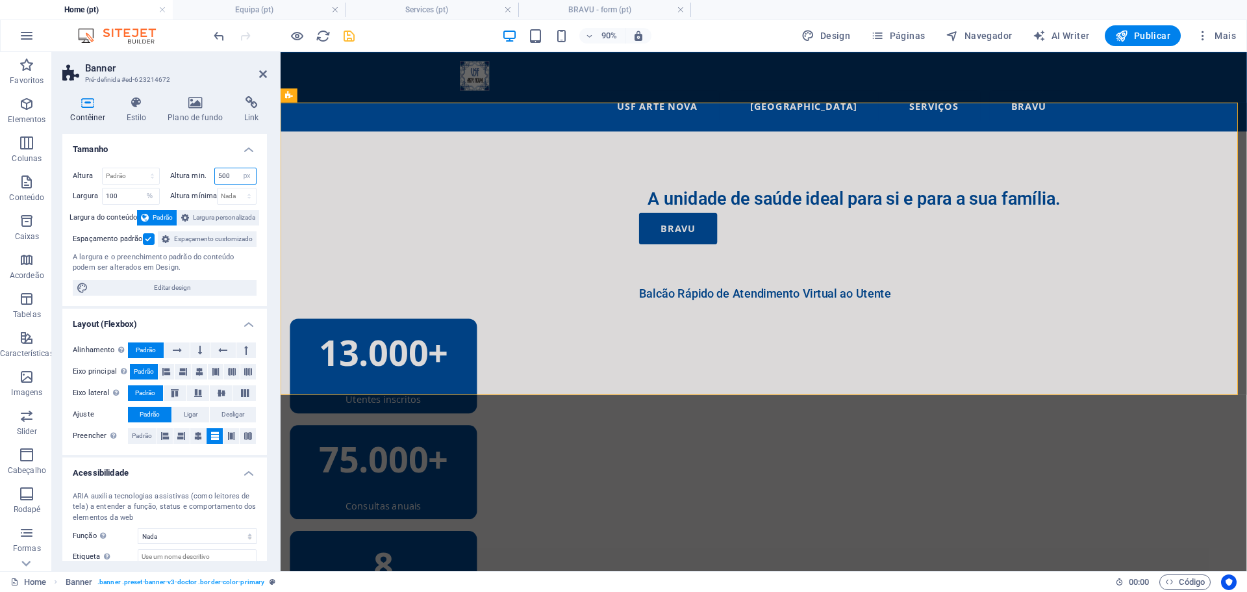
drag, startPoint x: 235, startPoint y: 173, endPoint x: 192, endPoint y: 171, distance: 42.9
click at [192, 171] on div "Altura min. 500 Nada px rem % vh vw" at bounding box center [213, 176] width 87 height 17
type input "600"
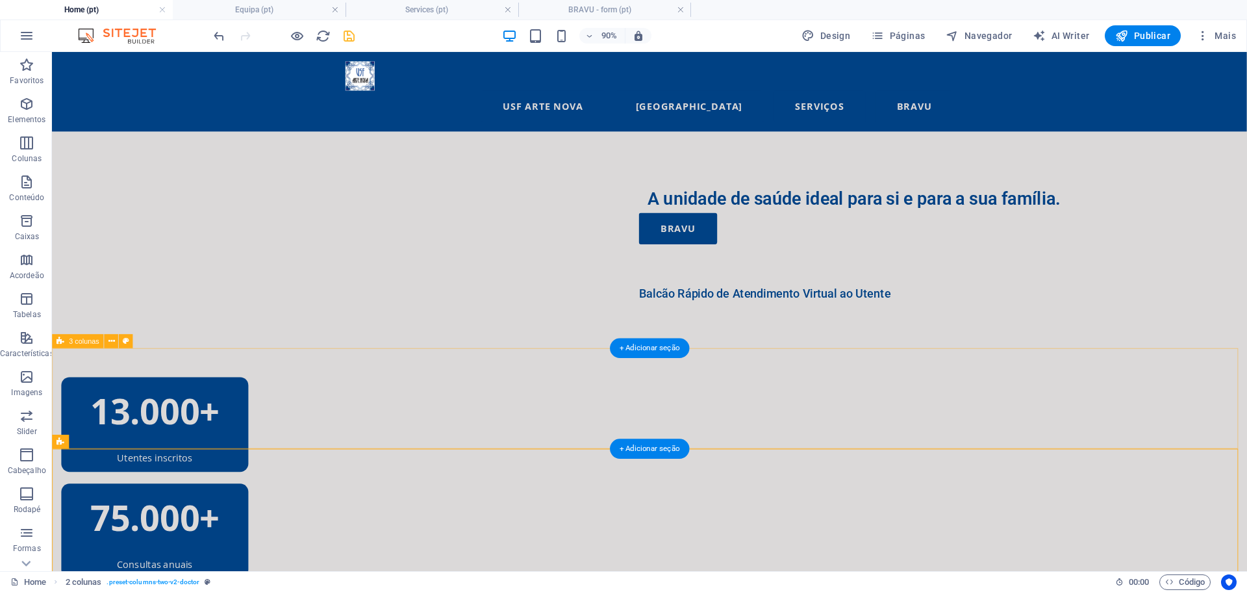
click at [319, 413] on div "13.000+ Utentes inscritos 75.000+ Consultas anuais 8 [GEOGRAPHIC_DATA] de Saúde…" at bounding box center [716, 587] width 1328 height 348
click at [122, 413] on div "13.000+ Utentes inscritos 75.000+ Consultas anuais 8 [GEOGRAPHIC_DATA] de Saúde…" at bounding box center [716, 587] width 1328 height 348
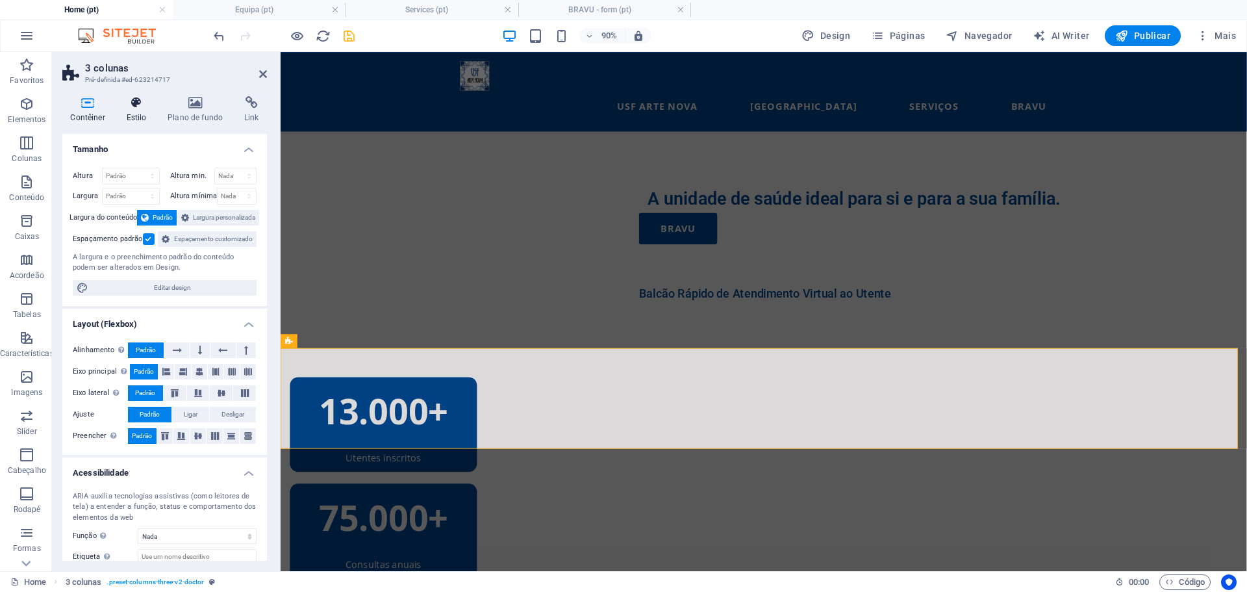
click at [144, 105] on icon at bounding box center [136, 102] width 36 height 13
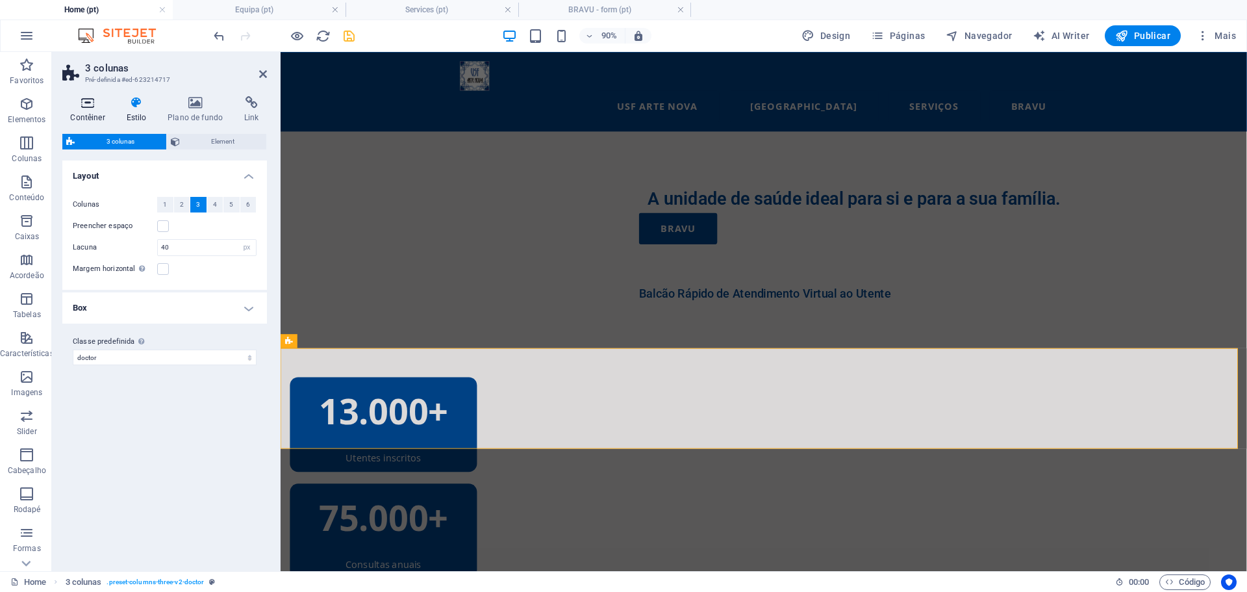
click at [86, 105] on icon at bounding box center [87, 102] width 51 height 13
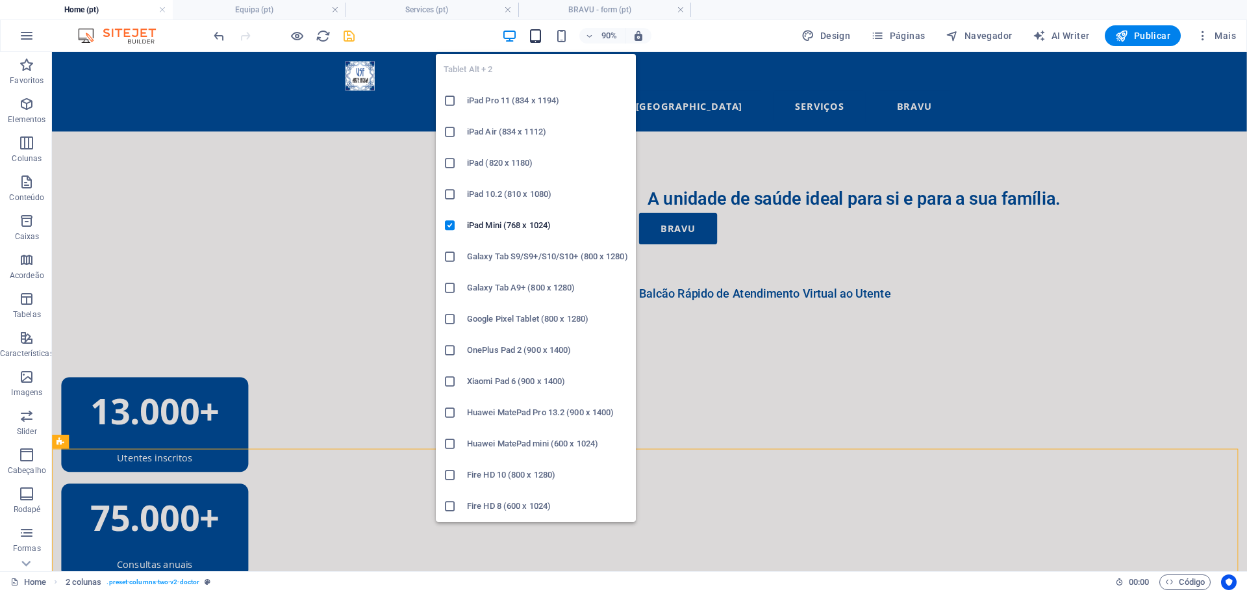
click at [538, 38] on icon "button" at bounding box center [535, 36] width 15 height 15
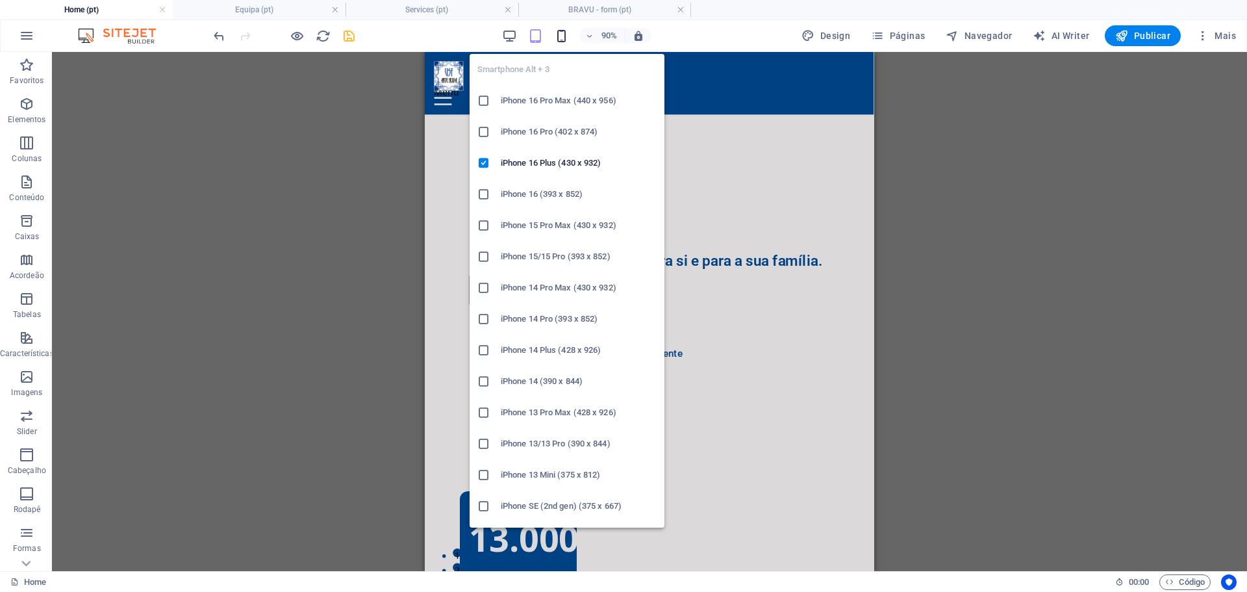
click at [562, 36] on icon "button" at bounding box center [561, 36] width 15 height 15
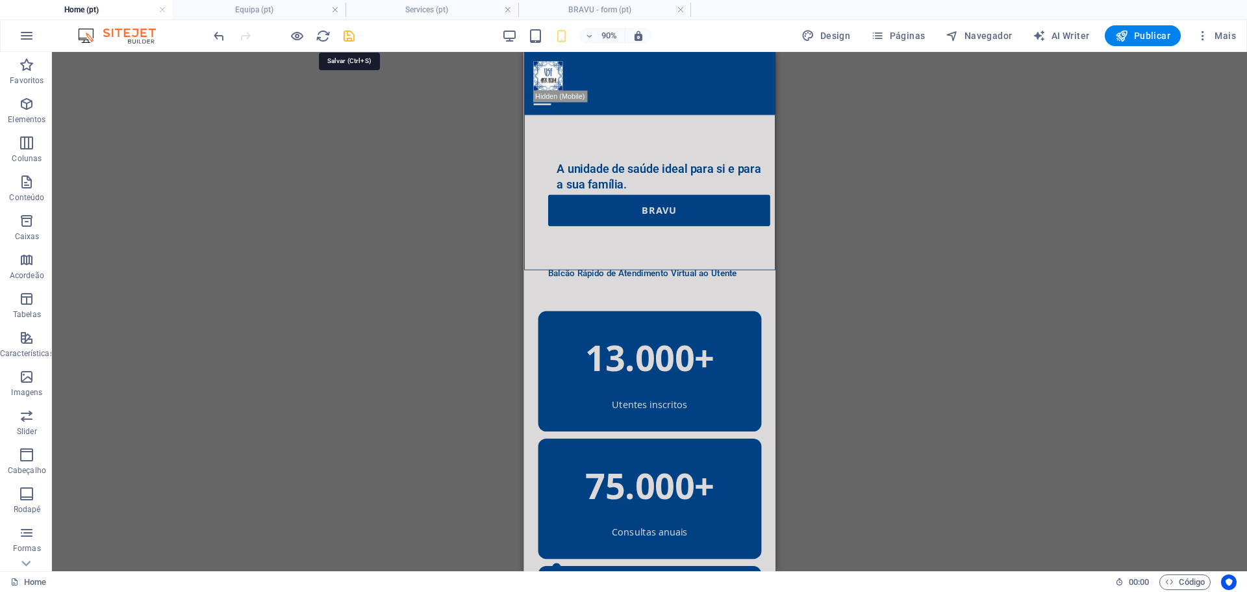
click at [350, 35] on icon "save" at bounding box center [349, 36] width 15 height 15
click at [797, 99] on div "Arraste aqui para substituir o conteúdo existente. Pressione “Ctrl” se quiser c…" at bounding box center [649, 311] width 1195 height 519
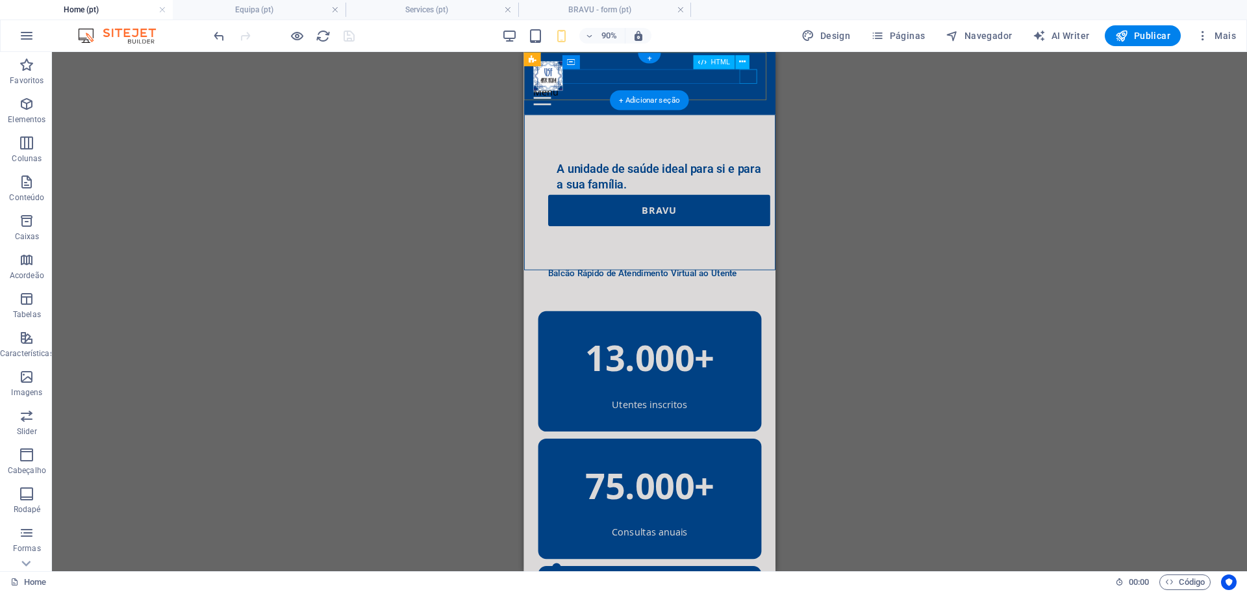
click at [771, 95] on div "Menu" at bounding box center [663, 103] width 259 height 16
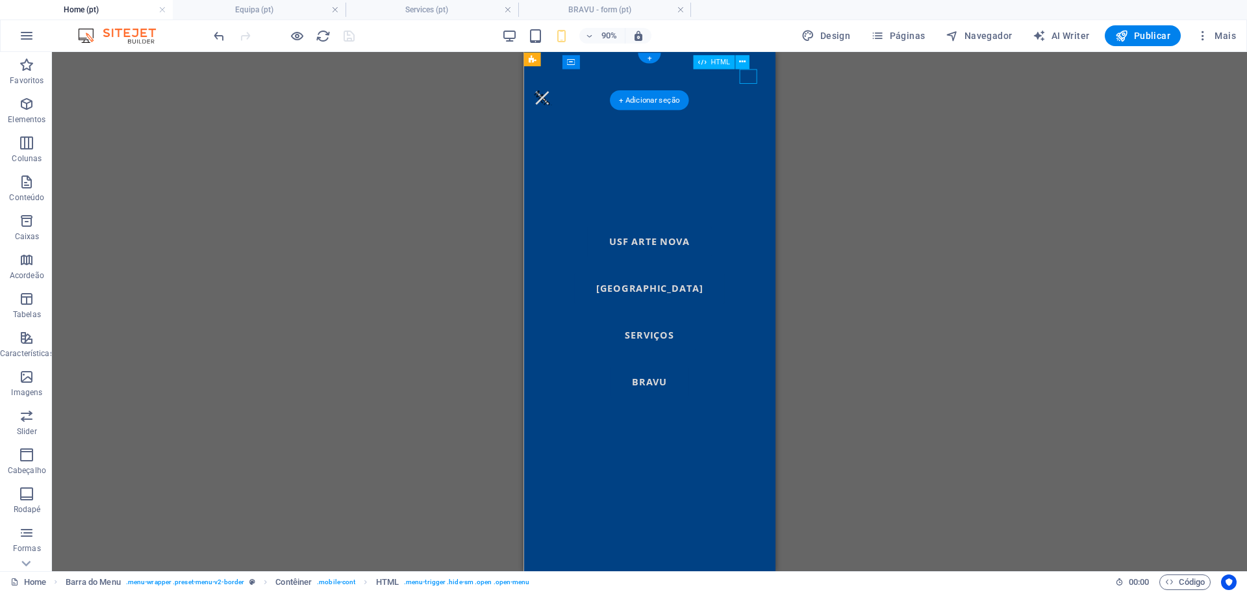
click at [776, 95] on div "Menu" at bounding box center [663, 103] width 259 height 16
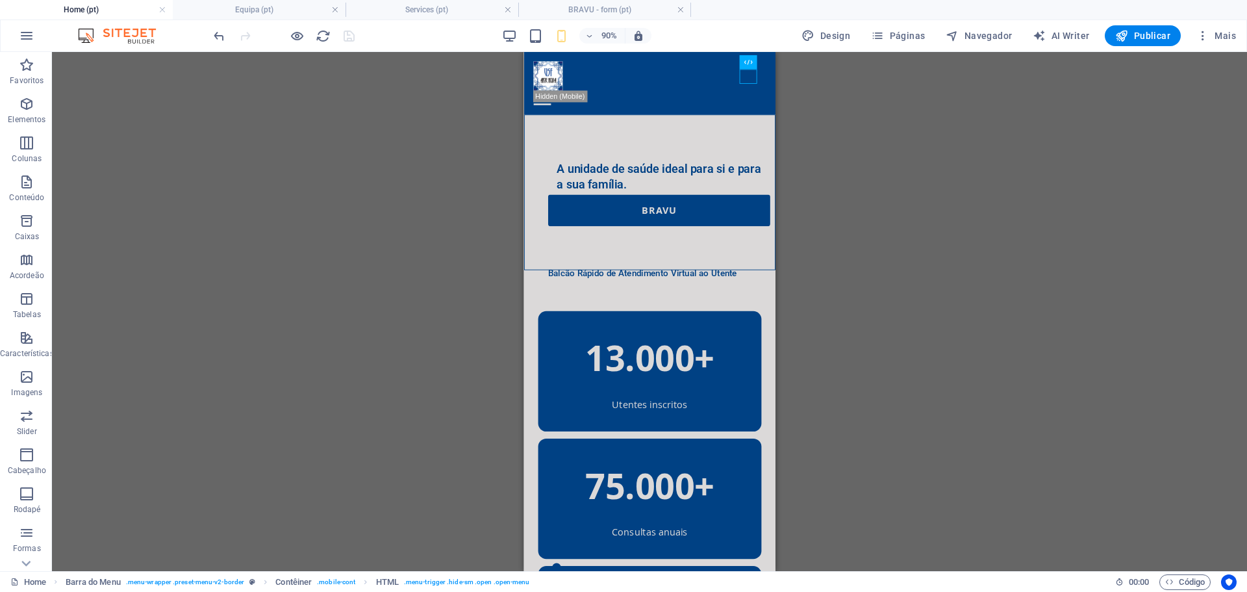
click at [802, 166] on div "Arraste aqui para substituir o conteúdo existente. Pressione “Ctrl” se quiser c…" at bounding box center [649, 311] width 1195 height 519
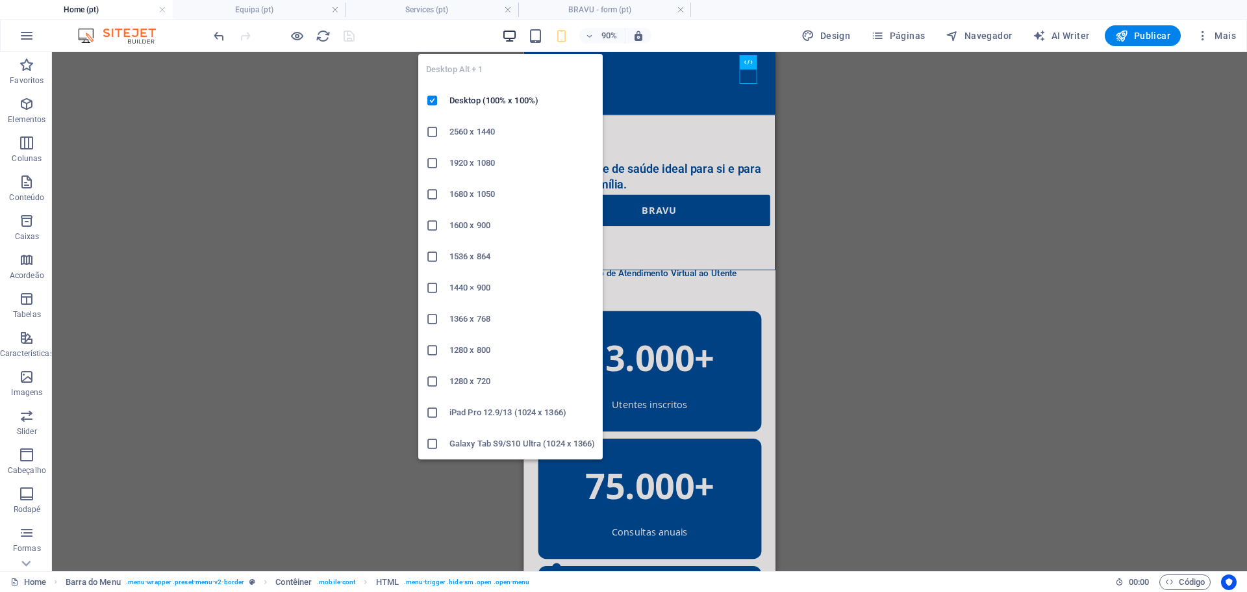
click at [517, 34] on icon "button" at bounding box center [509, 36] width 15 height 15
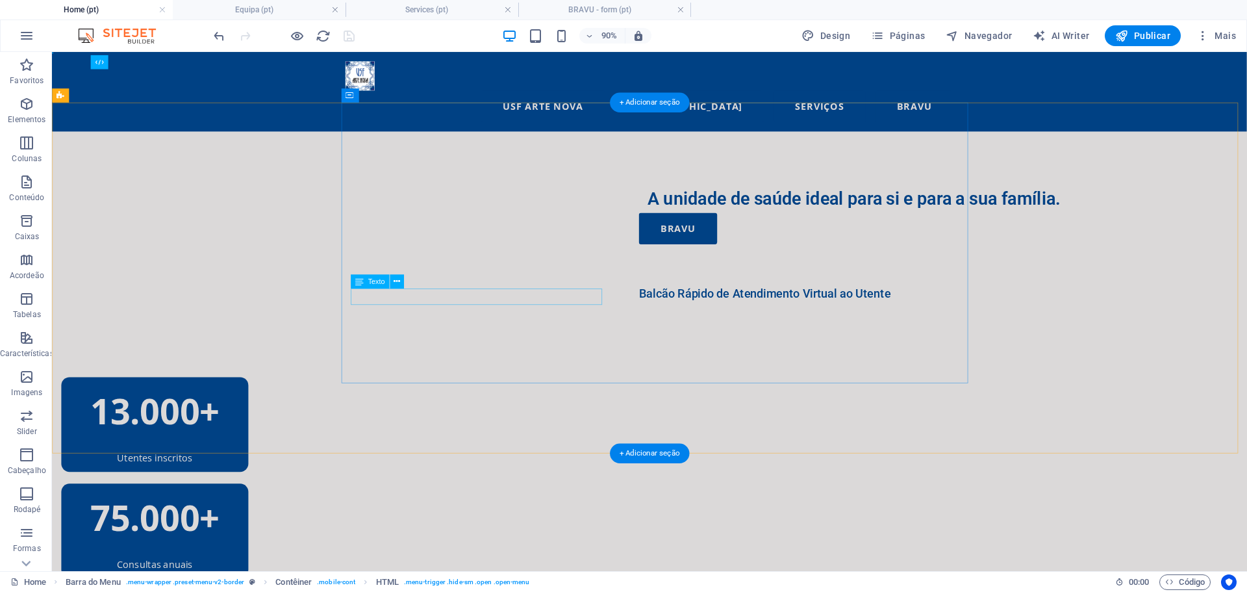
click at [704, 322] on div "Balcão Rápido de Atendimento Virtual ao Utente" at bounding box center [1042, 320] width 676 height 18
click at [402, 281] on button at bounding box center [397, 281] width 14 height 14
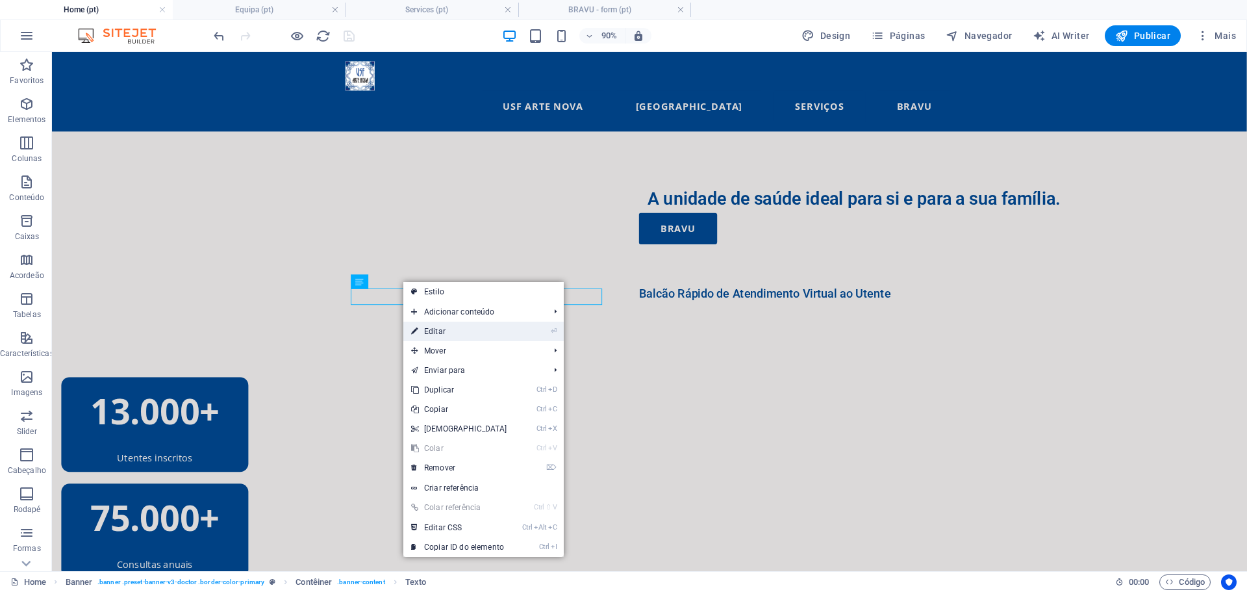
click at [501, 330] on link "⏎ Editar" at bounding box center [459, 331] width 112 height 19
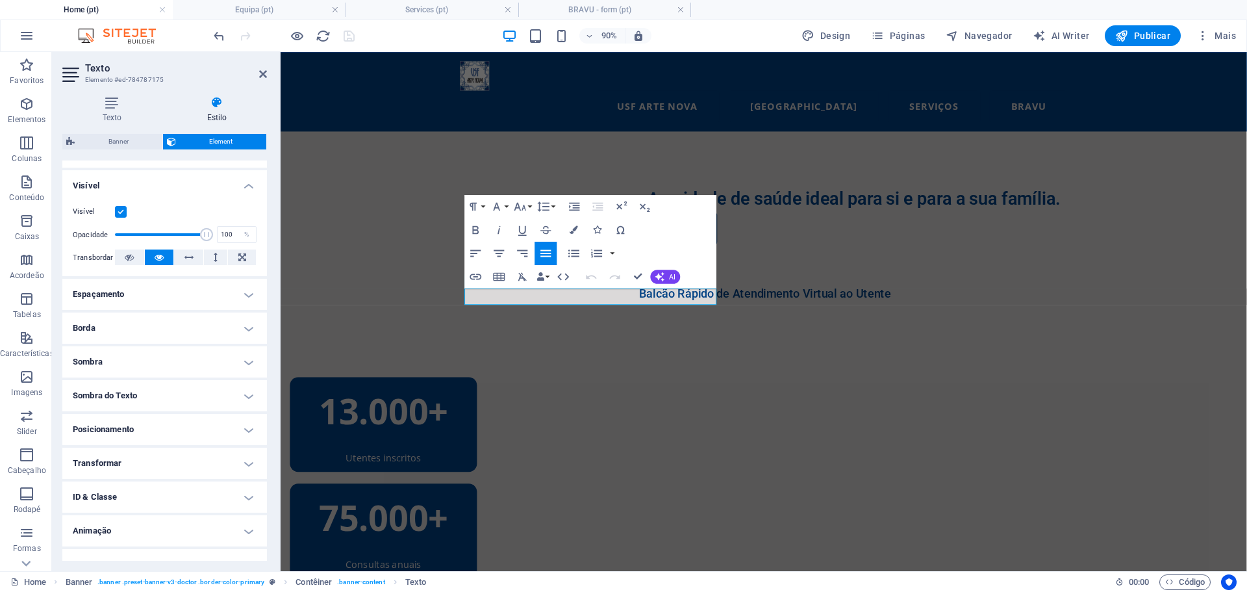
scroll to position [149, 0]
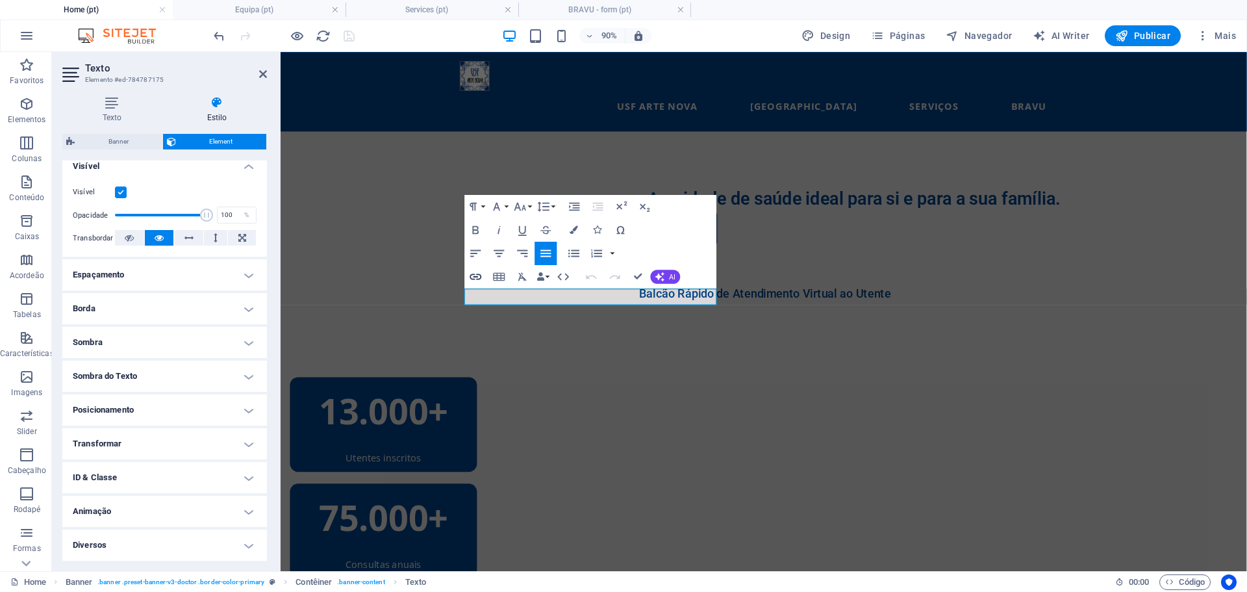
click at [475, 274] on icon "button" at bounding box center [476, 276] width 14 height 14
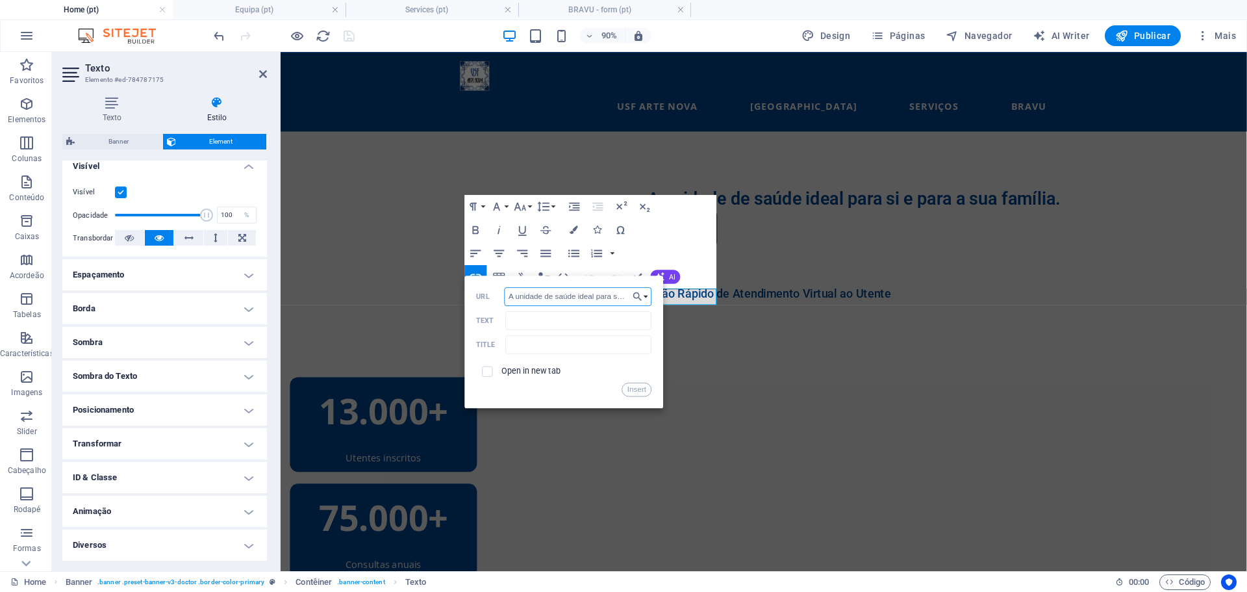
scroll to position [0, 70]
drag, startPoint x: 790, startPoint y: 346, endPoint x: 836, endPoint y: 318, distance: 53.7
paste input "[URL][DOMAIN_NAME]"
type input "[URL][DOMAIN_NAME]"
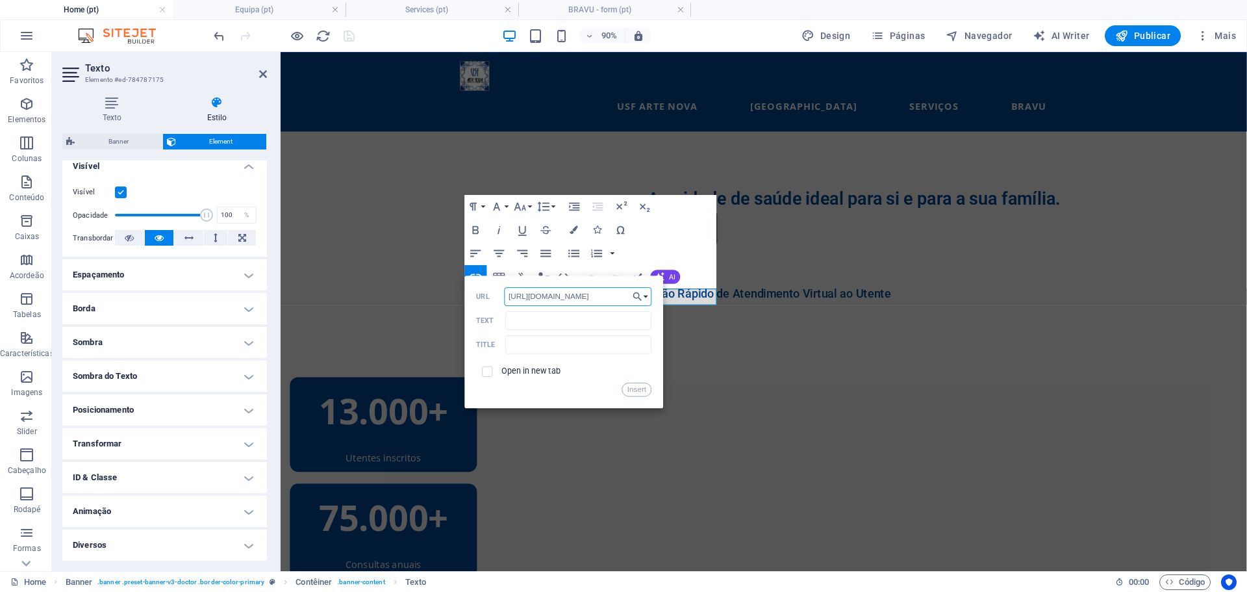
scroll to position [0, 308]
click at [626, 392] on button "Insert" at bounding box center [636, 389] width 29 height 14
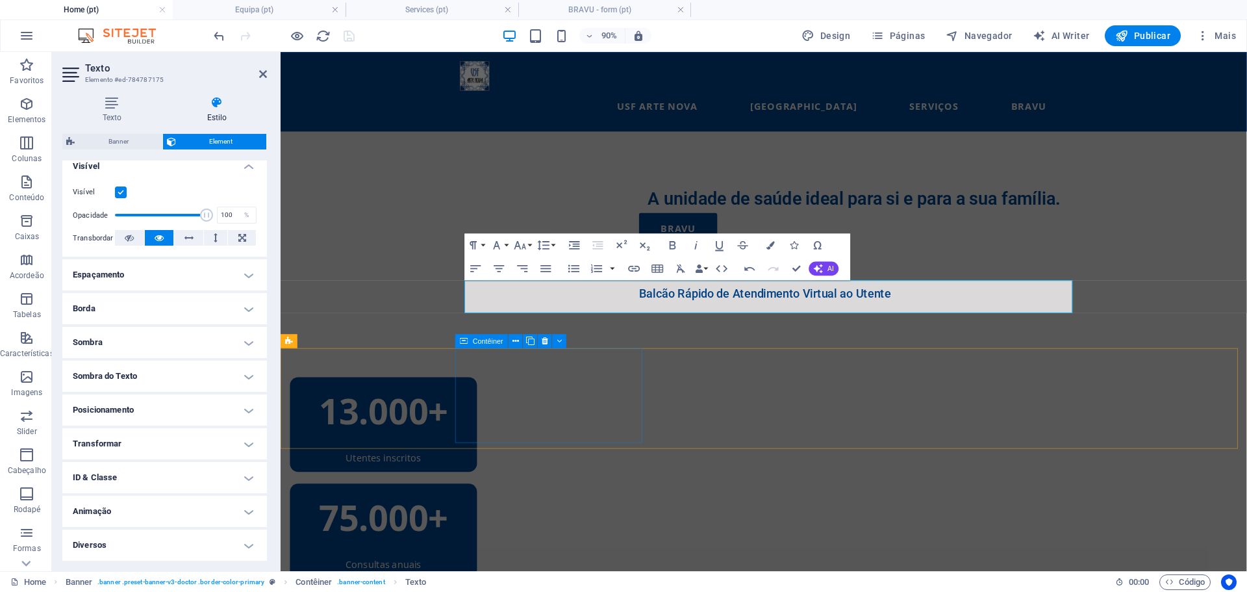
scroll to position [0, 0]
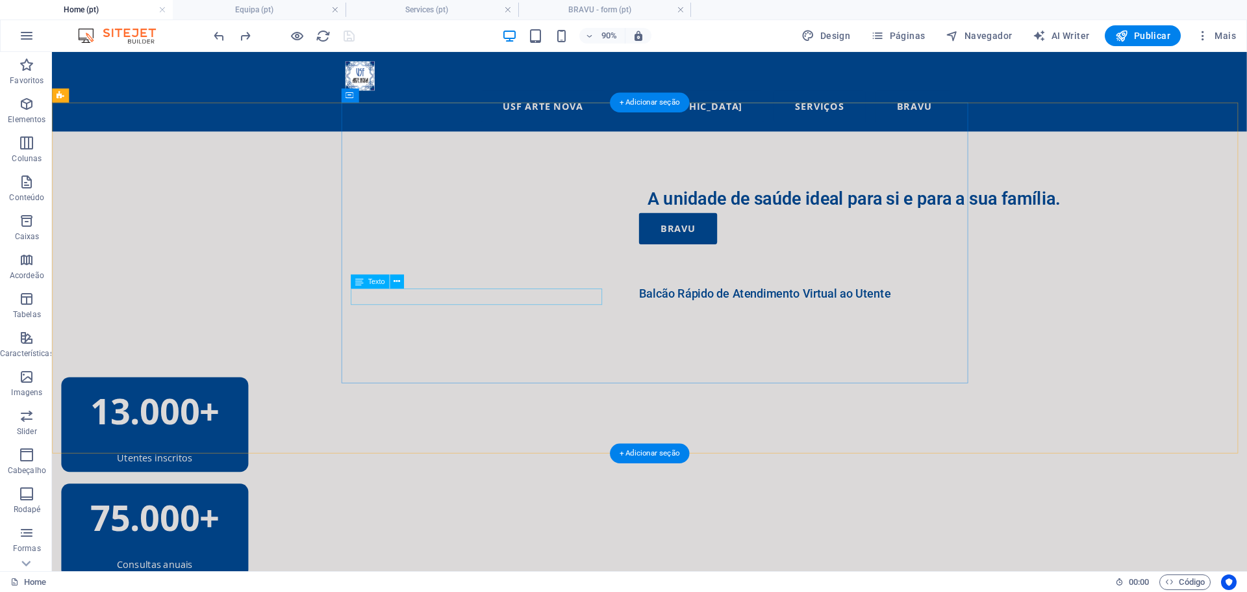
click at [704, 318] on div "Balcão Rápido de Atendimento Virtual ao Utente" at bounding box center [1042, 320] width 676 height 18
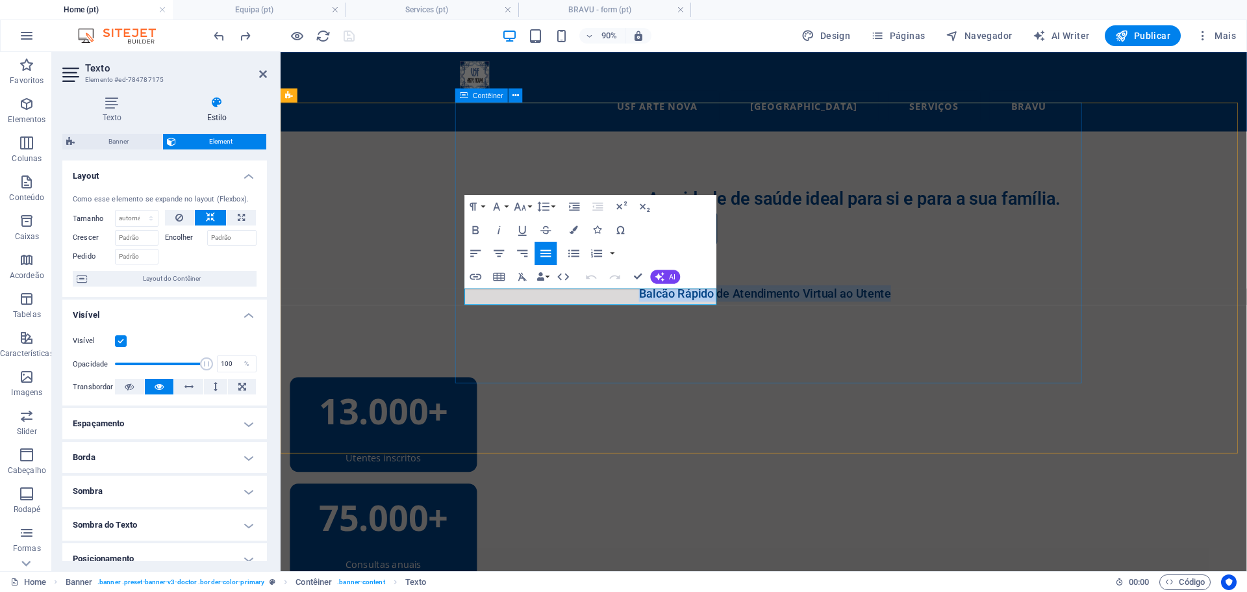
drag, startPoint x: 488, startPoint y: 324, endPoint x: 817, endPoint y: 325, distance: 328.8
click at [817, 325] on div "A unidade de saúde ideal para si e para a sua família. BRAVU Balcão Rápido de A…" at bounding box center [1017, 296] width 1074 height 312
click at [475, 278] on icon "button" at bounding box center [476, 276] width 14 height 14
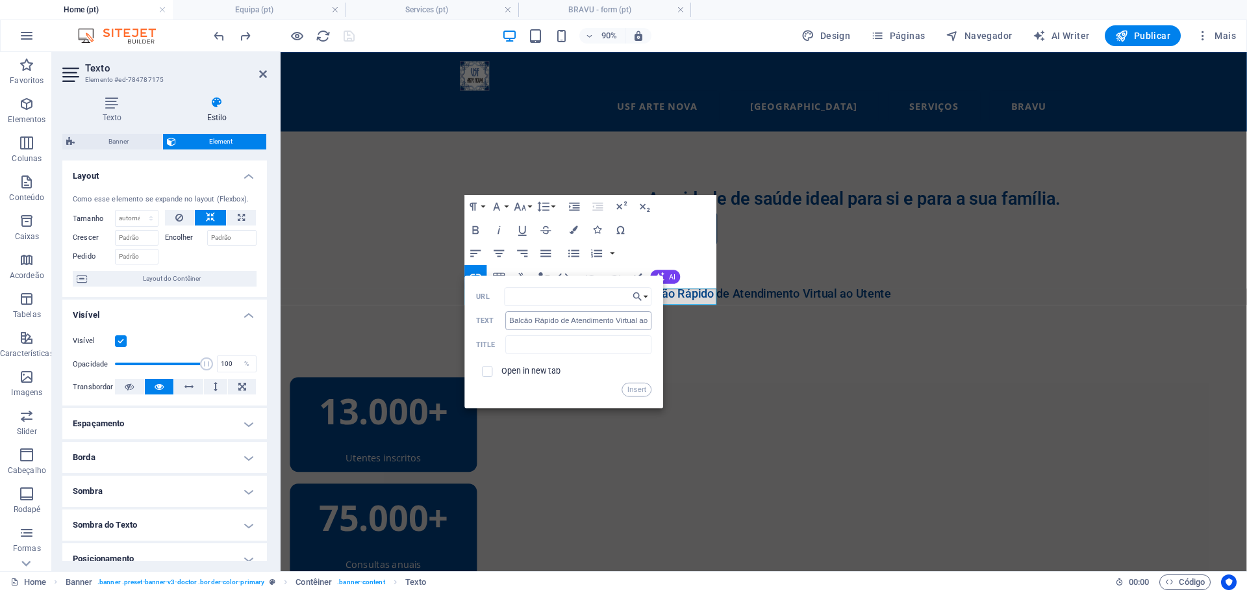
type input "[URL][DOMAIN_NAME]"
click at [640, 387] on button "Insert" at bounding box center [636, 389] width 29 height 14
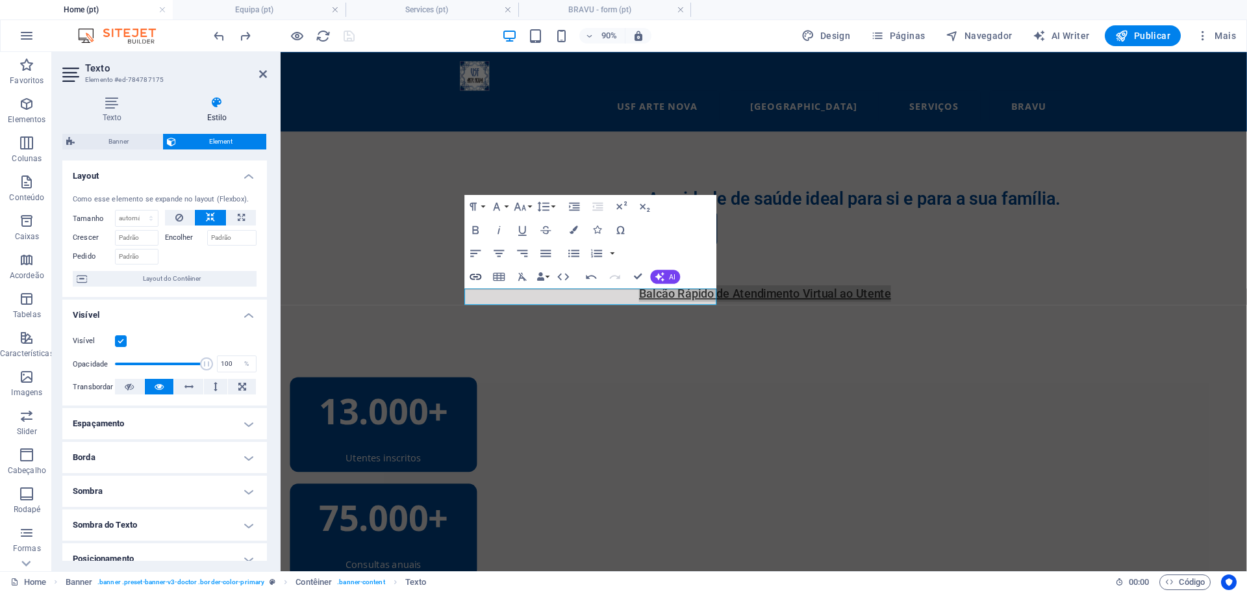
click at [478, 275] on icon "button" at bounding box center [476, 276] width 14 height 14
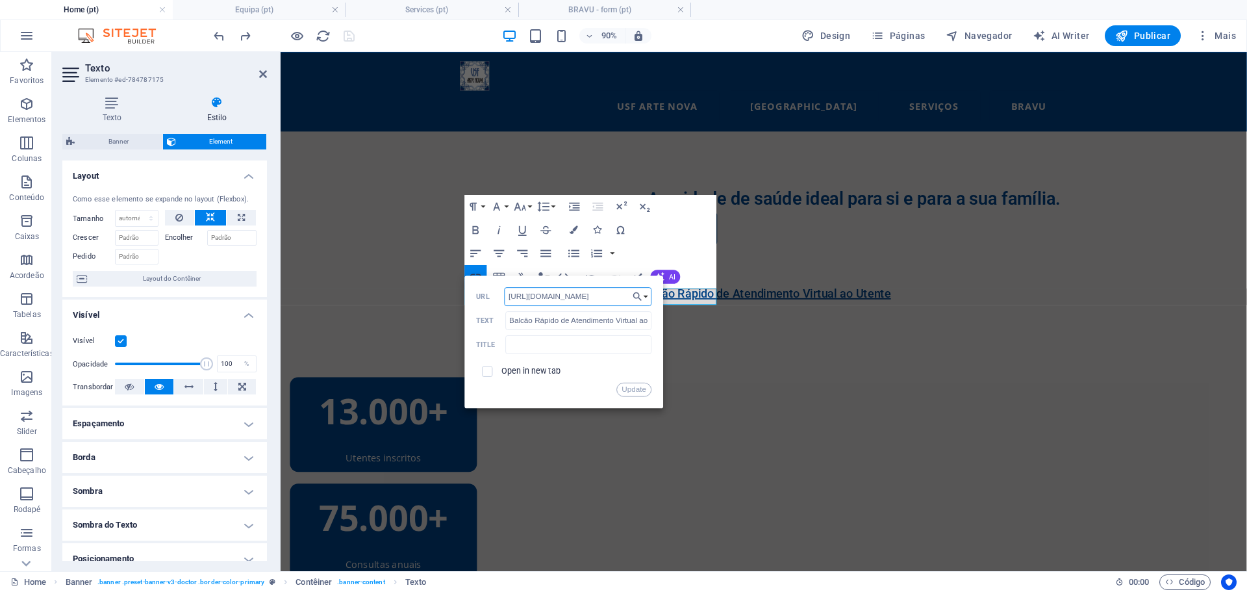
scroll to position [0, 308]
click at [489, 371] on input "checkbox" at bounding box center [486, 369] width 10 height 10
checkbox input "true"
click at [640, 385] on button "Update" at bounding box center [634, 389] width 35 height 14
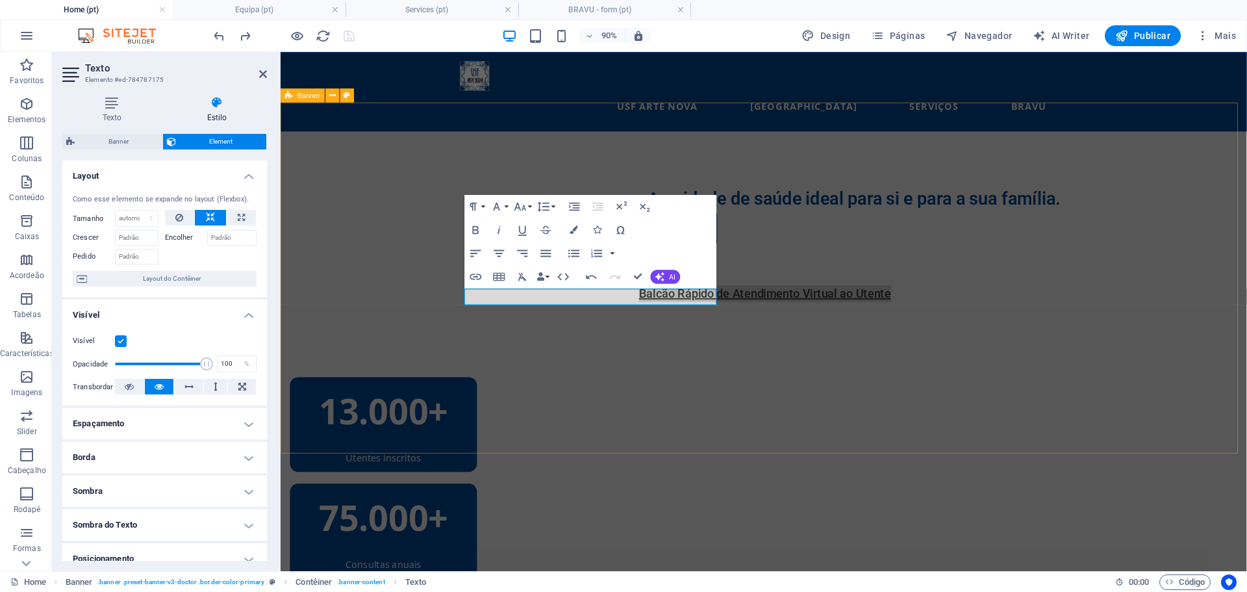
click at [423, 316] on div "A unidade de saúde ideal para si e para a sua família. BRAVU Balcão Rápido de A…" at bounding box center [818, 335] width 1074 height 390
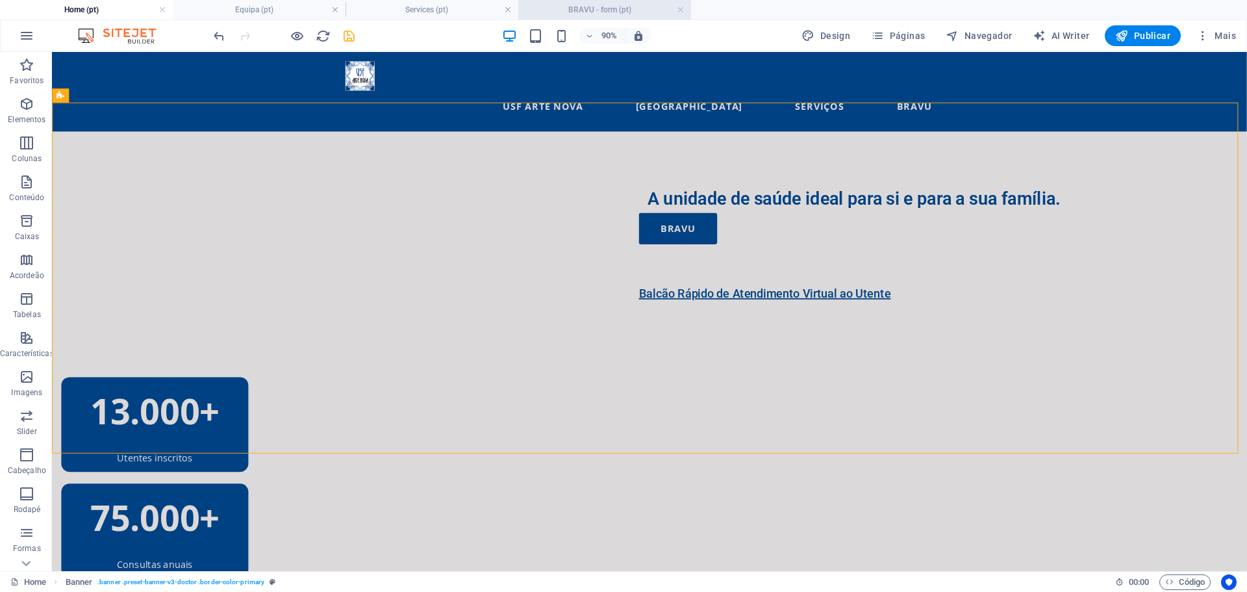
click at [599, 9] on h4 "BRAVU - form (pt)" at bounding box center [604, 10] width 173 height 14
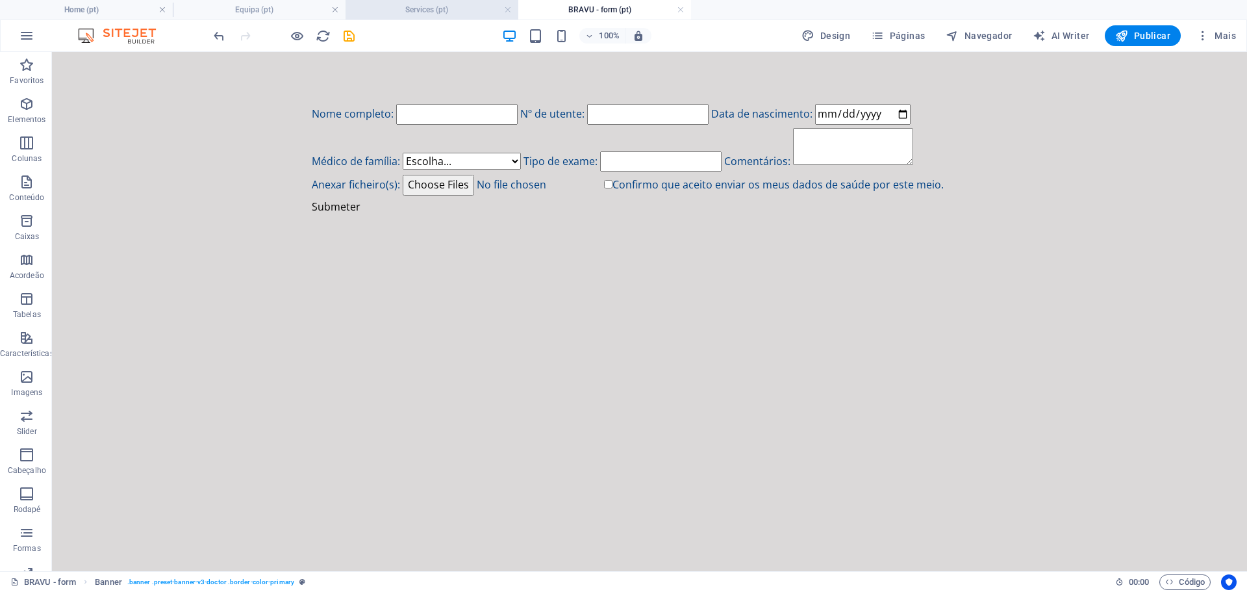
click at [454, 14] on h4 "Services (pt)" at bounding box center [432, 10] width 173 height 14
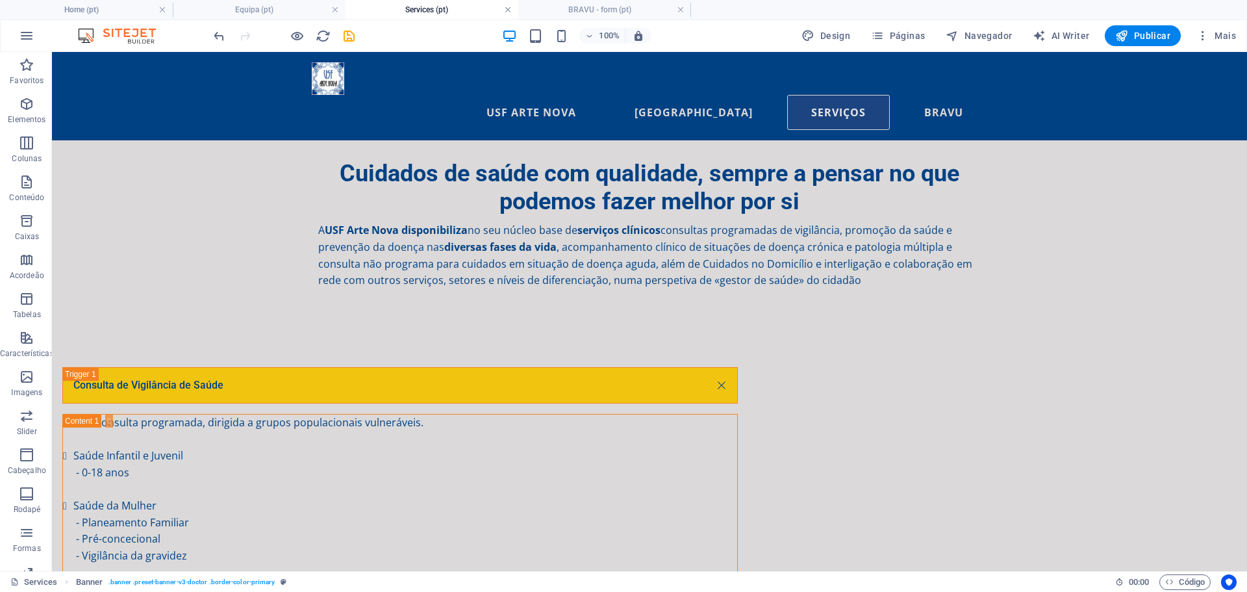
click at [507, 10] on link at bounding box center [508, 10] width 8 height 12
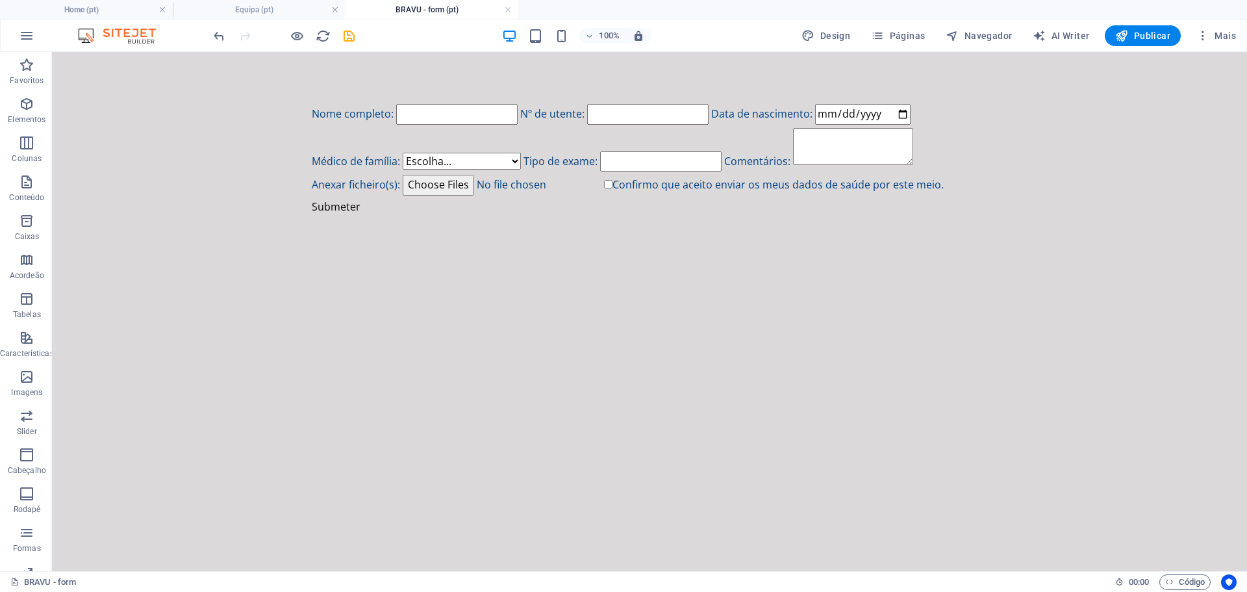
click at [507, 10] on link at bounding box center [508, 10] width 8 height 12
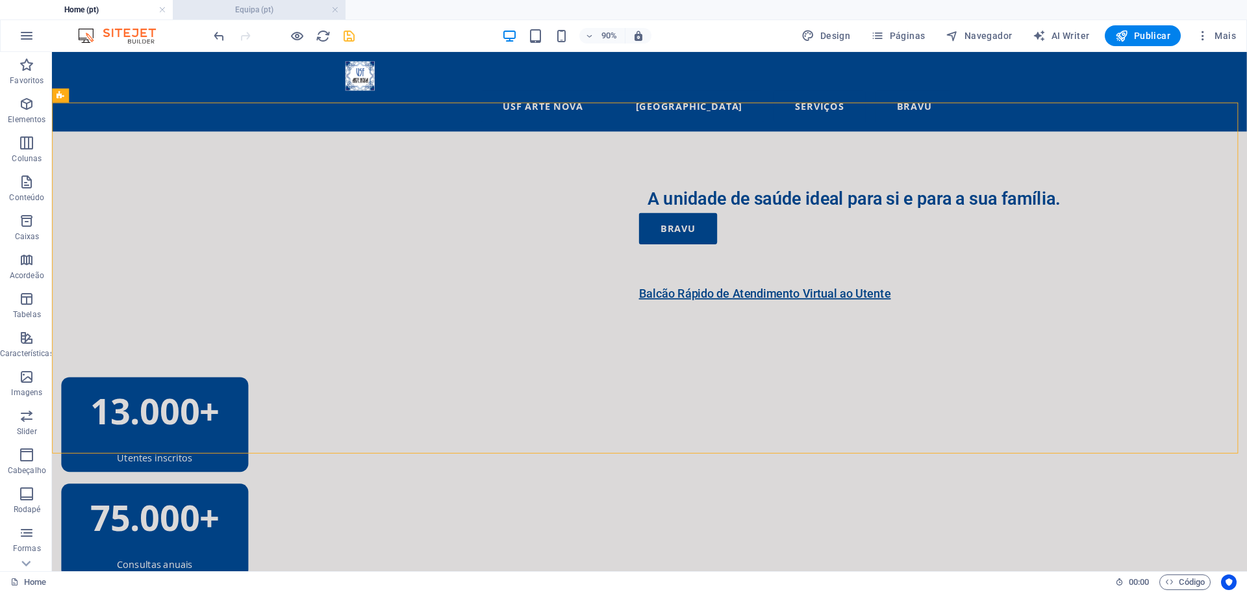
click at [278, 10] on h4 "Equipa (pt)" at bounding box center [259, 10] width 173 height 14
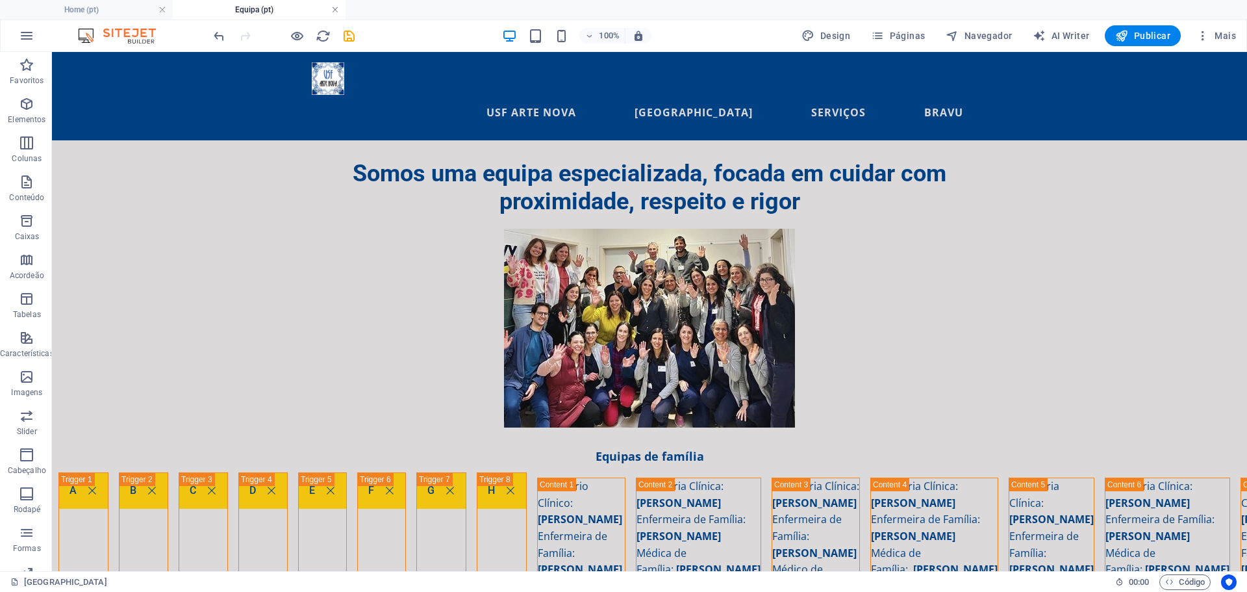
click at [338, 7] on link at bounding box center [335, 10] width 8 height 12
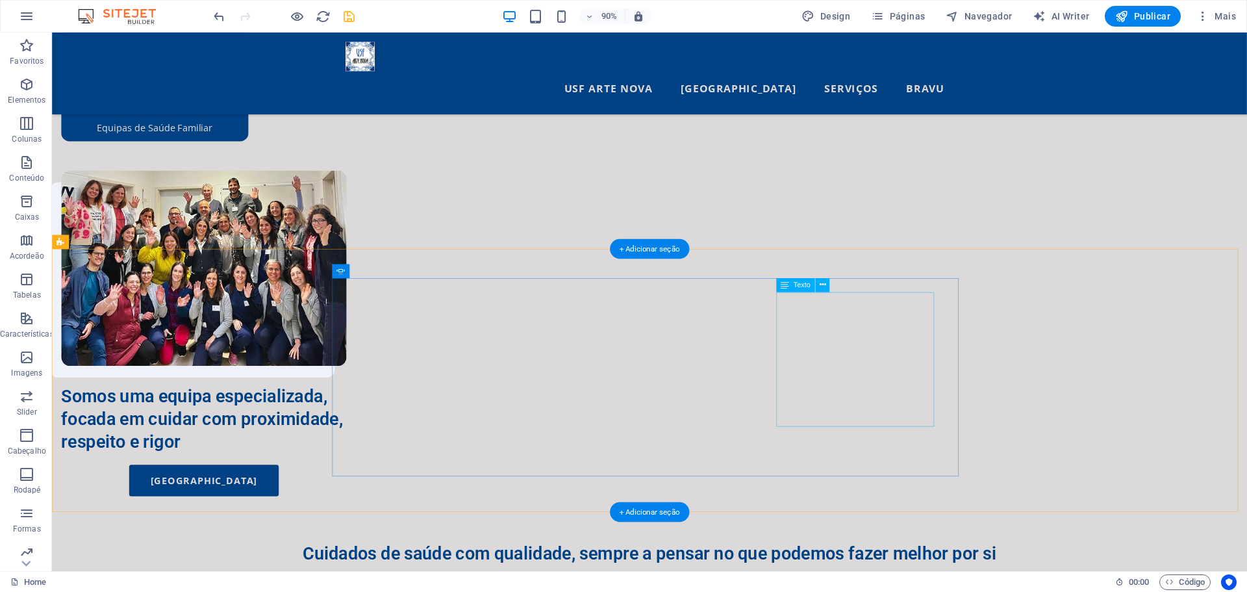
scroll to position [520, 0]
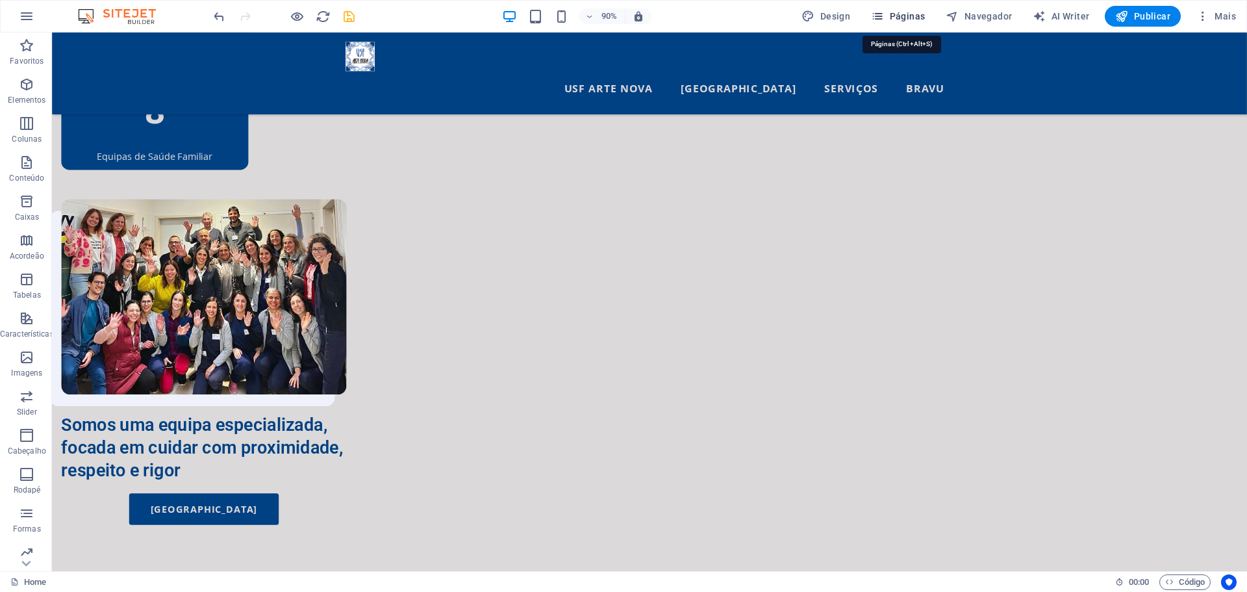
click at [912, 12] on span "Páginas" at bounding box center [898, 16] width 54 height 13
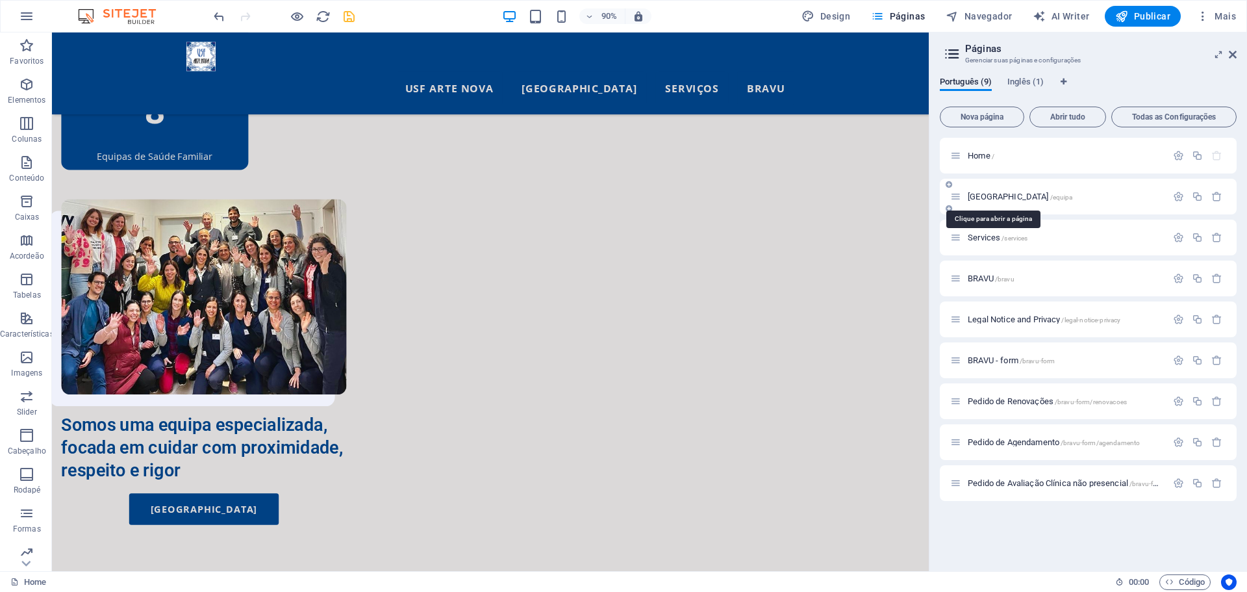
click at [1051, 198] on span "/equipa" at bounding box center [1062, 197] width 23 height 7
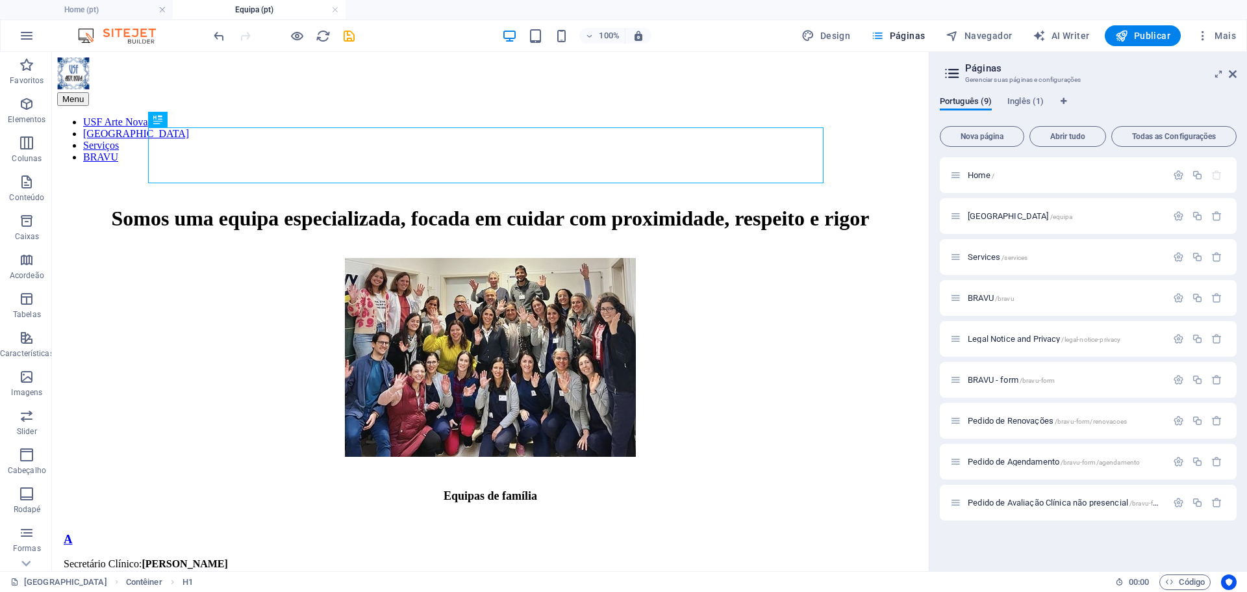
scroll to position [0, 0]
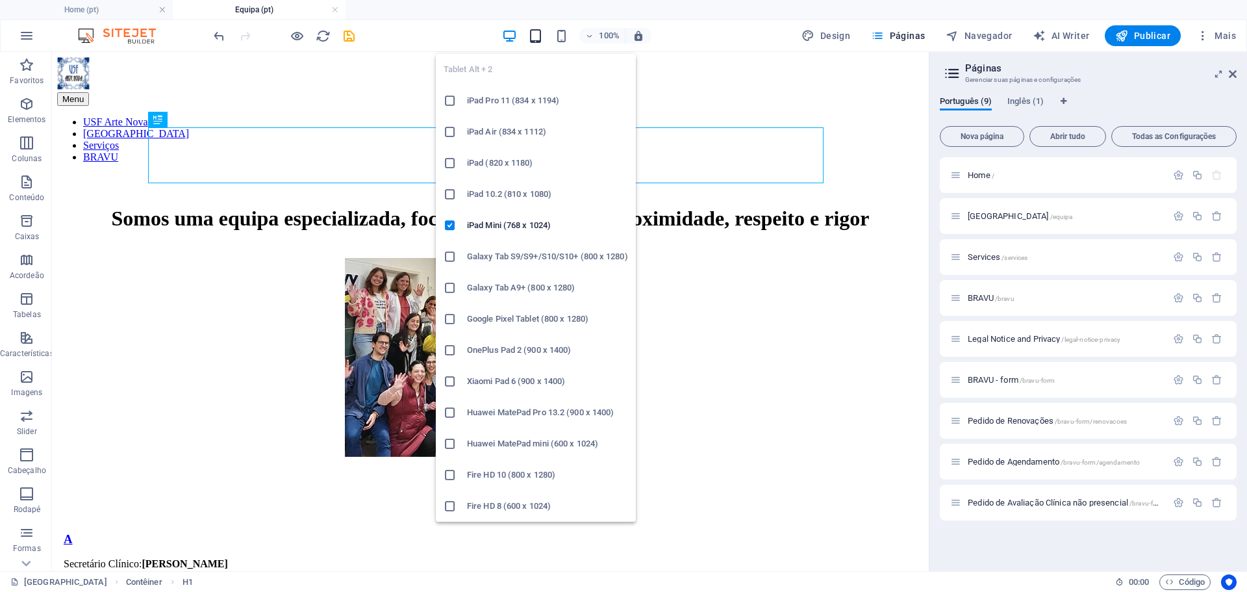
click at [535, 36] on icon "button" at bounding box center [535, 36] width 15 height 15
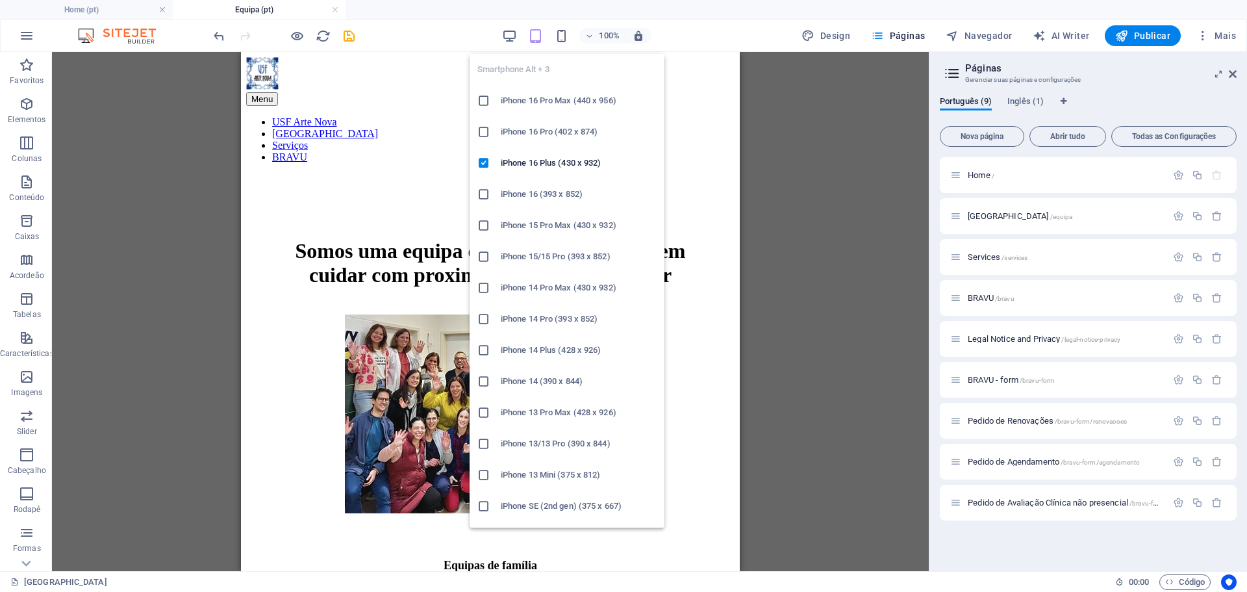
click at [572, 35] on div "100%" at bounding box center [577, 35] width 150 height 21
click at [567, 34] on icon "button" at bounding box center [561, 36] width 15 height 15
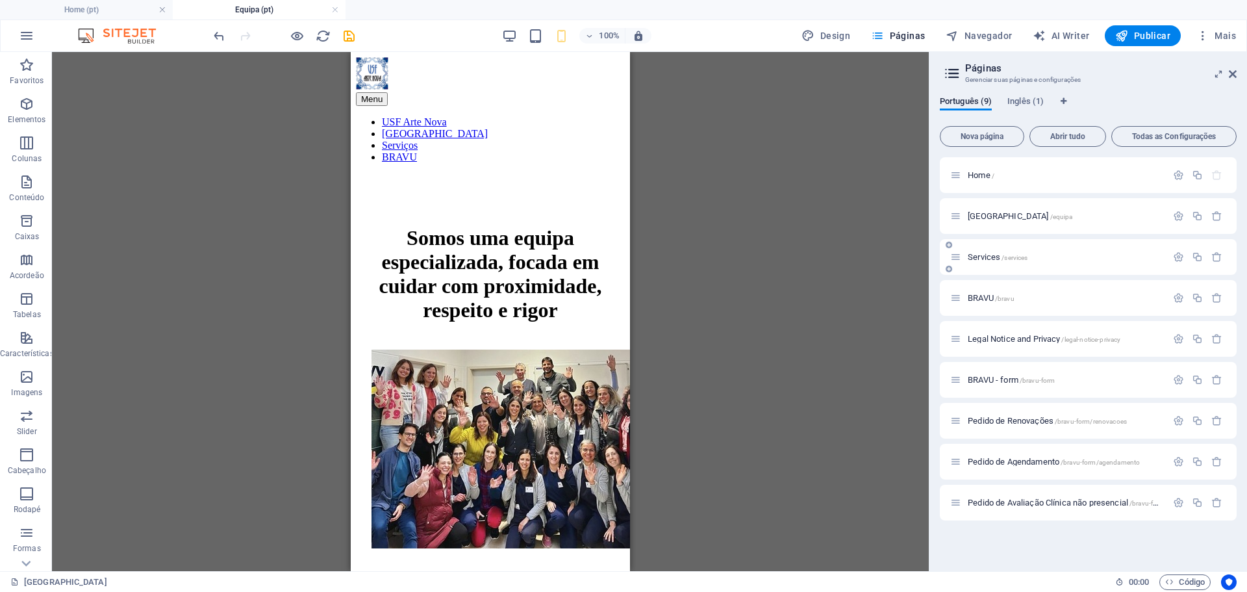
click at [994, 256] on span "Services /services" at bounding box center [998, 257] width 60 height 10
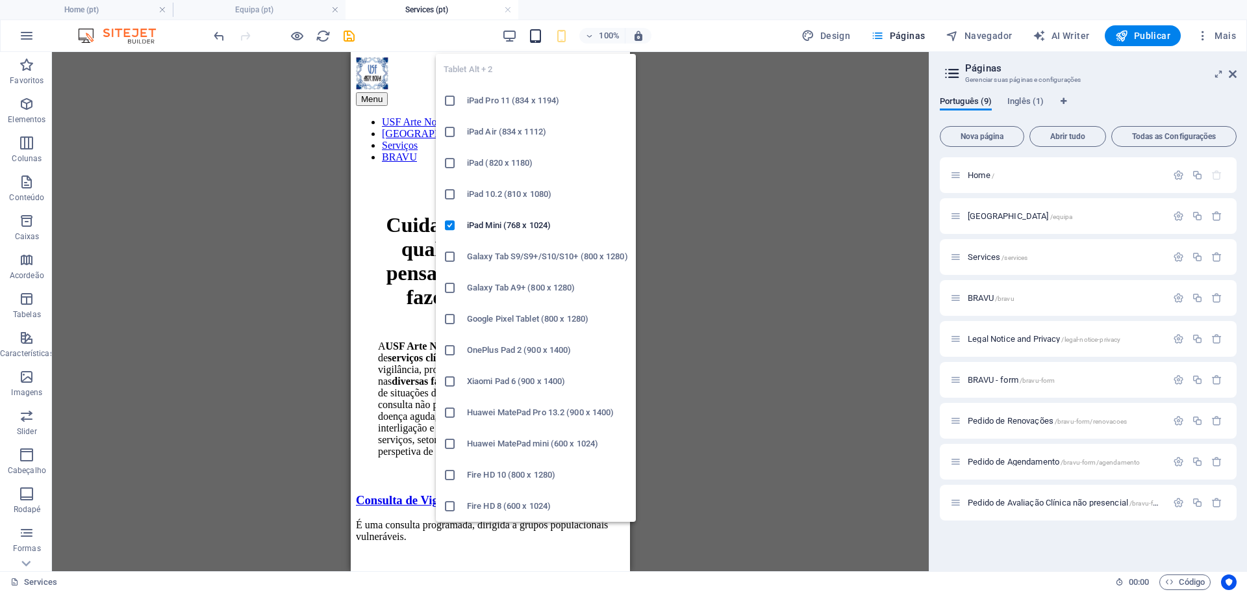
click at [537, 33] on icon "button" at bounding box center [535, 36] width 15 height 15
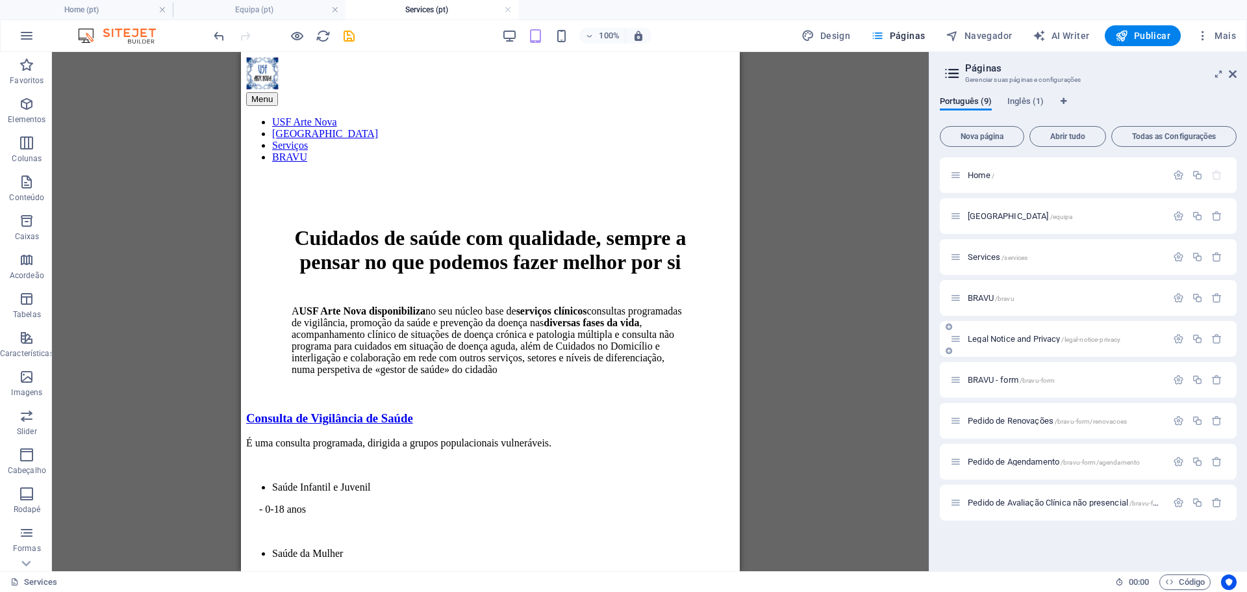
click at [1021, 341] on span "Legal Notice and Privacy /legal-notice-privacy" at bounding box center [1044, 339] width 153 height 10
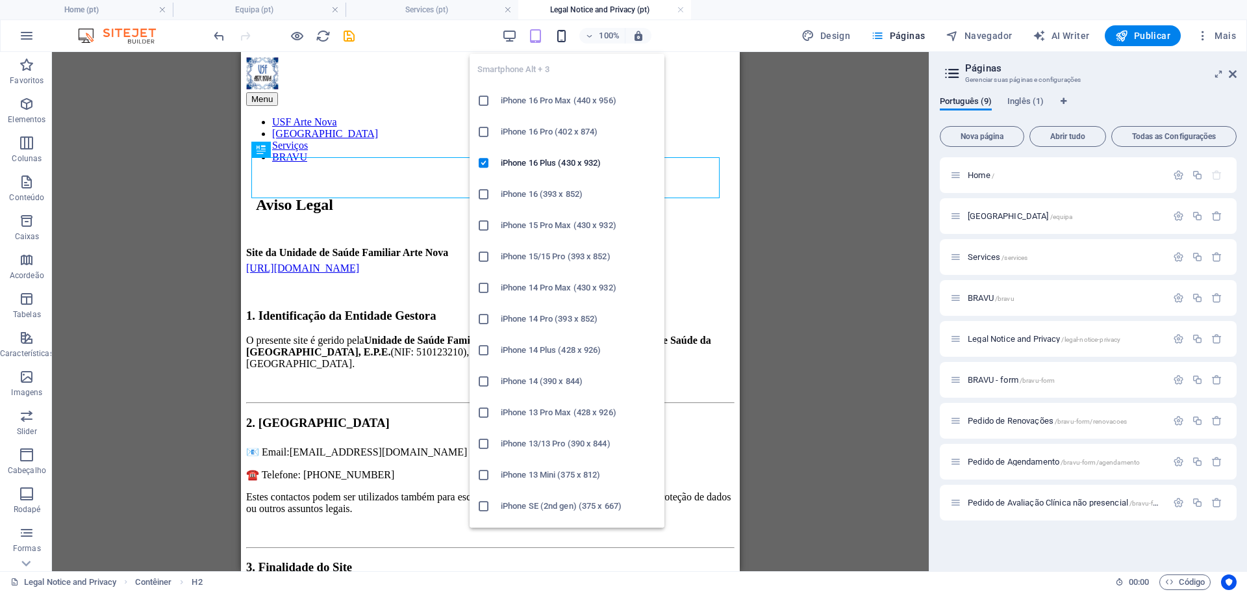
click at [559, 31] on icon "button" at bounding box center [561, 36] width 15 height 15
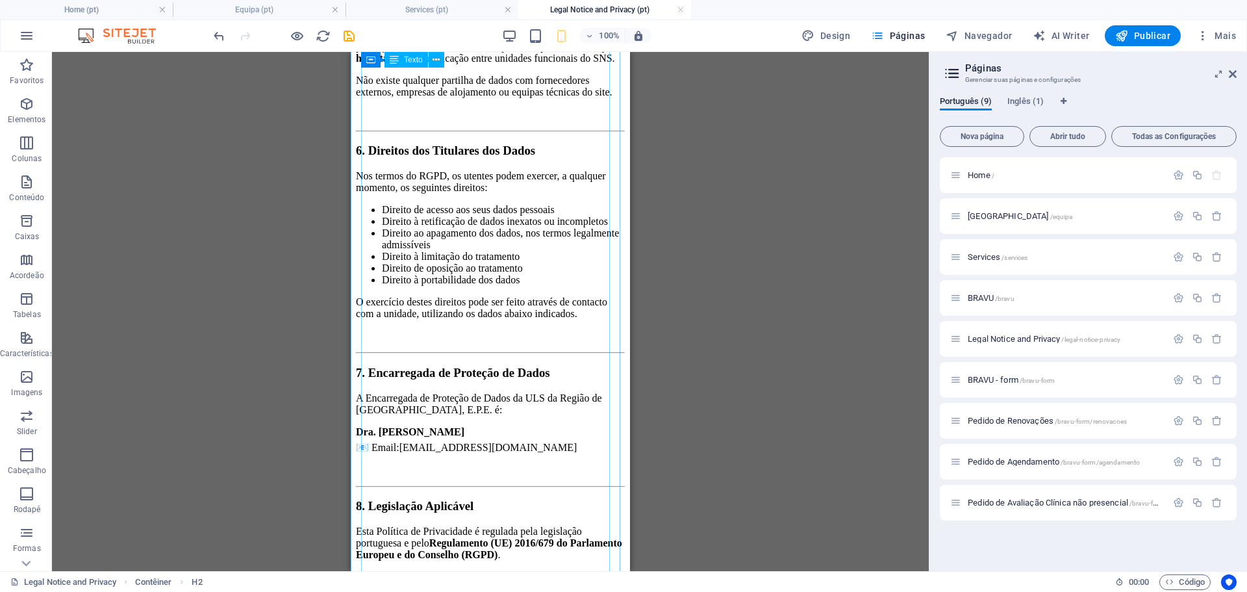
scroll to position [2714, 0]
click at [974, 175] on span "Home /" at bounding box center [981, 175] width 27 height 10
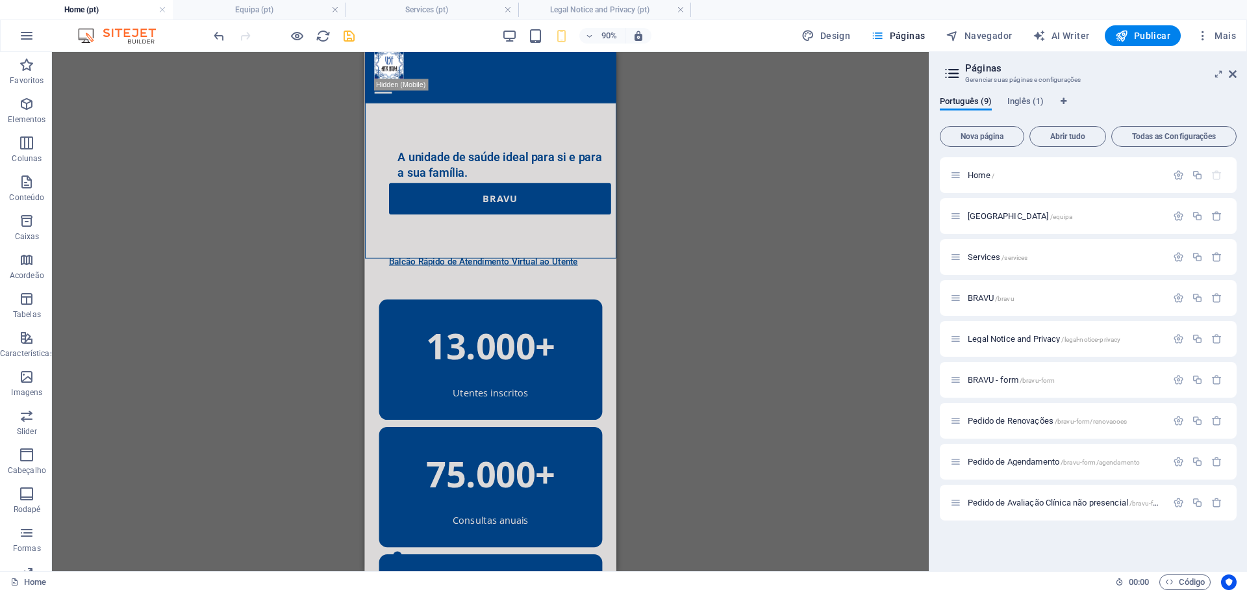
scroll to position [0, 0]
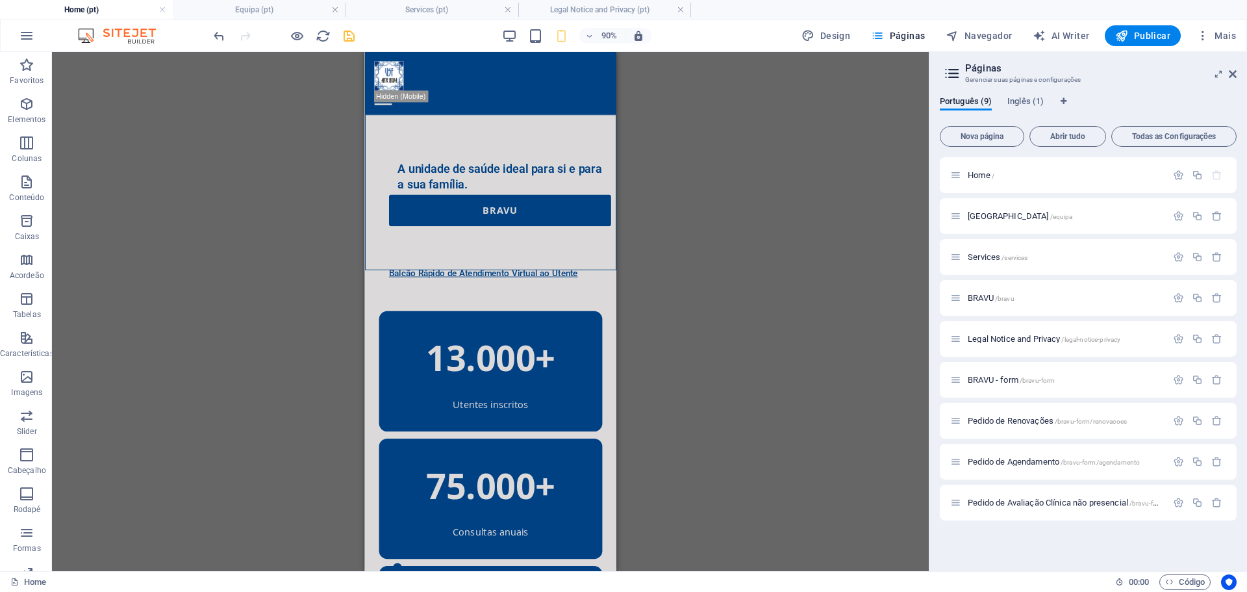
click at [719, 160] on div "H1 Banner Contêiner Menu Barra do Menu Imagem 3 colunas 2 colunas H2 Botão Espa…" at bounding box center [490, 311] width 877 height 519
click at [1234, 75] on icon at bounding box center [1233, 74] width 8 height 10
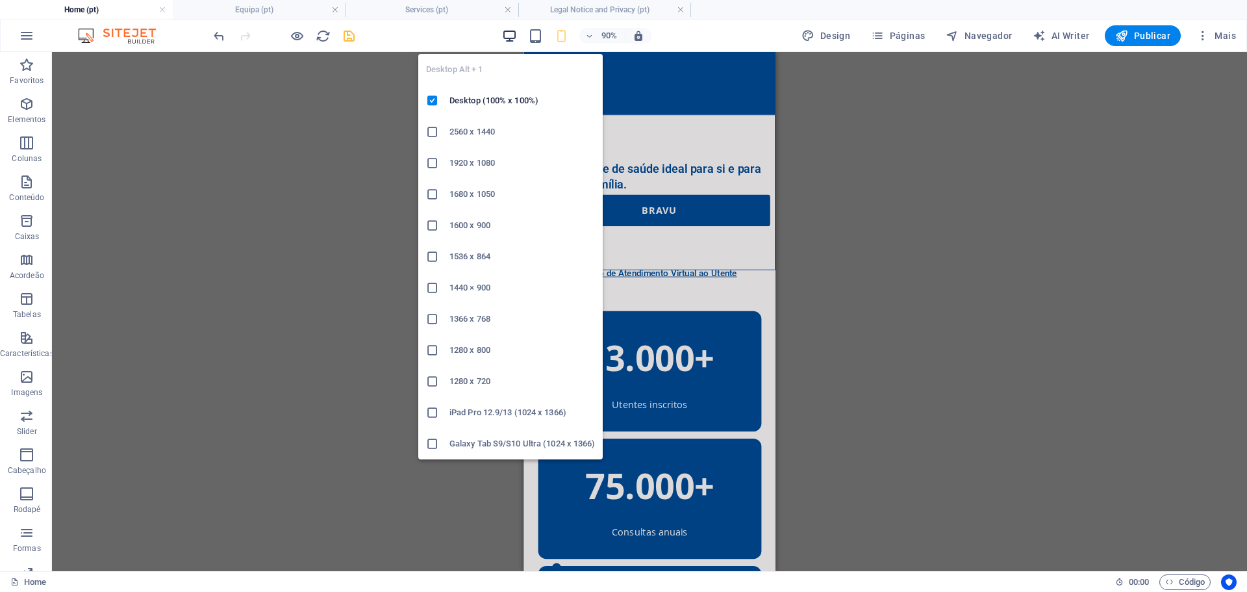
click at [511, 36] on icon "button" at bounding box center [509, 36] width 15 height 15
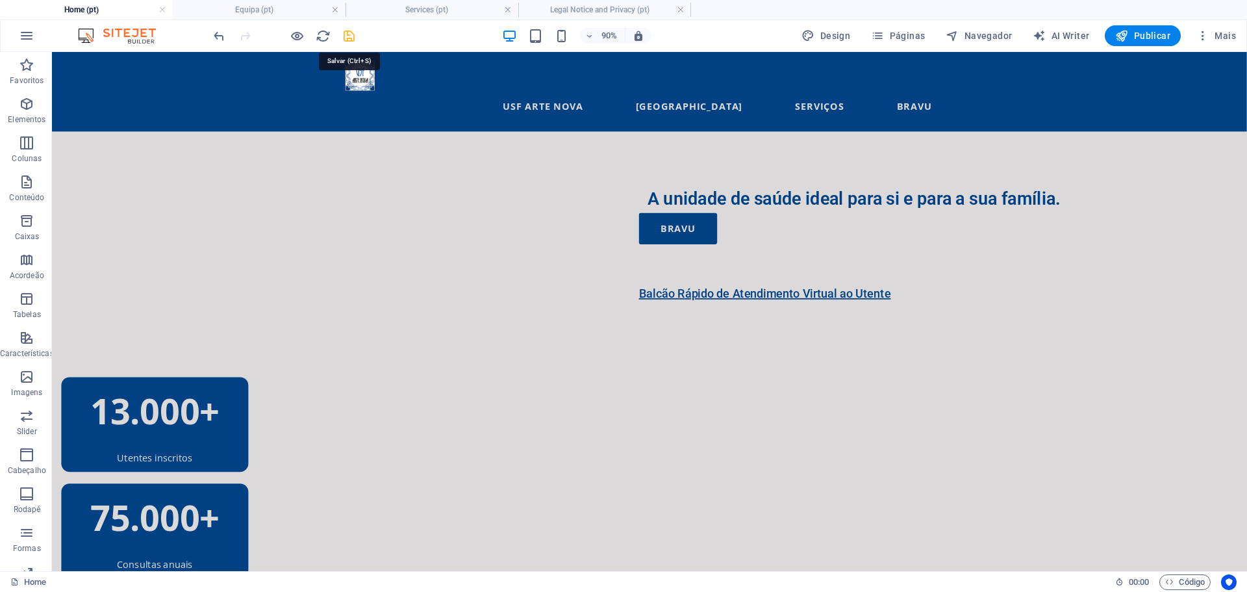
click at [348, 41] on icon "save" at bounding box center [349, 36] width 15 height 15
click at [269, 8] on h4 "Equipa (pt)" at bounding box center [259, 10] width 173 height 14
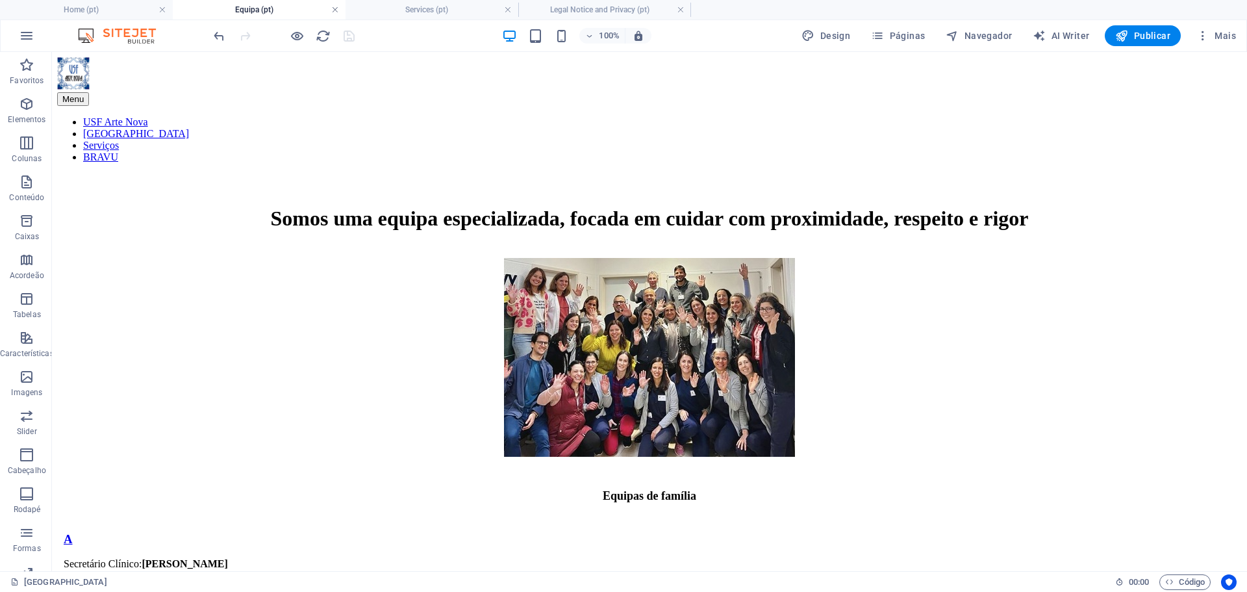
click at [333, 13] on link at bounding box center [335, 10] width 8 height 12
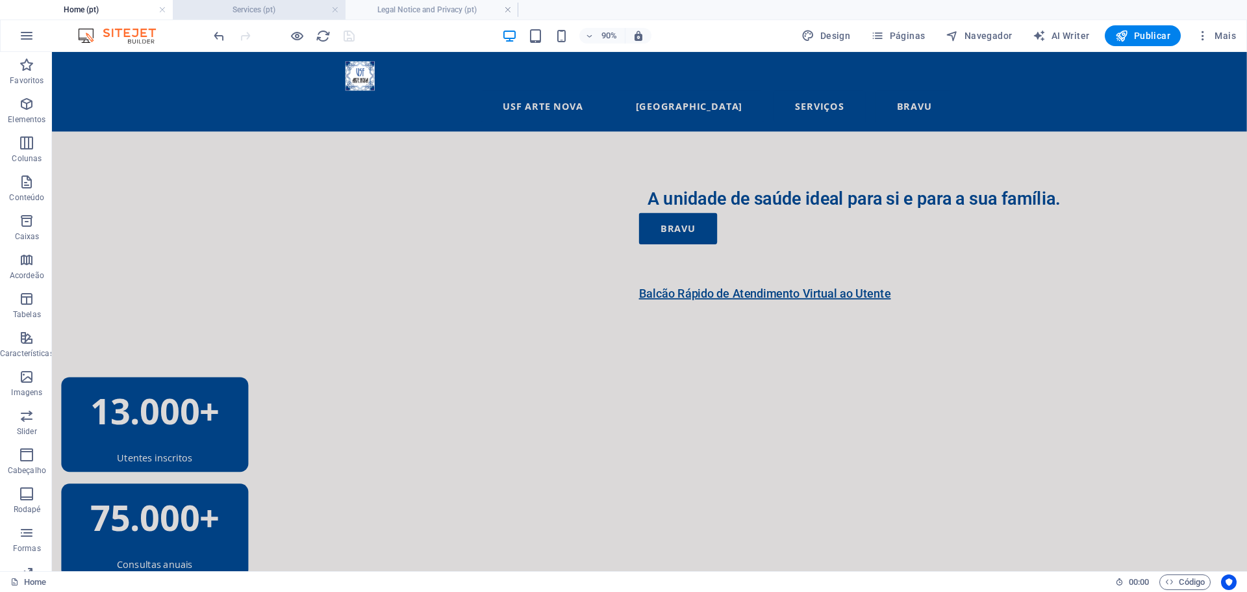
click at [339, 10] on h4 "Services (pt)" at bounding box center [259, 10] width 173 height 14
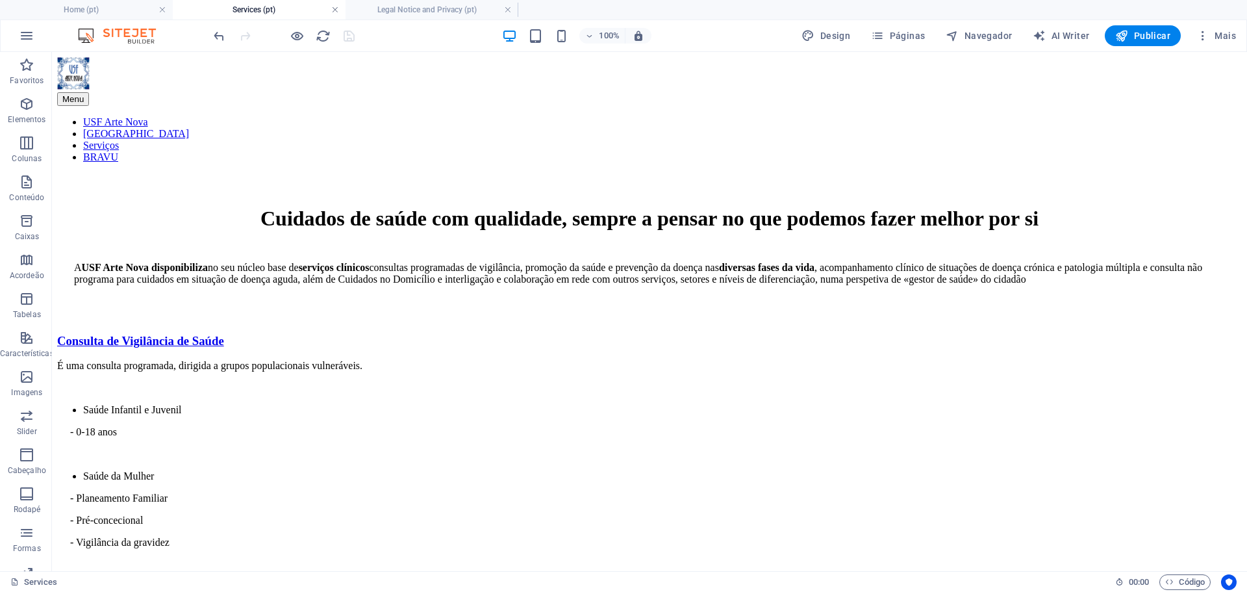
click at [337, 10] on link at bounding box center [335, 10] width 8 height 12
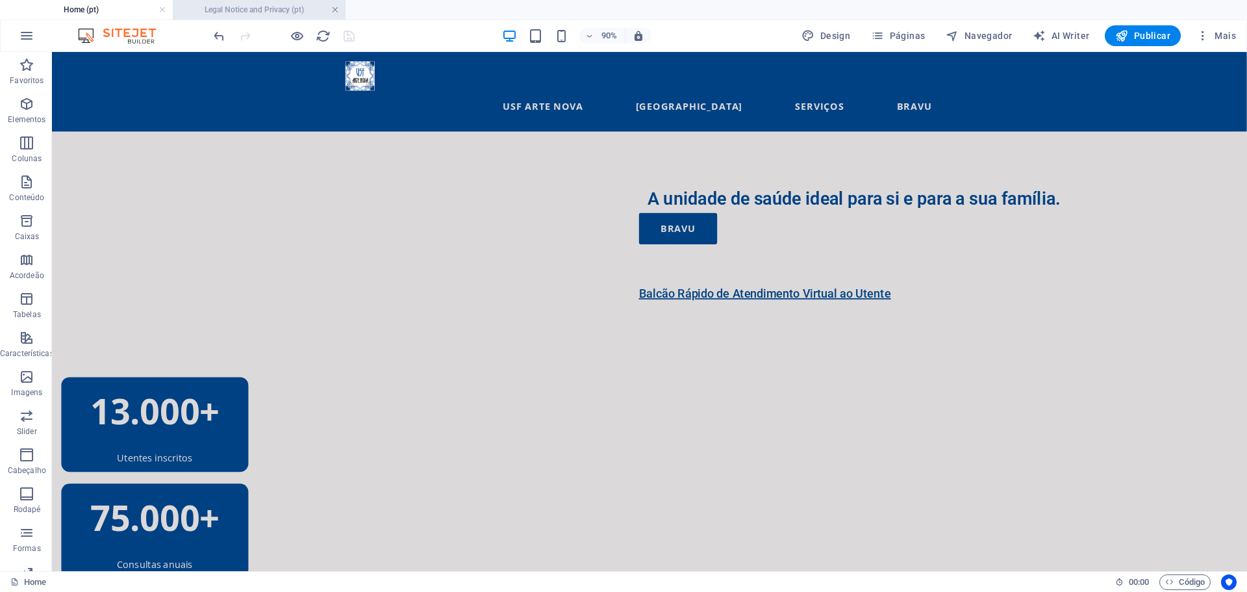
click at [331, 9] on link at bounding box center [335, 10] width 8 height 12
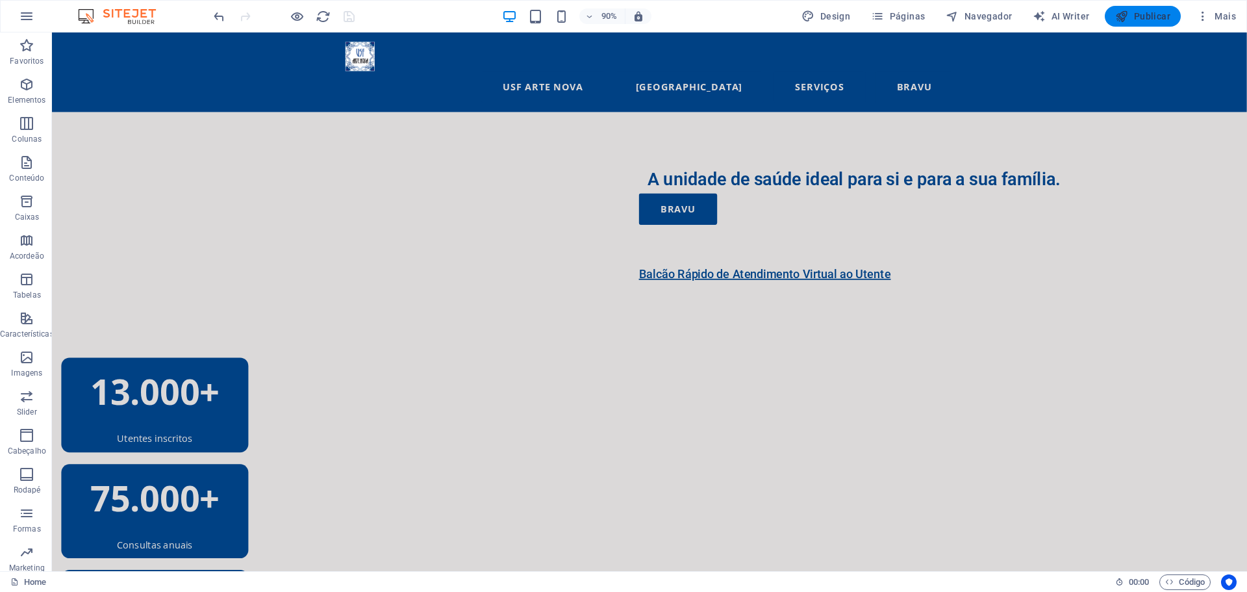
click at [1144, 16] on span "Publicar" at bounding box center [1143, 16] width 55 height 13
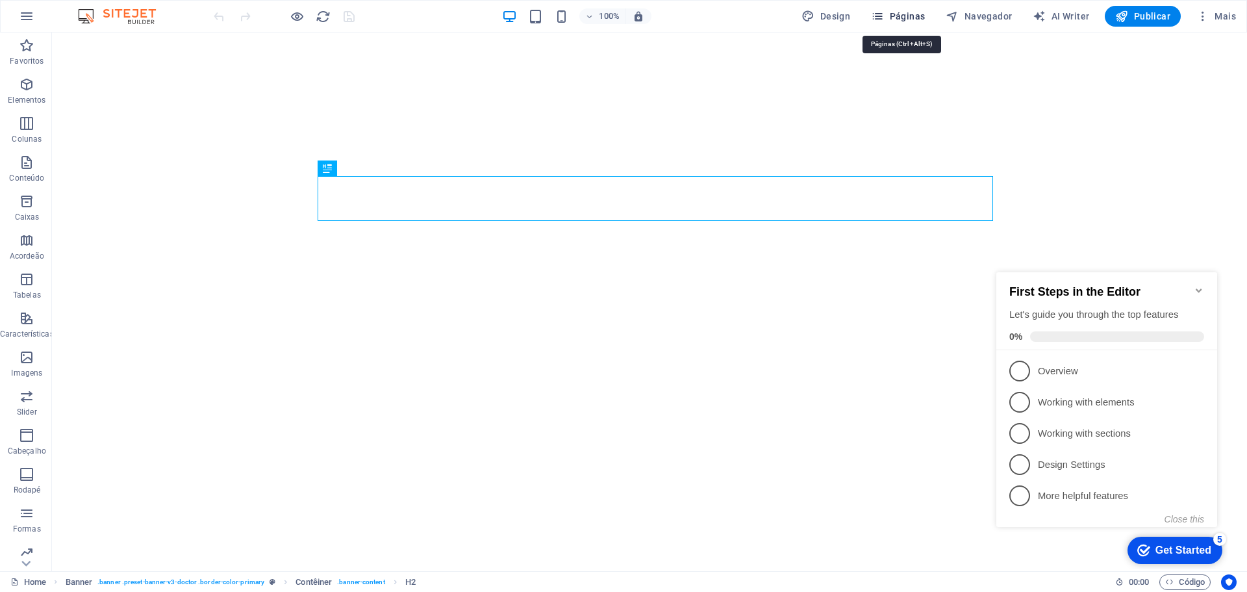
click at [906, 13] on span "Páginas" at bounding box center [898, 16] width 54 height 13
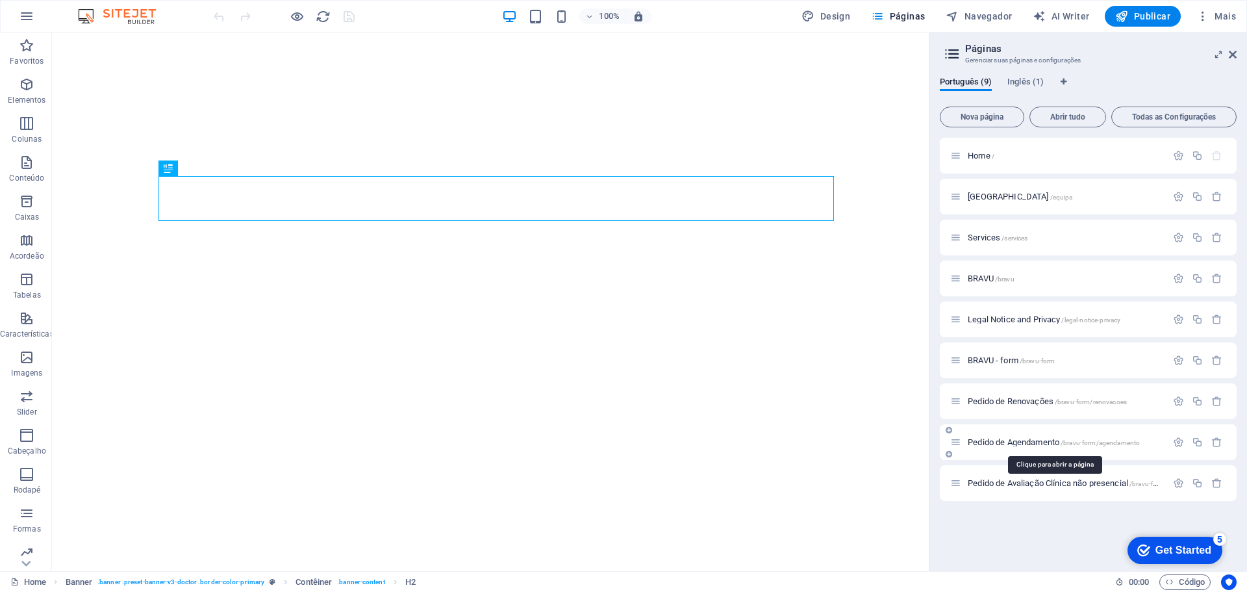
click at [1046, 444] on span "Pedido de Agendamento /bravu-form/agendamento" at bounding box center [1054, 442] width 172 height 10
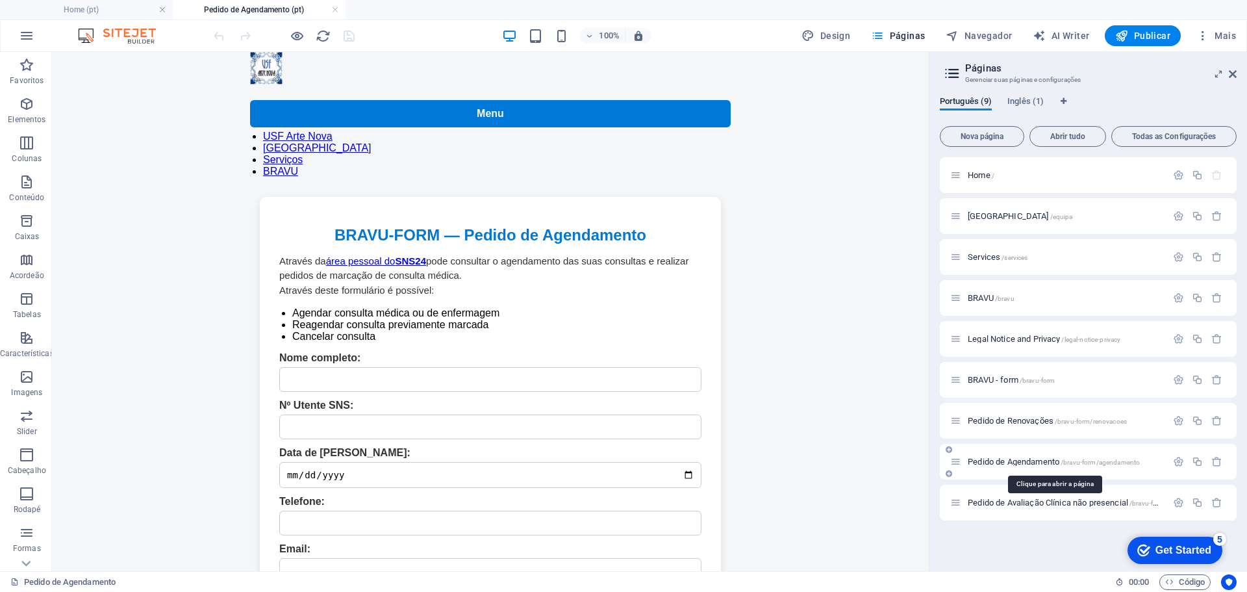
click at [1075, 460] on span "/bravu-form/agendamento" at bounding box center [1100, 462] width 79 height 7
click at [1181, 459] on icon "button" at bounding box center [1178, 461] width 11 height 11
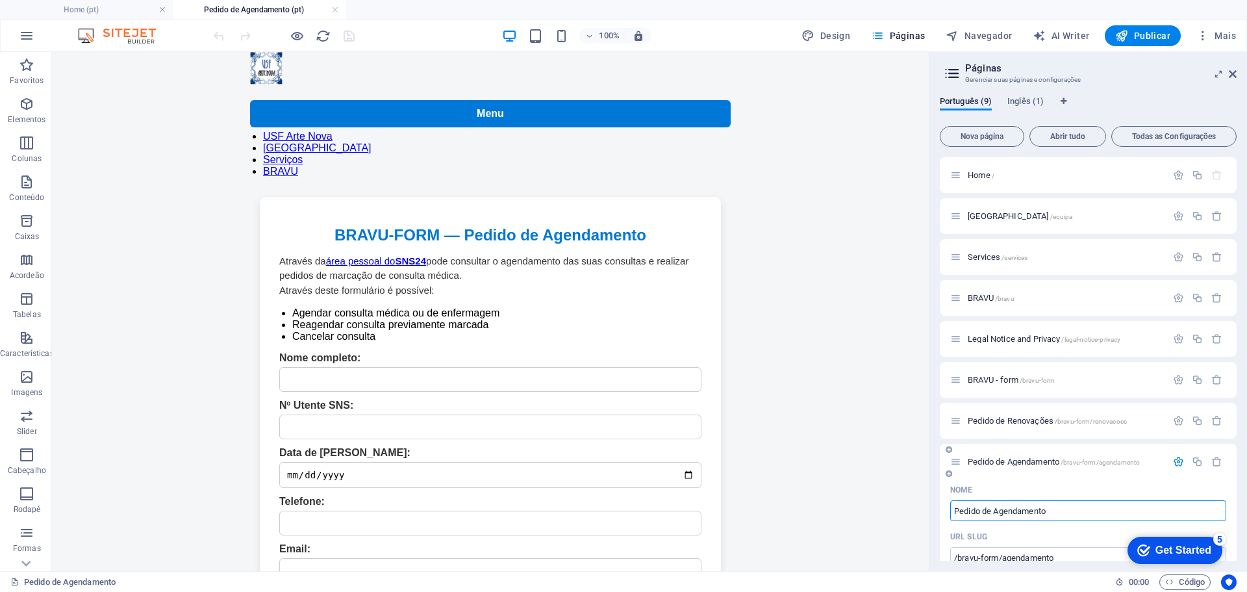
scroll to position [65, 0]
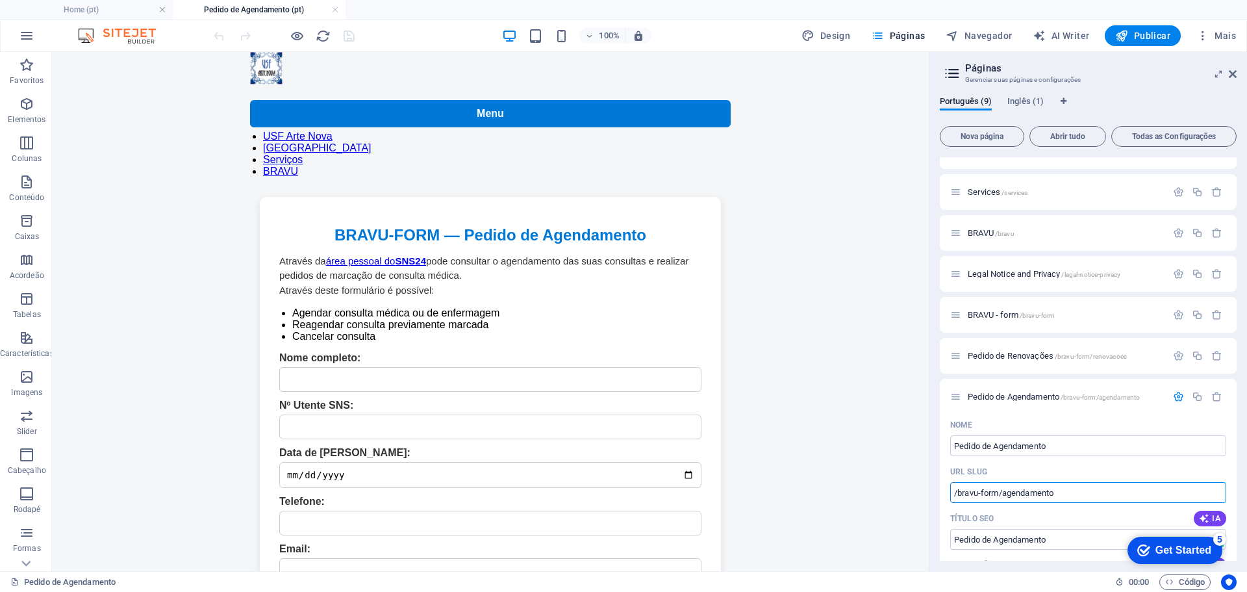
drag, startPoint x: 1125, startPoint y: 548, endPoint x: 913, endPoint y: 482, distance: 221.7
click at [850, 429] on body "Menu USF Arte Nova Equipa Serviços BRAVU BRAVU-FORM | Agendamento BRAVU-FORM — …" at bounding box center [490, 485] width 877 height 867
